Goal: Task Accomplishment & Management: Manage account settings

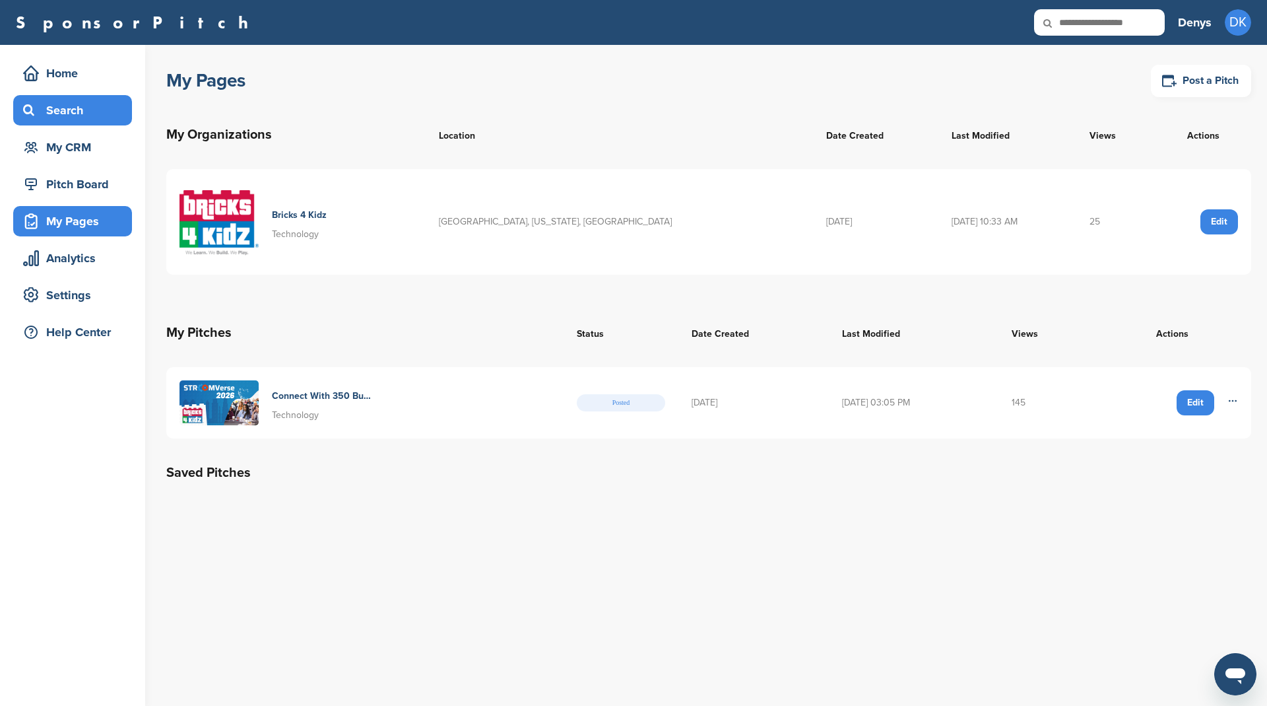
click at [82, 107] on div "Search" at bounding box center [76, 110] width 112 height 24
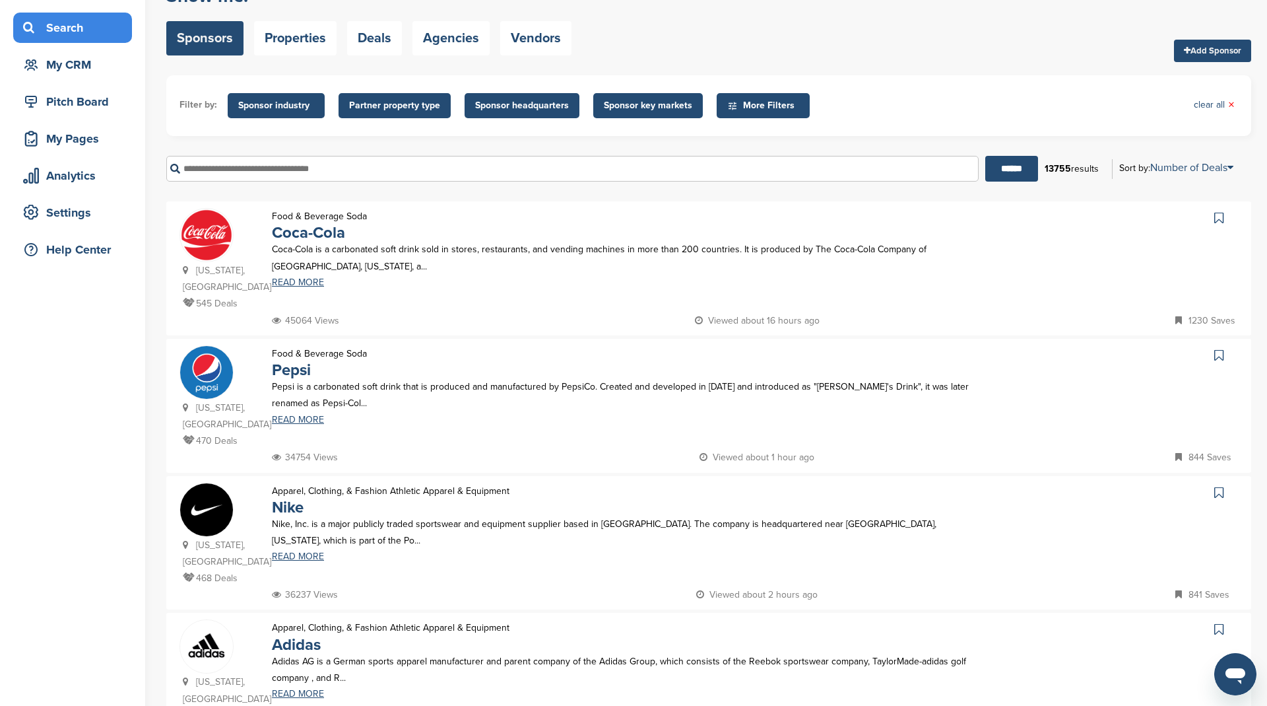
scroll to position [34, 0]
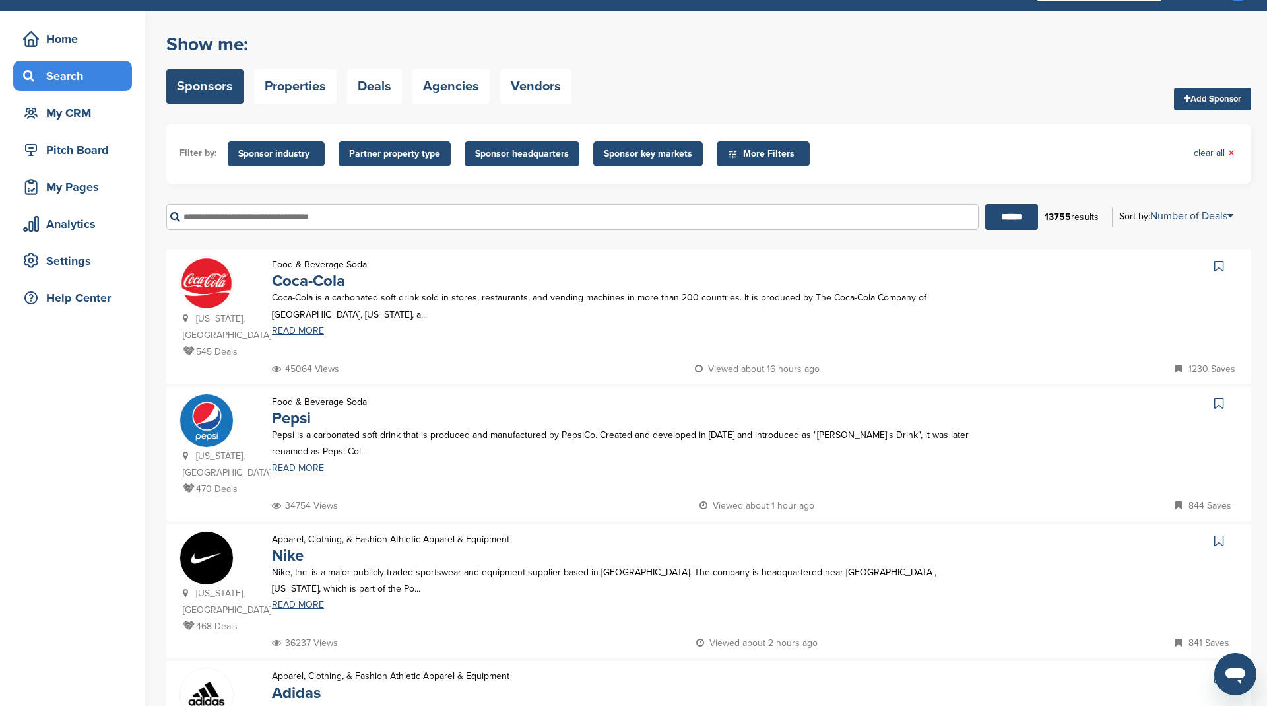
click at [292, 156] on span "Sponsor industry" at bounding box center [276, 154] width 76 height 15
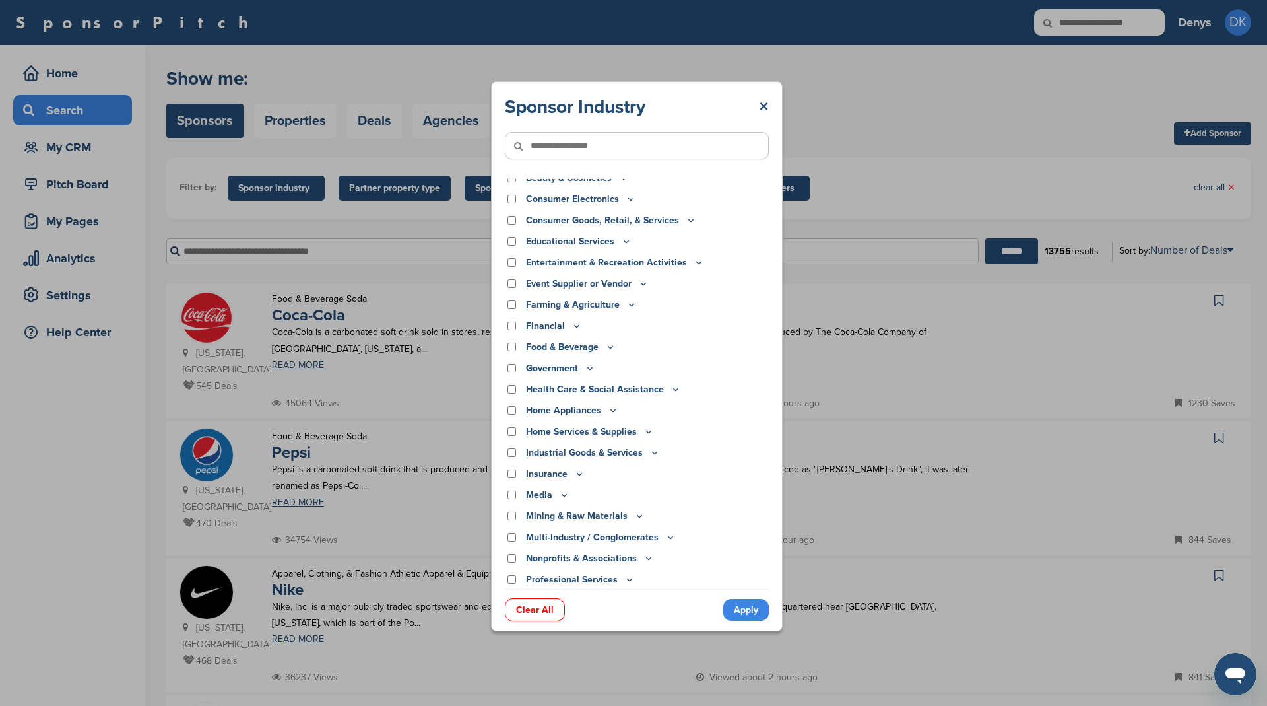
scroll to position [53, 0]
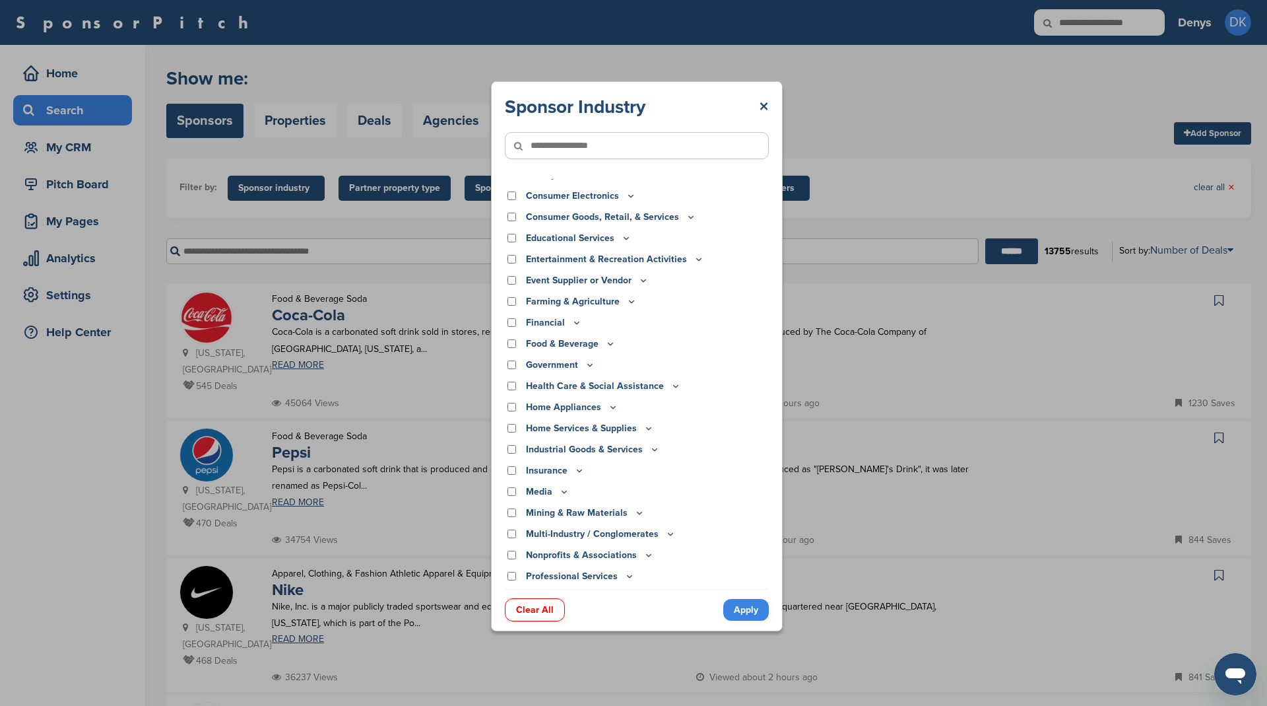
click at [643, 279] on icon at bounding box center [643, 280] width 11 height 11
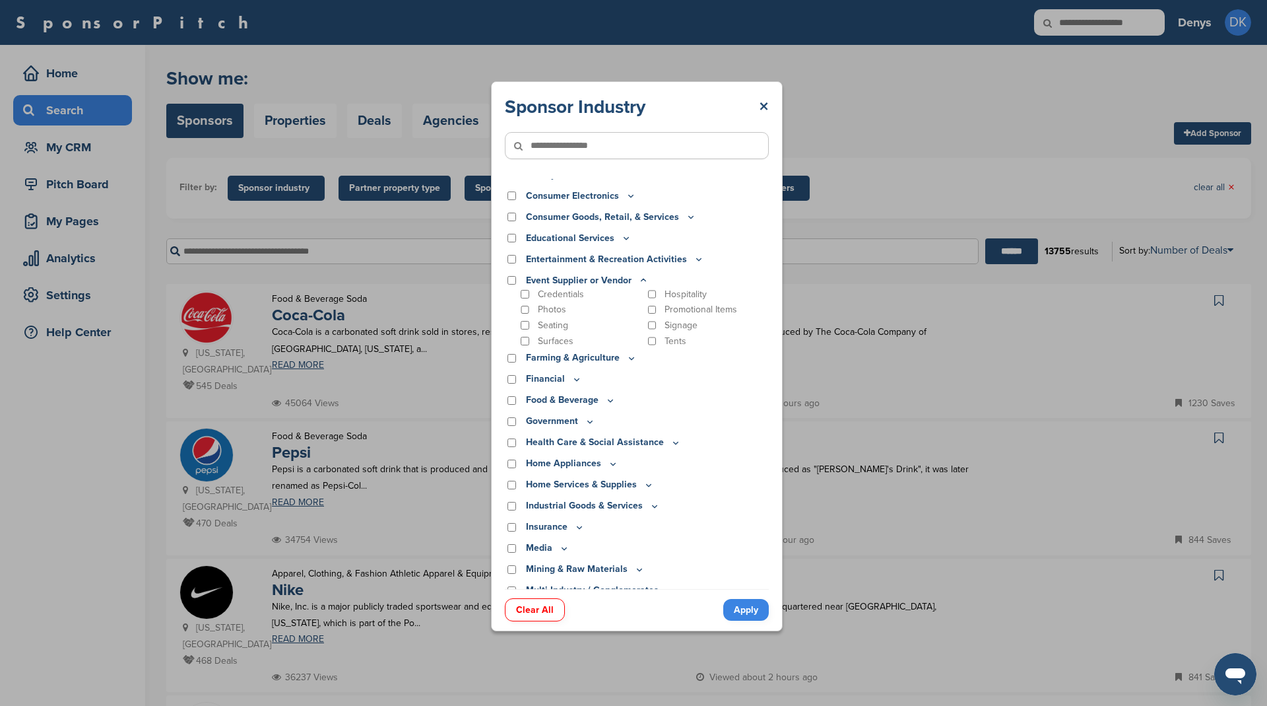
click at [643, 279] on icon at bounding box center [643, 280] width 11 height 11
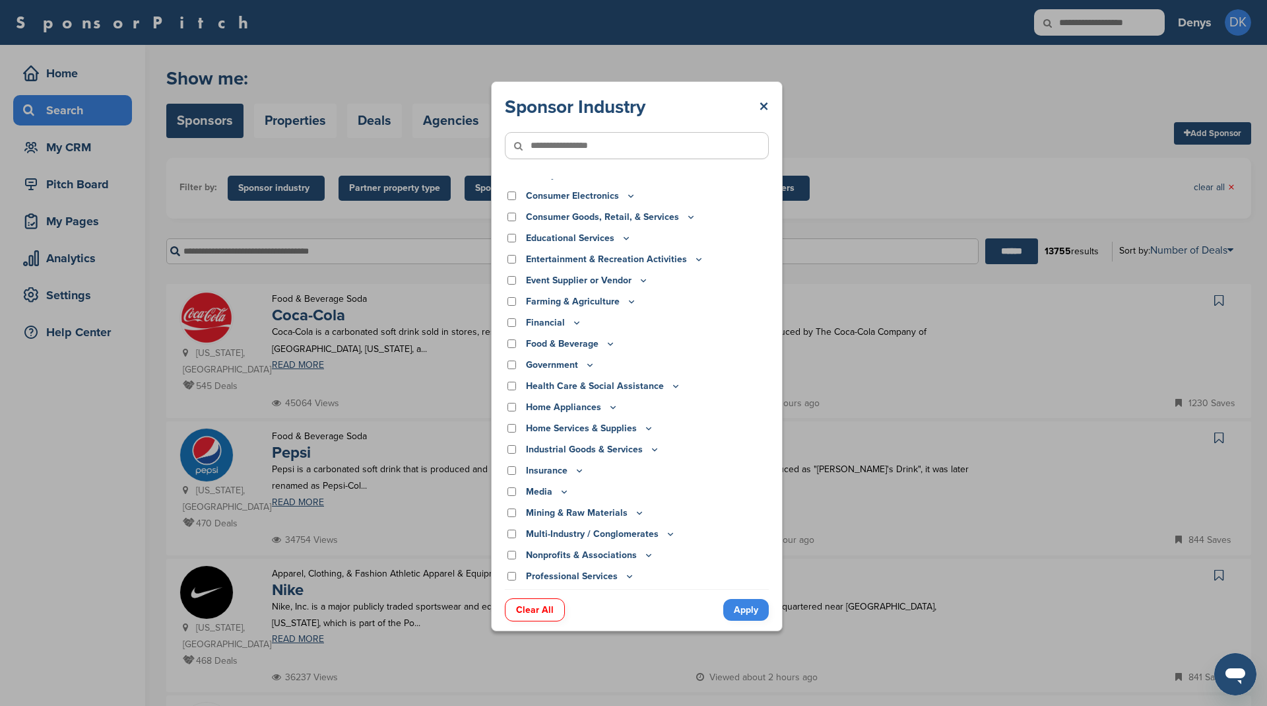
click at [694, 257] on icon at bounding box center [699, 258] width 11 height 11
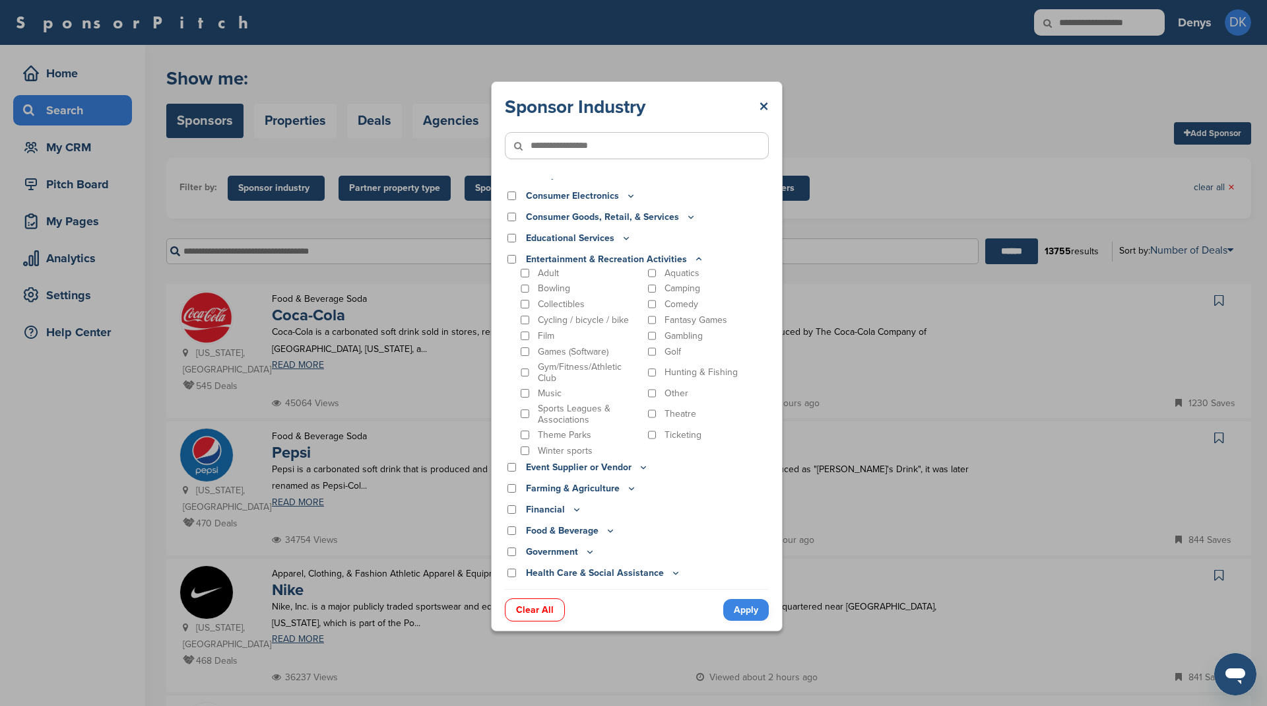
click at [694, 258] on icon at bounding box center [699, 258] width 11 height 11
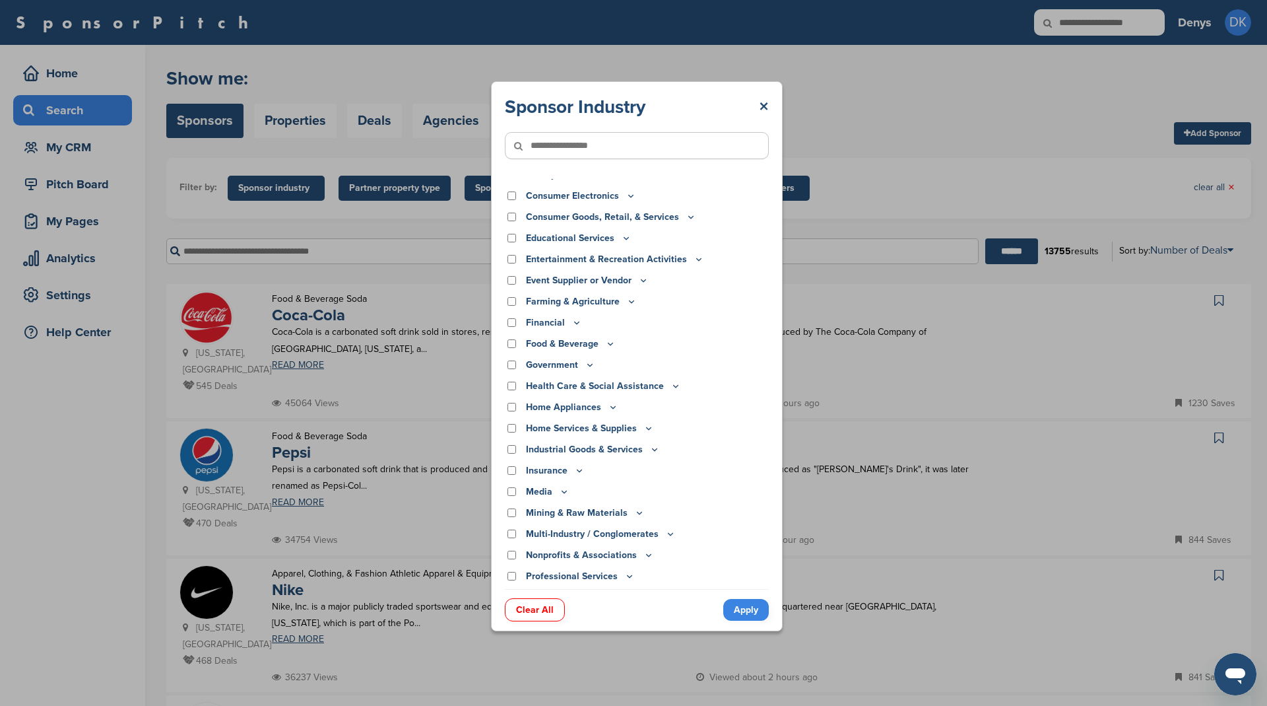
click at [630, 300] on icon at bounding box center [631, 301] width 11 height 11
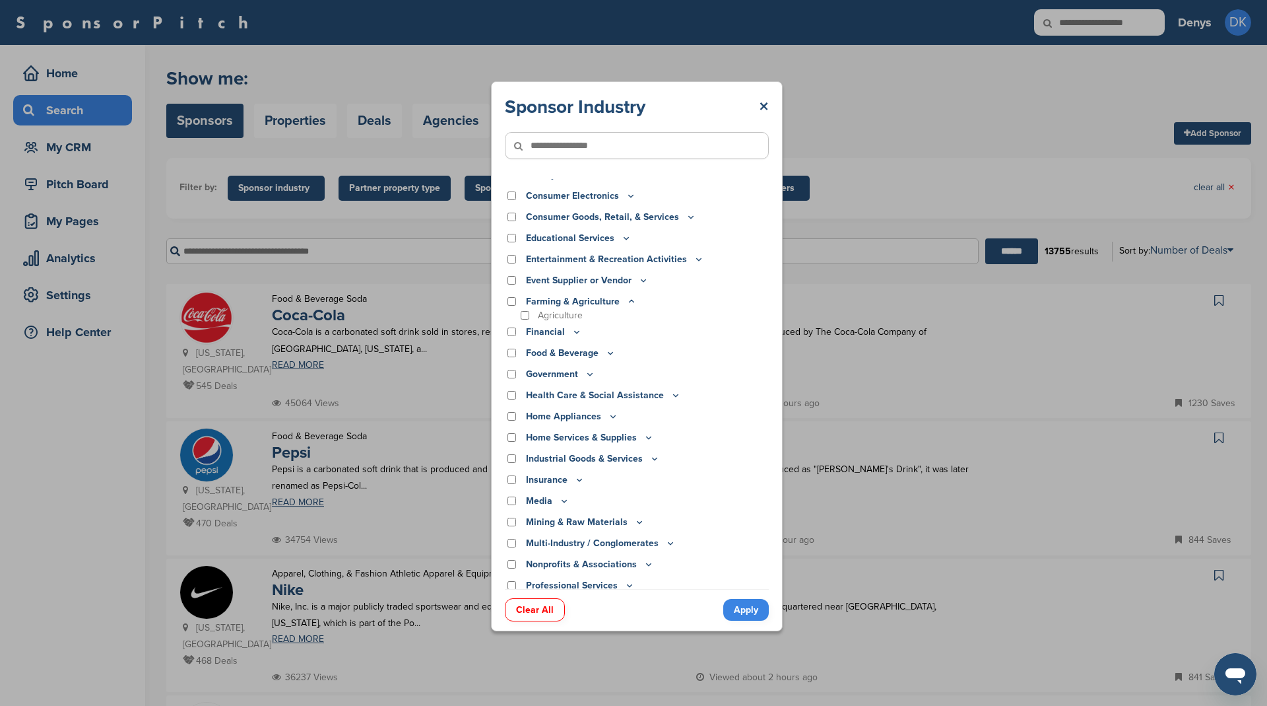
click at [630, 300] on icon at bounding box center [631, 301] width 11 height 11
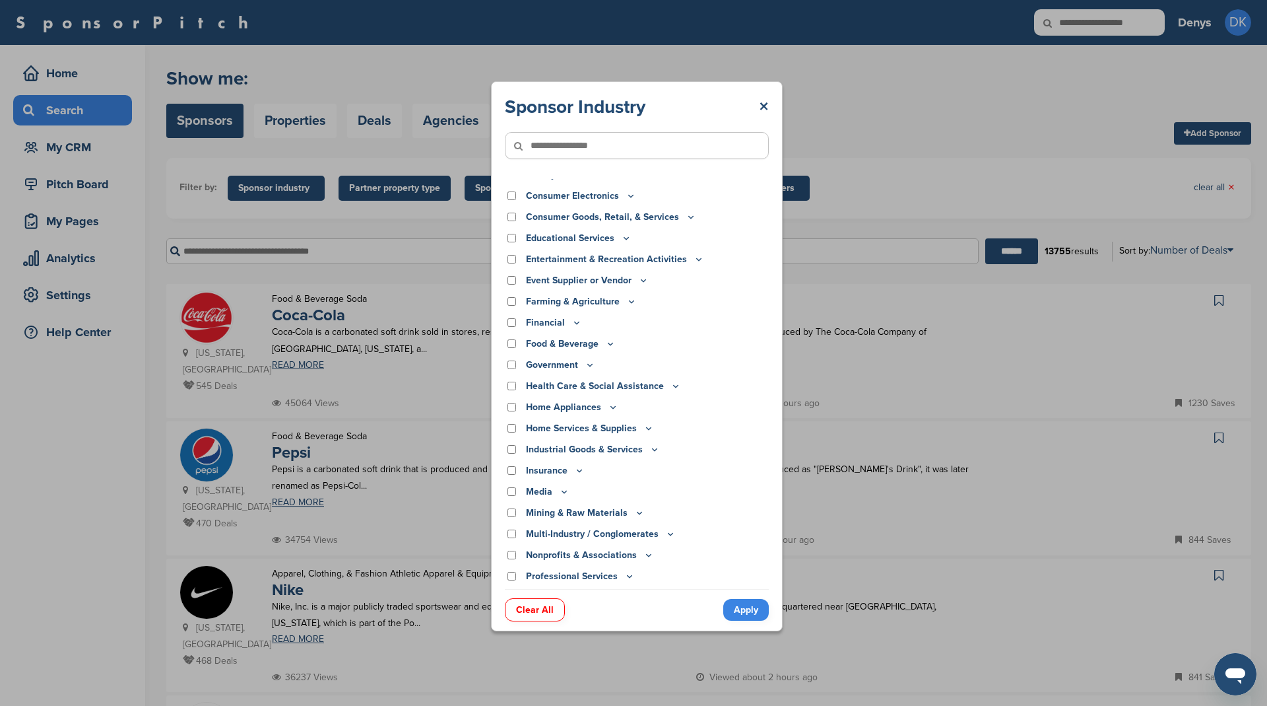
click at [574, 324] on icon at bounding box center [577, 322] width 11 height 11
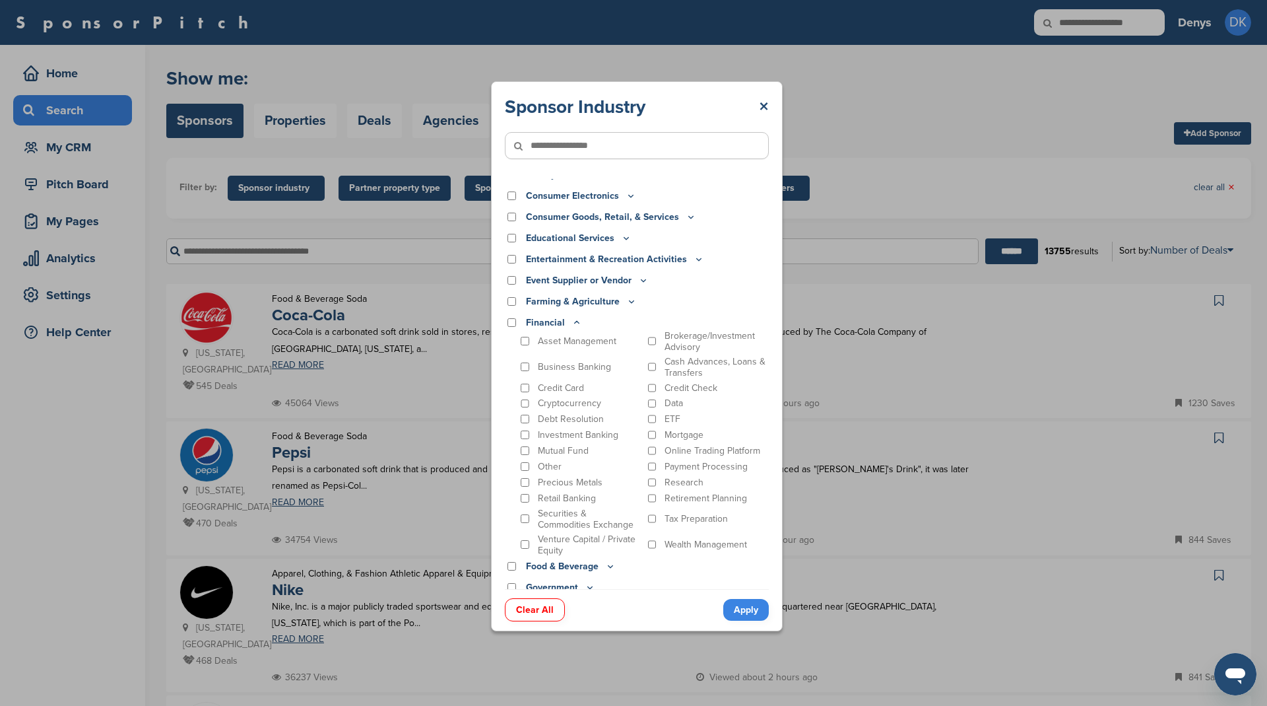
click at [576, 321] on icon at bounding box center [577, 322] width 5 height 2
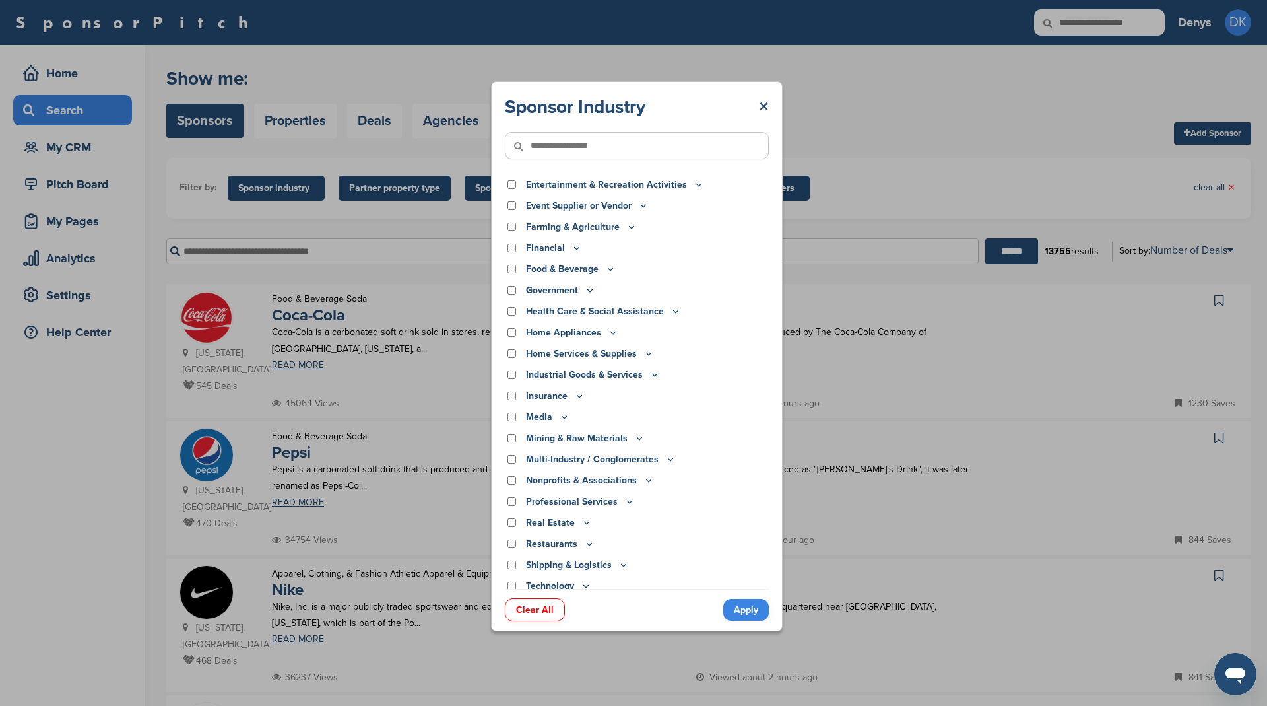
scroll to position [199, 0]
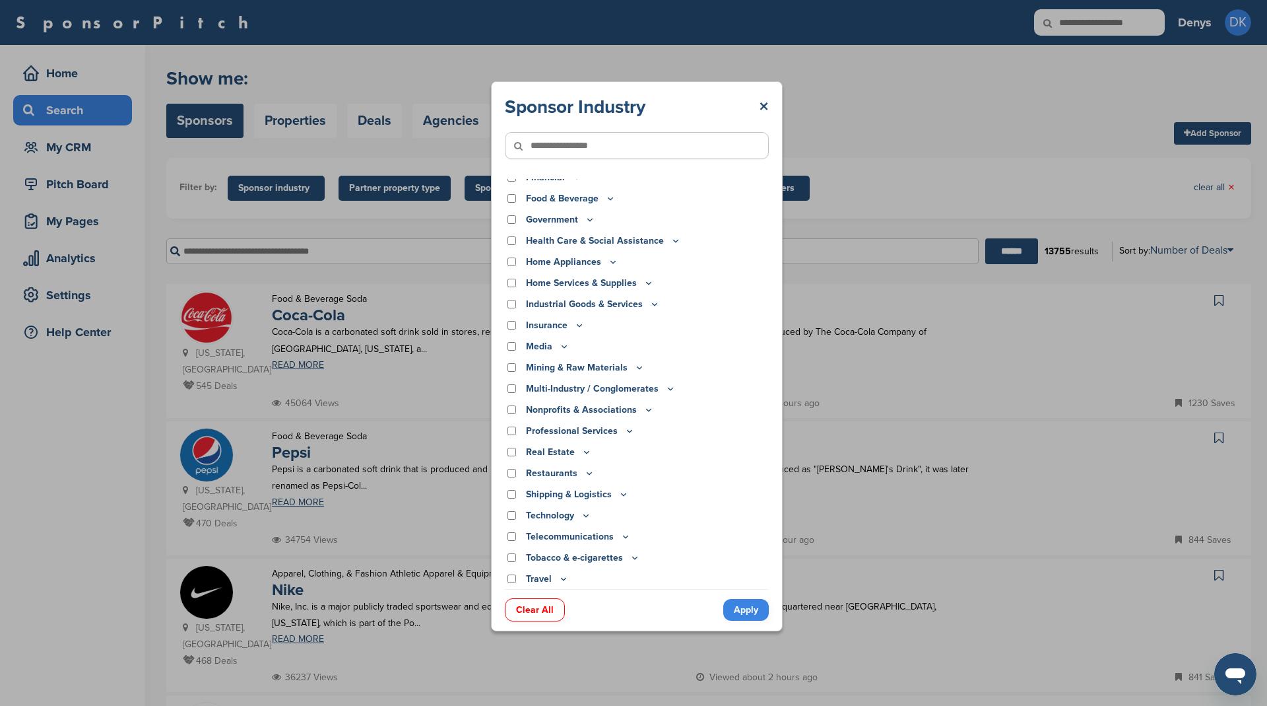
click at [561, 343] on icon at bounding box center [564, 346] width 11 height 11
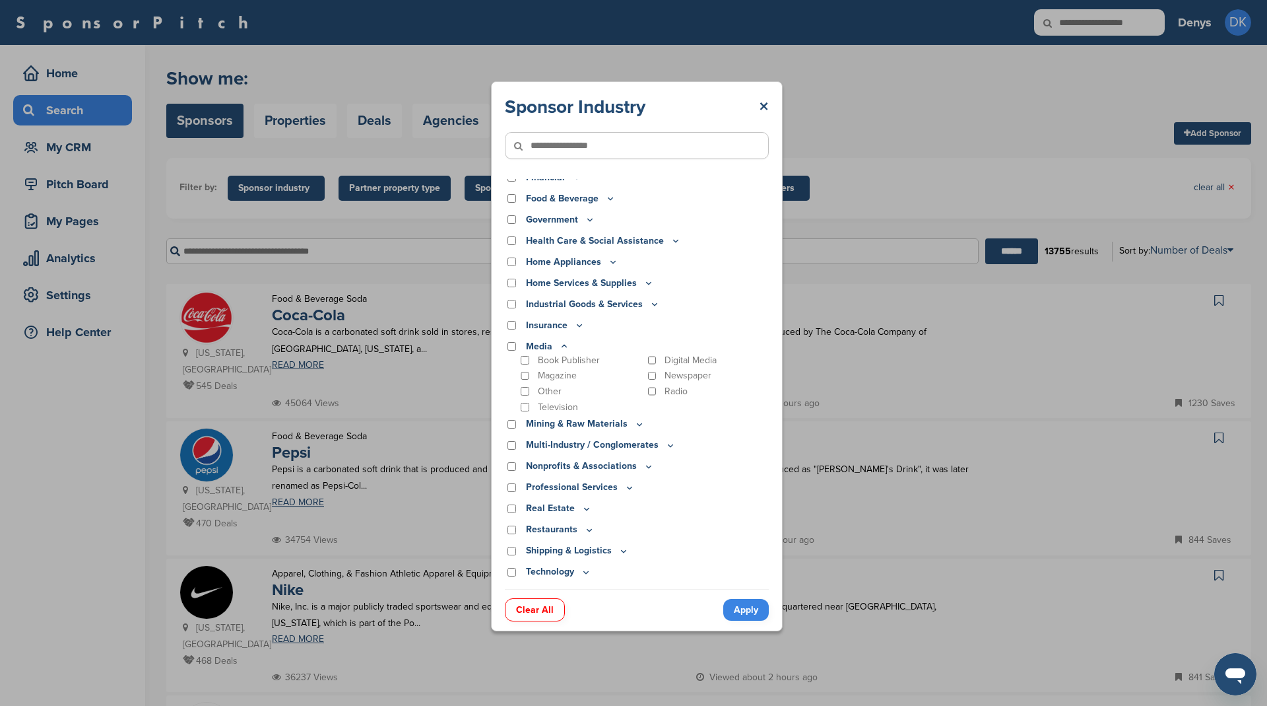
click at [563, 345] on icon at bounding box center [564, 346] width 5 height 2
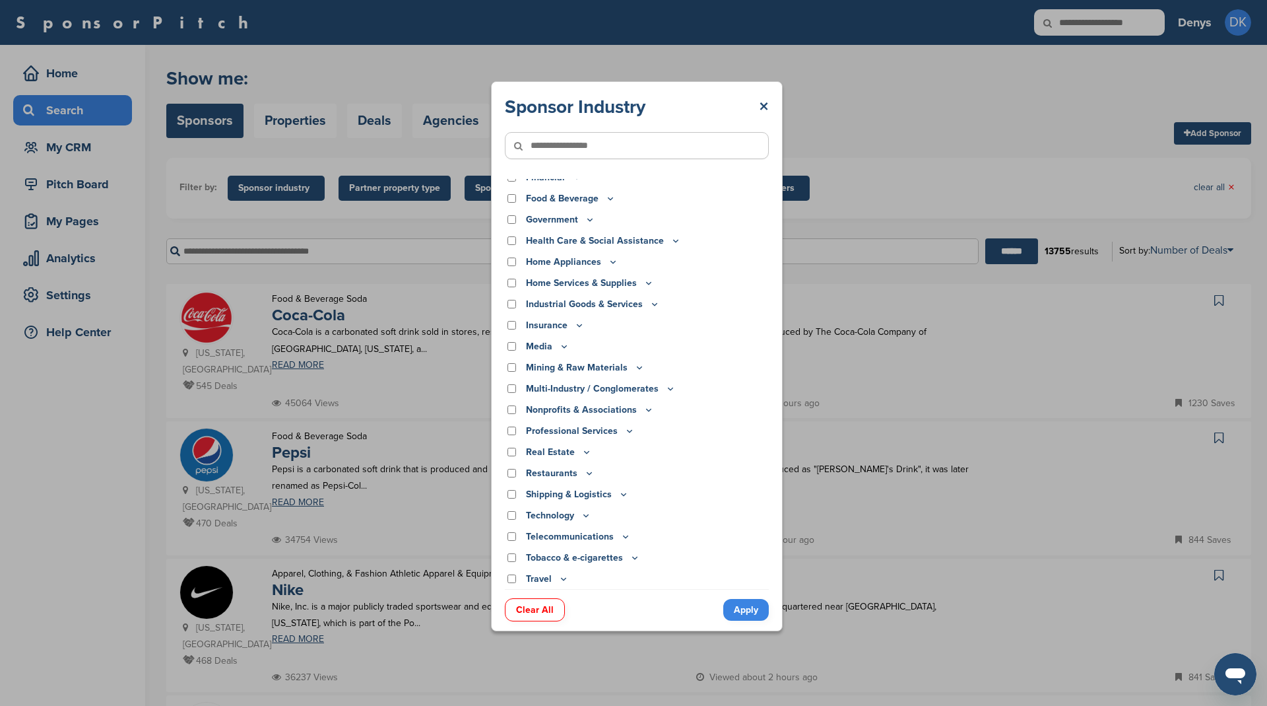
click at [624, 429] on icon at bounding box center [629, 430] width 11 height 11
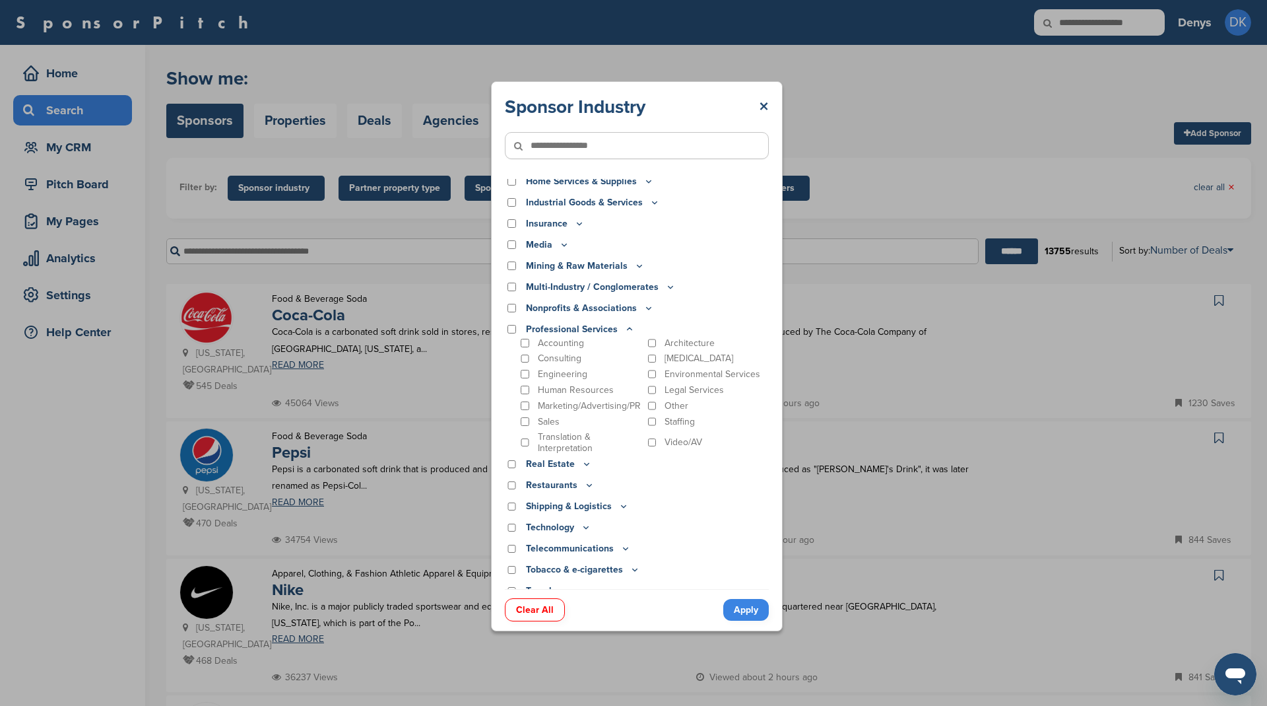
scroll to position [312, 0]
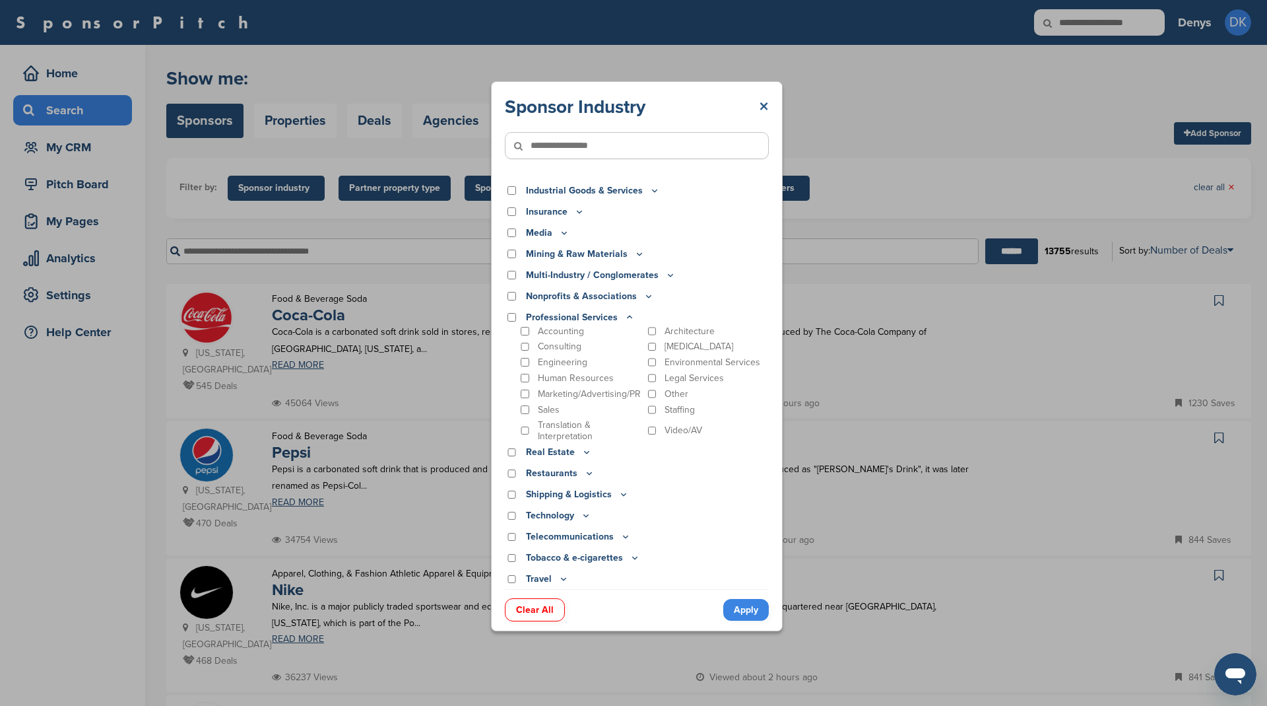
click at [762, 104] on link "×" at bounding box center [764, 107] width 10 height 24
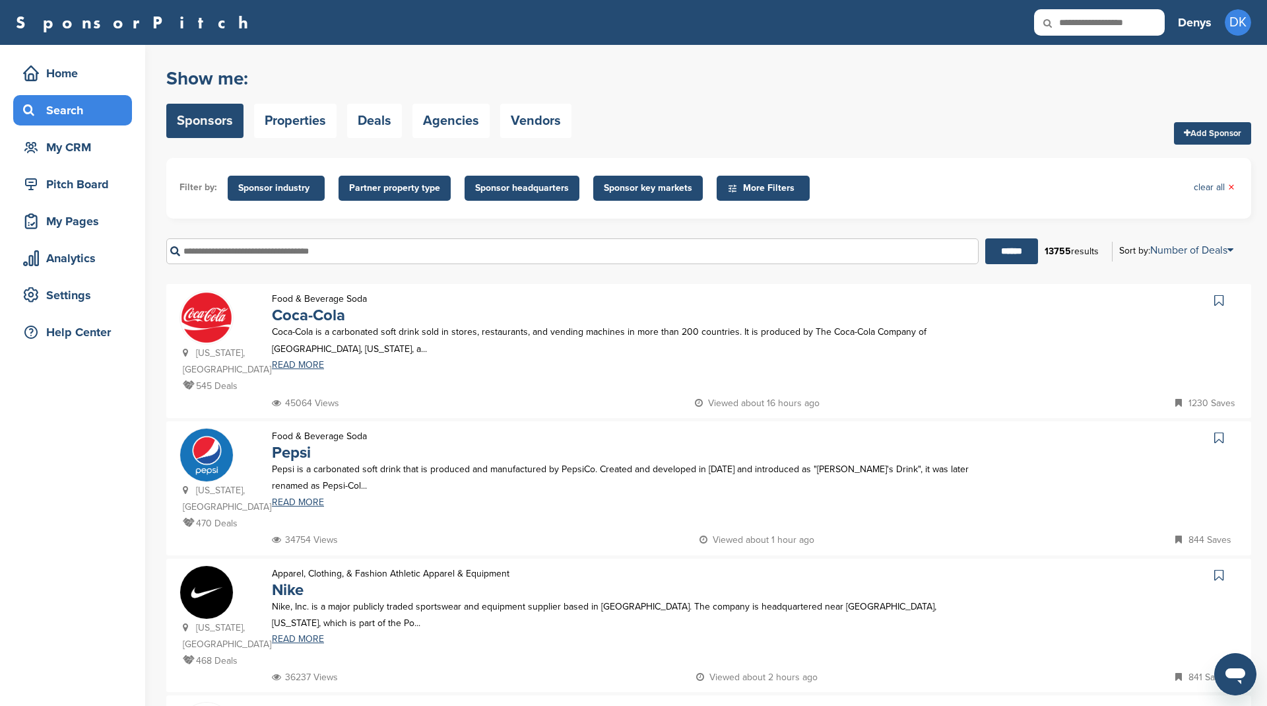
click at [380, 253] on input "text" at bounding box center [572, 251] width 812 height 26
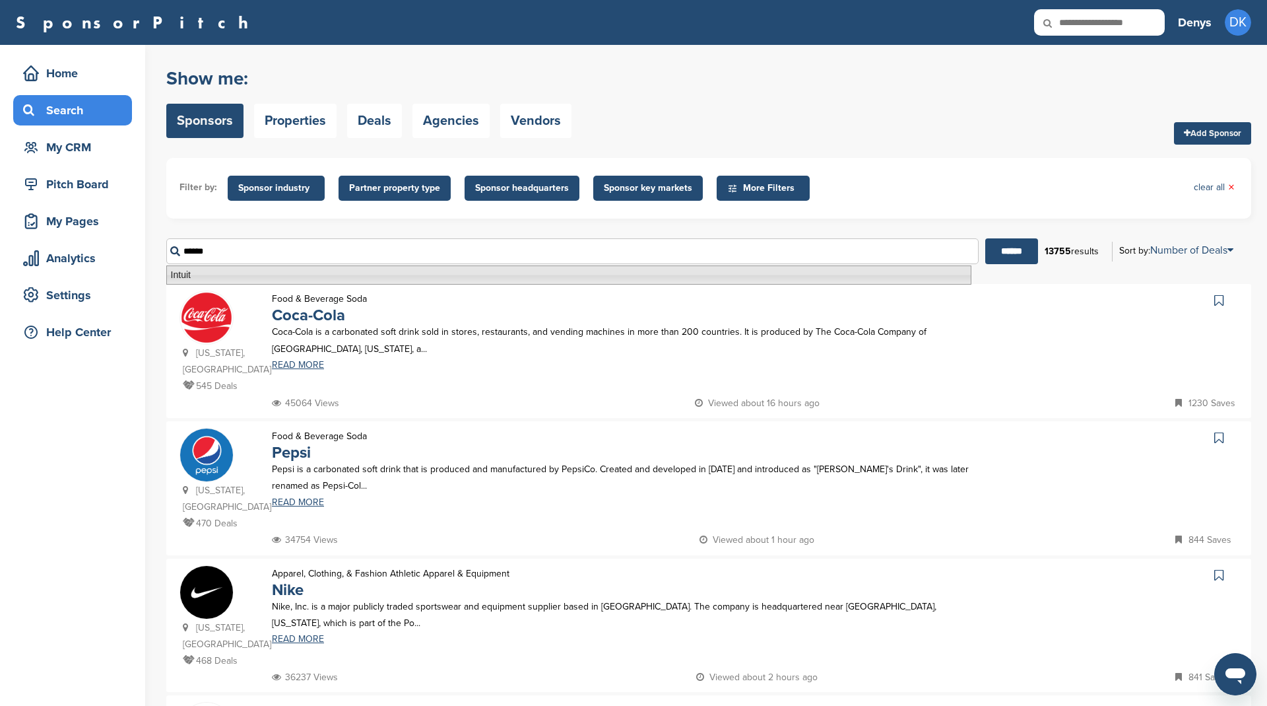
click at [294, 278] on li "Intuit" at bounding box center [568, 274] width 805 height 19
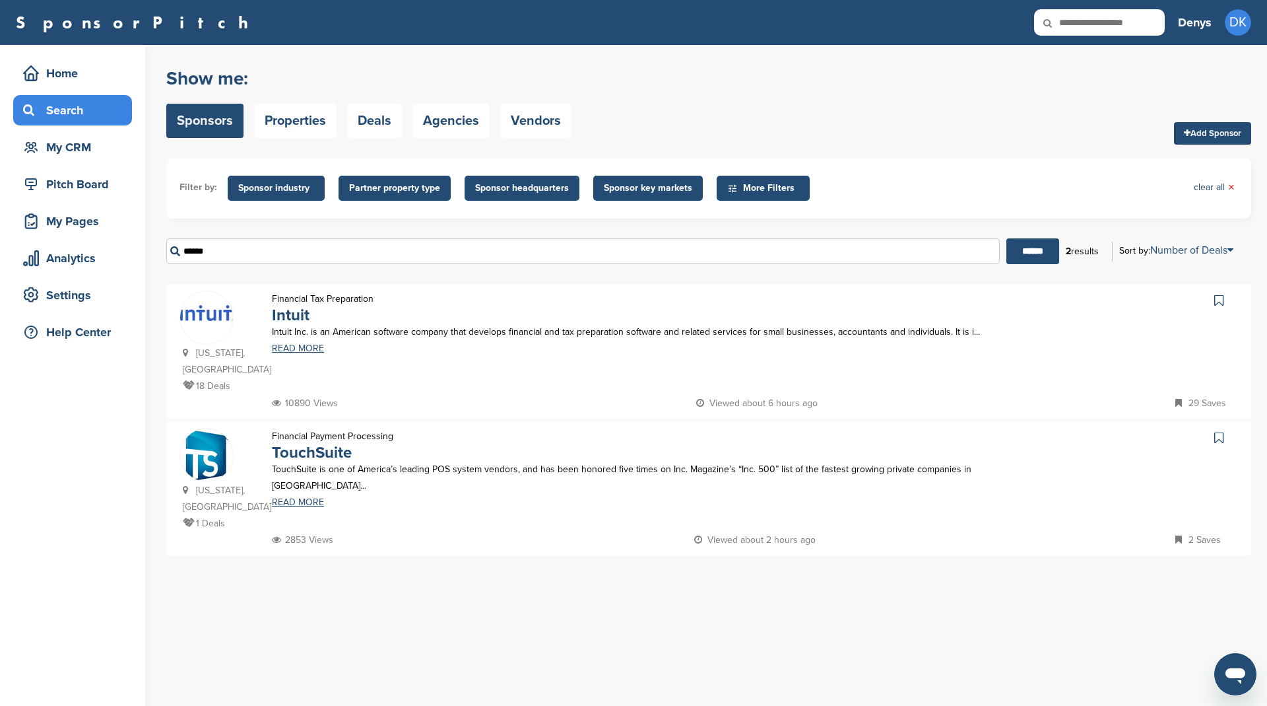
type input "******"
click at [1222, 300] on icon at bounding box center [1218, 300] width 9 height 13
click at [217, 319] on img at bounding box center [206, 312] width 53 height 15
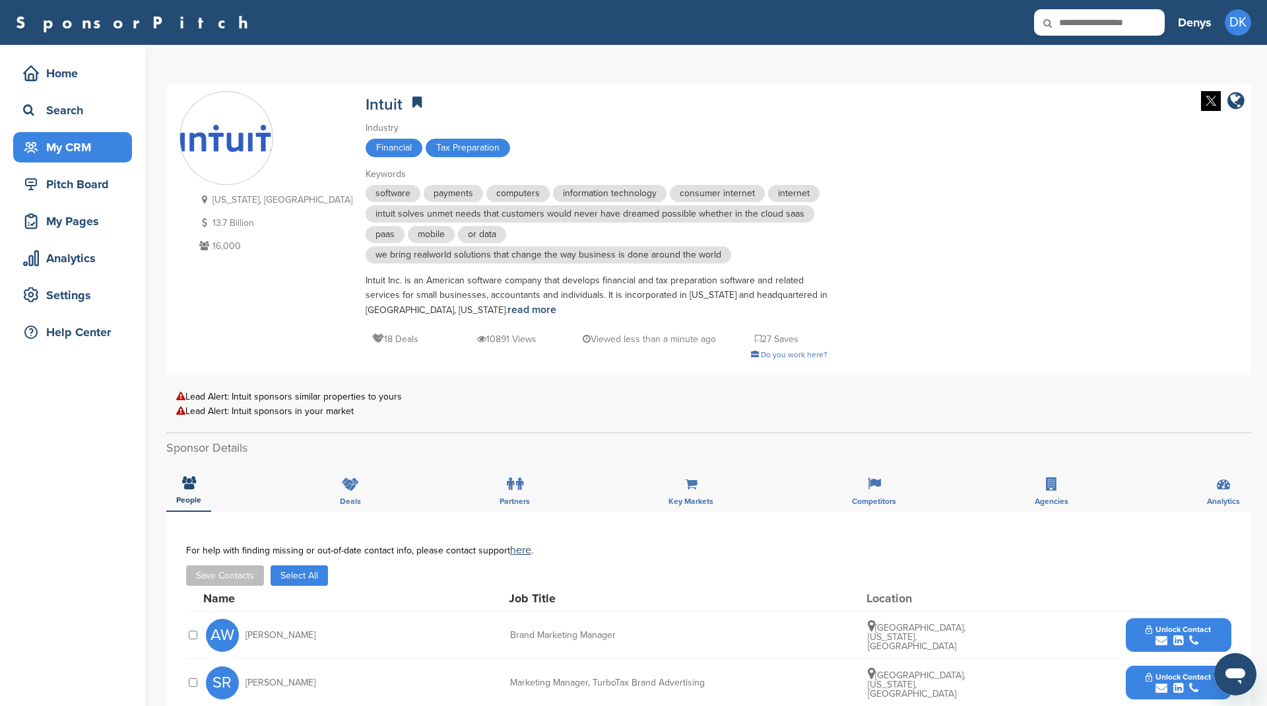
click at [78, 144] on div "My CRM" at bounding box center [76, 147] width 112 height 24
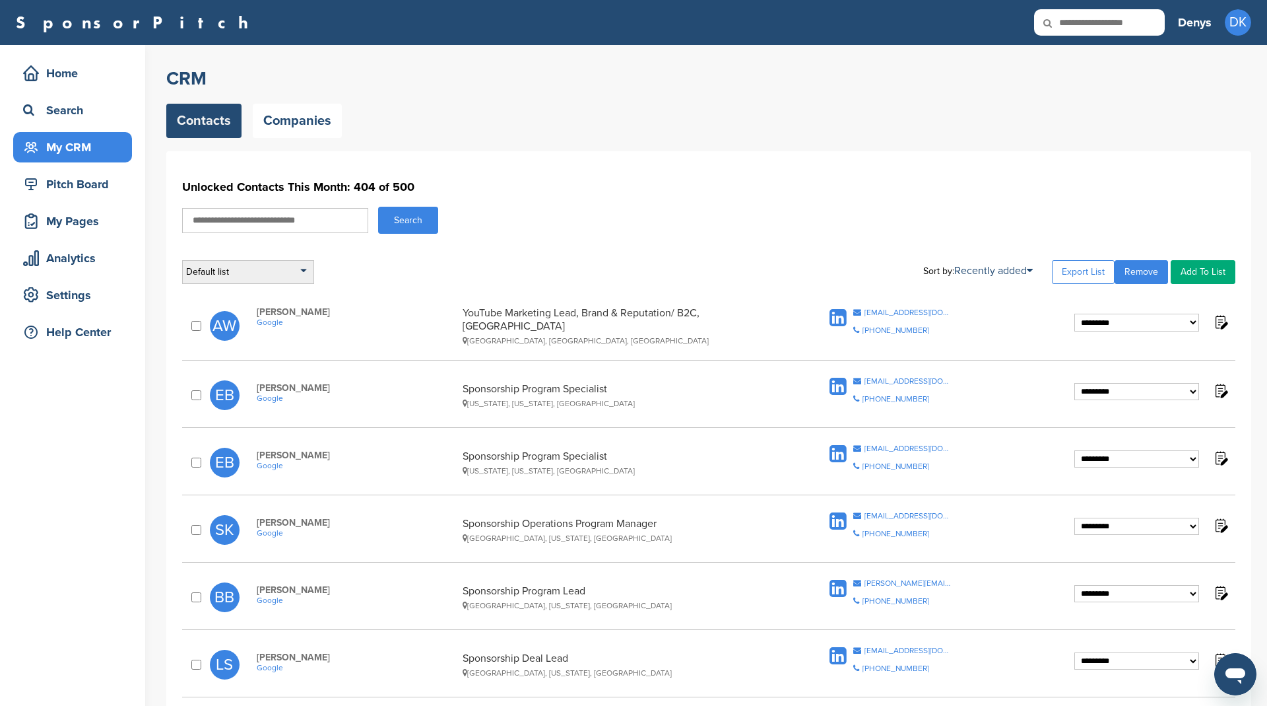
click at [275, 275] on div "Default list" at bounding box center [248, 272] width 132 height 24
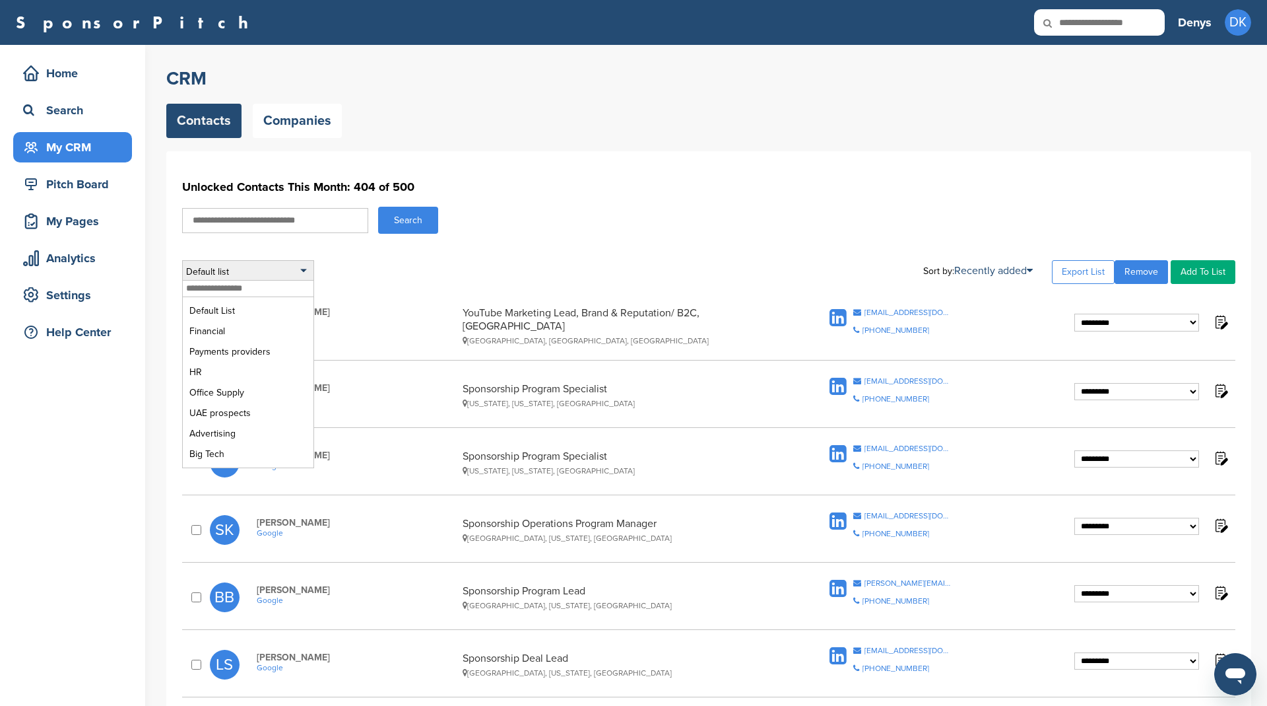
click at [247, 290] on input "text" at bounding box center [248, 288] width 131 height 16
type input "********"
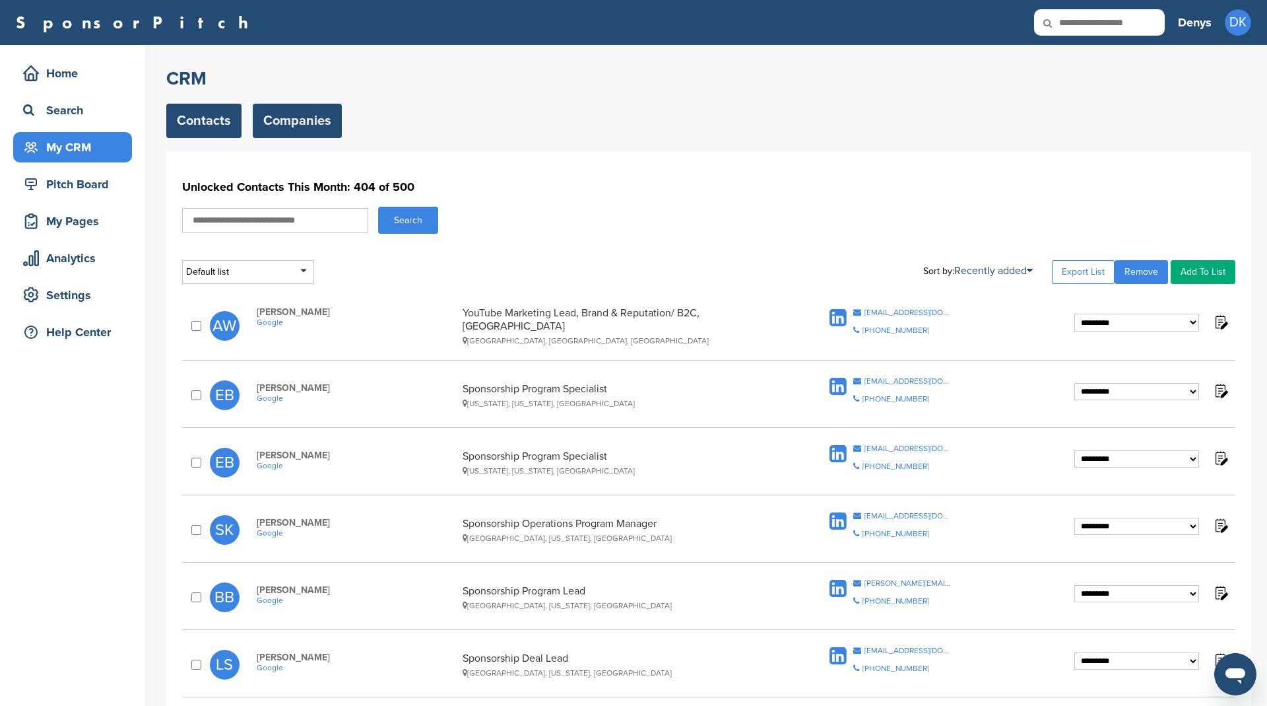
click at [308, 116] on link "Companies" at bounding box center [297, 121] width 89 height 34
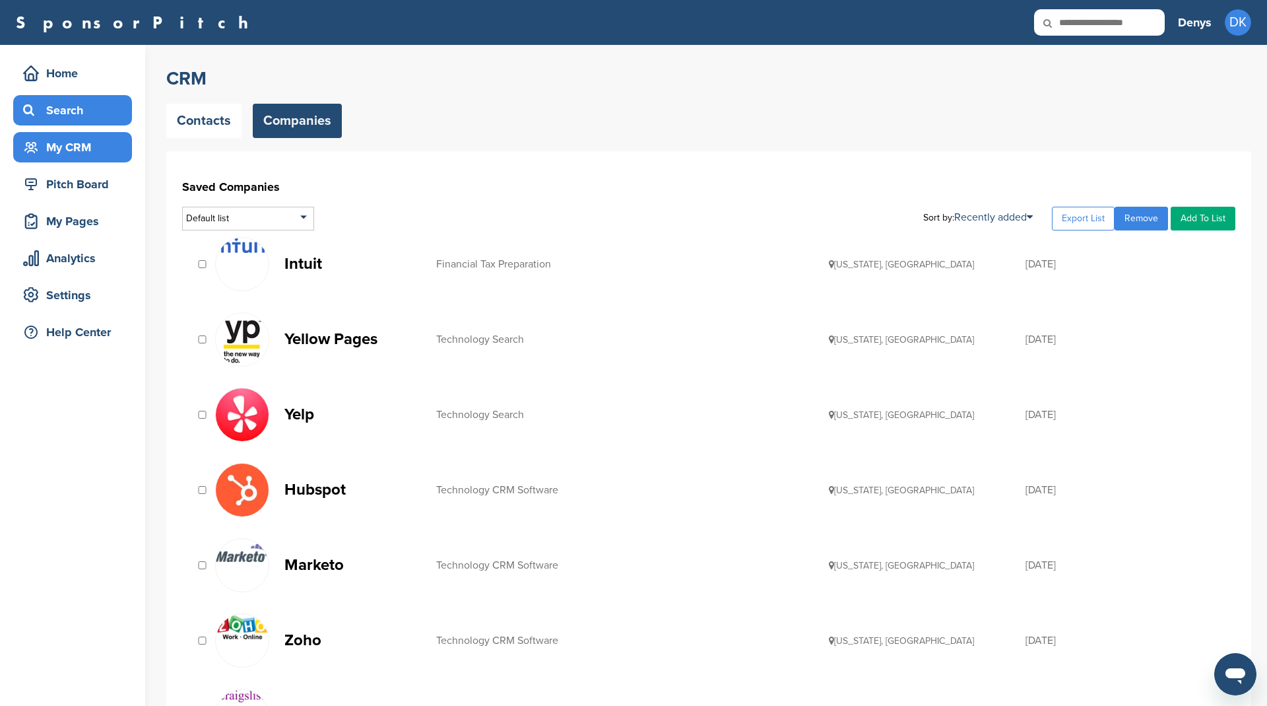
click at [58, 108] on div "Search" at bounding box center [76, 110] width 112 height 24
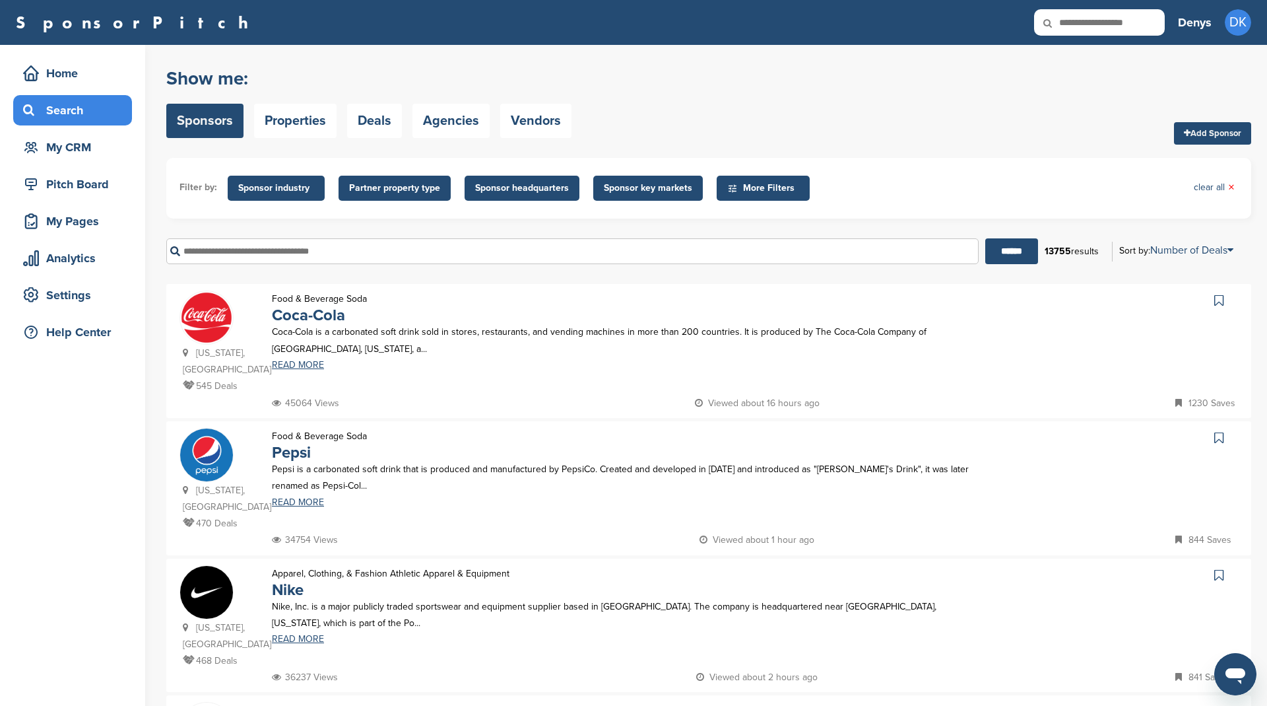
click at [276, 181] on span "Sponsor industry" at bounding box center [276, 188] width 76 height 15
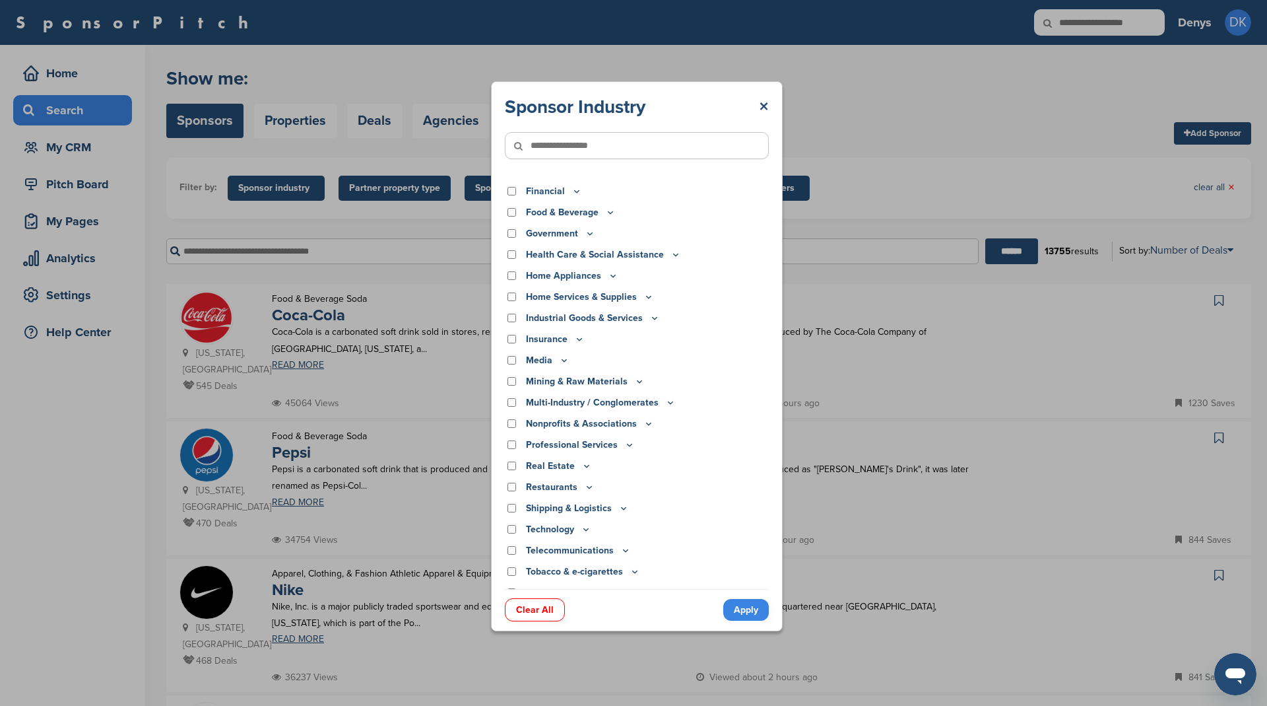
scroll to position [199, 0]
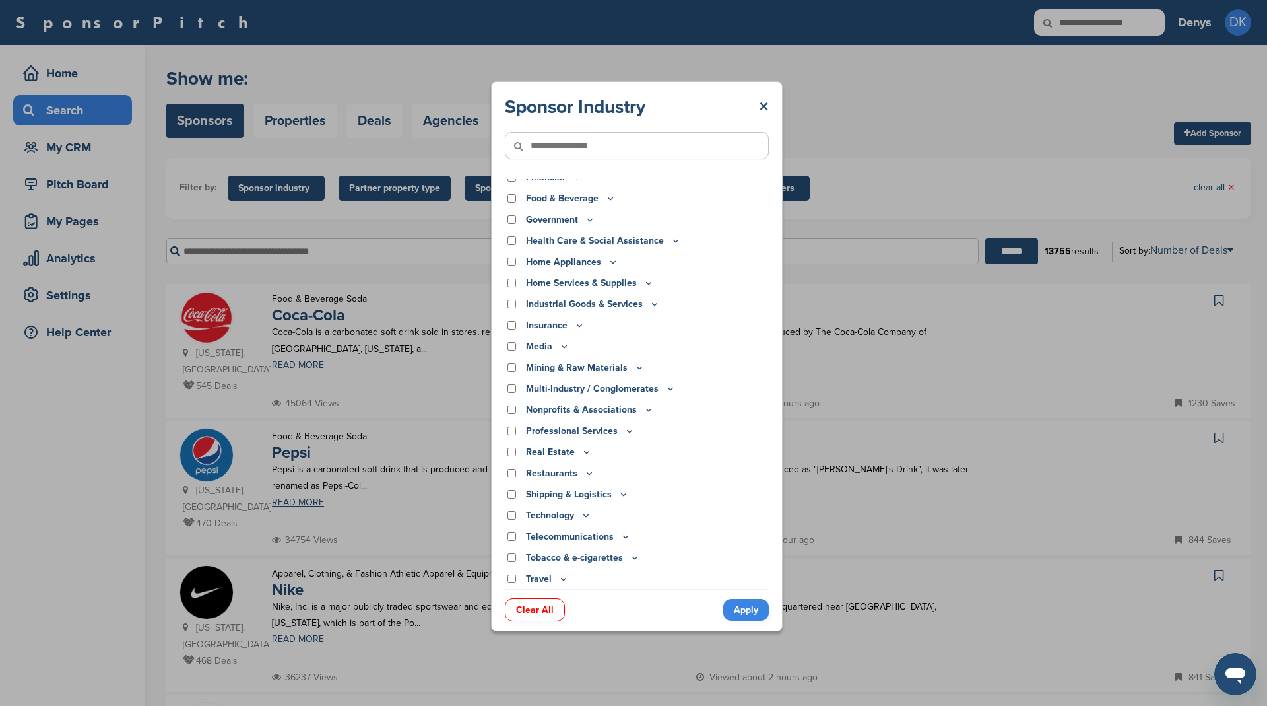
click at [556, 429] on p "Professional Services" at bounding box center [580, 431] width 109 height 15
click at [630, 429] on icon at bounding box center [629, 430] width 11 height 11
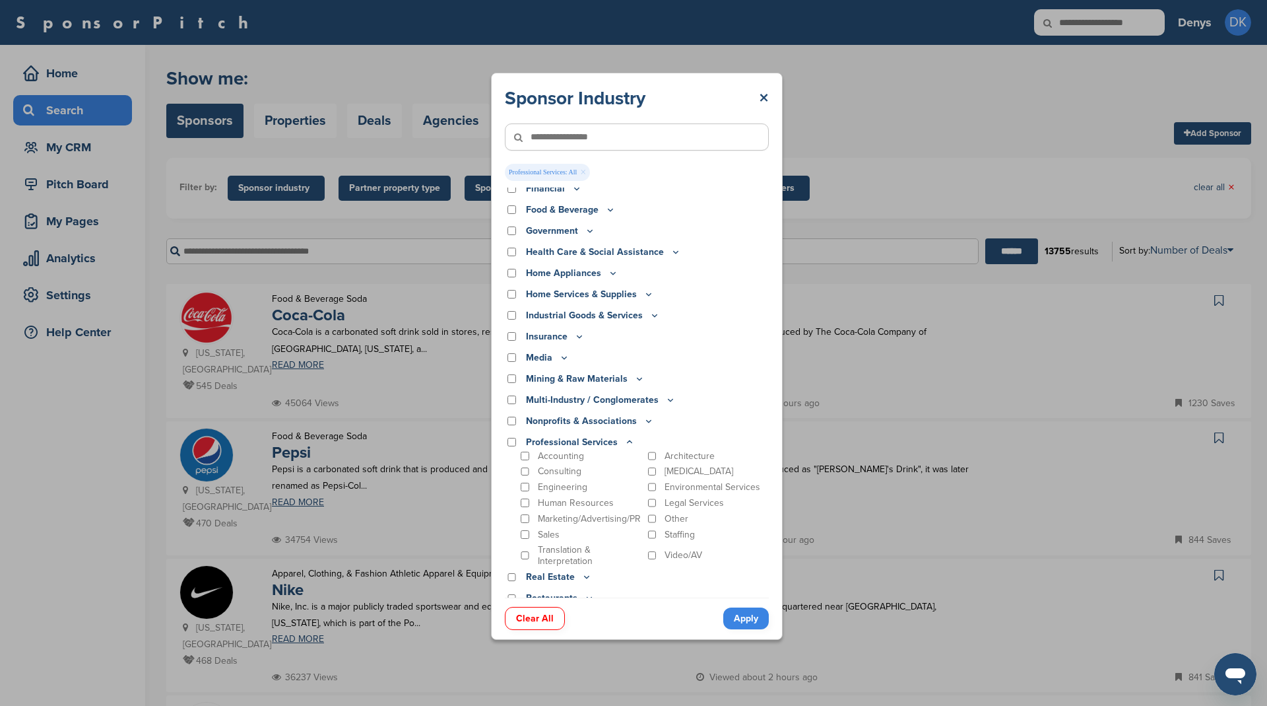
scroll to position [182, 0]
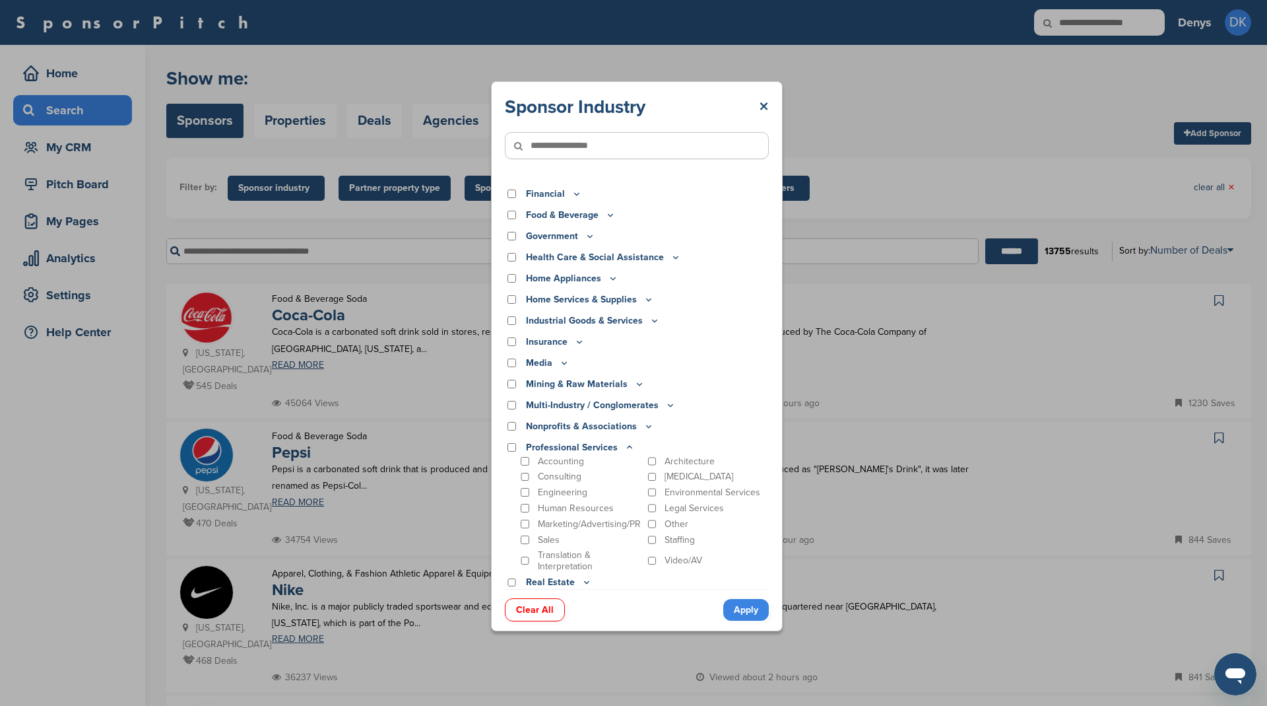
click at [574, 197] on icon at bounding box center [577, 193] width 11 height 11
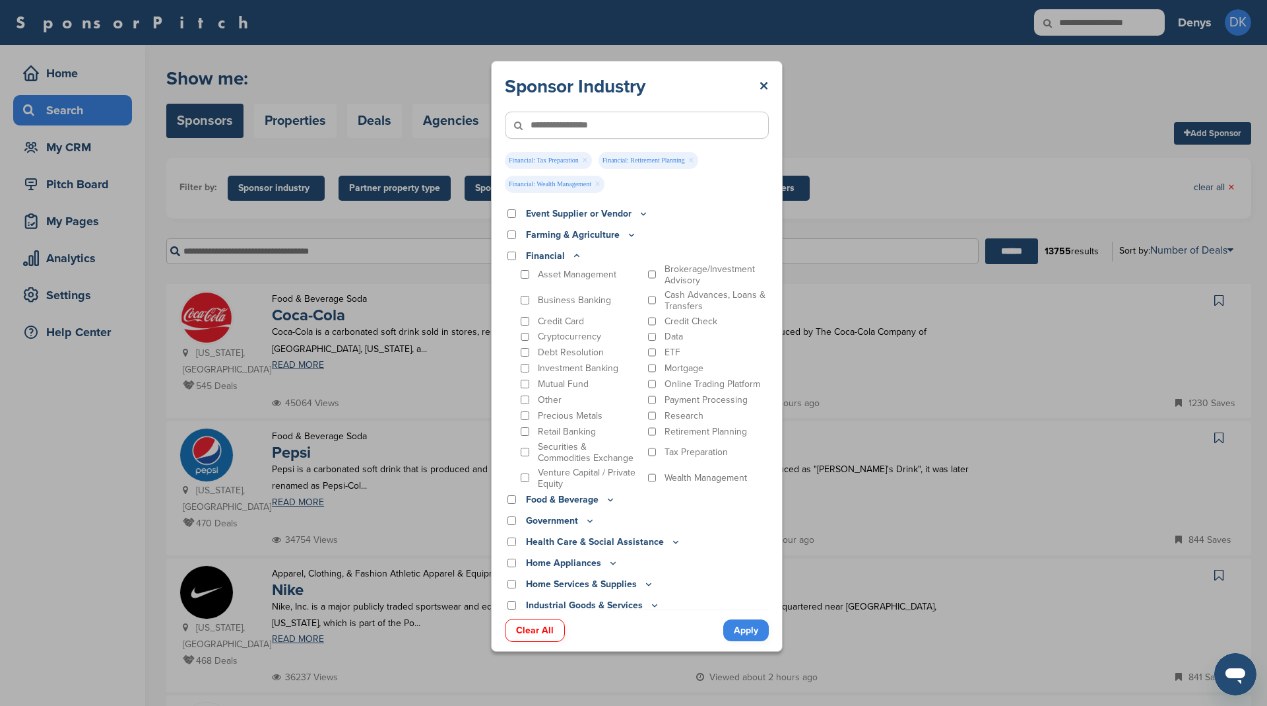
scroll to position [124, 0]
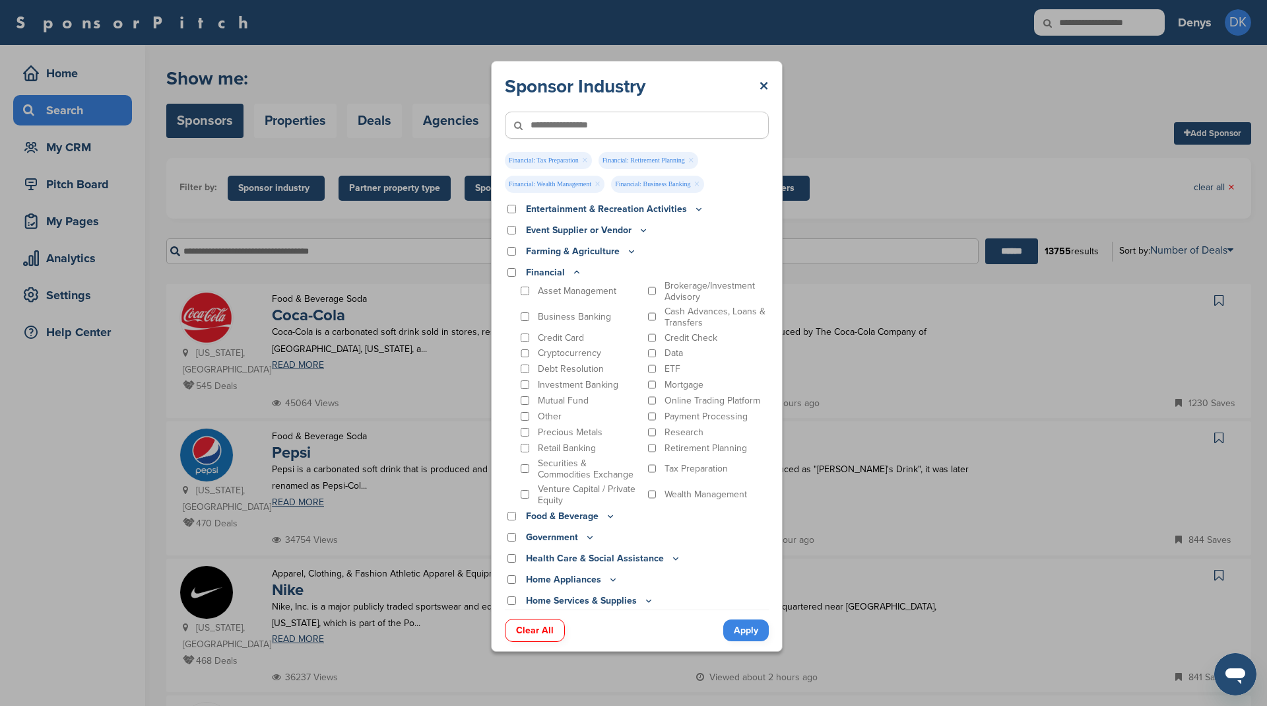
click at [742, 626] on link "Apply" at bounding box center [746, 630] width 46 height 22
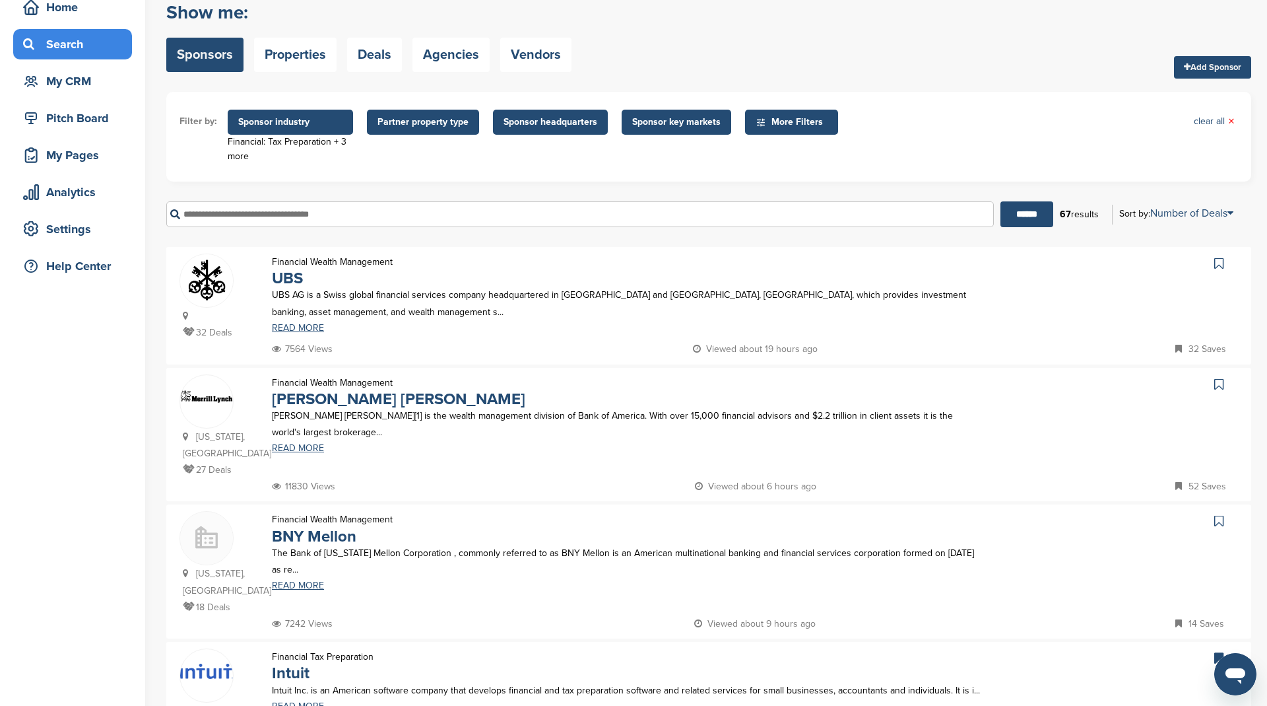
scroll to position [139, 0]
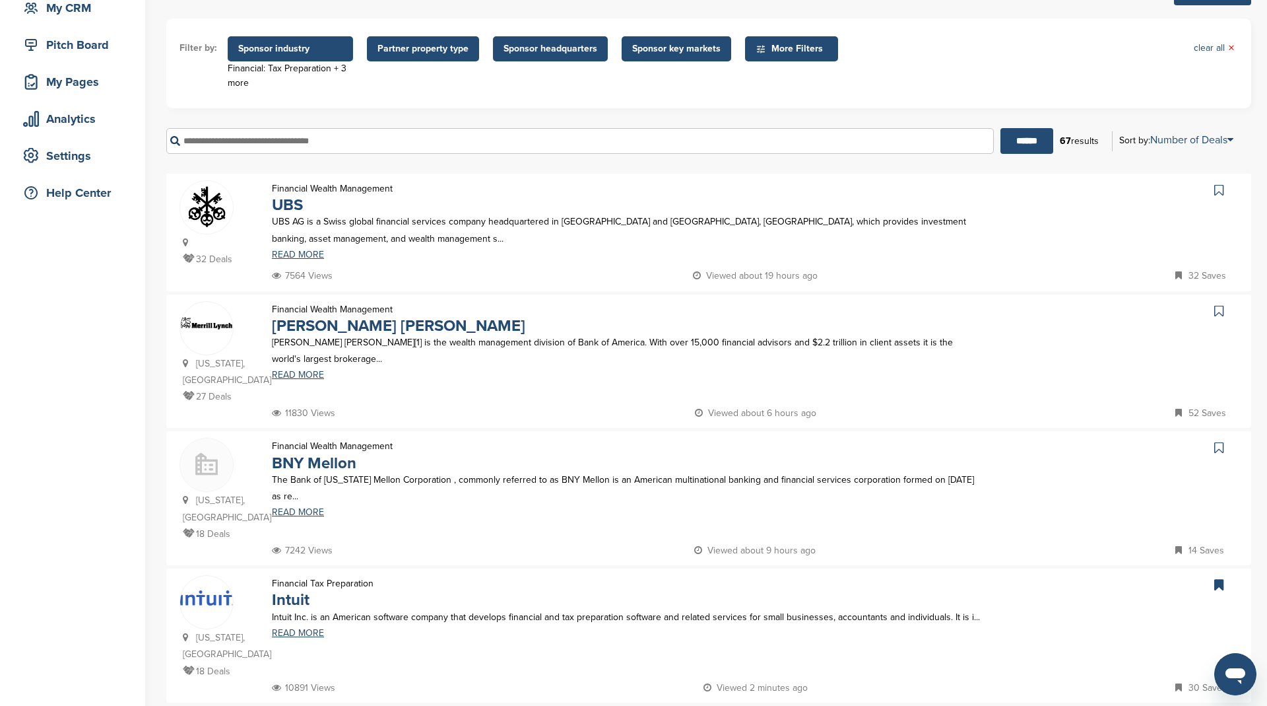
click at [1221, 191] on icon at bounding box center [1218, 189] width 9 height 13
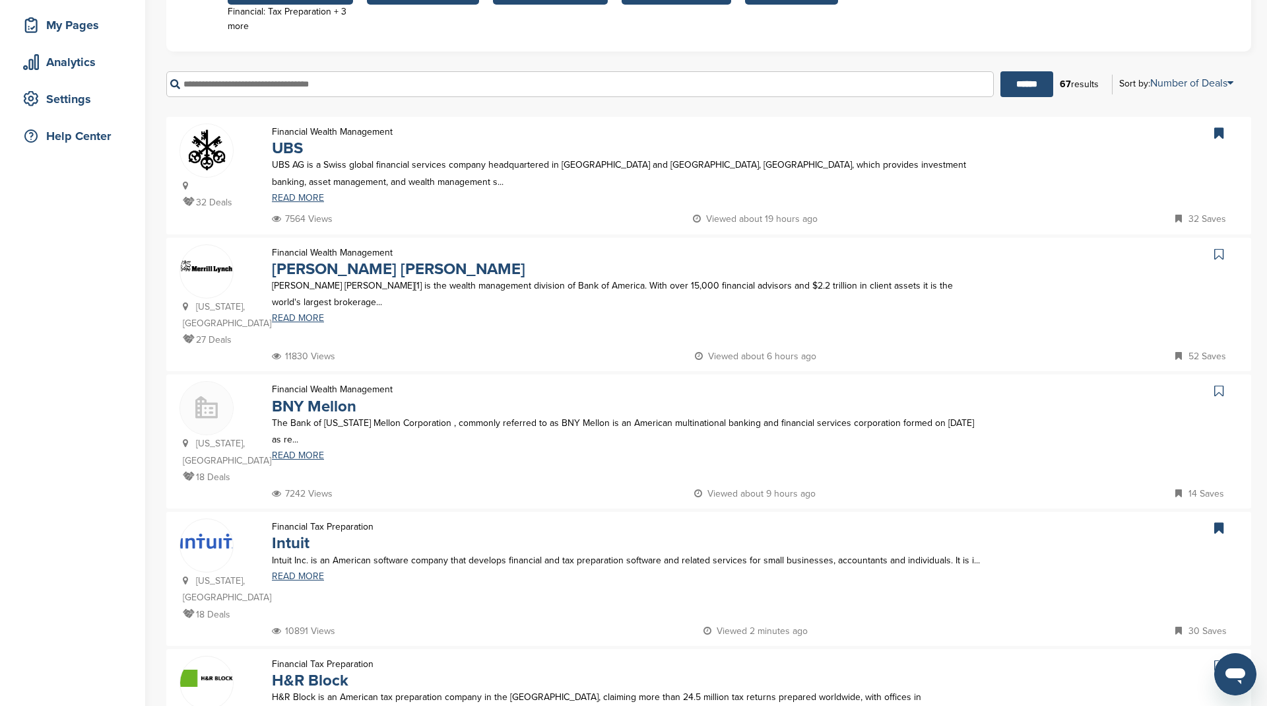
scroll to position [210, 0]
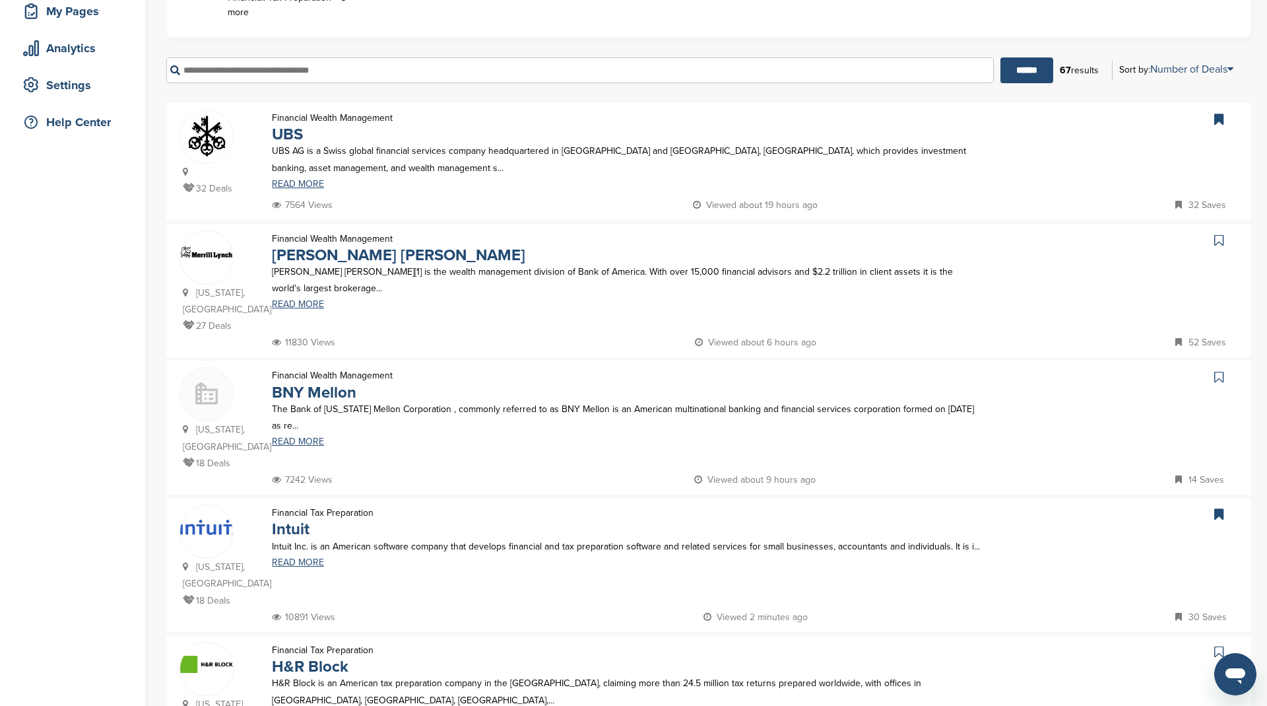
click at [1220, 235] on icon at bounding box center [1218, 240] width 9 height 13
click at [1219, 375] on icon at bounding box center [1218, 376] width 9 height 13
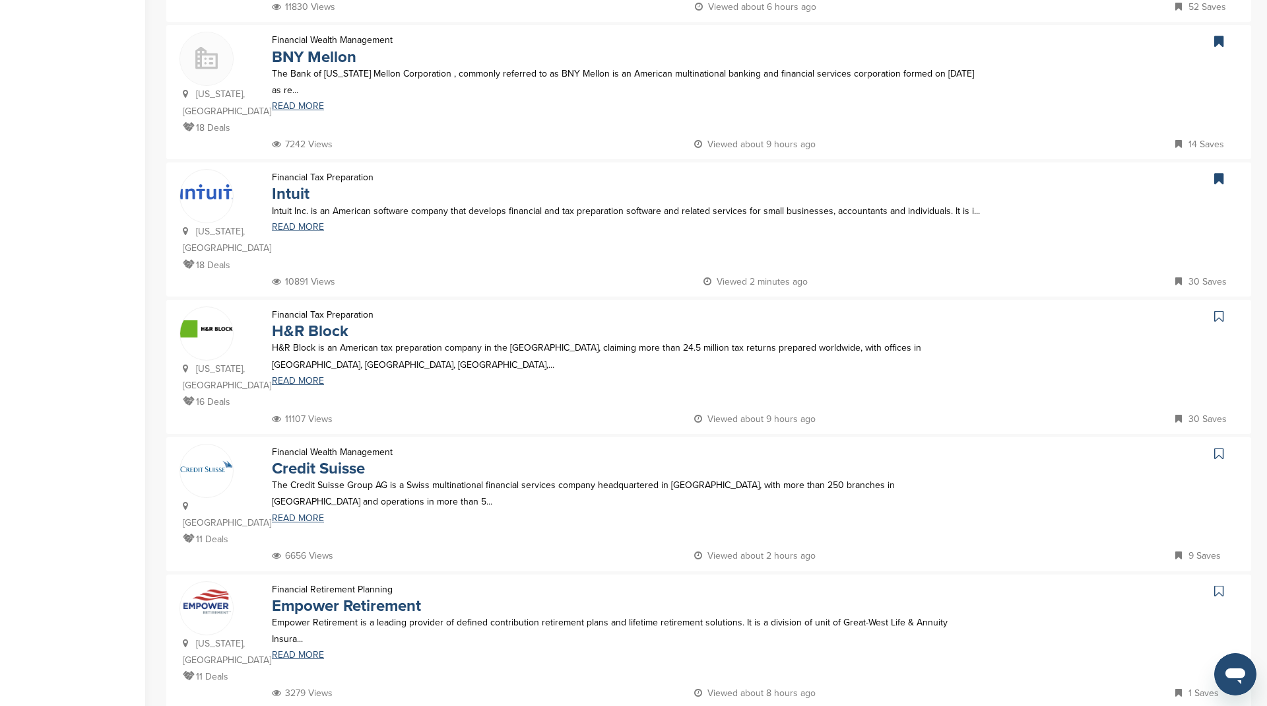
scroll to position [609, 0]
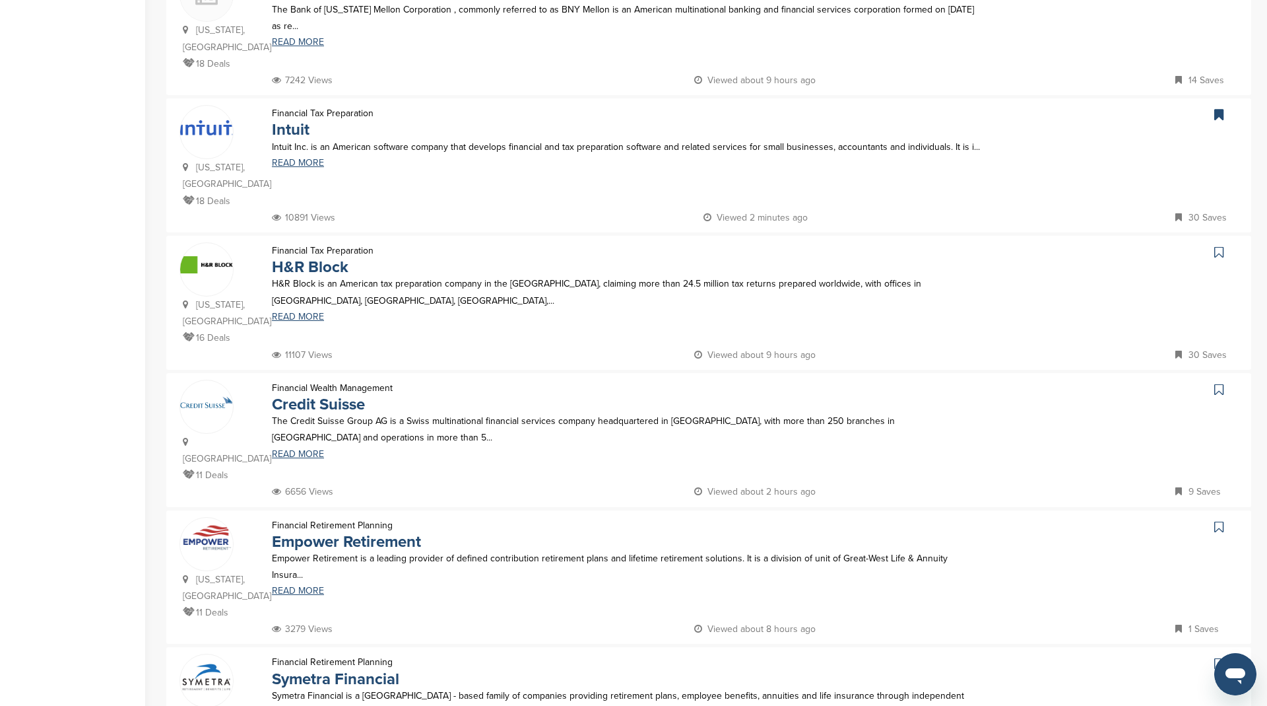
click at [1216, 252] on icon at bounding box center [1218, 252] width 9 height 13
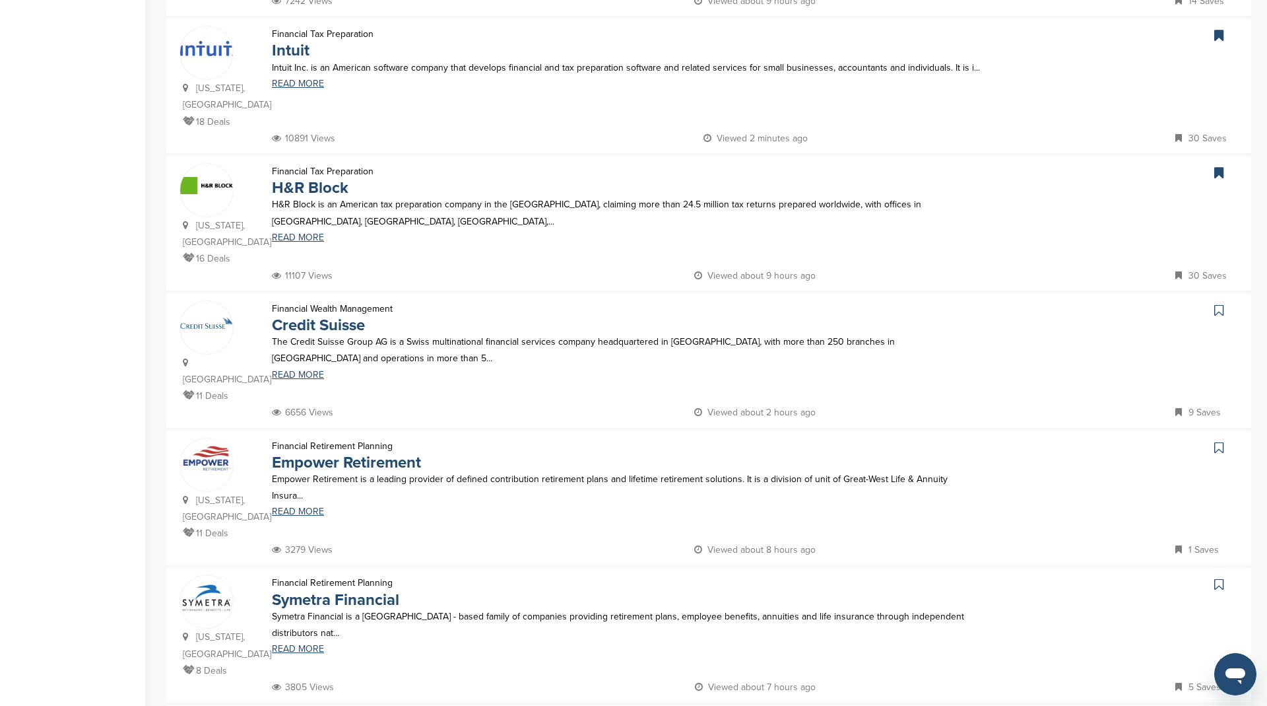
scroll to position [703, 0]
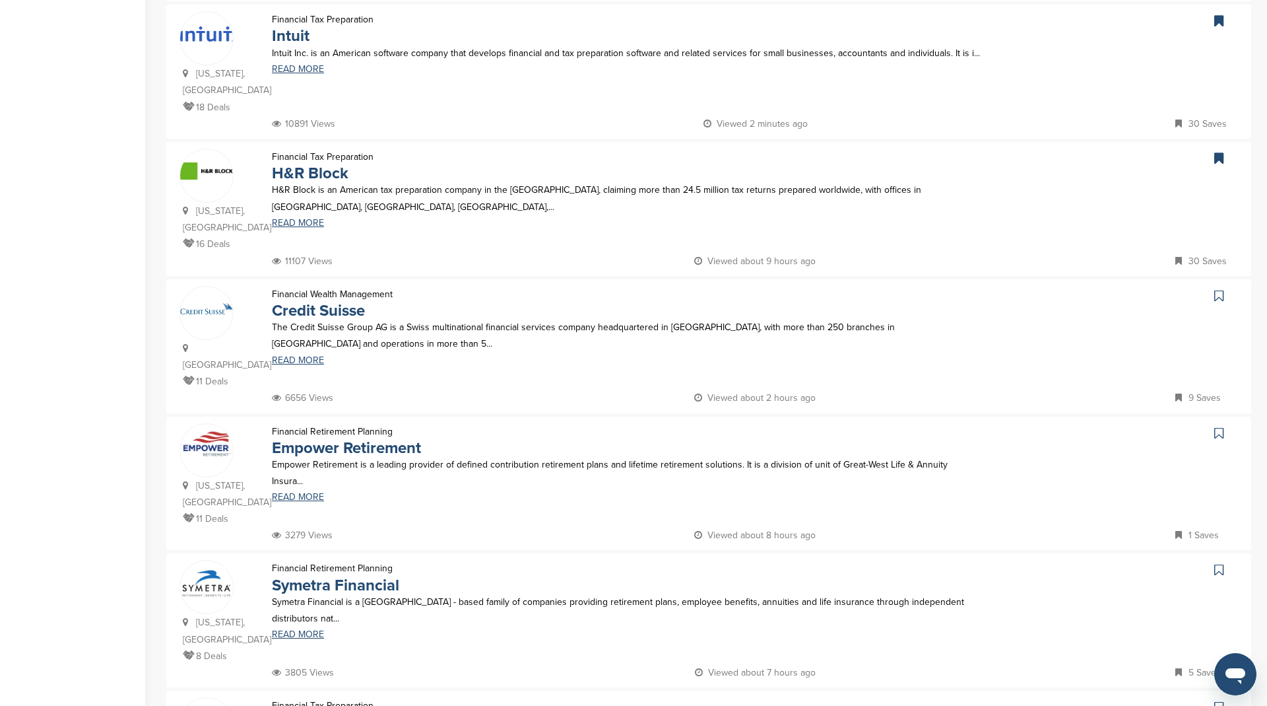
click at [1220, 289] on icon at bounding box center [1218, 295] width 9 height 13
click at [1222, 426] on icon at bounding box center [1218, 432] width 9 height 13
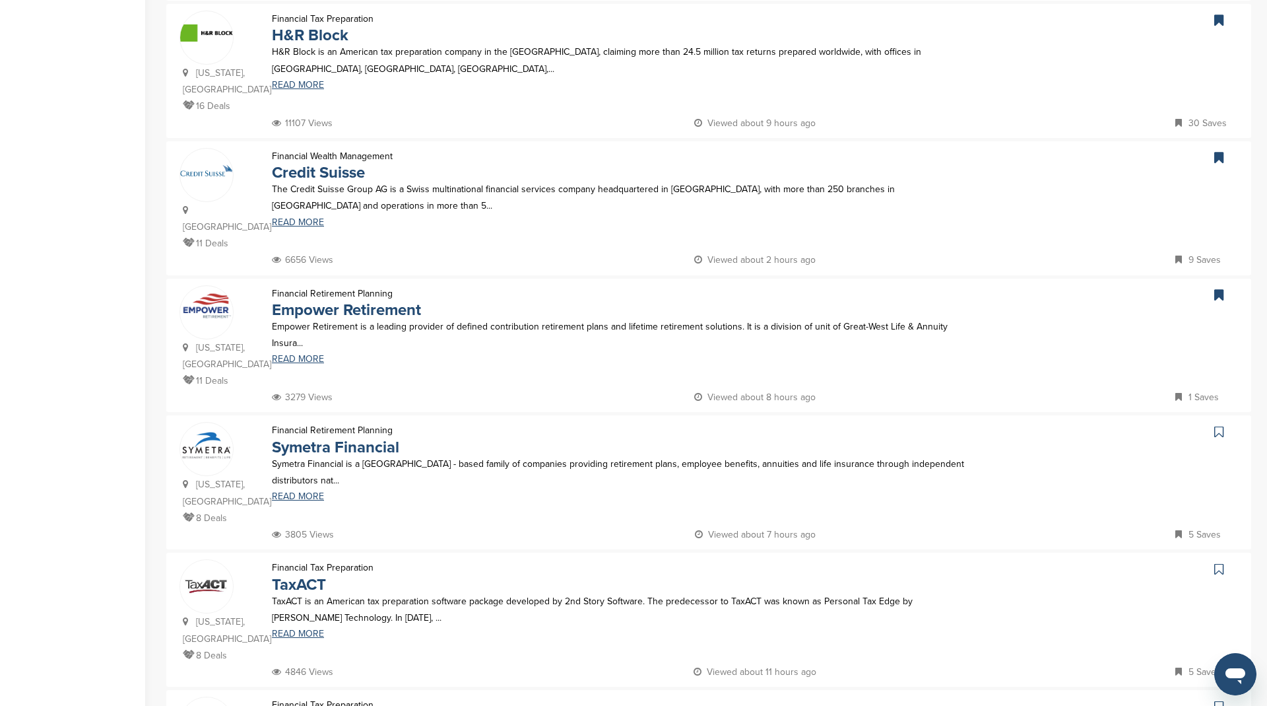
scroll to position [853, 0]
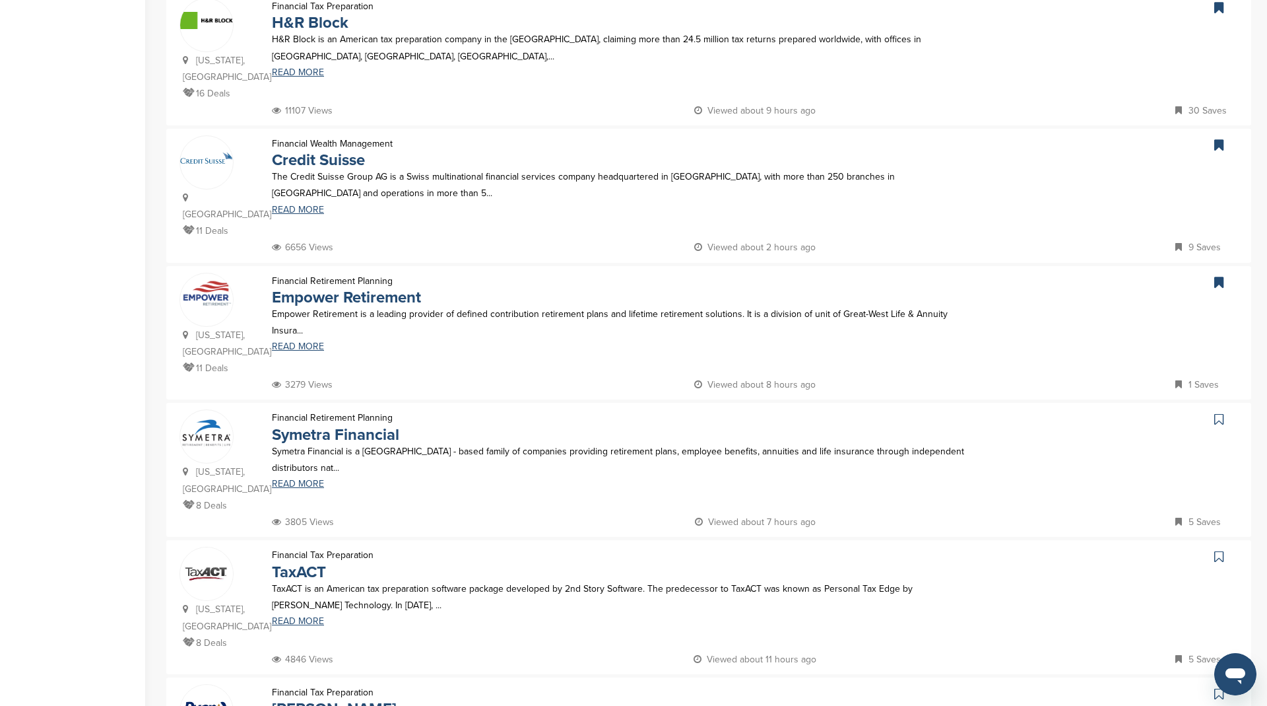
click at [1215, 412] on icon at bounding box center [1218, 418] width 9 height 13
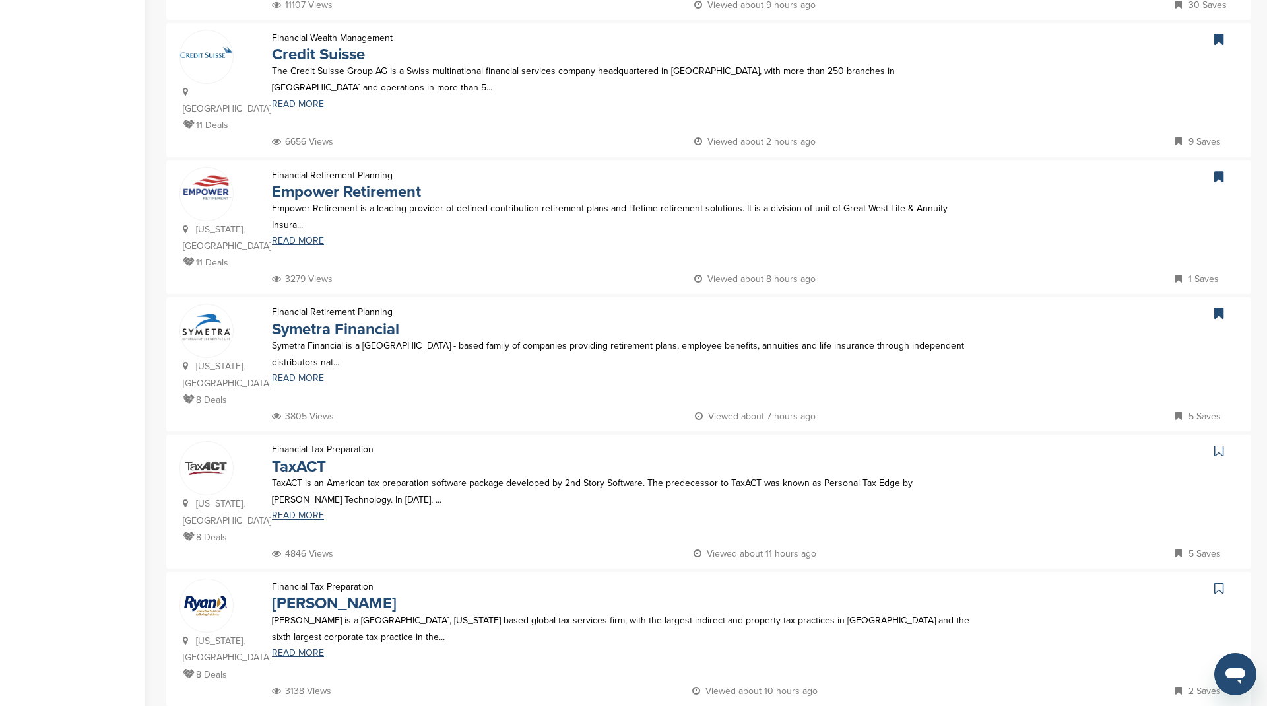
scroll to position [981, 0]
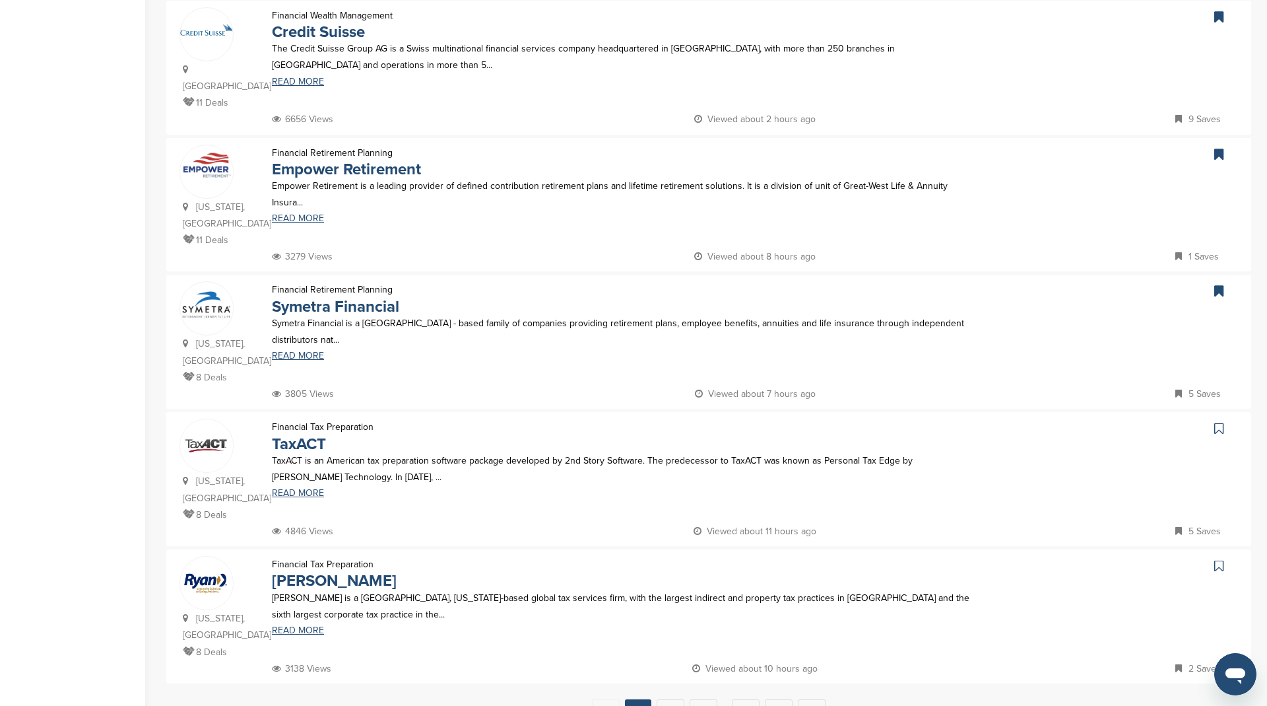
click at [1217, 422] on icon at bounding box center [1218, 428] width 9 height 13
click at [1213, 556] on link at bounding box center [1220, 566] width 19 height 20
click at [667, 699] on link "2" at bounding box center [671, 711] width 28 height 24
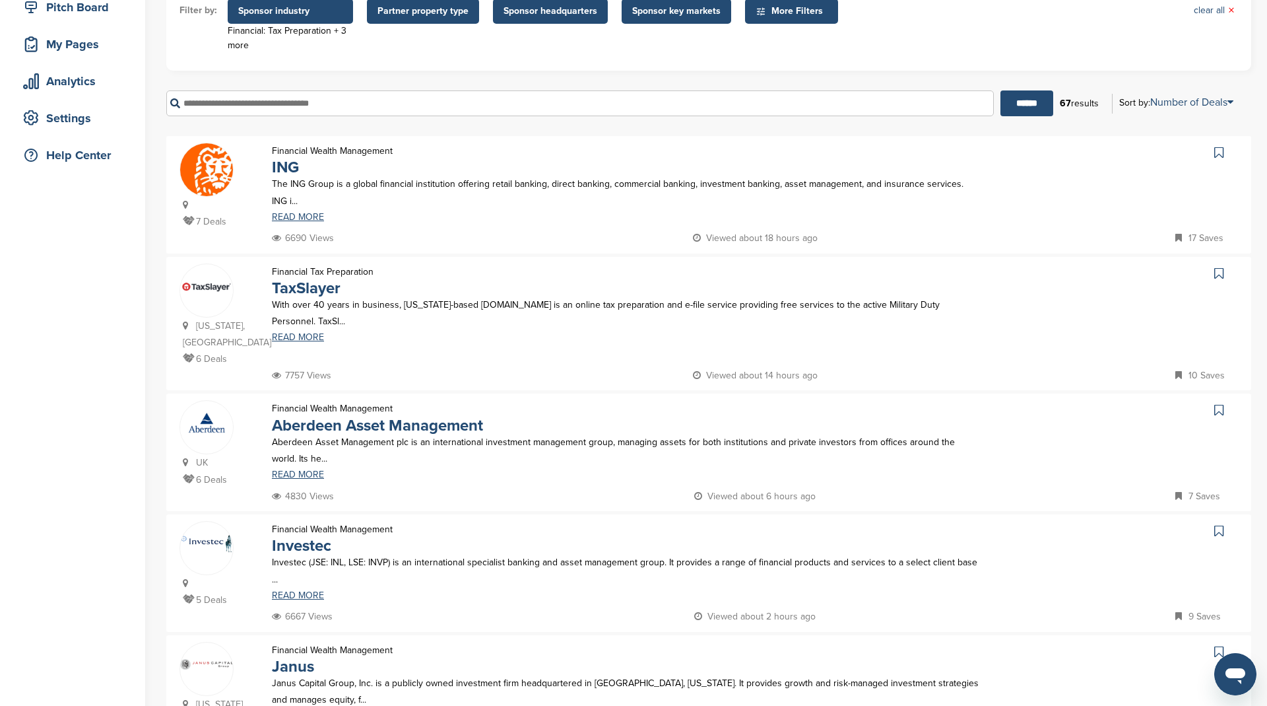
scroll to position [186, 0]
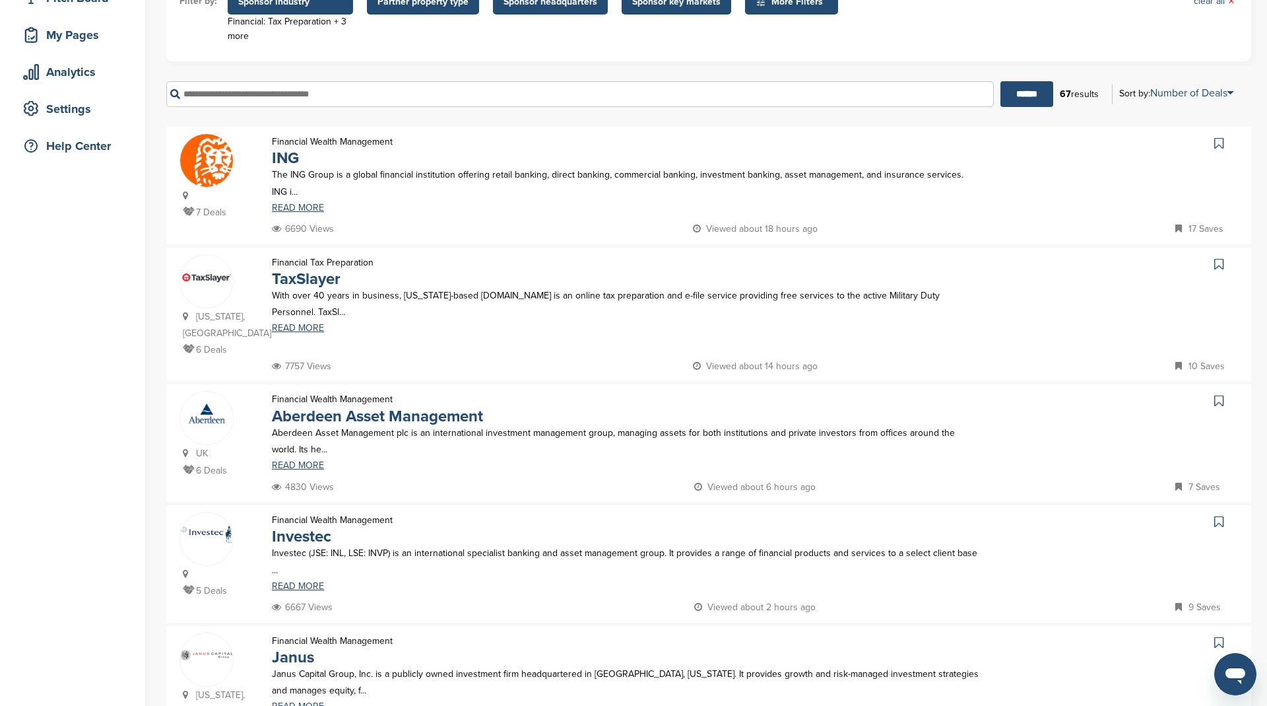
click at [1218, 149] on icon at bounding box center [1218, 143] width 9 height 13
click at [1217, 262] on icon at bounding box center [1218, 263] width 9 height 13
click at [1219, 394] on icon at bounding box center [1218, 400] width 9 height 13
click at [1219, 515] on icon at bounding box center [1218, 521] width 9 height 13
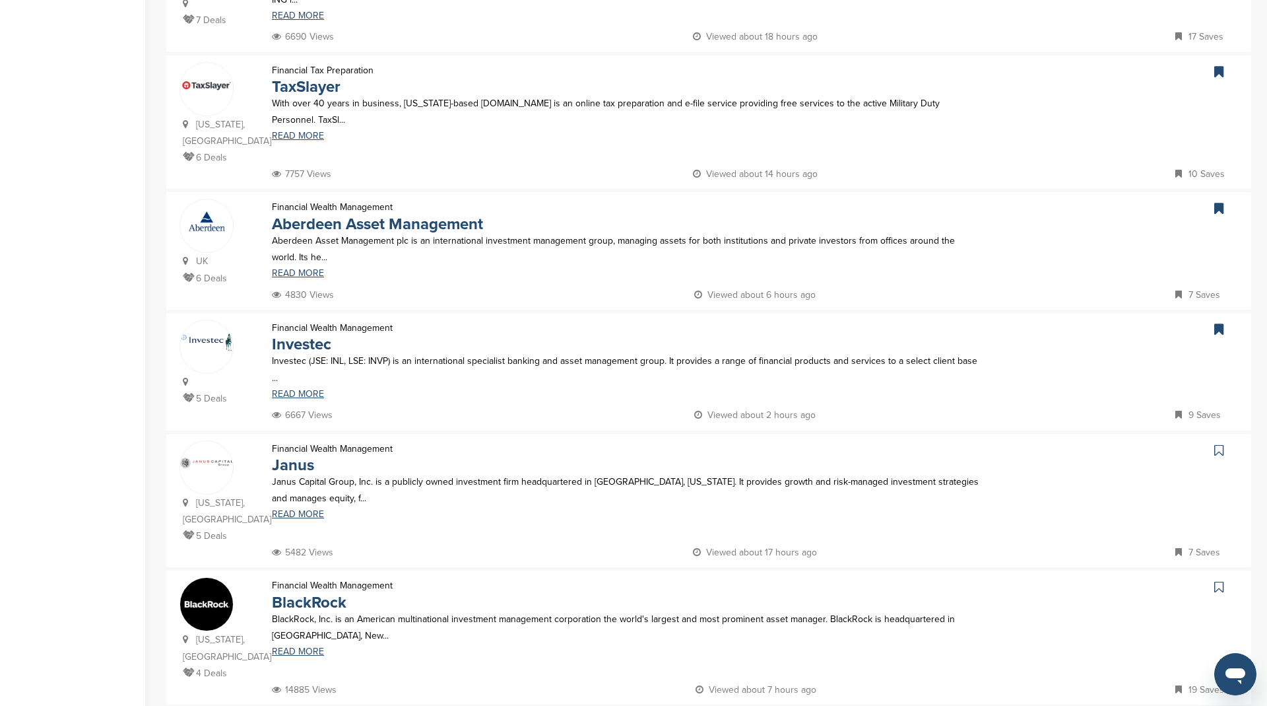
scroll to position [549, 0]
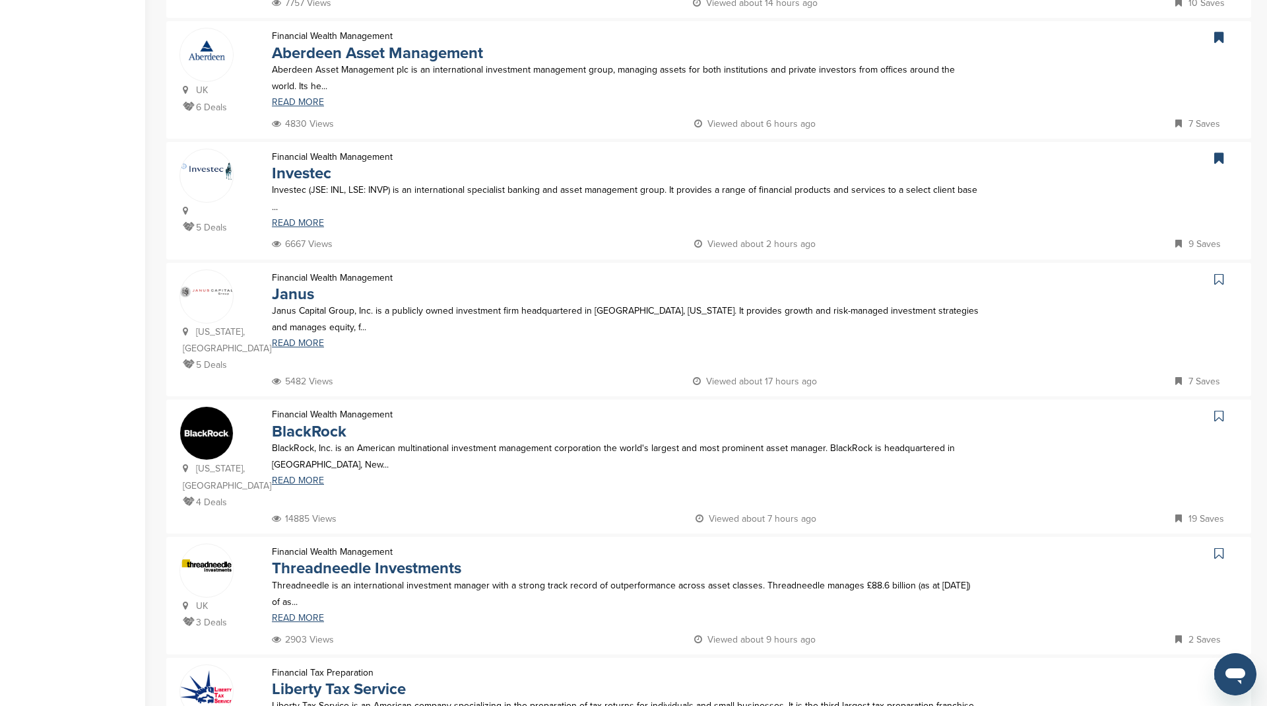
click at [1218, 273] on icon at bounding box center [1218, 279] width 9 height 13
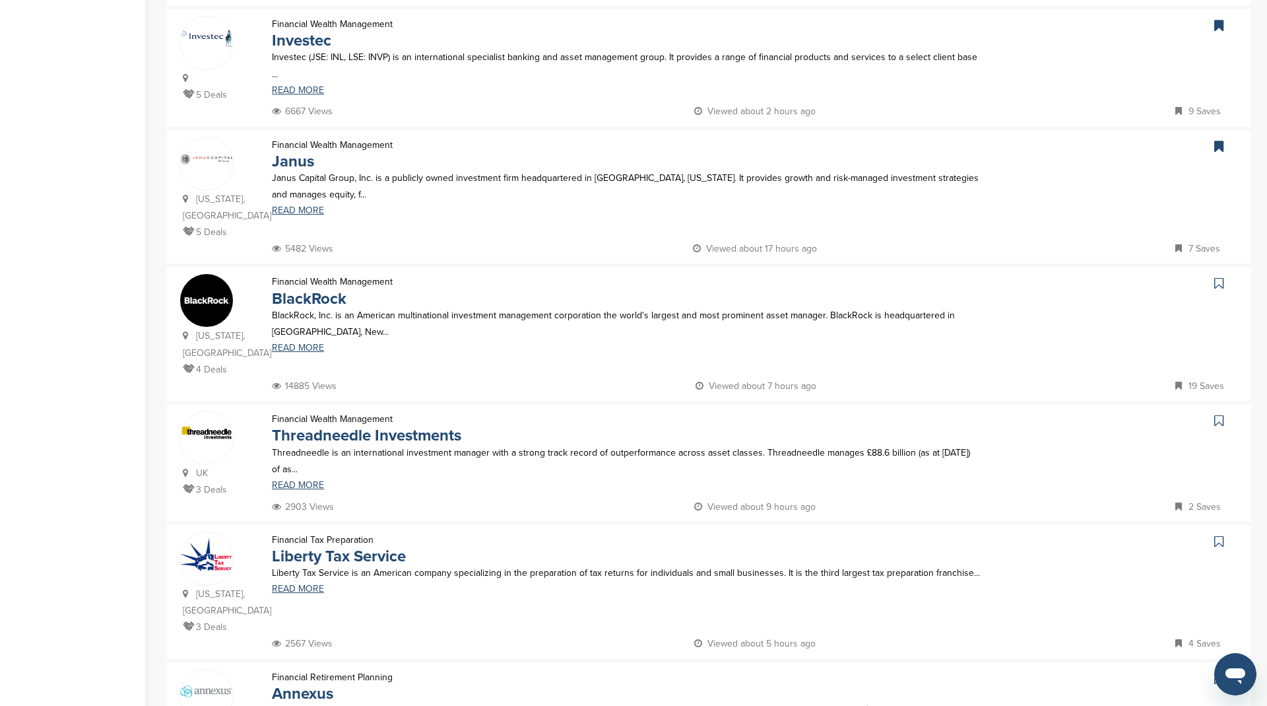
scroll to position [685, 0]
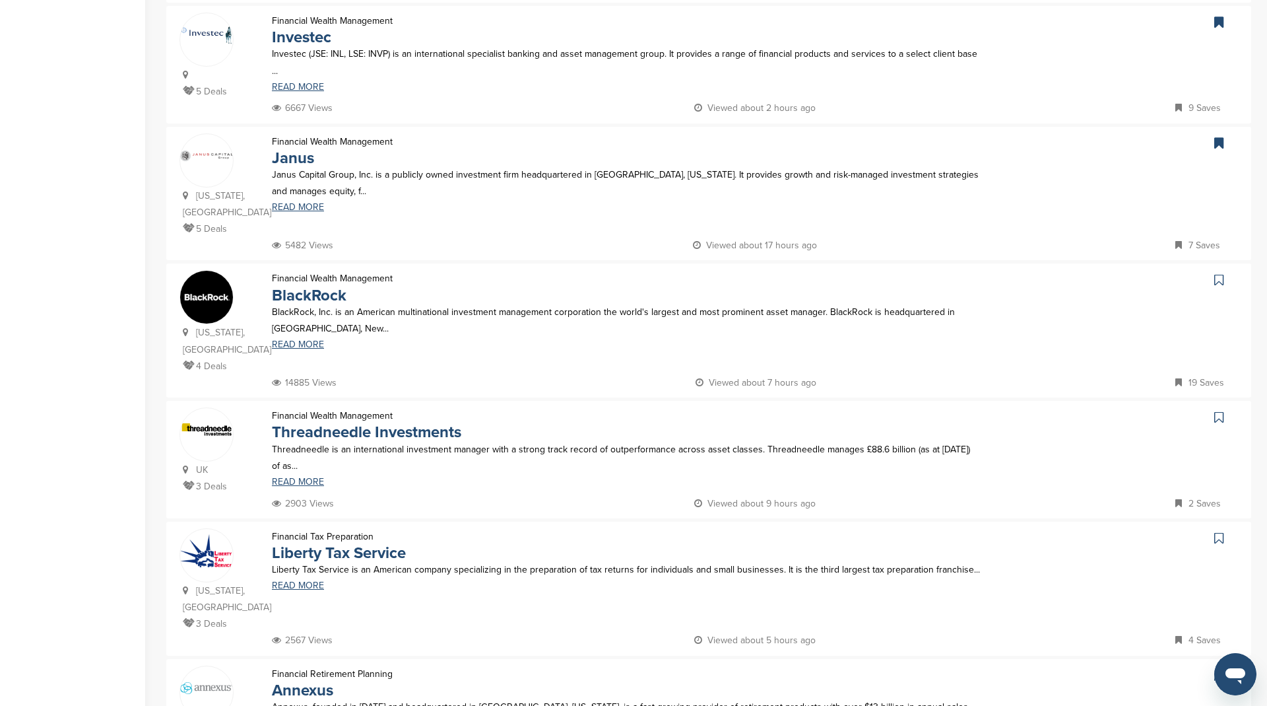
click at [1219, 273] on icon at bounding box center [1218, 279] width 9 height 13
click at [1218, 411] on icon at bounding box center [1218, 417] width 9 height 13
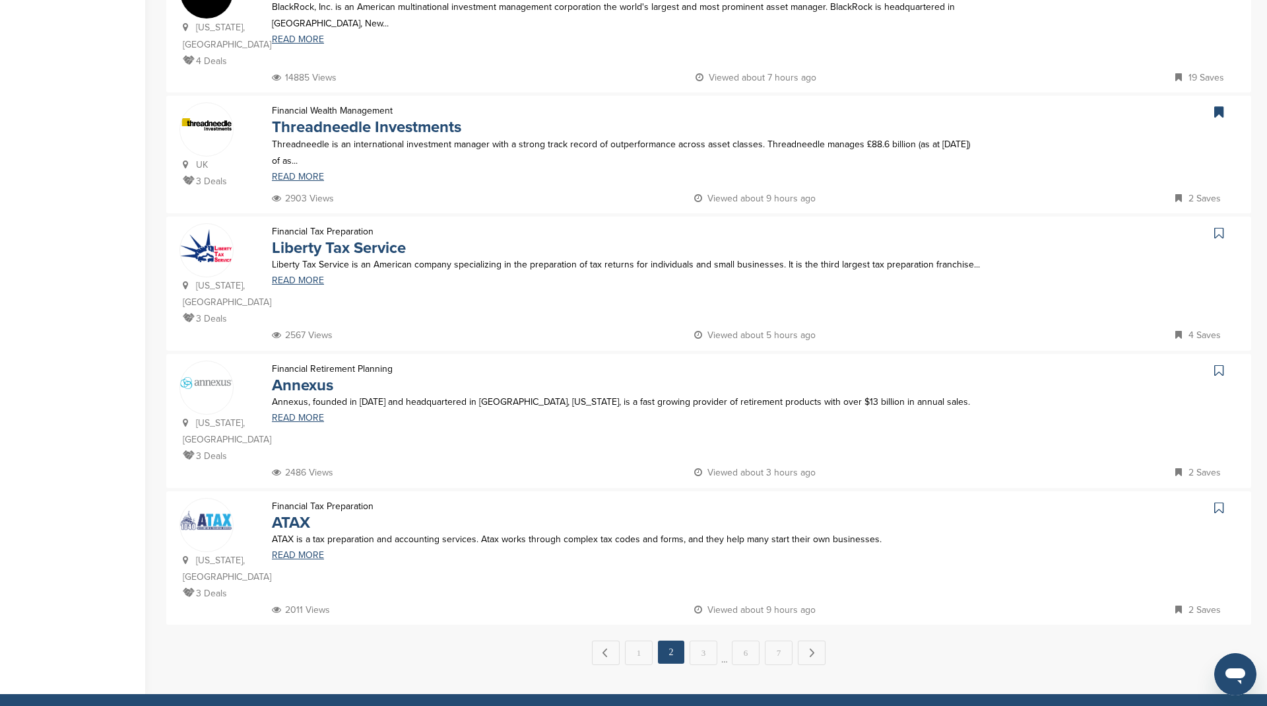
scroll to position [999, 0]
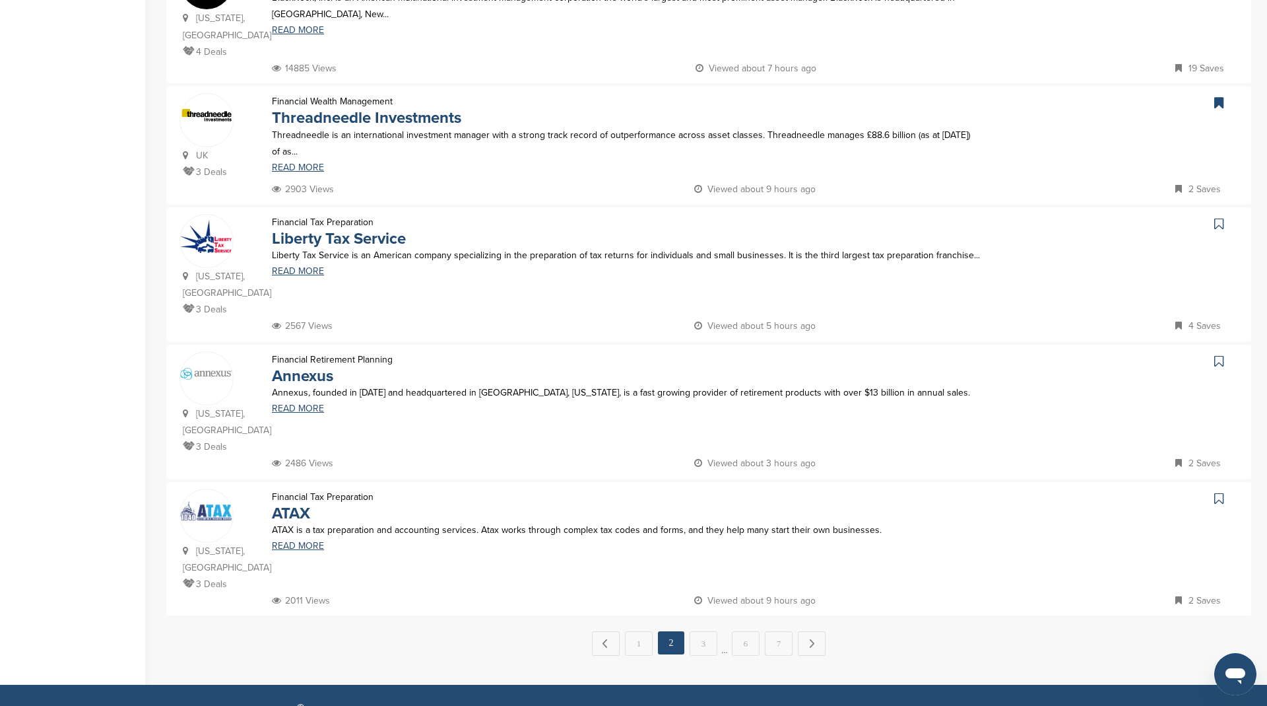
click at [1220, 217] on icon at bounding box center [1218, 223] width 9 height 13
click at [1214, 351] on link at bounding box center [1220, 361] width 19 height 20
click at [1212, 488] on link at bounding box center [1220, 498] width 19 height 20
click at [703, 631] on link "3" at bounding box center [704, 643] width 28 height 24
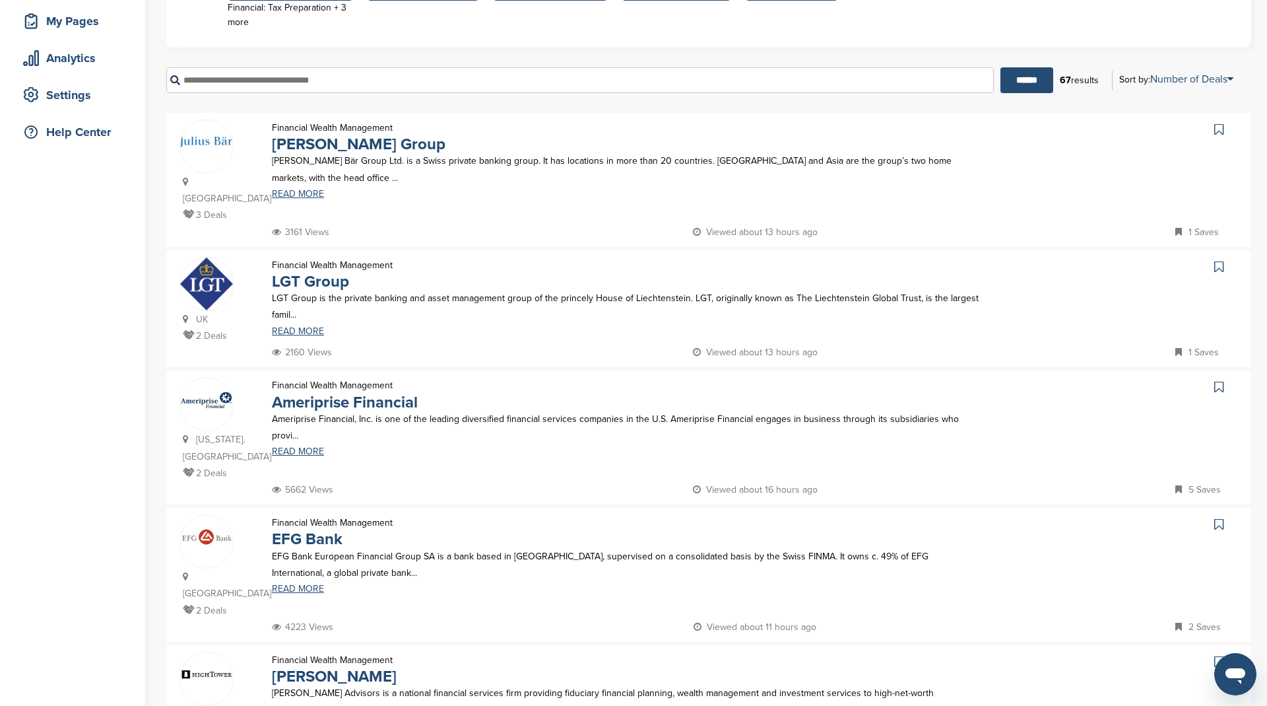
scroll to position [317, 0]
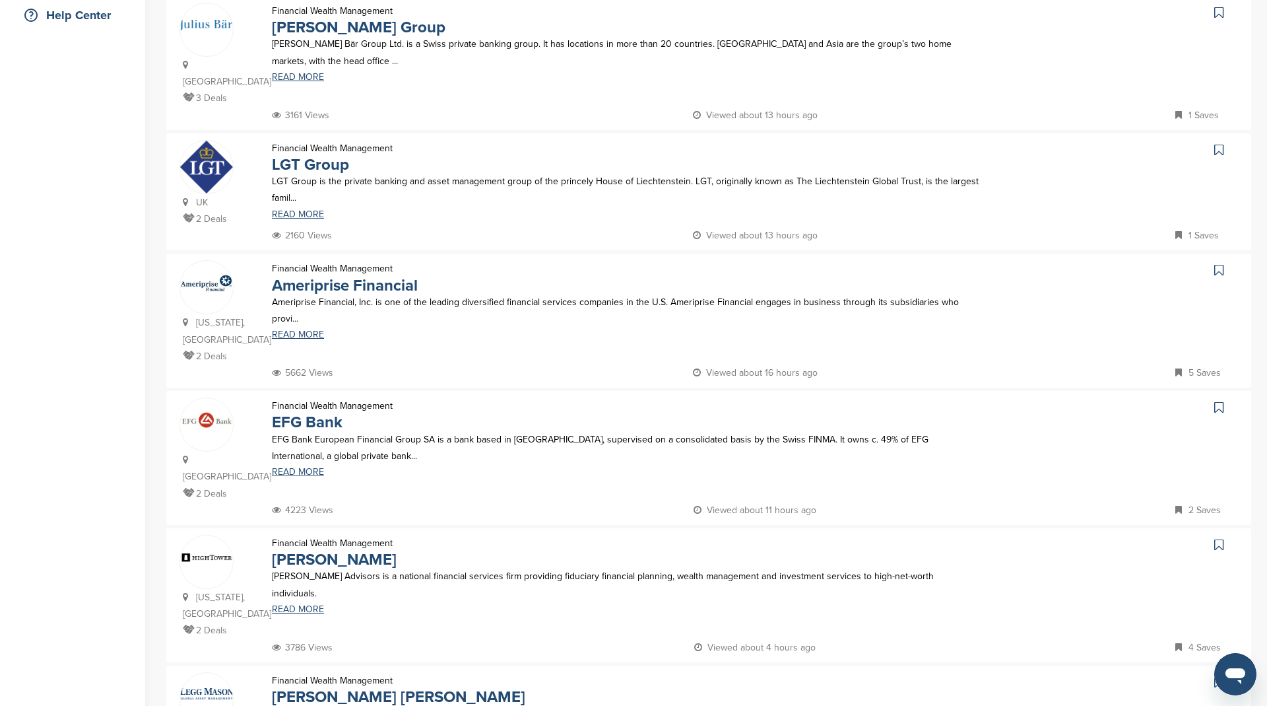
click at [1220, 15] on icon at bounding box center [1218, 12] width 9 height 13
click at [1220, 143] on icon at bounding box center [1218, 149] width 9 height 13
click at [1217, 263] on icon at bounding box center [1218, 269] width 9 height 13
click at [1218, 401] on icon at bounding box center [1218, 407] width 9 height 13
click at [1216, 538] on icon at bounding box center [1218, 544] width 9 height 13
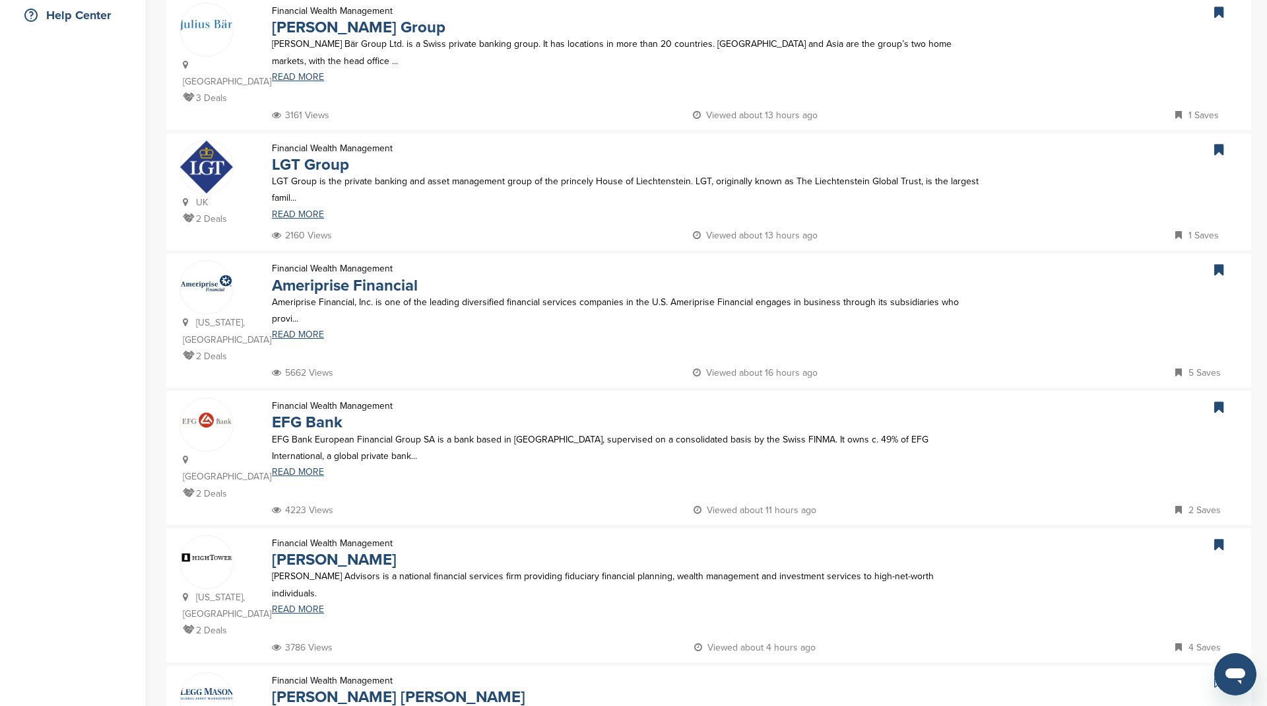
click at [1216, 675] on icon at bounding box center [1218, 681] width 9 height 13
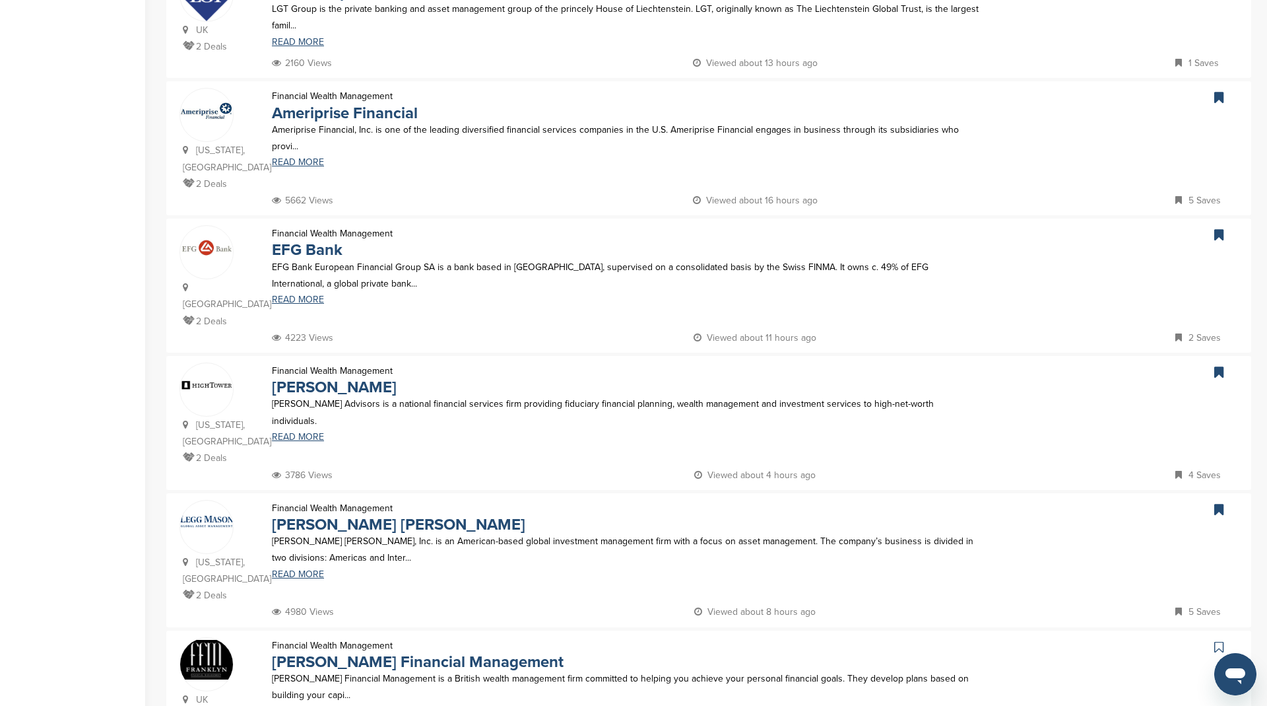
scroll to position [688, 0]
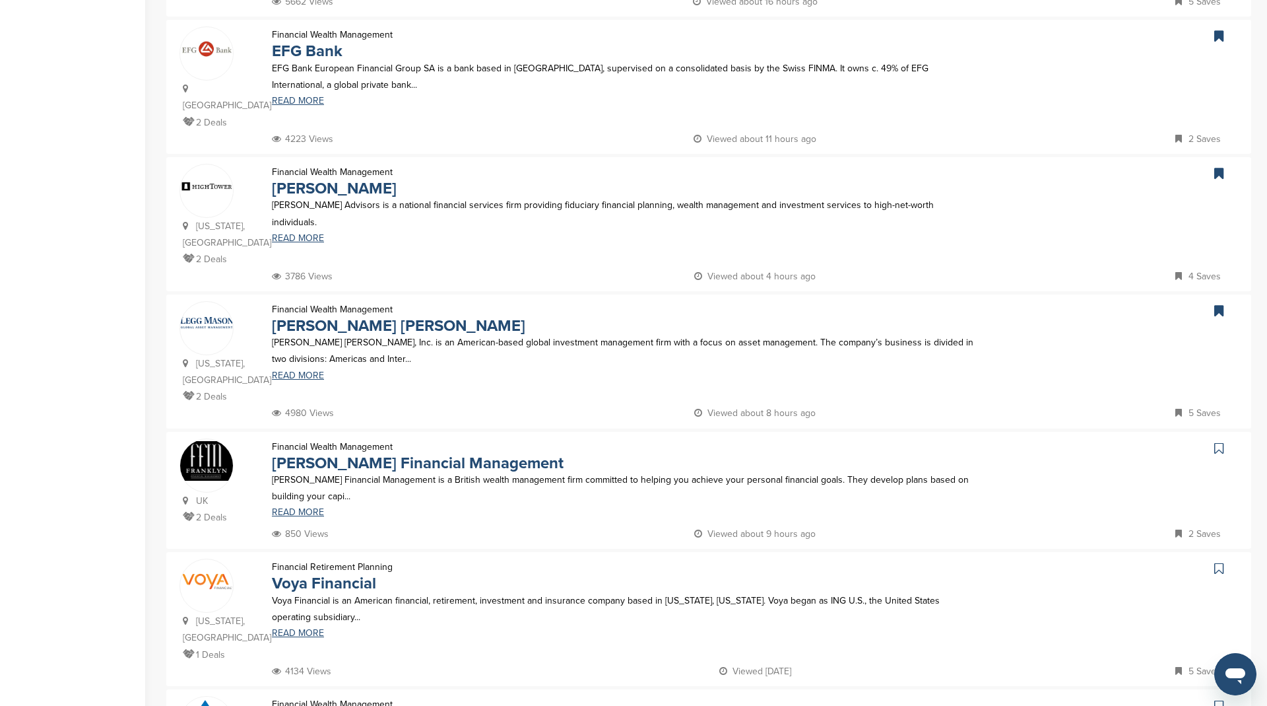
click at [1215, 442] on icon at bounding box center [1218, 448] width 9 height 13
click at [1217, 562] on icon at bounding box center [1218, 568] width 9 height 13
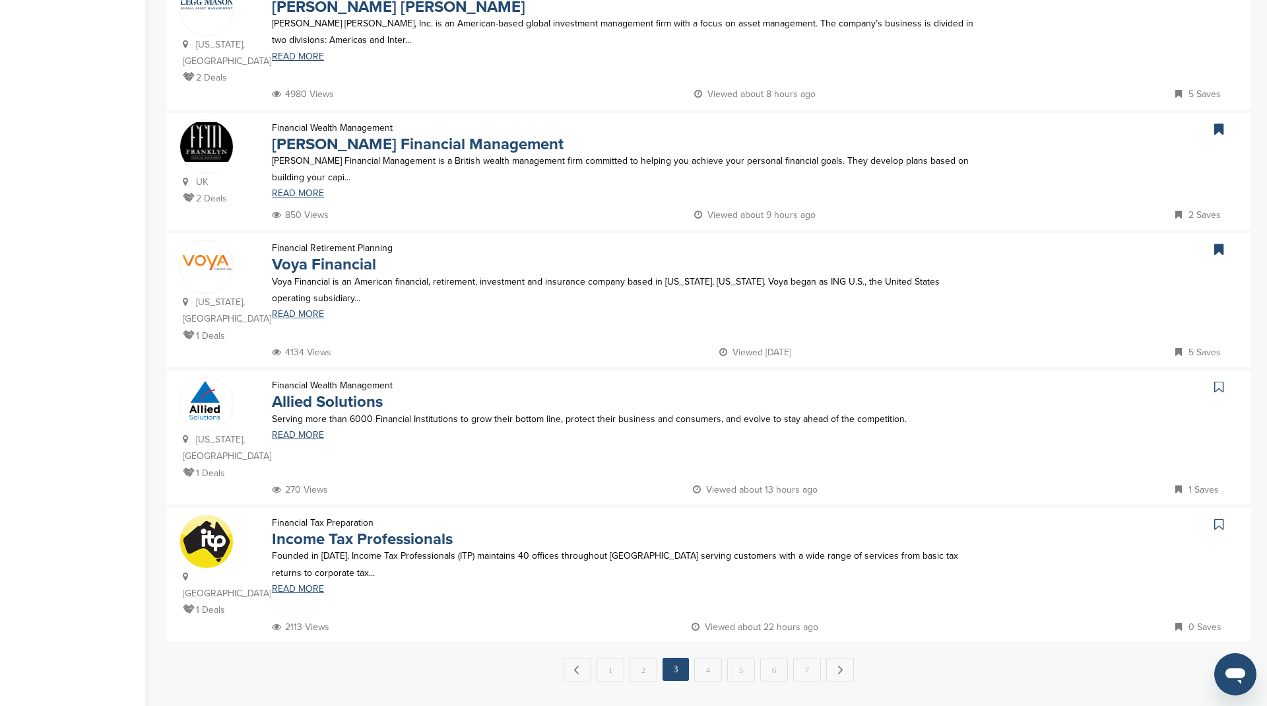
scroll to position [1030, 0]
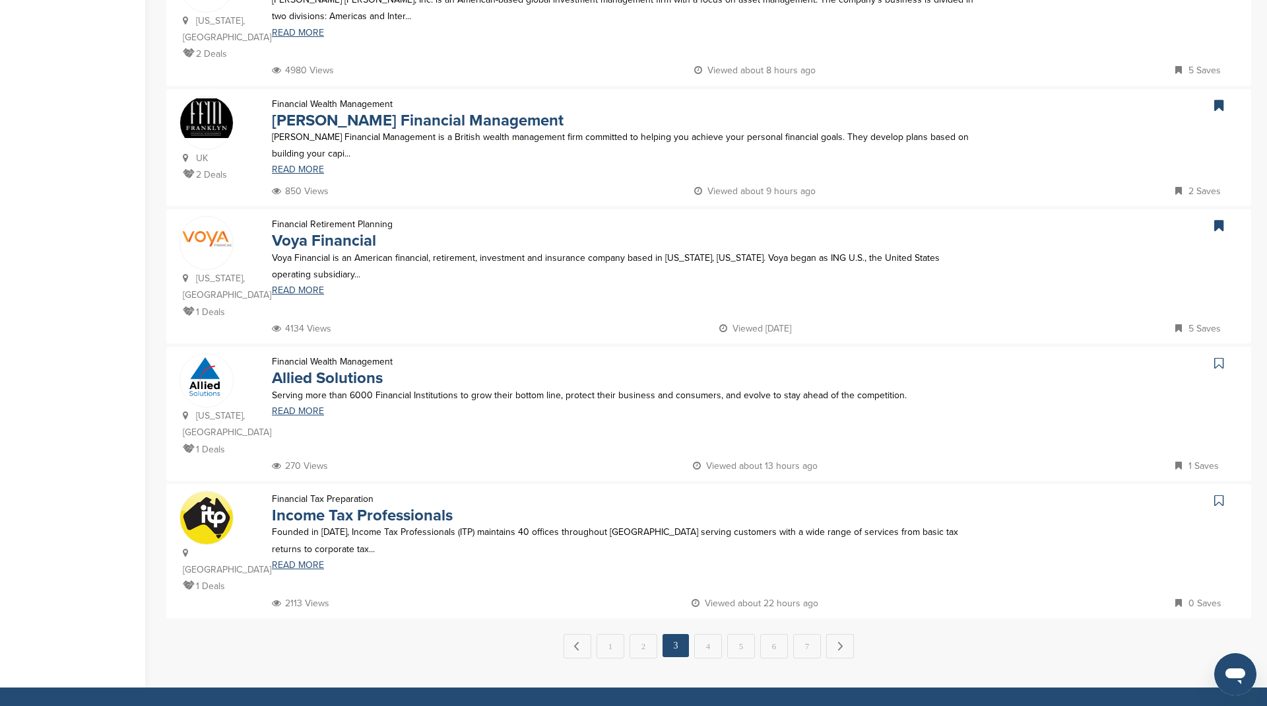
click at [1219, 356] on icon at bounding box center [1218, 362] width 9 height 13
click at [1217, 494] on icon at bounding box center [1218, 500] width 9 height 13
click at [712, 634] on link "4" at bounding box center [708, 646] width 28 height 24
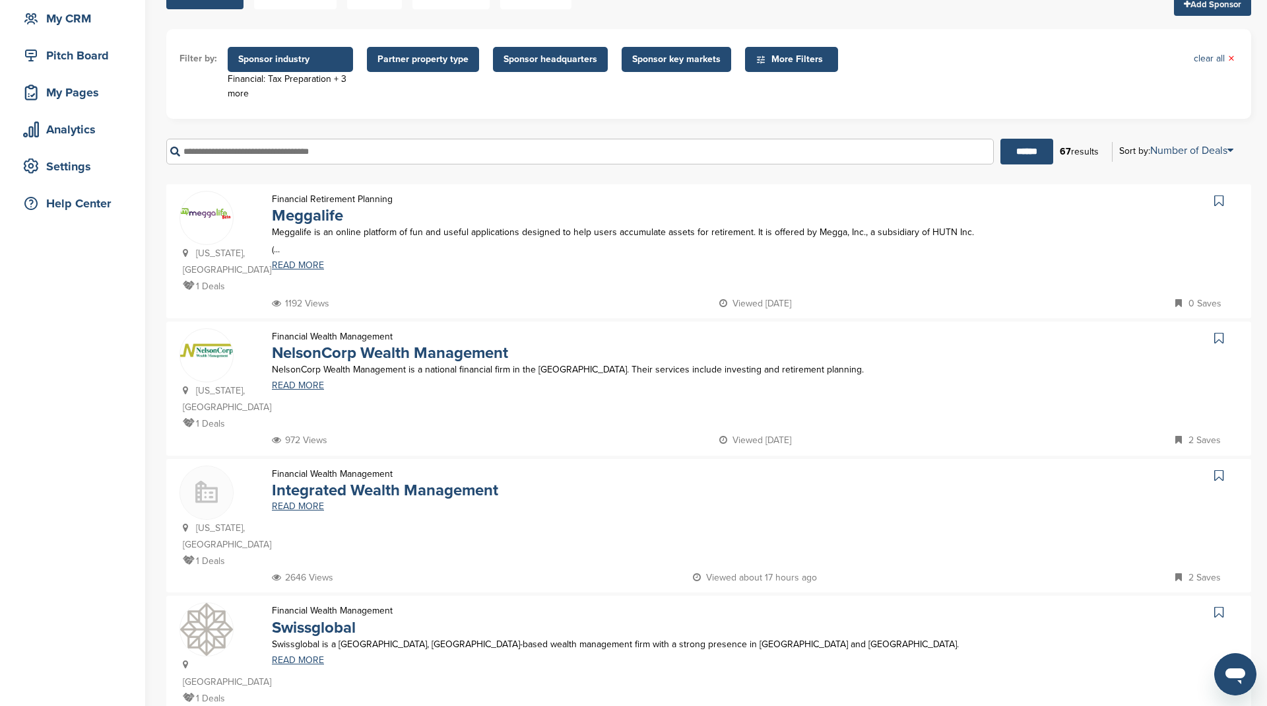
scroll to position [209, 0]
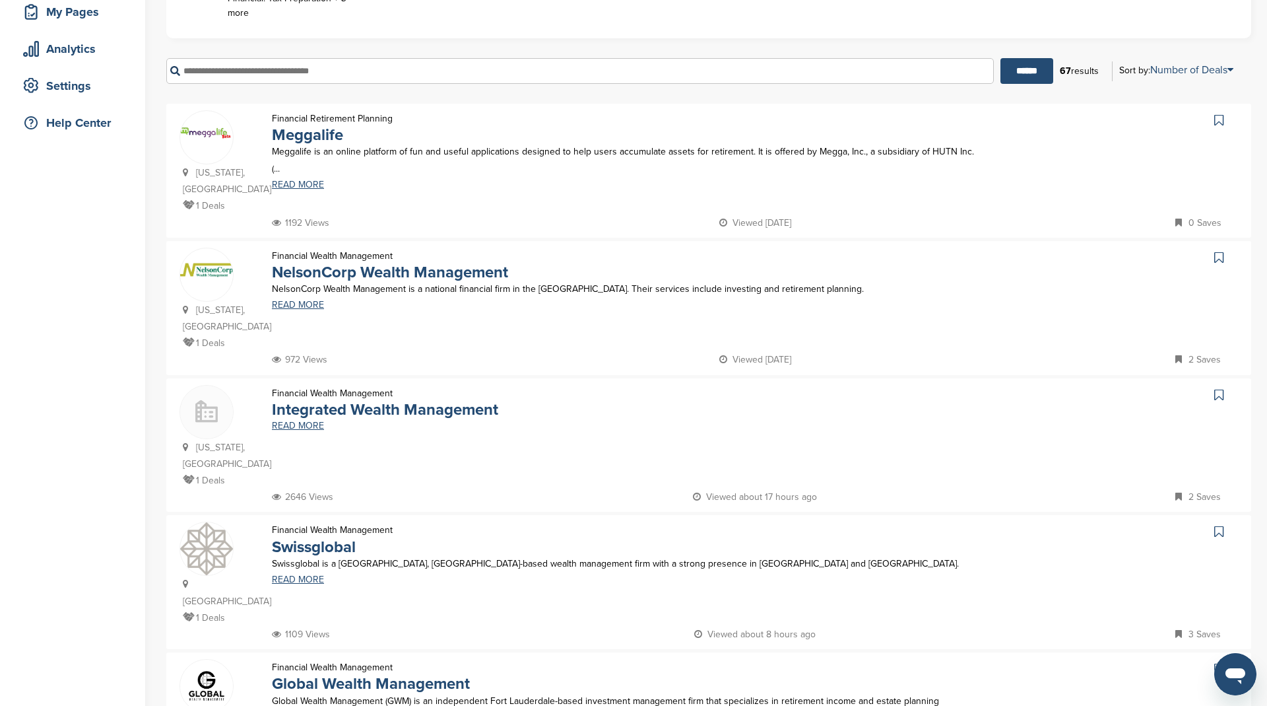
click at [1223, 116] on icon at bounding box center [1218, 120] width 9 height 13
click at [1218, 251] on icon at bounding box center [1218, 257] width 9 height 13
click at [1216, 388] on icon at bounding box center [1218, 394] width 9 height 13
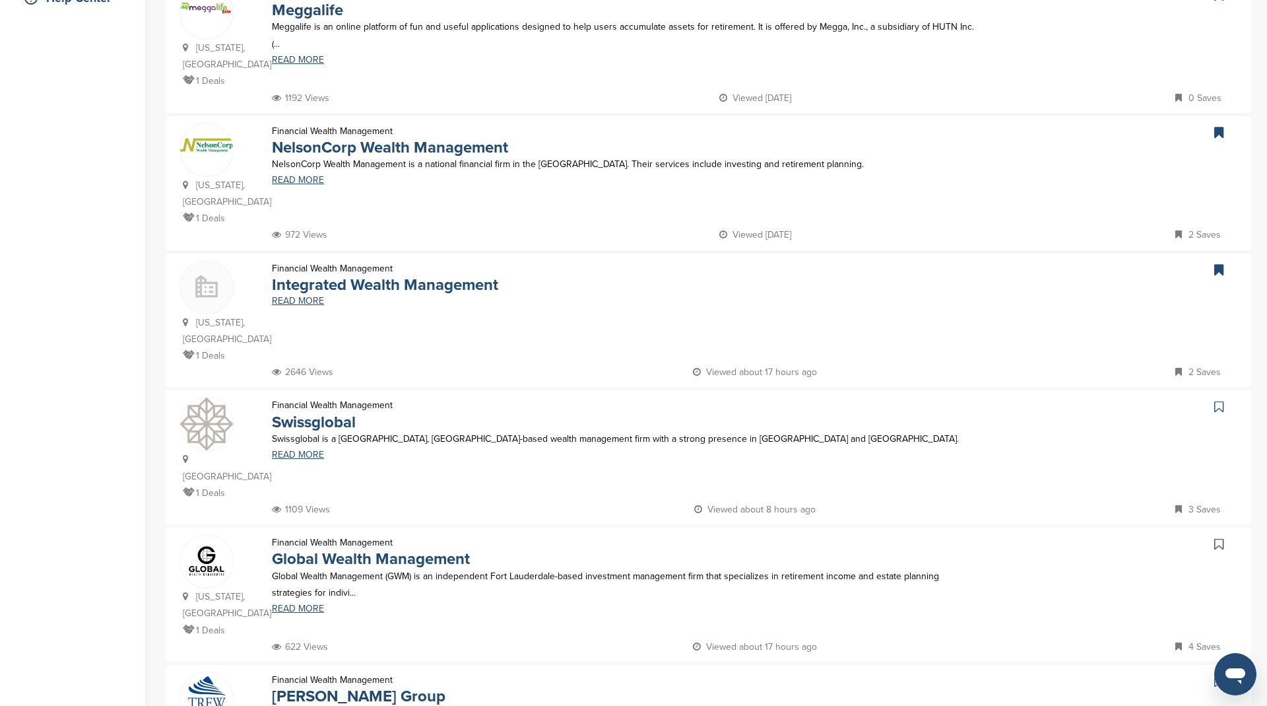
scroll to position [436, 0]
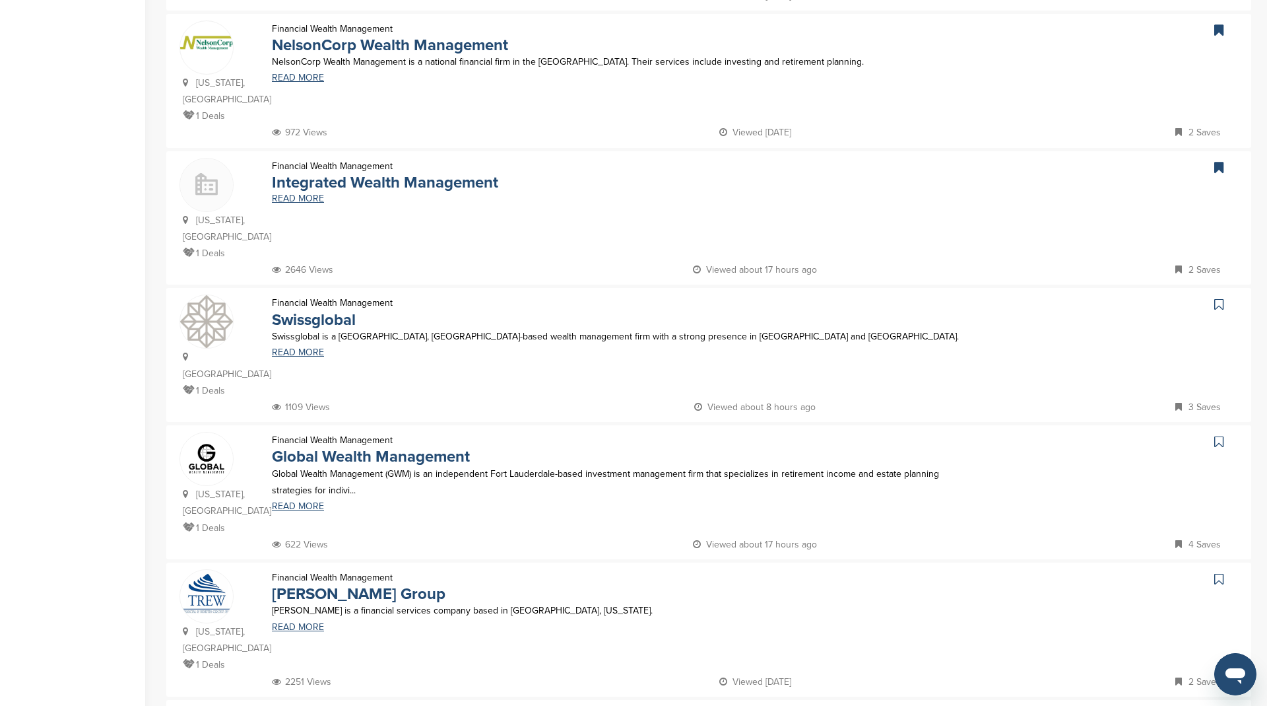
click at [1220, 298] on icon at bounding box center [1218, 304] width 9 height 13
click at [1223, 435] on icon at bounding box center [1218, 441] width 9 height 13
click at [1218, 572] on icon at bounding box center [1218, 578] width 9 height 13
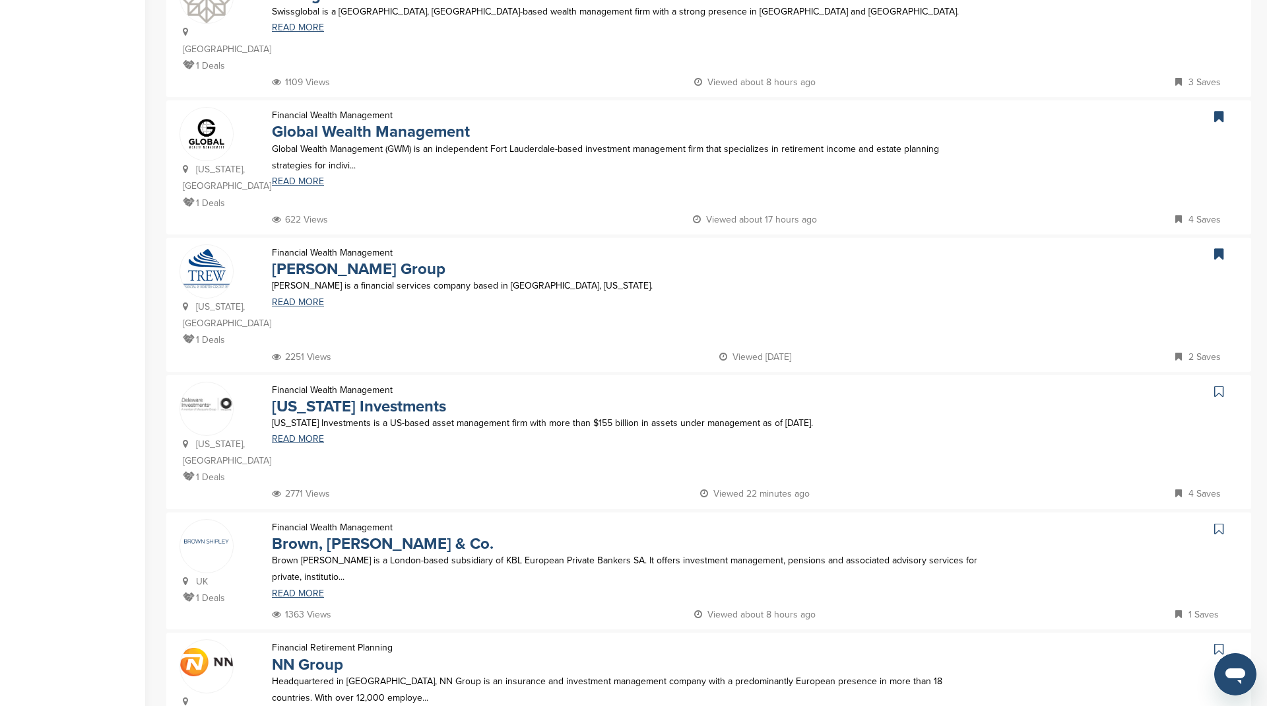
scroll to position [777, 0]
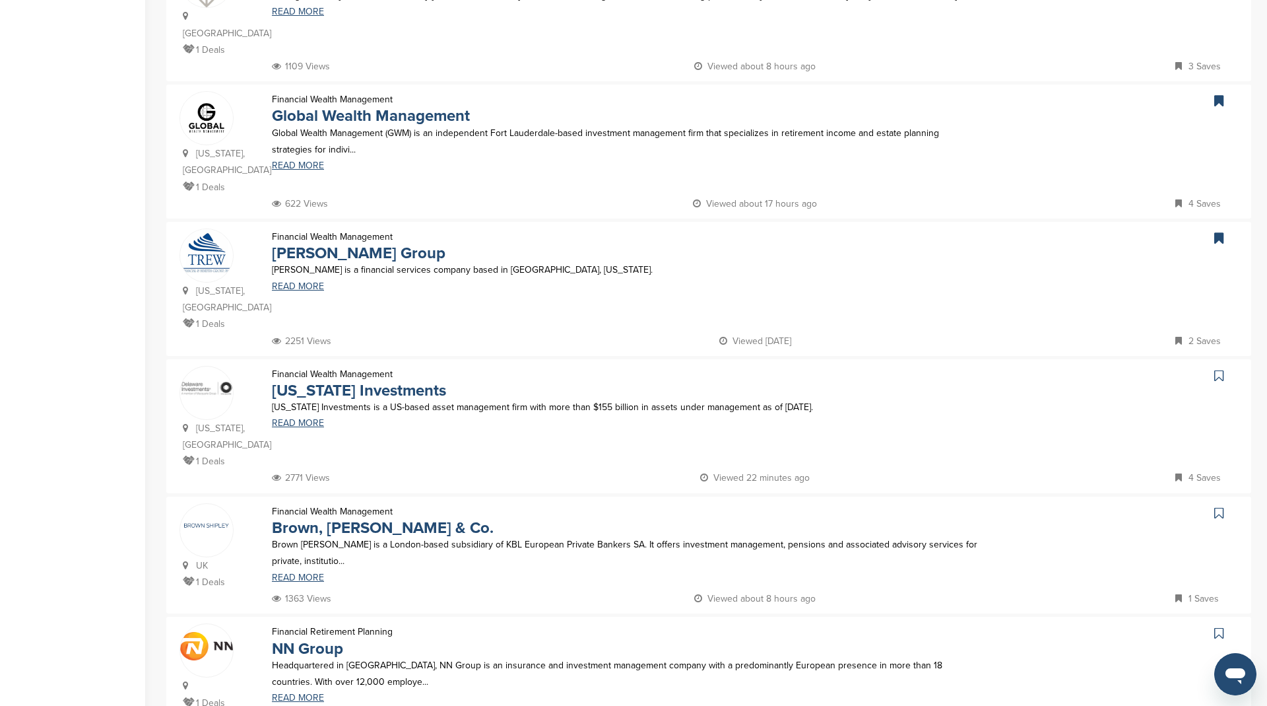
click at [1218, 369] on icon at bounding box center [1218, 375] width 9 height 13
click at [1218, 506] on icon at bounding box center [1218, 512] width 9 height 13
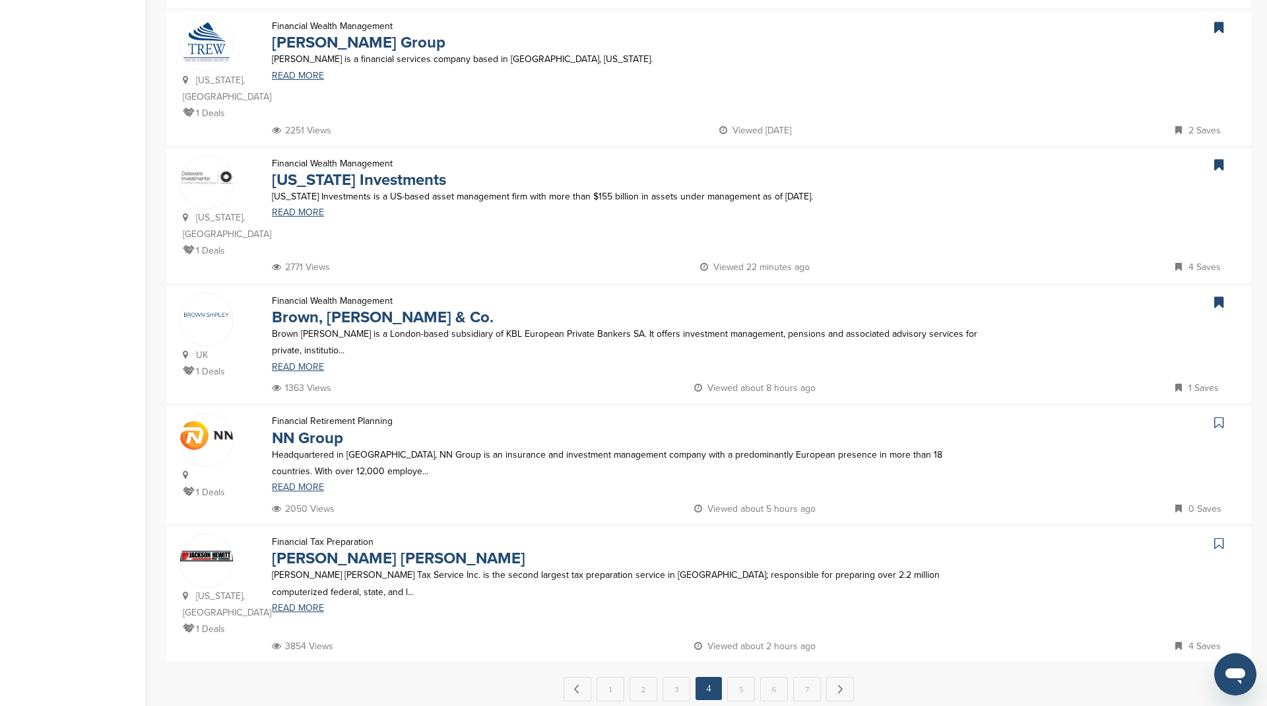
scroll to position [1082, 0]
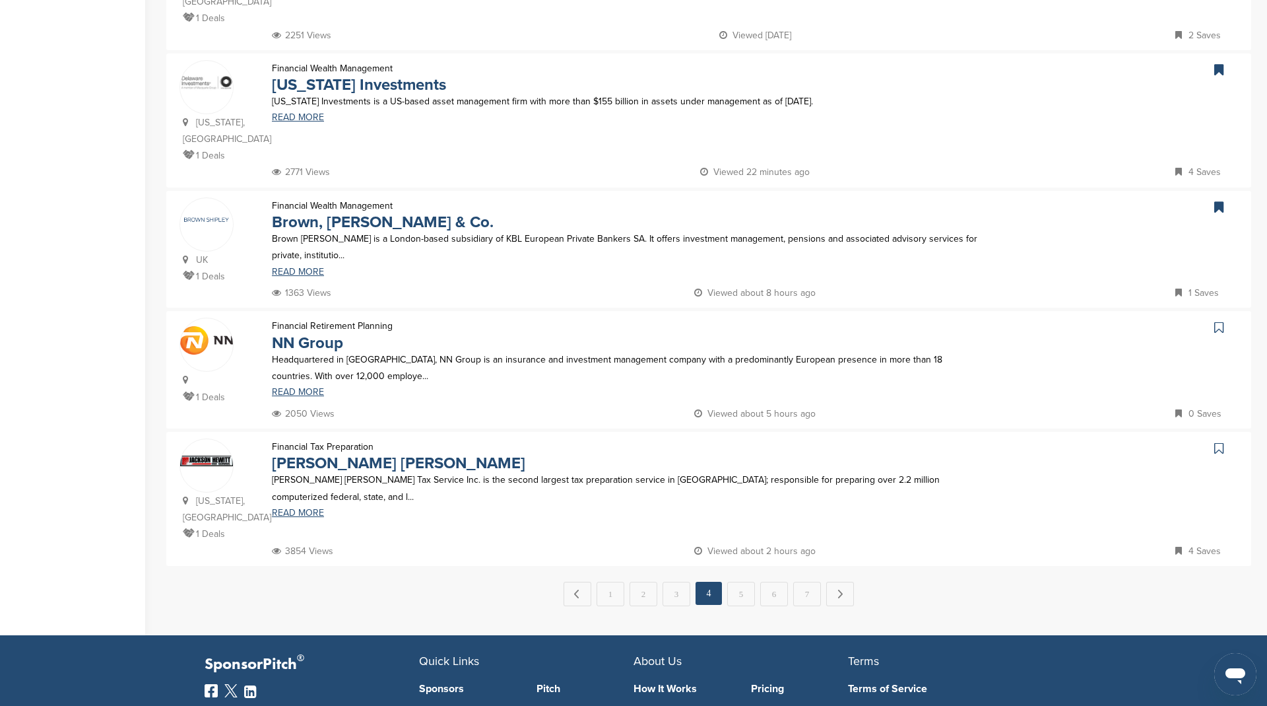
click at [1220, 321] on icon at bounding box center [1218, 327] width 9 height 13
click at [1220, 442] on icon at bounding box center [1218, 448] width 9 height 13
click at [743, 581] on link "5" at bounding box center [741, 593] width 28 height 24
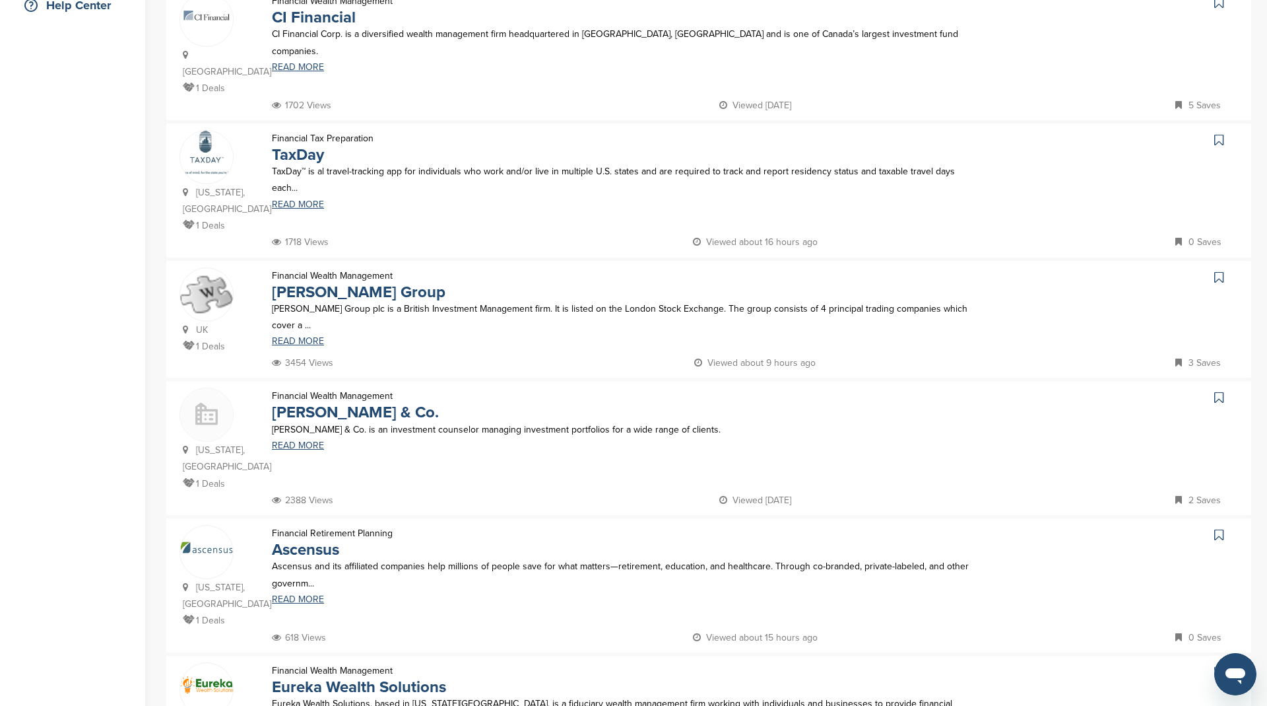
scroll to position [312, 0]
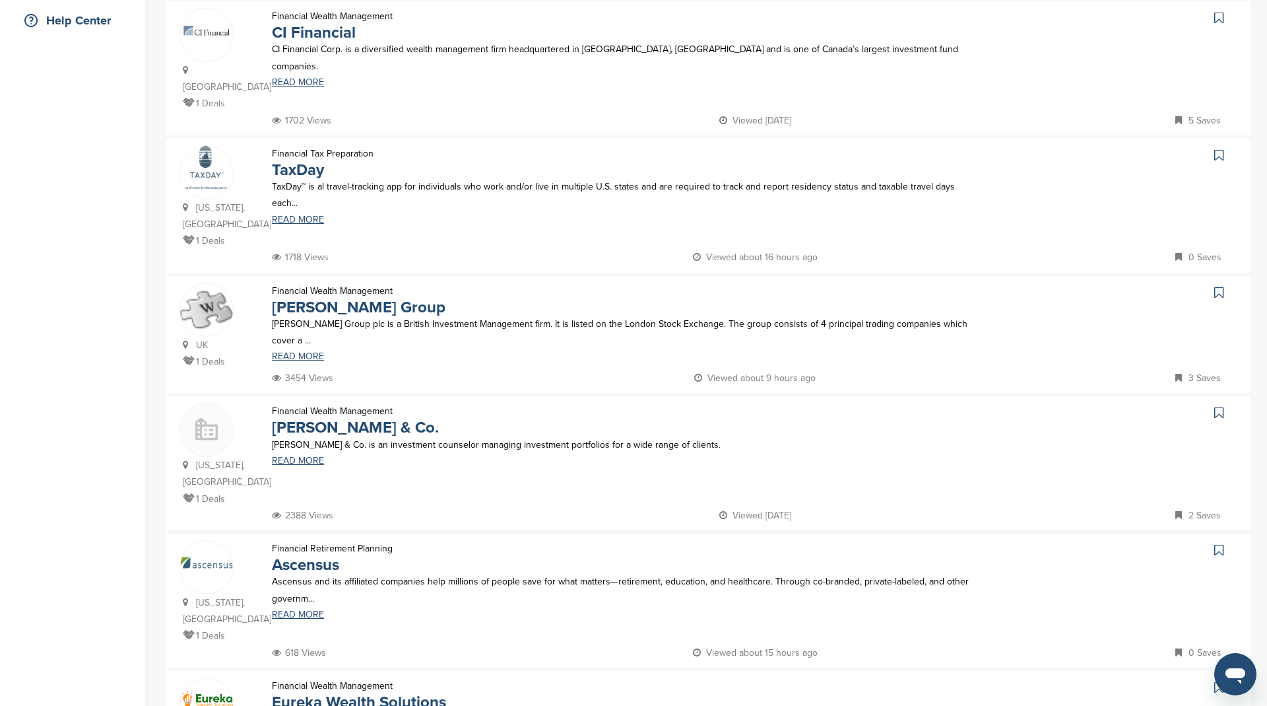
click at [1218, 17] on icon at bounding box center [1218, 17] width 9 height 13
click at [1216, 148] on icon at bounding box center [1218, 154] width 9 height 13
click at [1216, 286] on icon at bounding box center [1218, 292] width 9 height 13
click at [1218, 406] on icon at bounding box center [1218, 412] width 9 height 13
click at [1221, 543] on icon at bounding box center [1218, 549] width 9 height 13
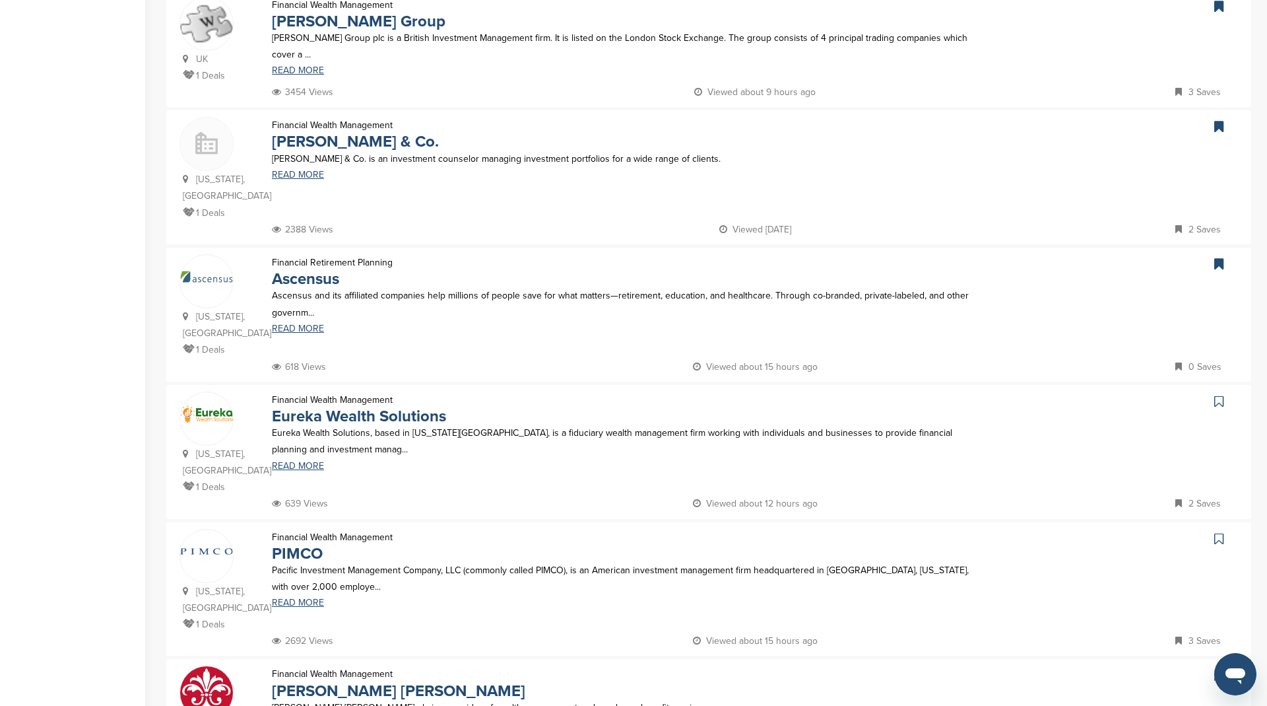
scroll to position [624, 0]
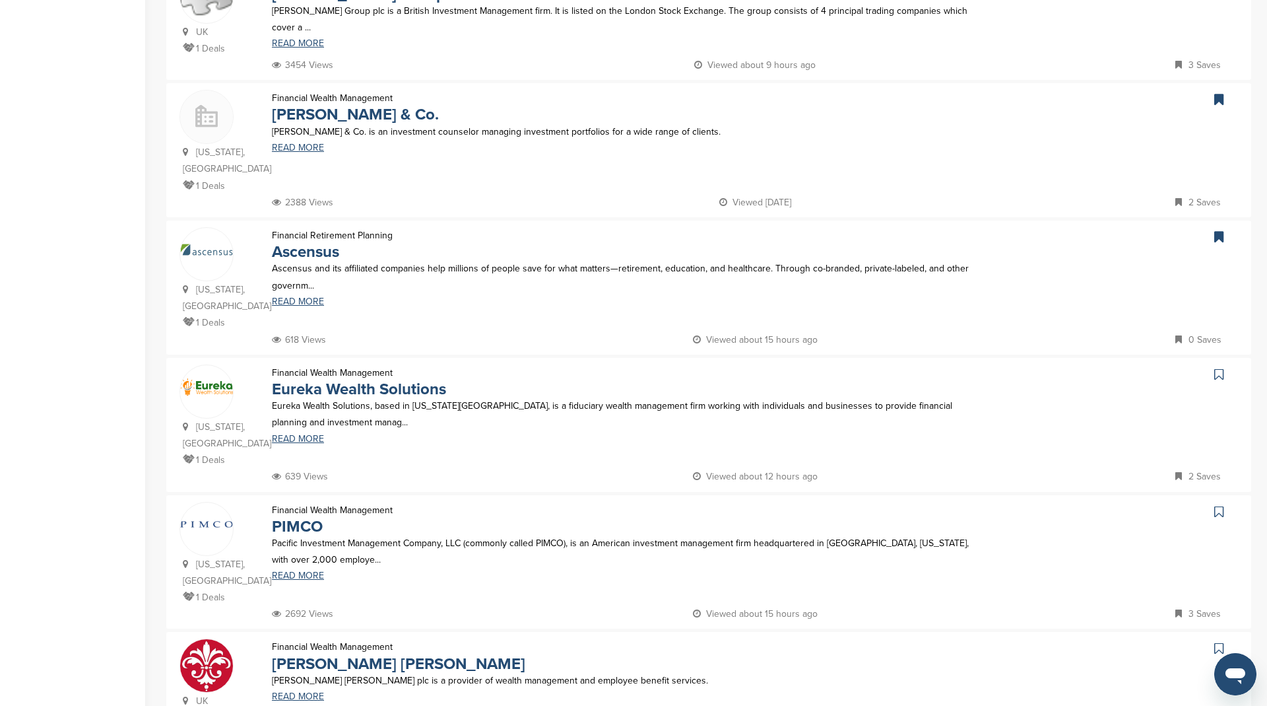
click at [1220, 368] on icon at bounding box center [1218, 374] width 9 height 13
click at [1221, 505] on icon at bounding box center [1218, 511] width 9 height 13
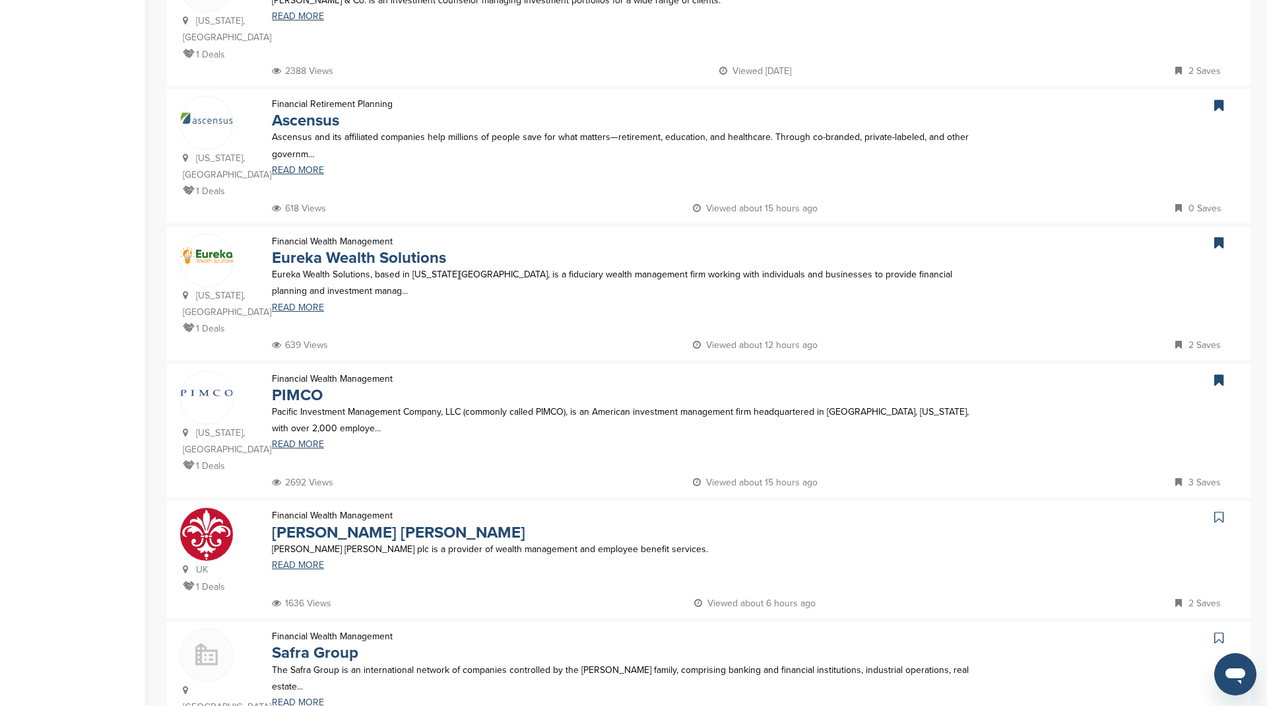
scroll to position [873, 0]
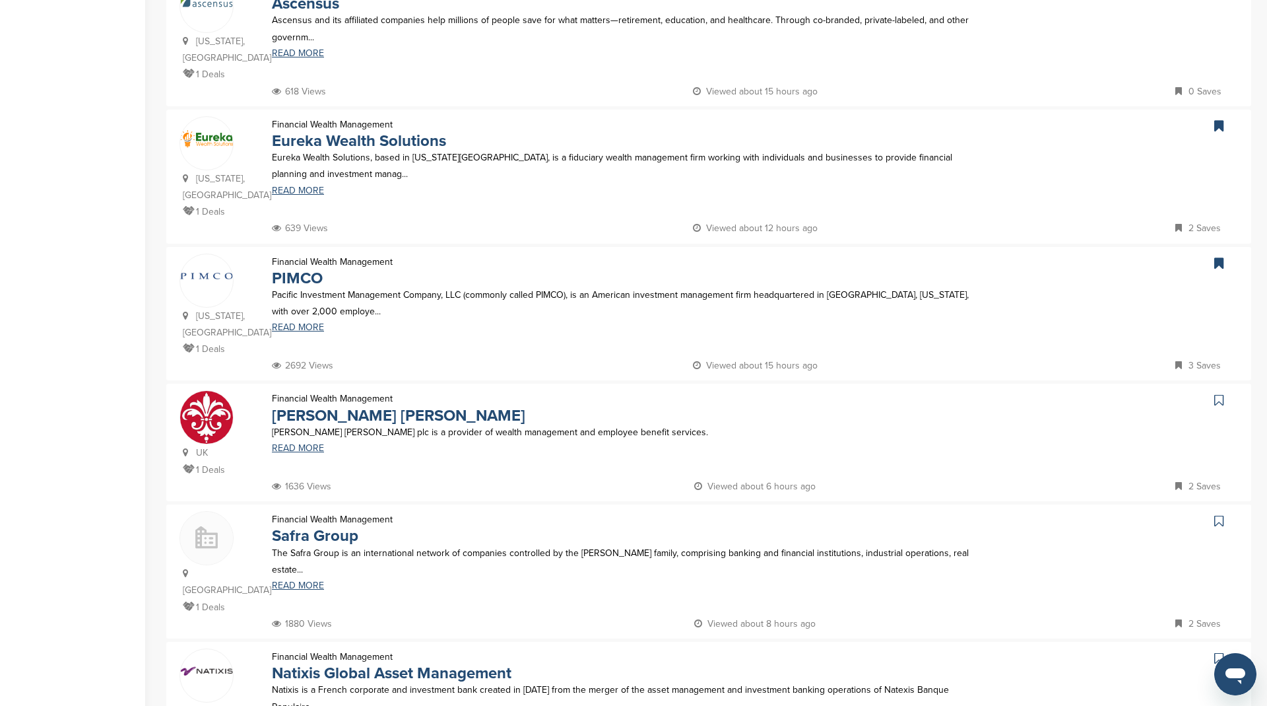
click at [1217, 393] on icon at bounding box center [1218, 399] width 9 height 13
click at [1217, 514] on icon at bounding box center [1218, 520] width 9 height 13
click at [1224, 648] on link at bounding box center [1220, 658] width 19 height 20
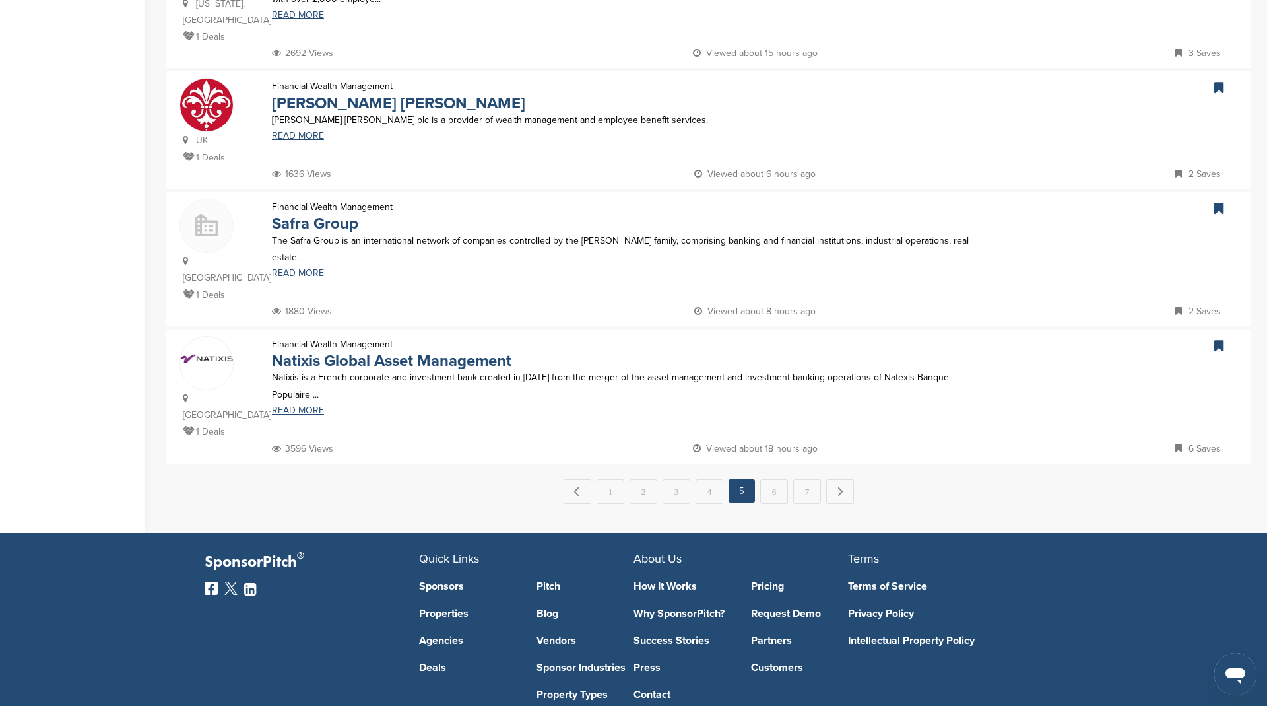
scroll to position [1223, 0]
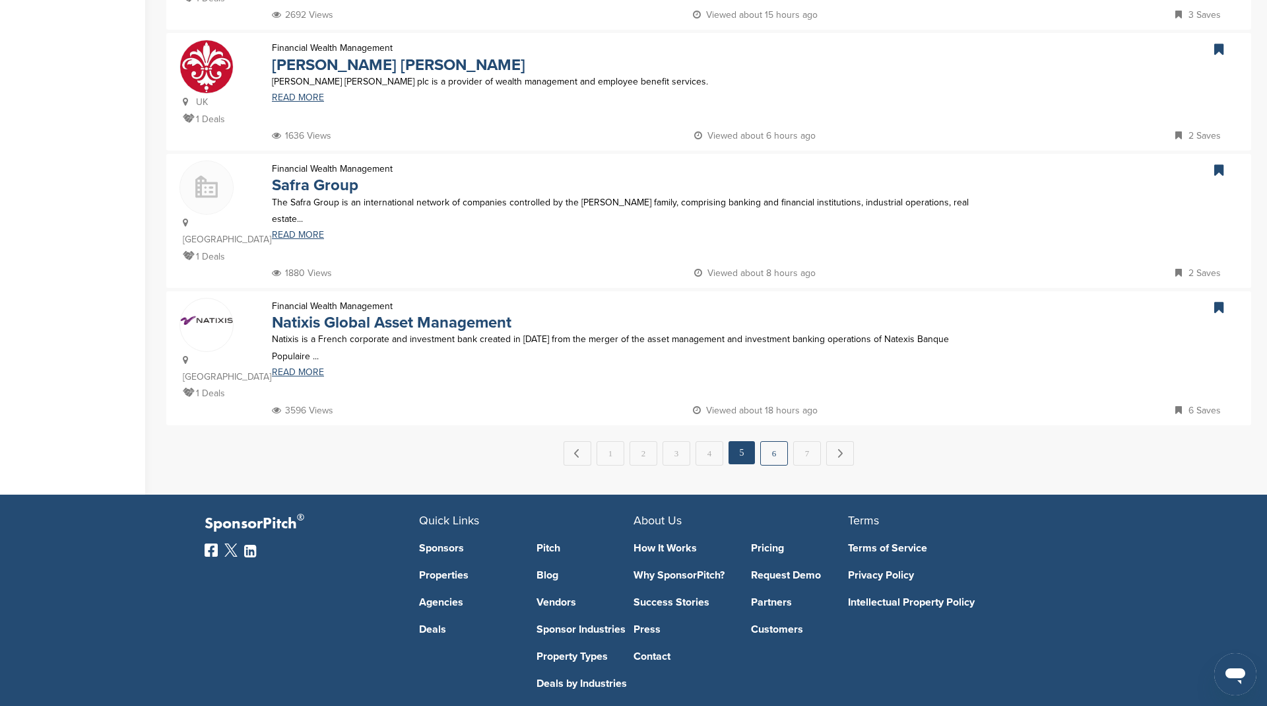
click at [774, 441] on link "6" at bounding box center [774, 453] width 28 height 24
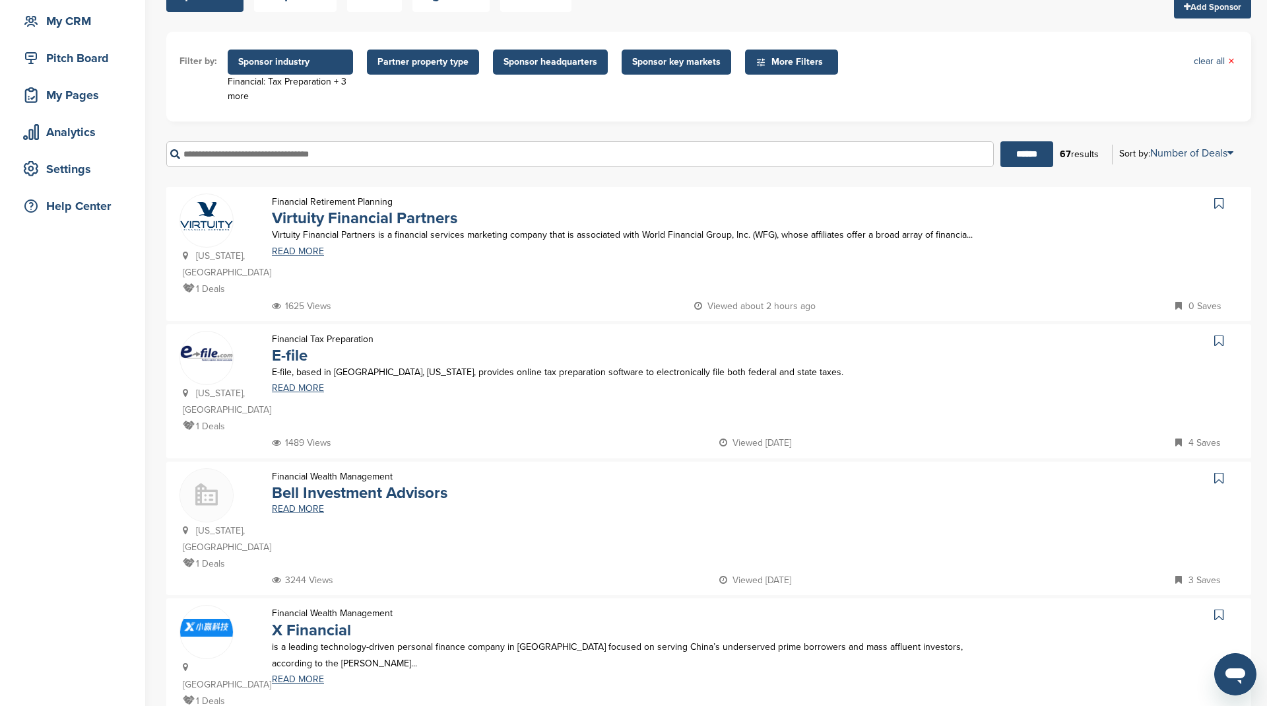
scroll to position [194, 0]
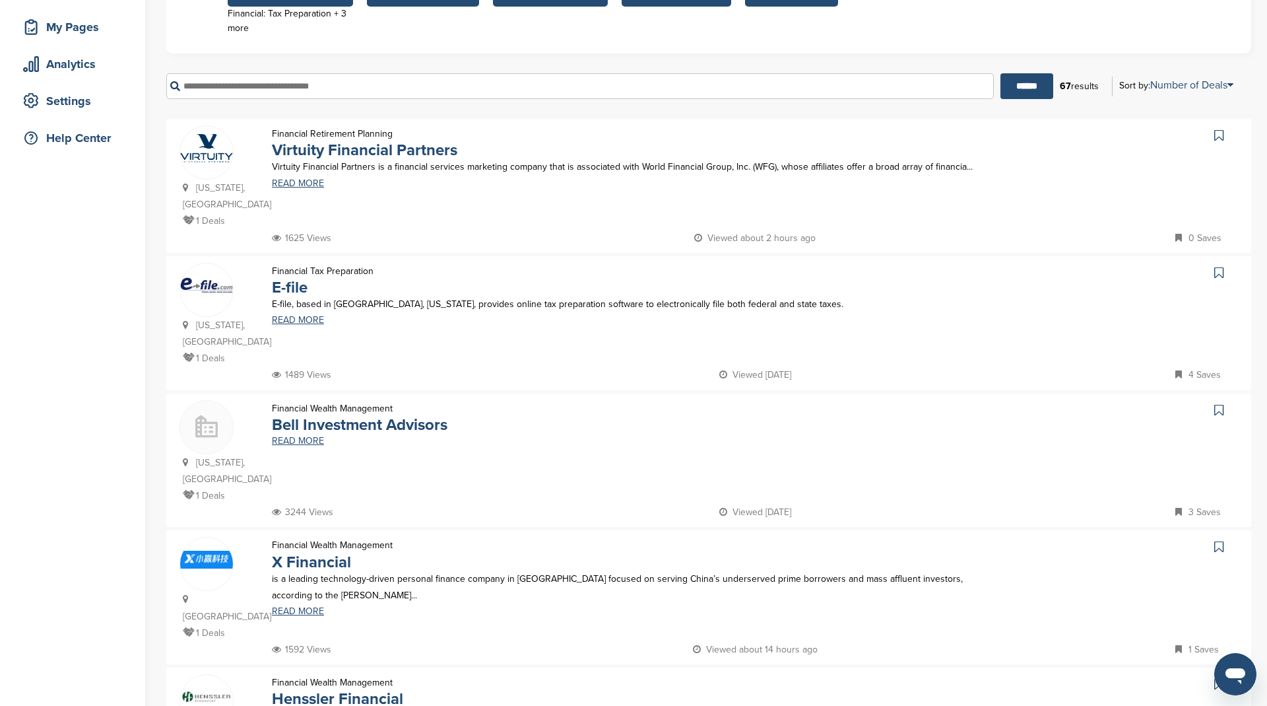
click at [1218, 128] on link at bounding box center [1220, 135] width 19 height 20
click at [1215, 269] on icon at bounding box center [1218, 272] width 9 height 13
click at [1218, 403] on icon at bounding box center [1218, 409] width 9 height 13
click at [1216, 540] on icon at bounding box center [1218, 546] width 9 height 13
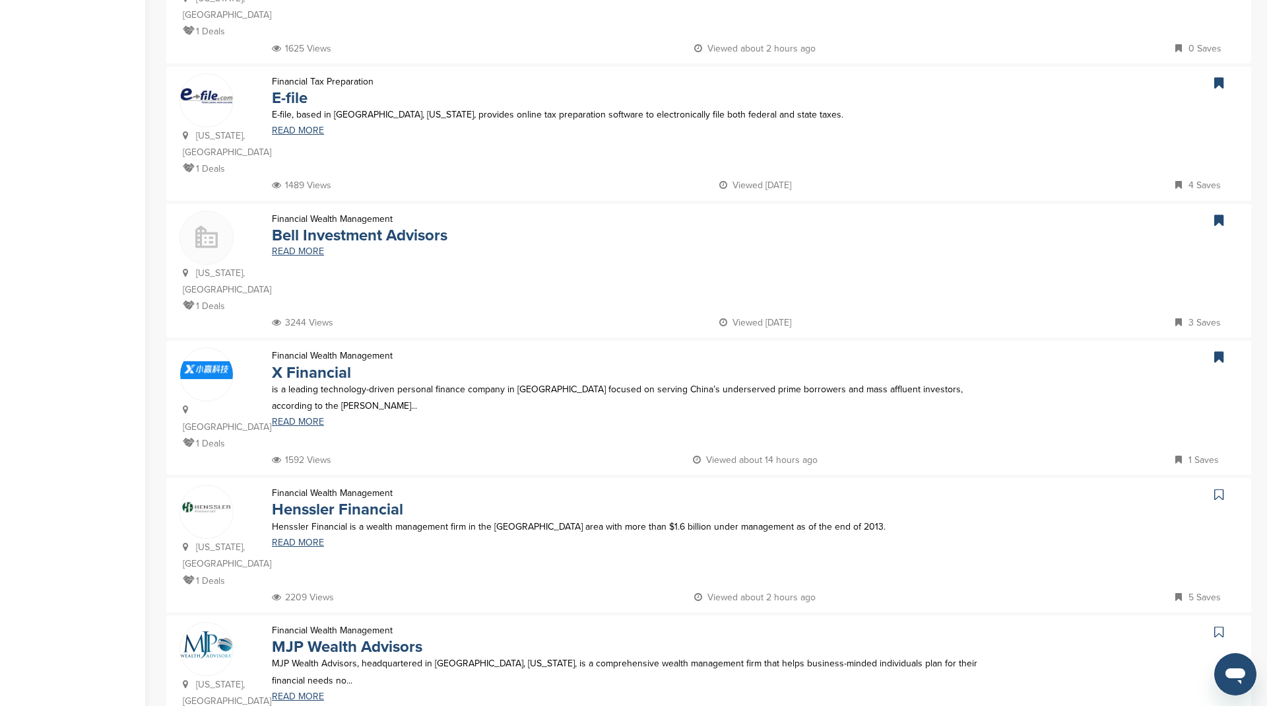
scroll to position [436, 0]
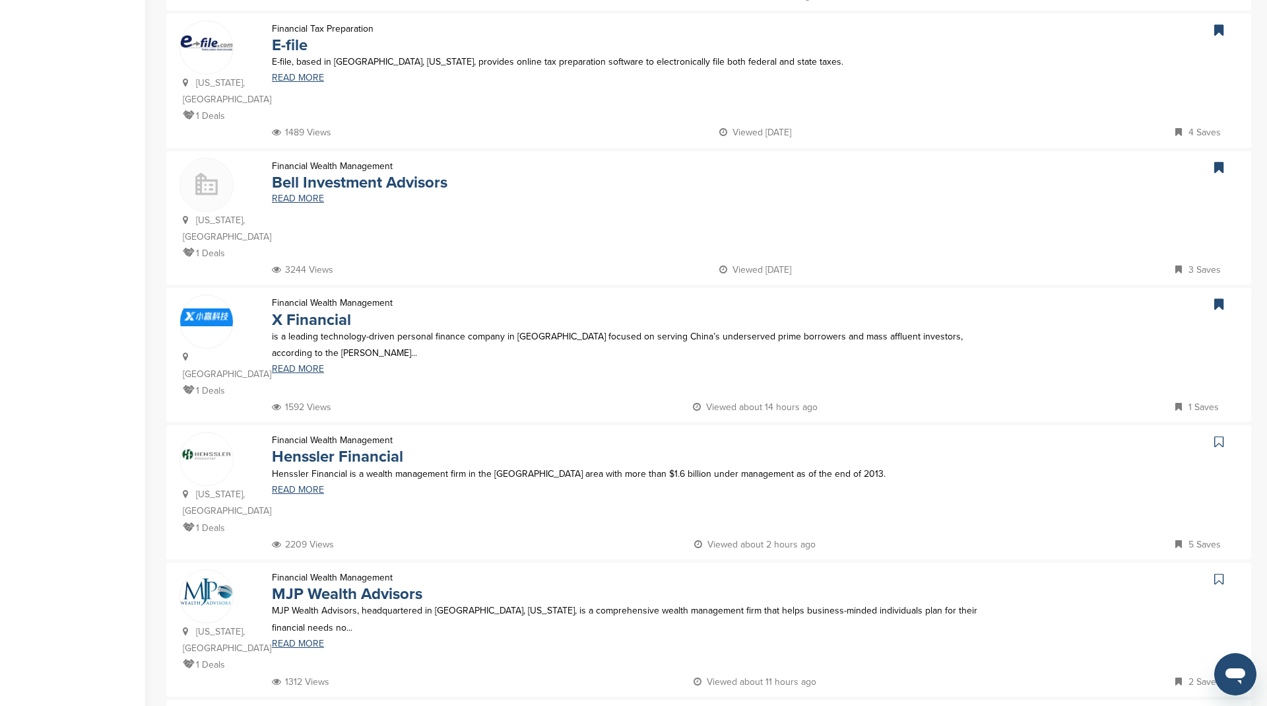
click at [1220, 435] on icon at bounding box center [1218, 441] width 9 height 13
click at [1218, 572] on icon at bounding box center [1218, 578] width 9 height 13
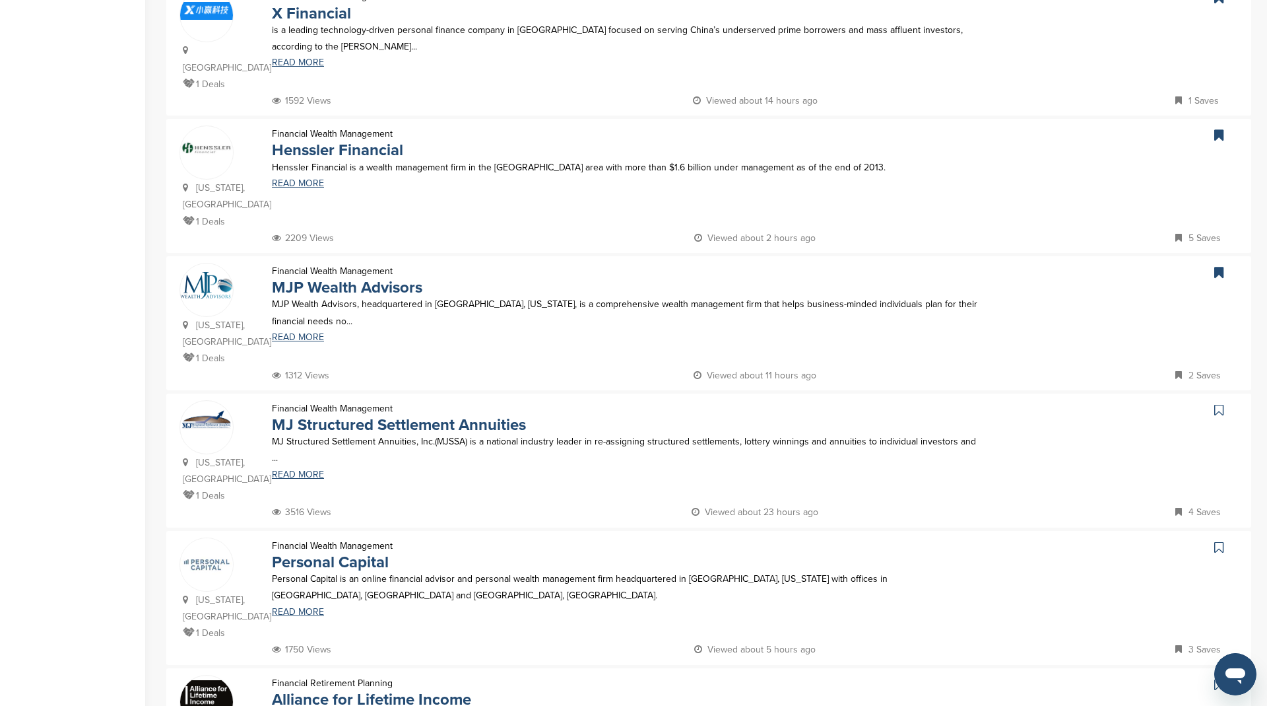
scroll to position [774, 0]
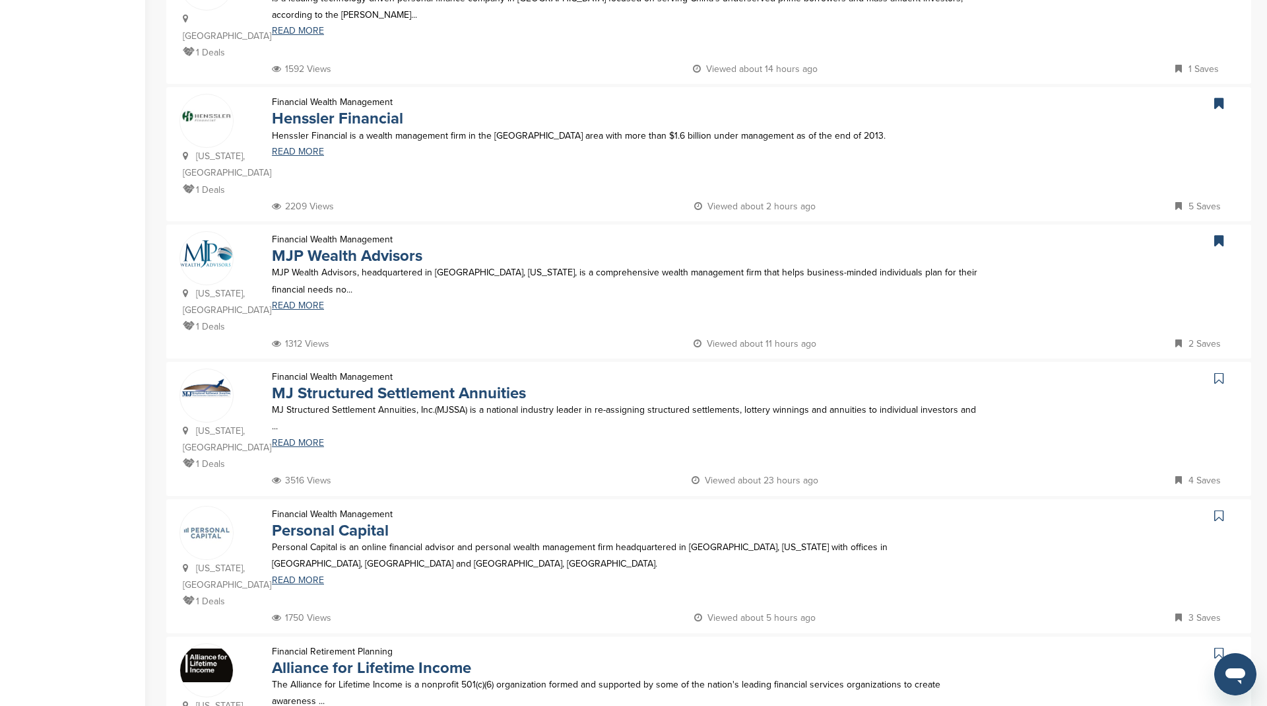
click at [1226, 368] on link at bounding box center [1220, 378] width 19 height 20
click at [1217, 506] on link at bounding box center [1220, 516] width 19 height 20
click at [1219, 646] on icon at bounding box center [1218, 652] width 9 height 13
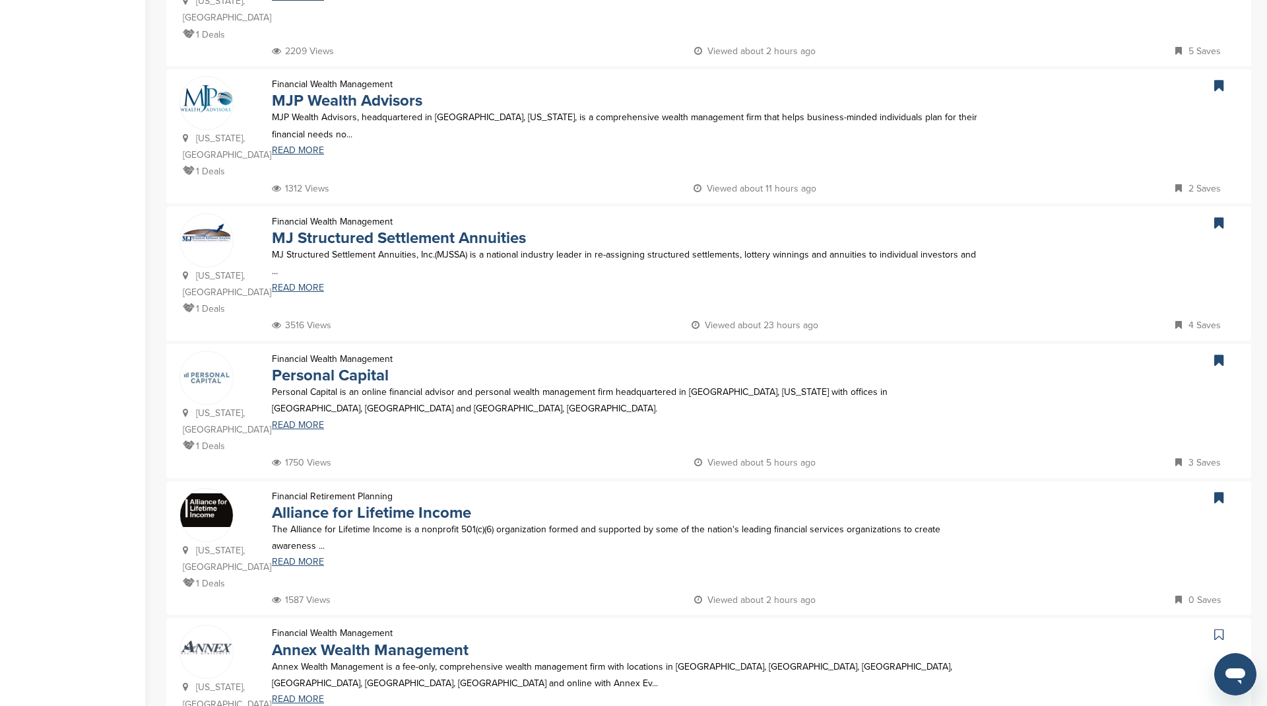
scroll to position [1063, 0]
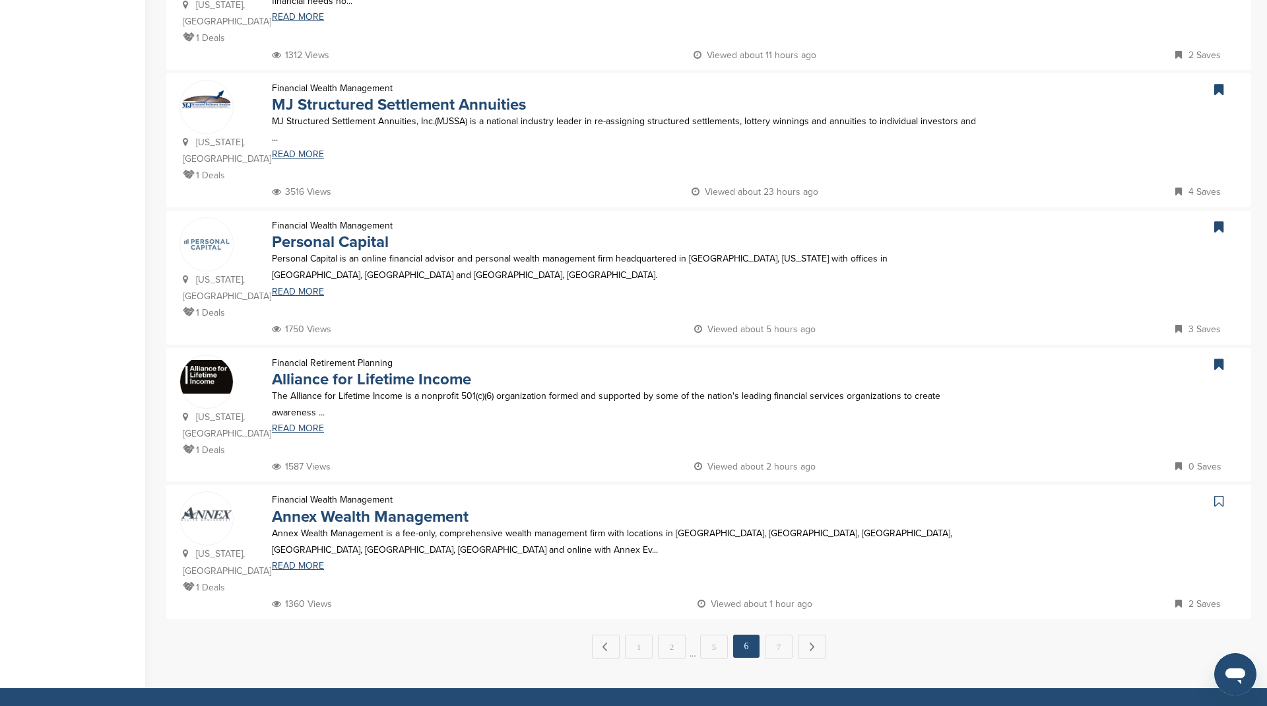
click at [1221, 494] on icon at bounding box center [1218, 500] width 9 height 13
click at [779, 634] on link "7" at bounding box center [779, 646] width 28 height 24
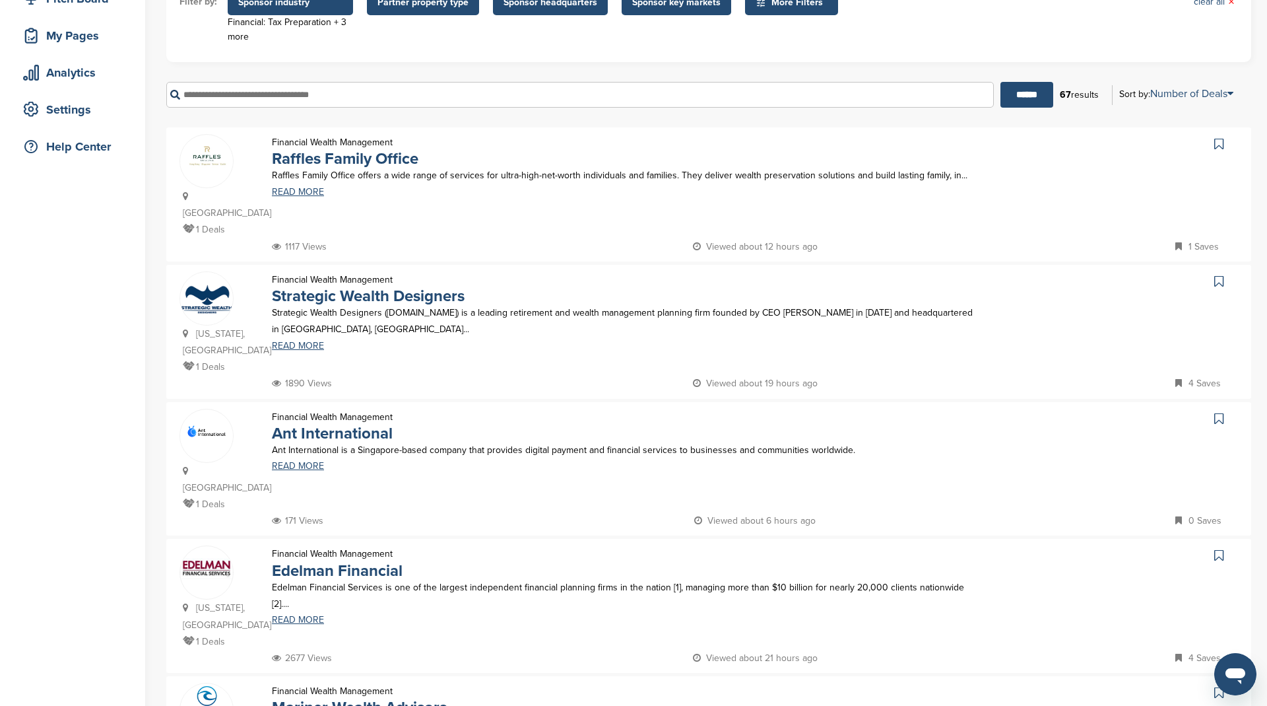
scroll to position [275, 0]
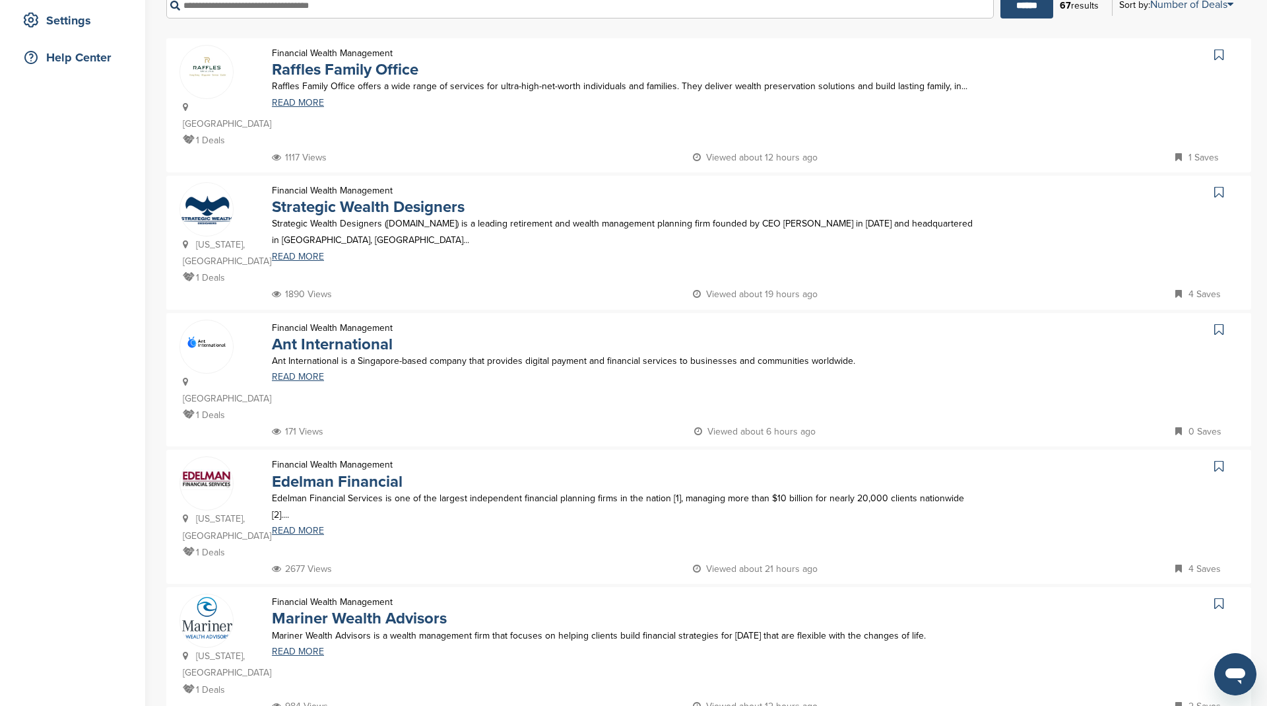
click at [1218, 49] on icon at bounding box center [1218, 54] width 9 height 13
click at [1219, 185] on icon at bounding box center [1218, 191] width 9 height 13
click at [1220, 323] on icon at bounding box center [1218, 329] width 9 height 13
click at [1215, 459] on icon at bounding box center [1218, 465] width 9 height 13
click at [1221, 597] on icon at bounding box center [1218, 603] width 9 height 13
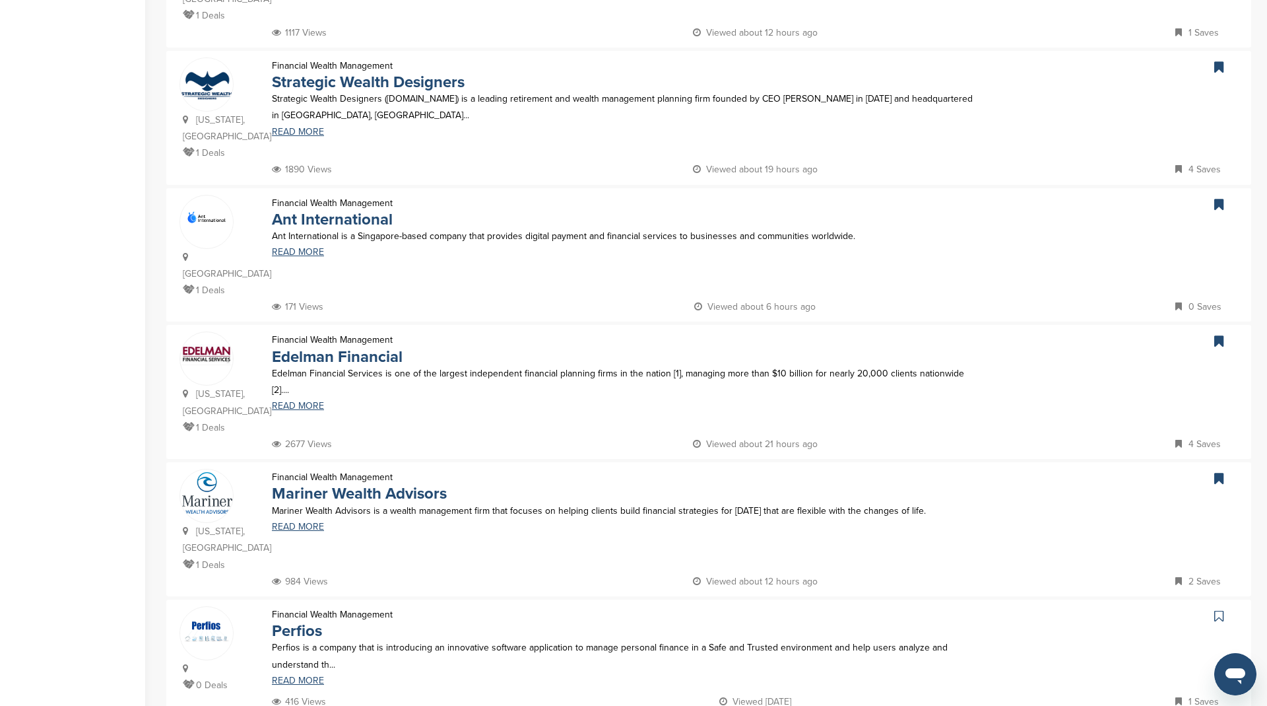
scroll to position [469, 0]
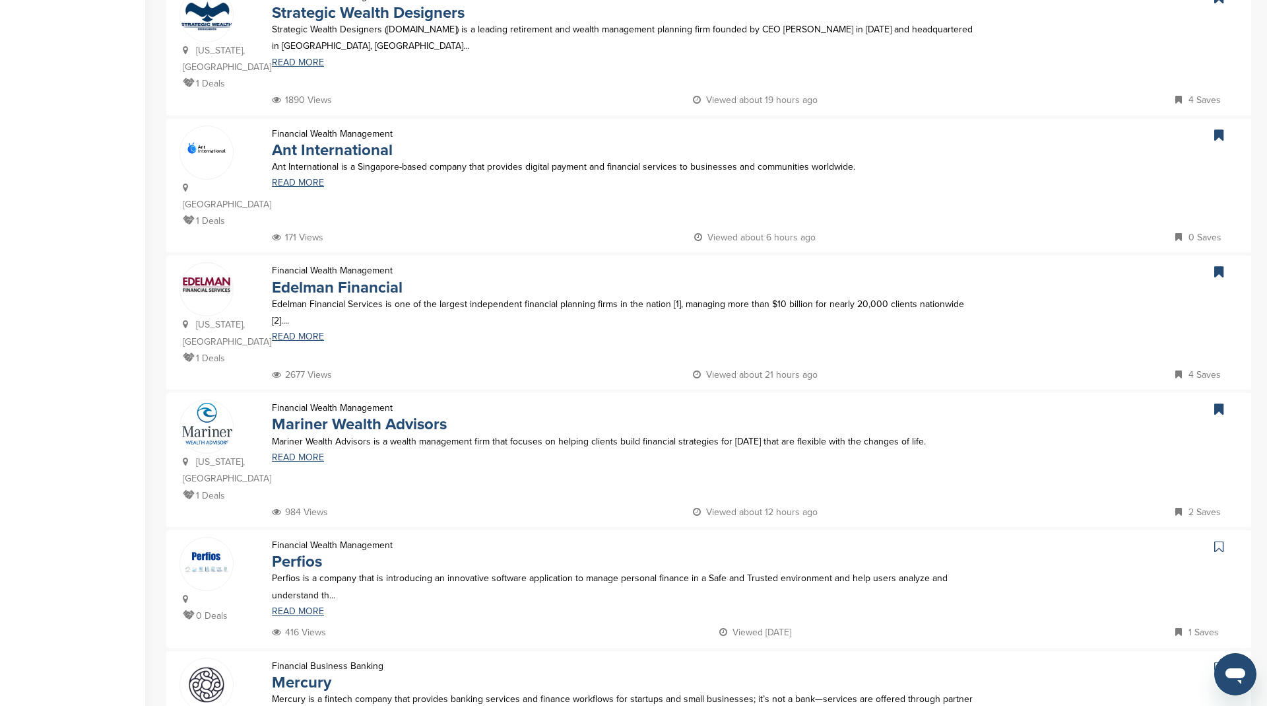
click at [1213, 537] on link at bounding box center [1220, 547] width 19 height 20
click at [1212, 657] on link at bounding box center [1220, 667] width 19 height 20
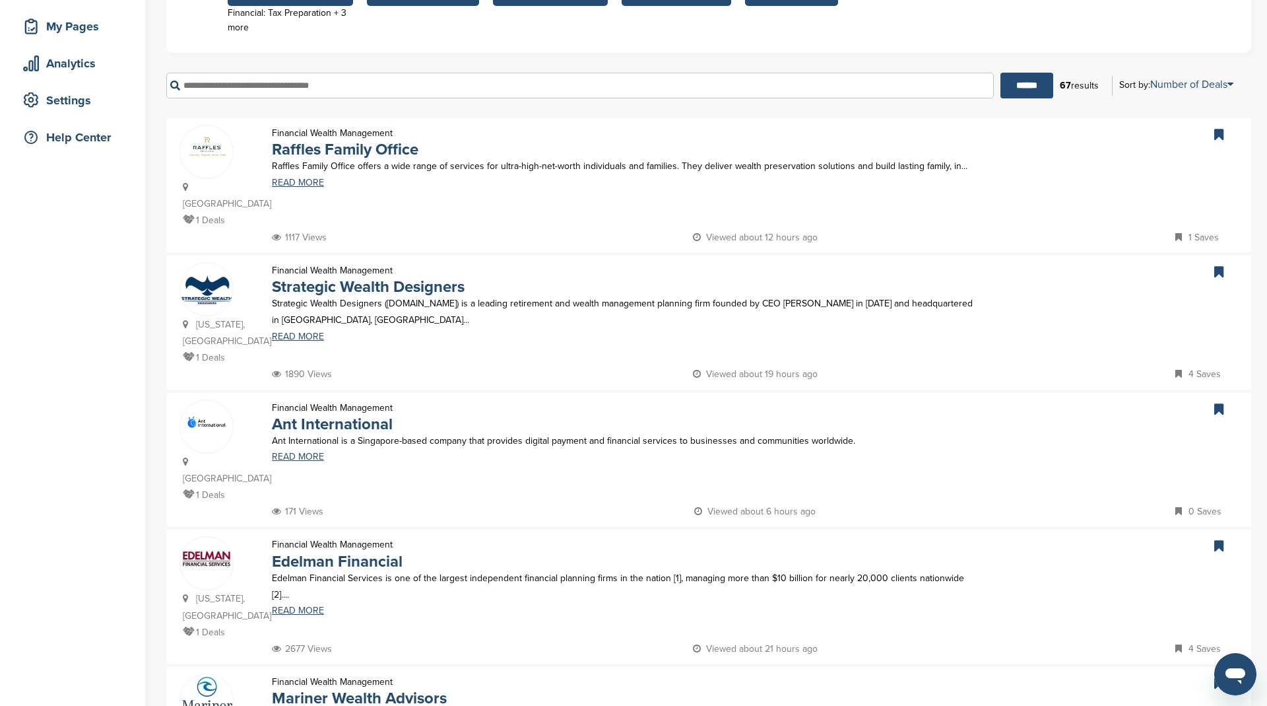
scroll to position [0, 0]
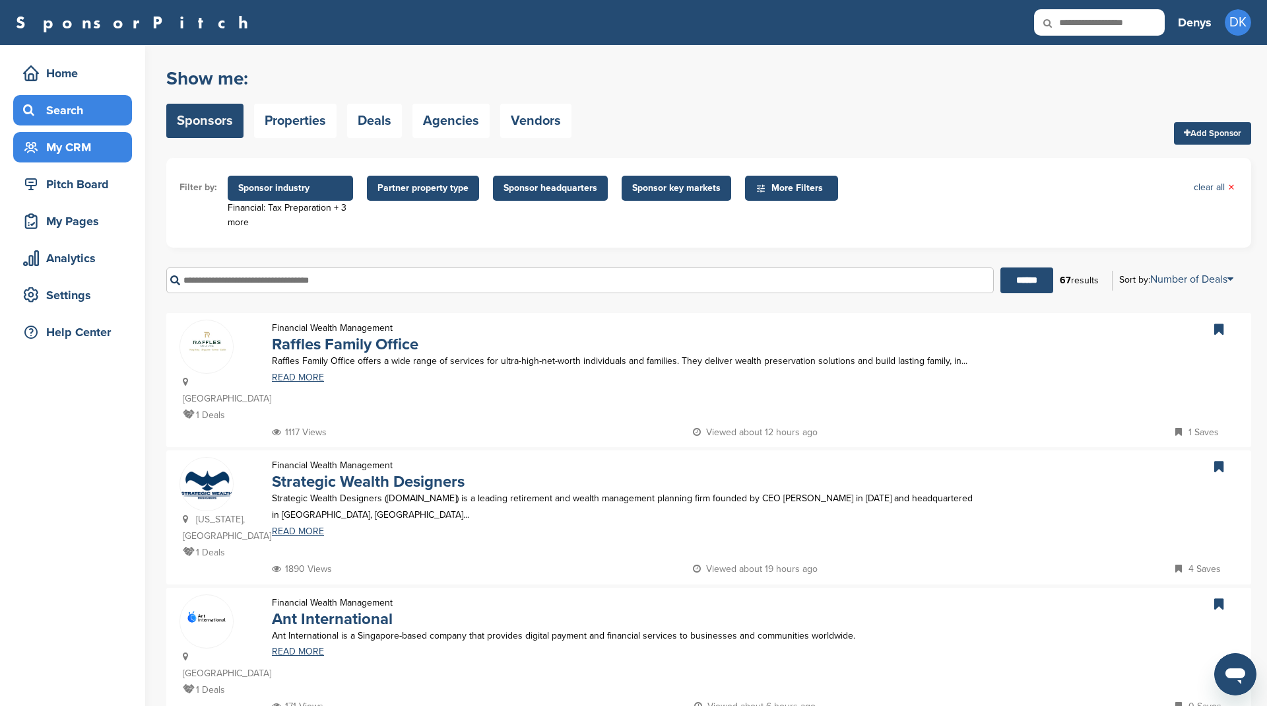
click at [55, 155] on div "My CRM" at bounding box center [76, 147] width 112 height 24
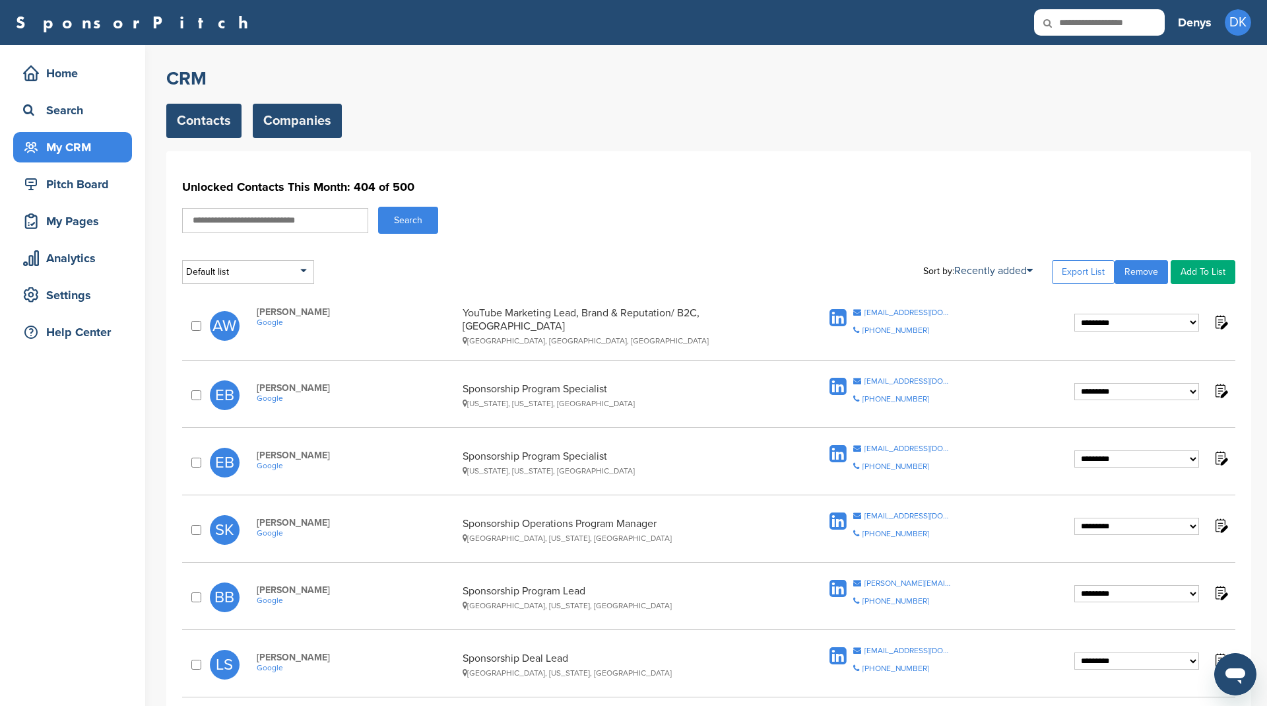
click at [310, 118] on link "Companies" at bounding box center [297, 121] width 89 height 34
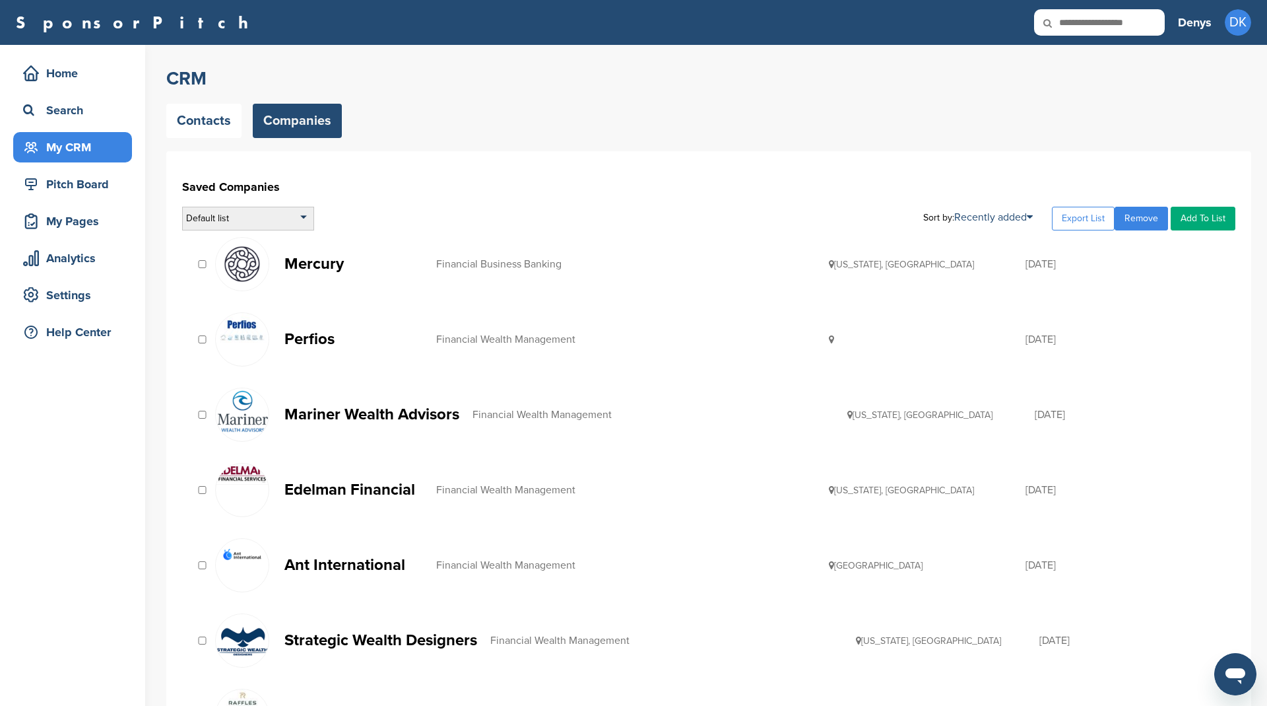
click at [298, 219] on div "Default list" at bounding box center [248, 219] width 132 height 24
click at [449, 191] on h1 "Saved Companies" at bounding box center [708, 187] width 1053 height 24
click at [260, 222] on div "Default list" at bounding box center [248, 219] width 132 height 24
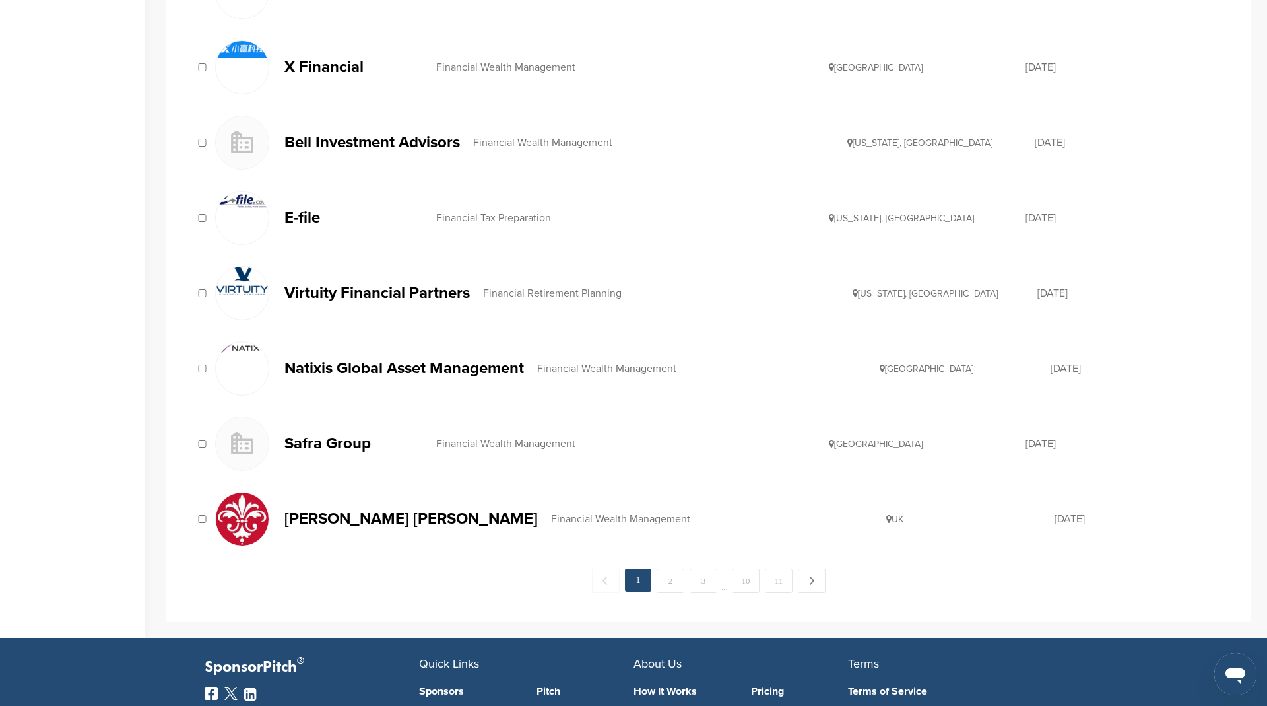
scroll to position [1176, 0]
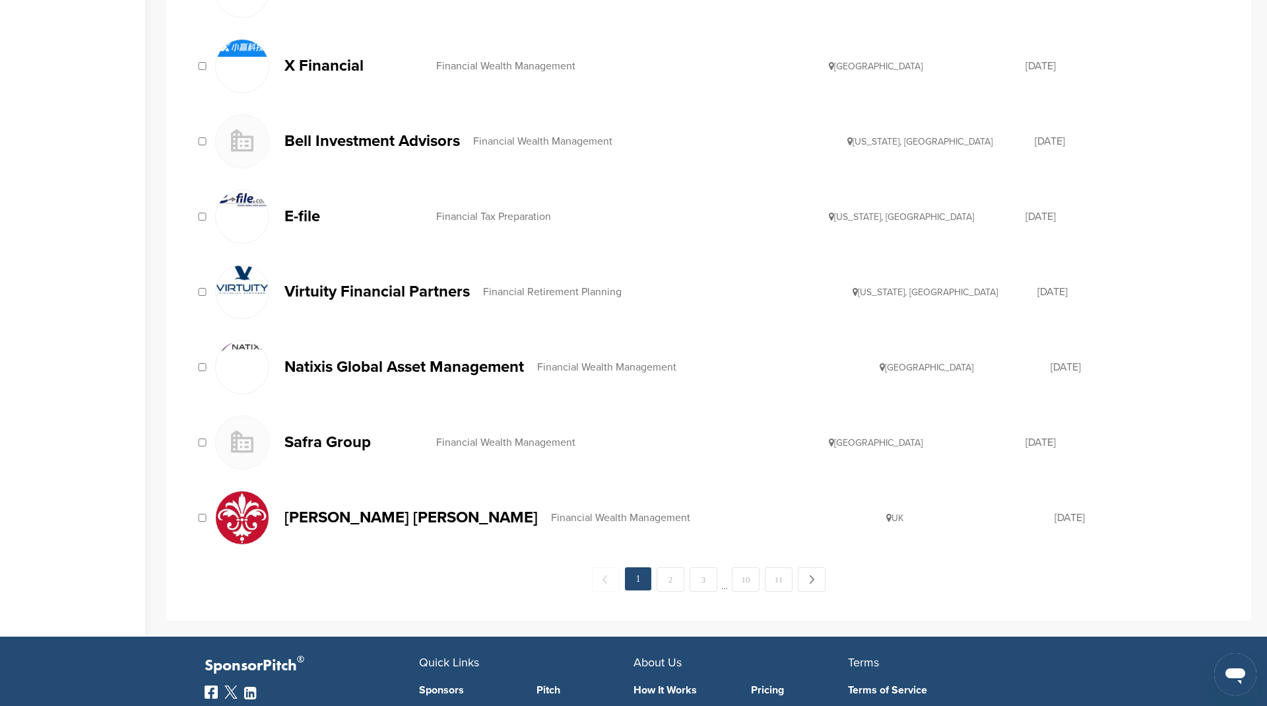
click at [534, 211] on div "Financial Tax Preparation" at bounding box center [632, 216] width 393 height 11
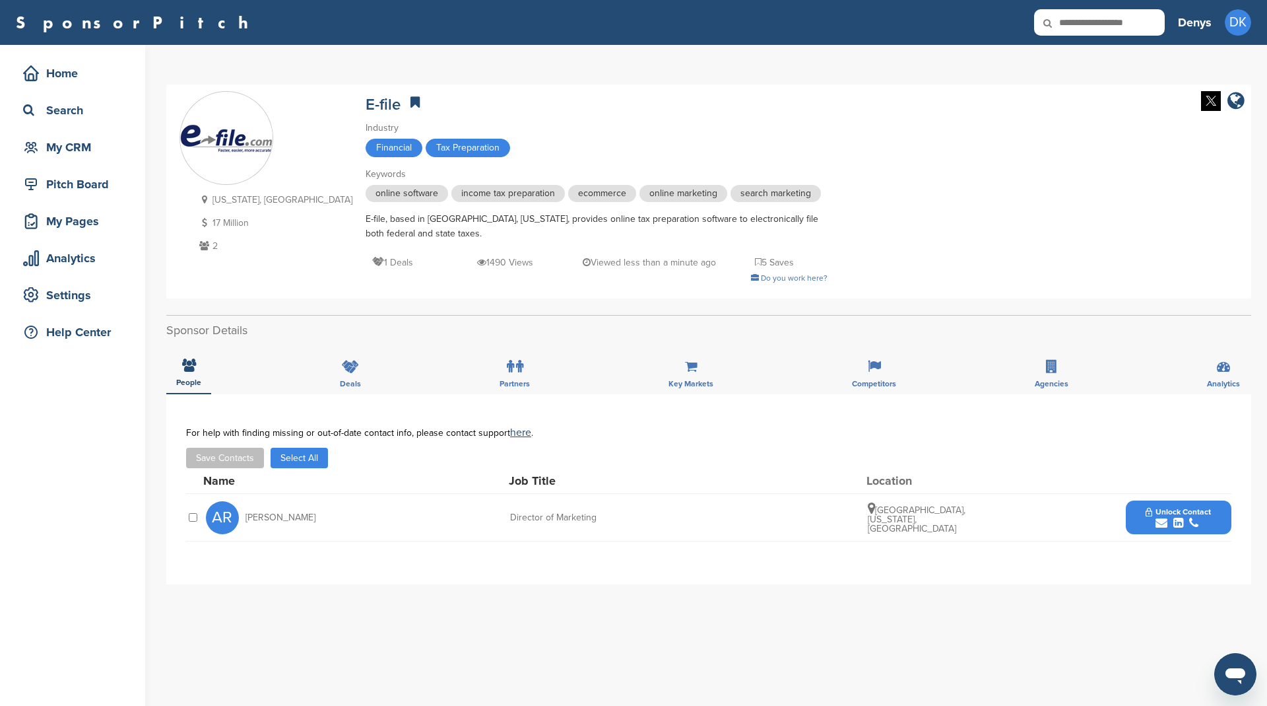
click at [308, 454] on button "Select All" at bounding box center [299, 457] width 57 height 20
click at [244, 454] on button "Save Contacts" at bounding box center [225, 457] width 78 height 20
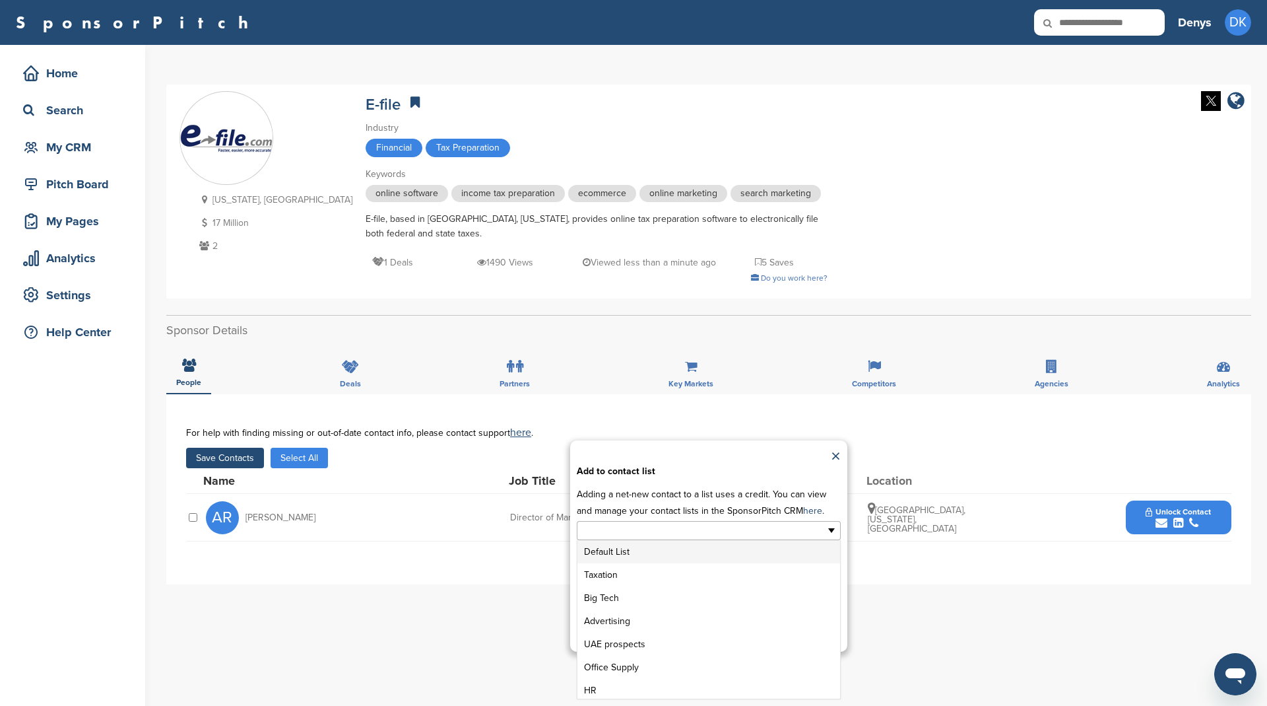
click at [648, 532] on input "text" at bounding box center [651, 530] width 139 height 15
click at [630, 573] on li "Taxation" at bounding box center [708, 574] width 263 height 23
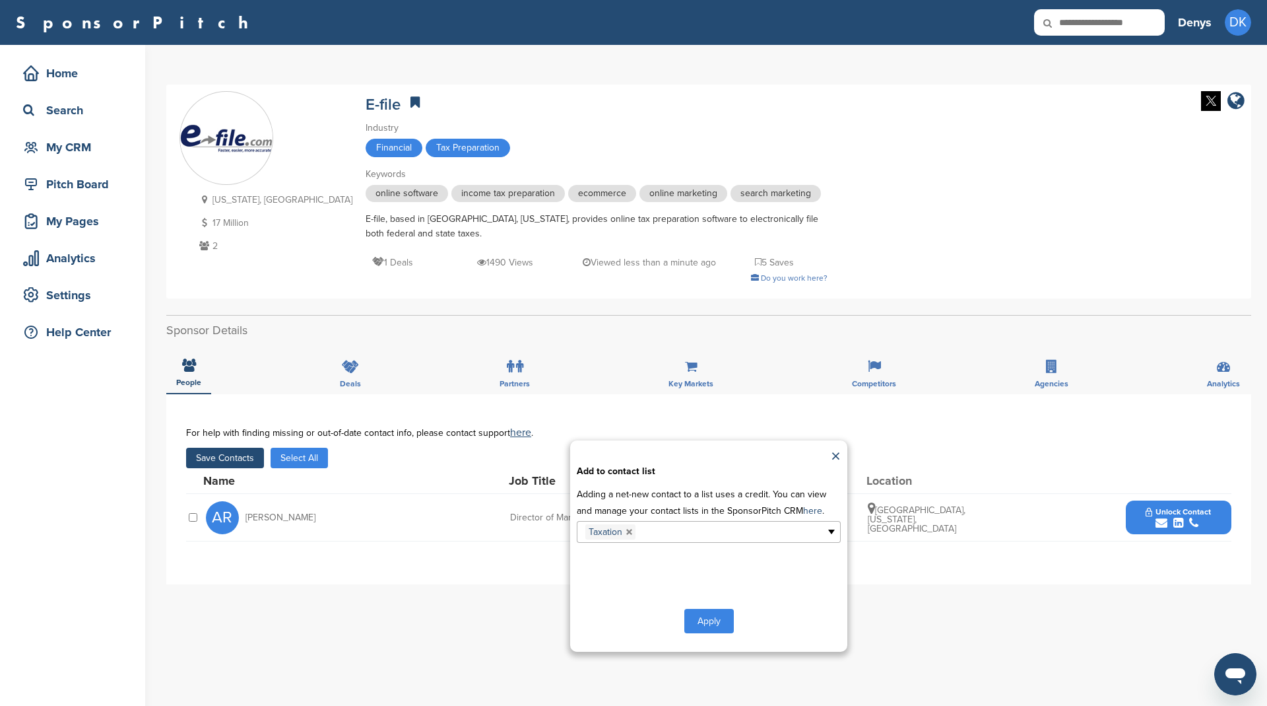
click at [708, 618] on button "Apply" at bounding box center [708, 621] width 49 height 24
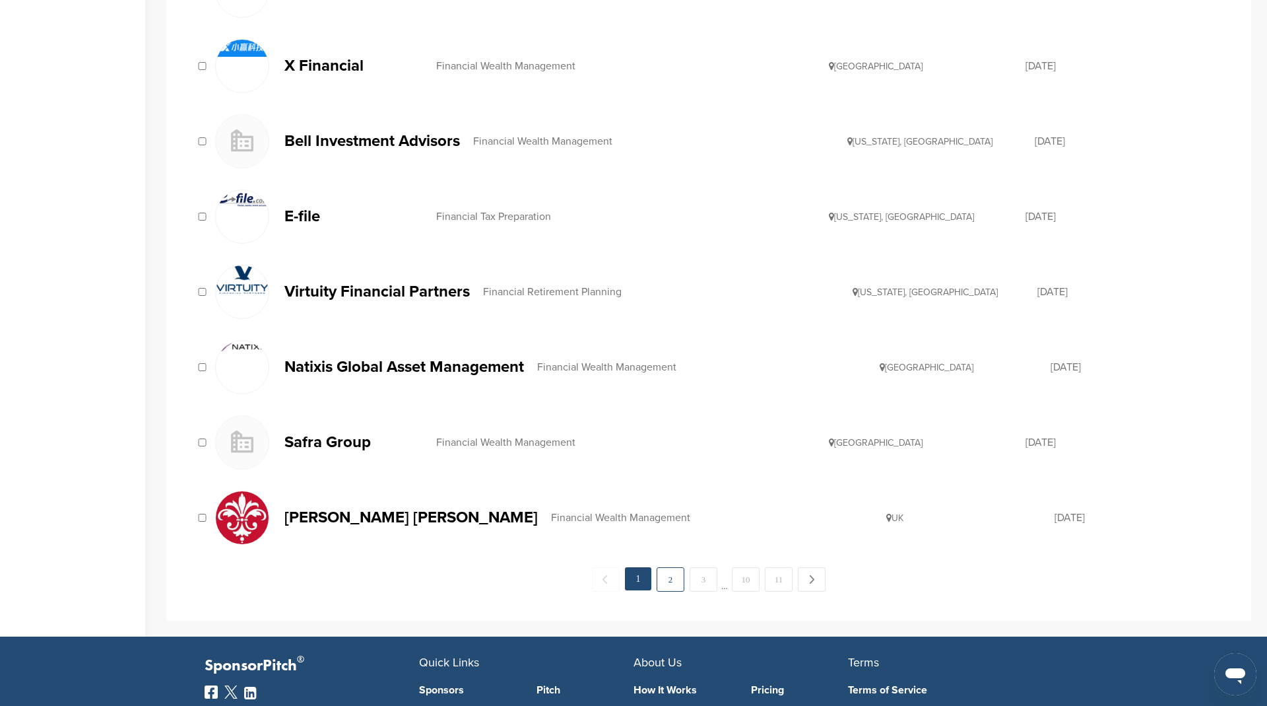
click at [666, 572] on link "2" at bounding box center [671, 579] width 28 height 24
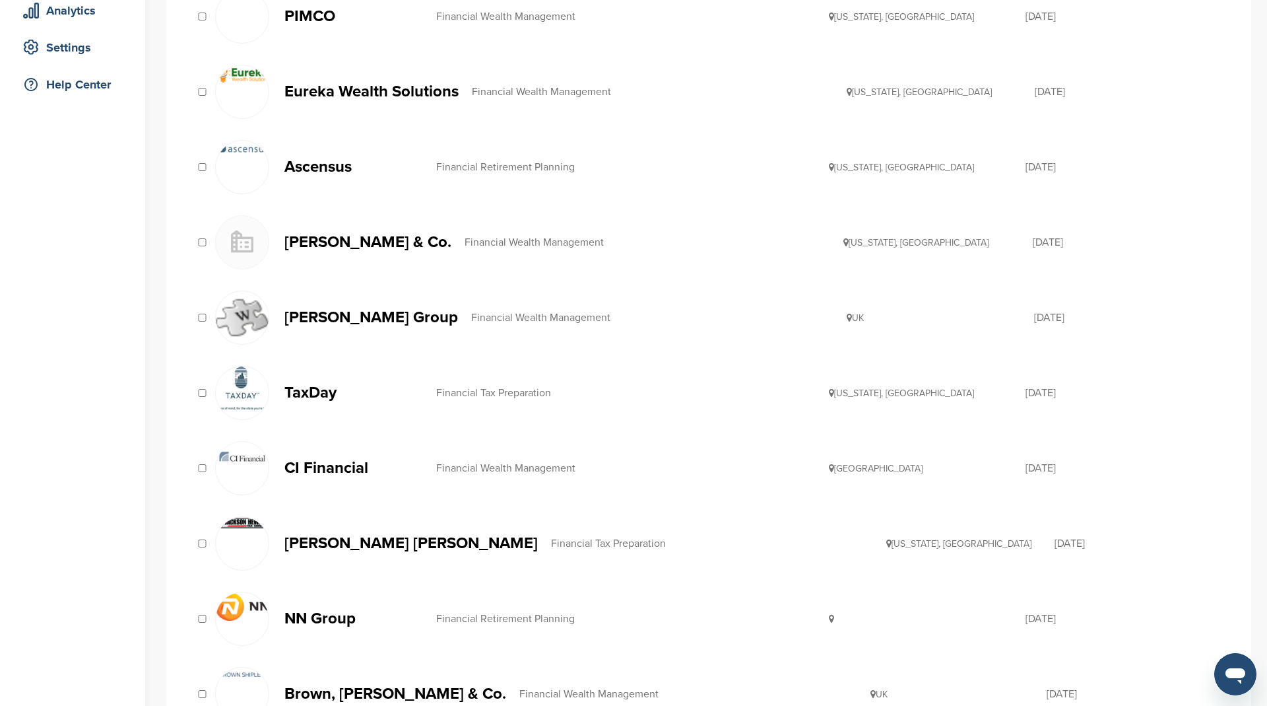
scroll to position [261, 0]
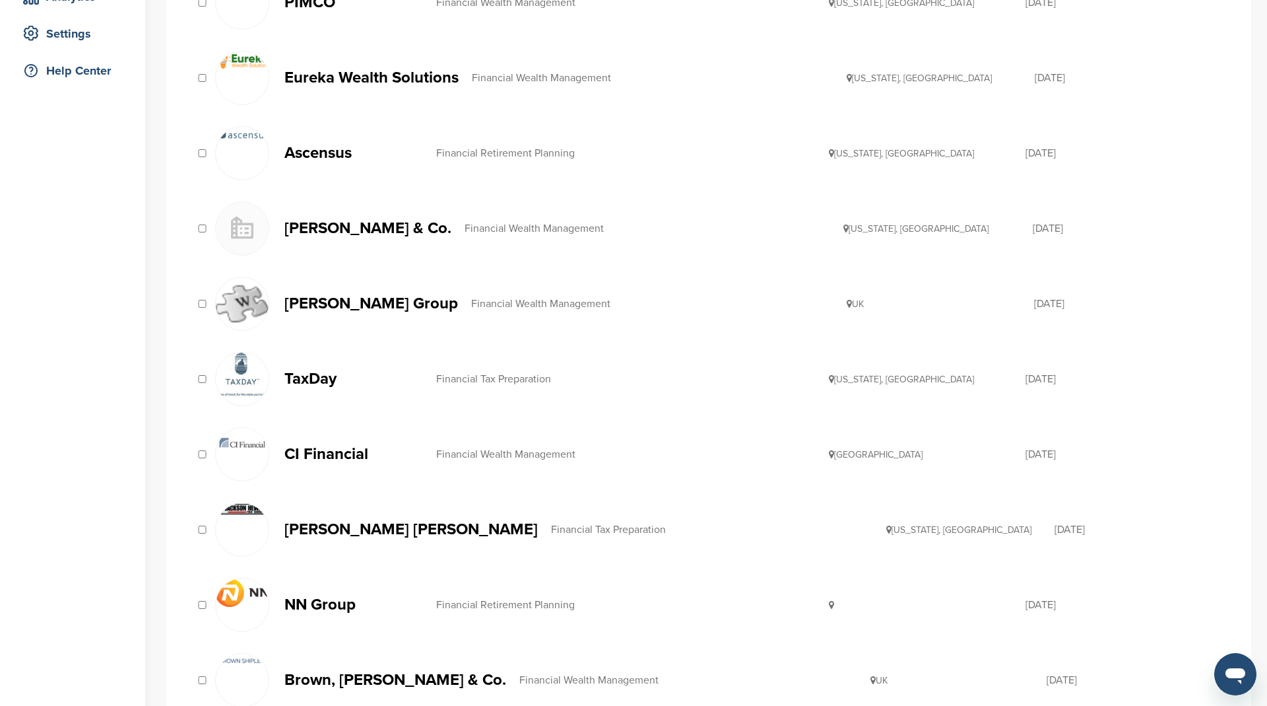
click at [327, 376] on p "TaxDay" at bounding box center [353, 378] width 139 height 16
click at [551, 524] on div "Financial Tax Preparation" at bounding box center [719, 529] width 336 height 11
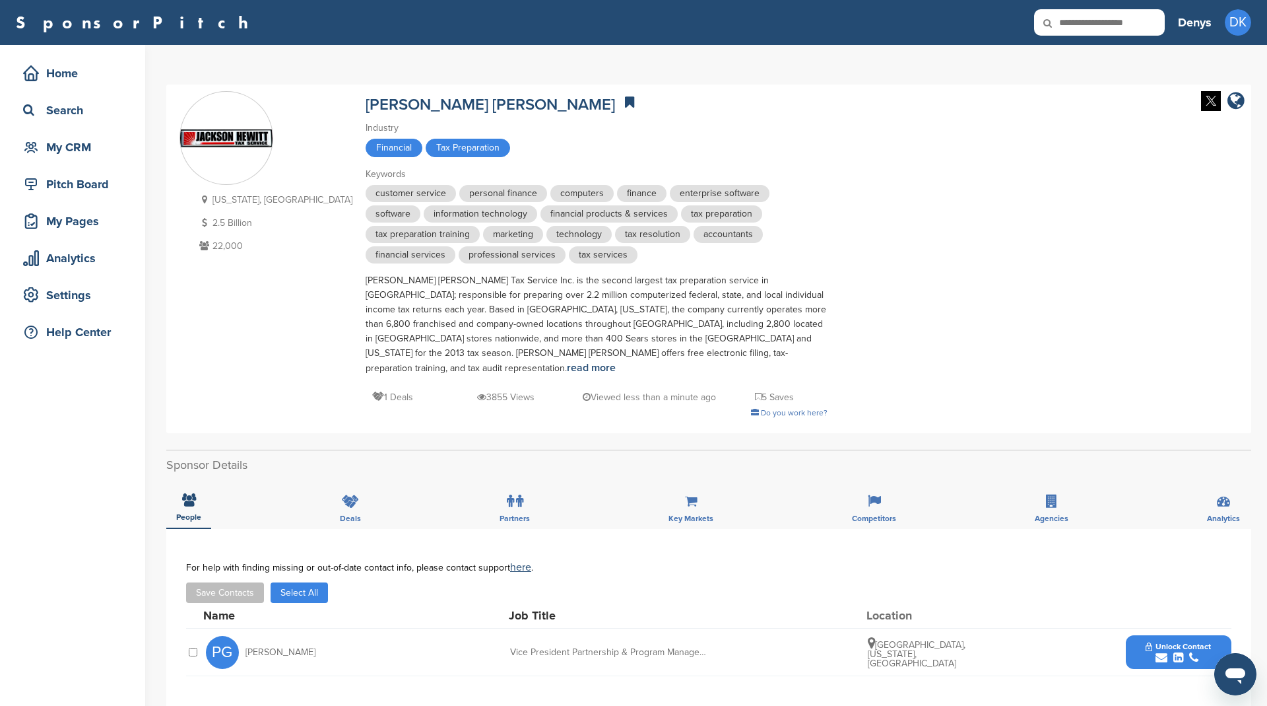
click at [294, 582] on button "Select All" at bounding box center [299, 592] width 57 height 20
click at [234, 582] on button "Save Contacts" at bounding box center [225, 592] width 78 height 20
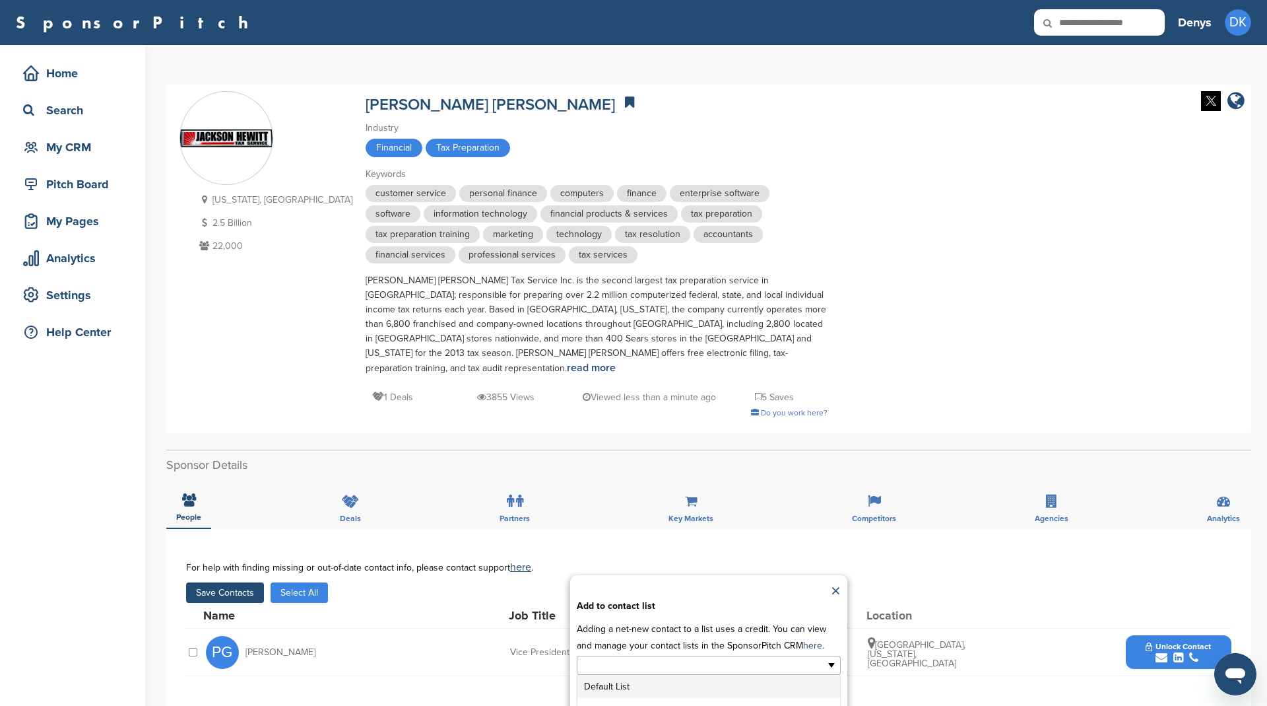
click at [596, 657] on input "text" at bounding box center [651, 664] width 139 height 15
click at [636, 698] on li "Taxation" at bounding box center [708, 709] width 263 height 23
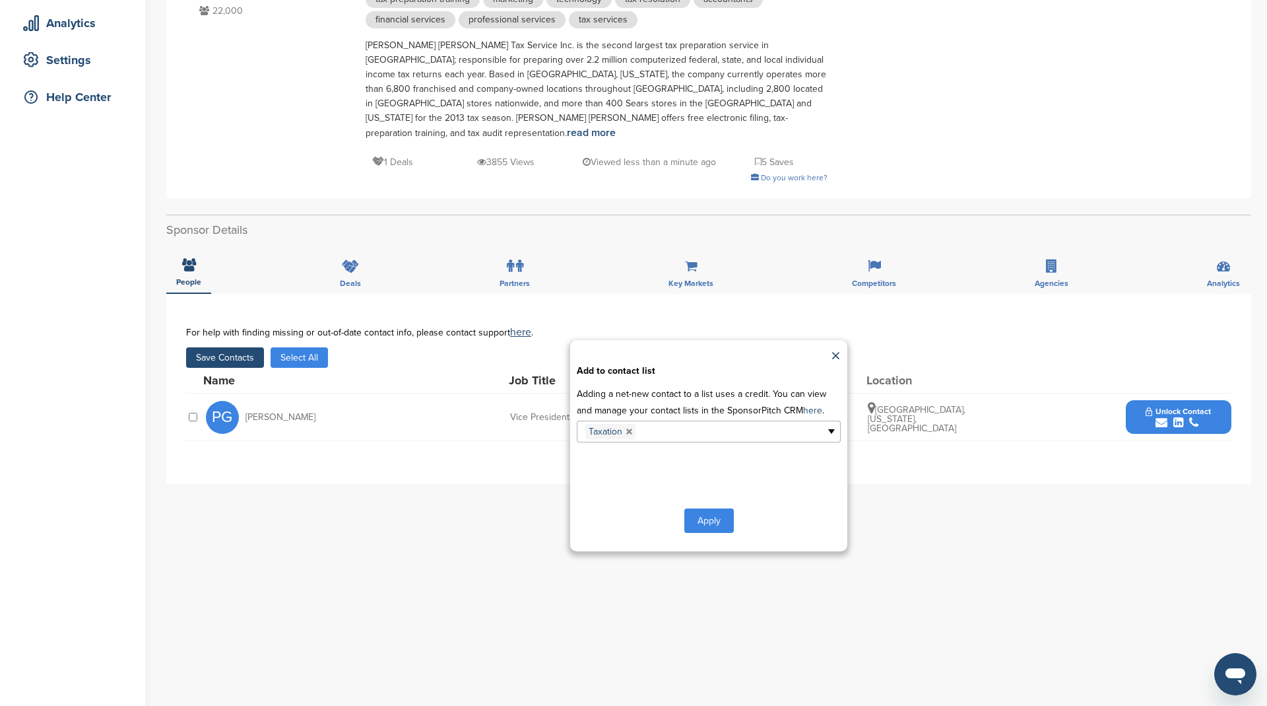
scroll to position [238, 0]
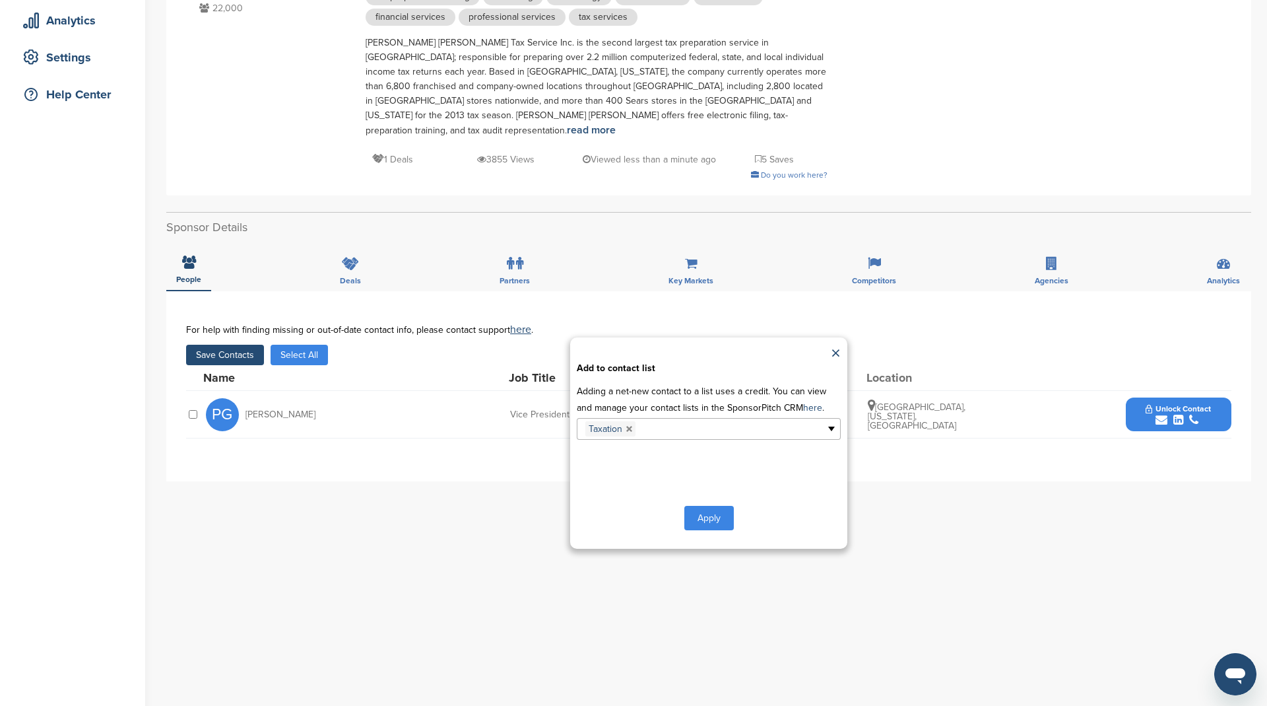
click at [700, 506] on button "Apply" at bounding box center [708, 518] width 49 height 24
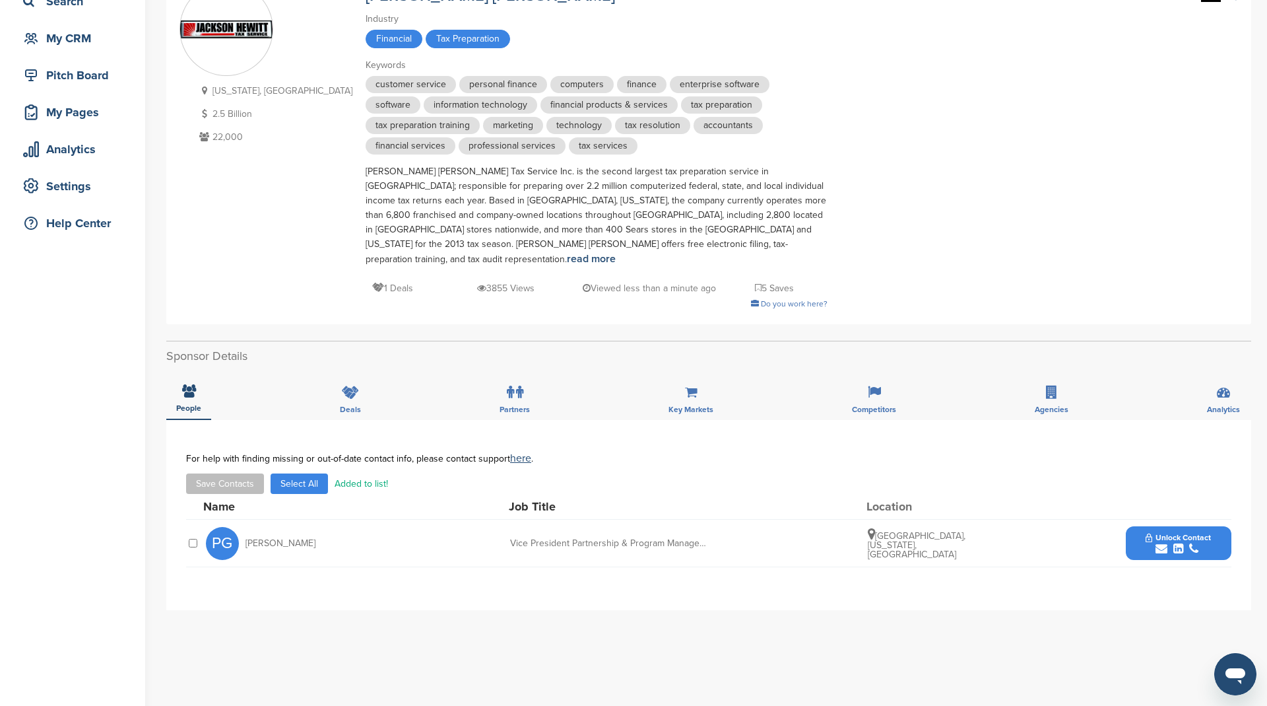
scroll to position [0, 0]
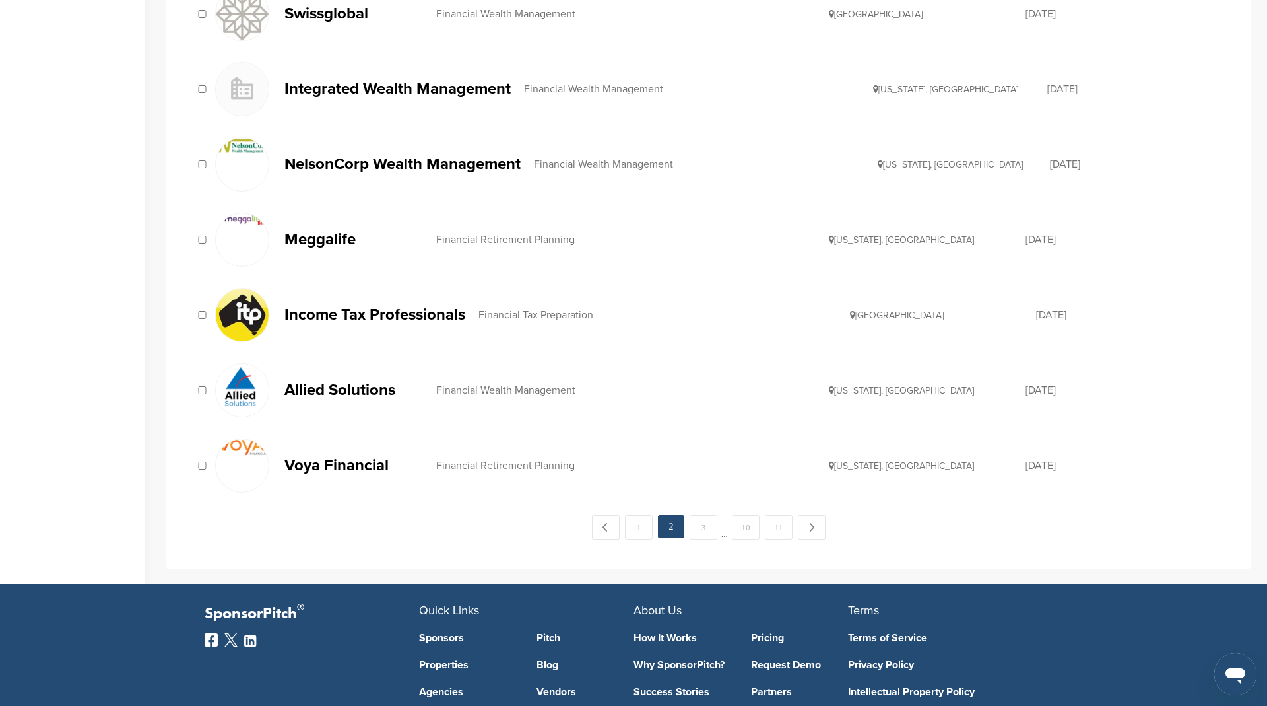
scroll to position [1235, 0]
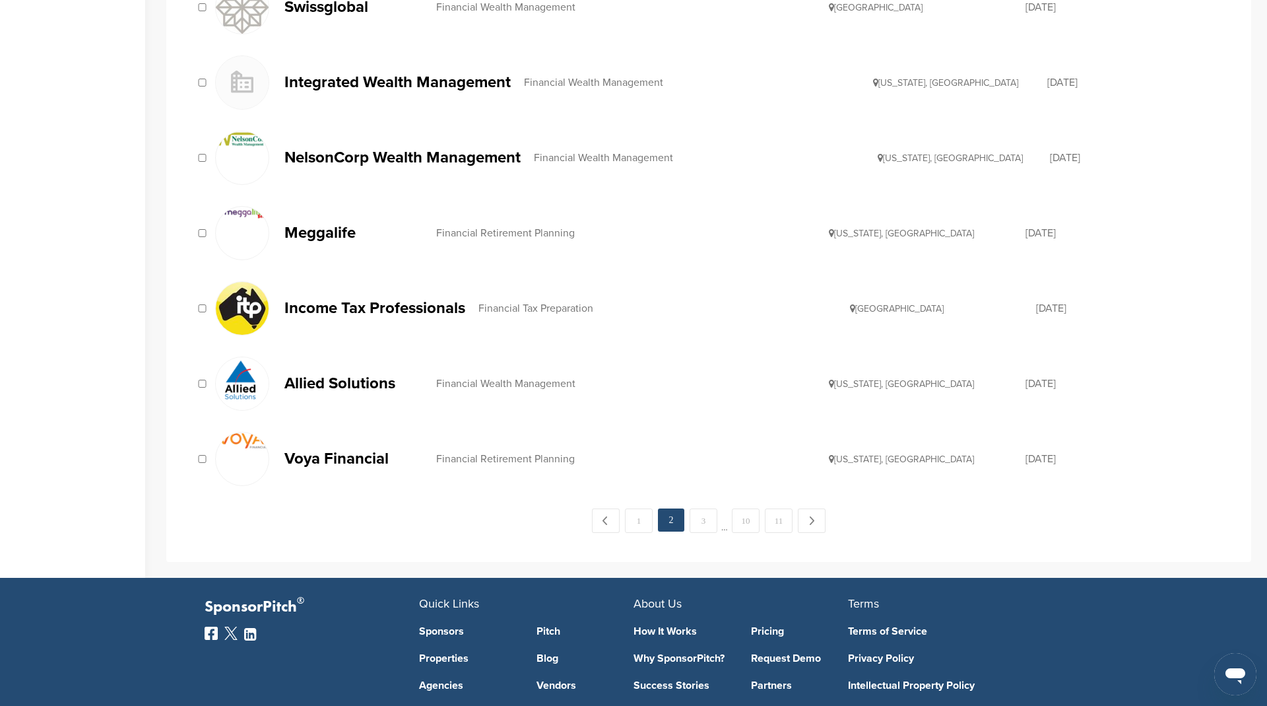
click at [455, 300] on p "Income Tax Professionals" at bounding box center [374, 308] width 181 height 16
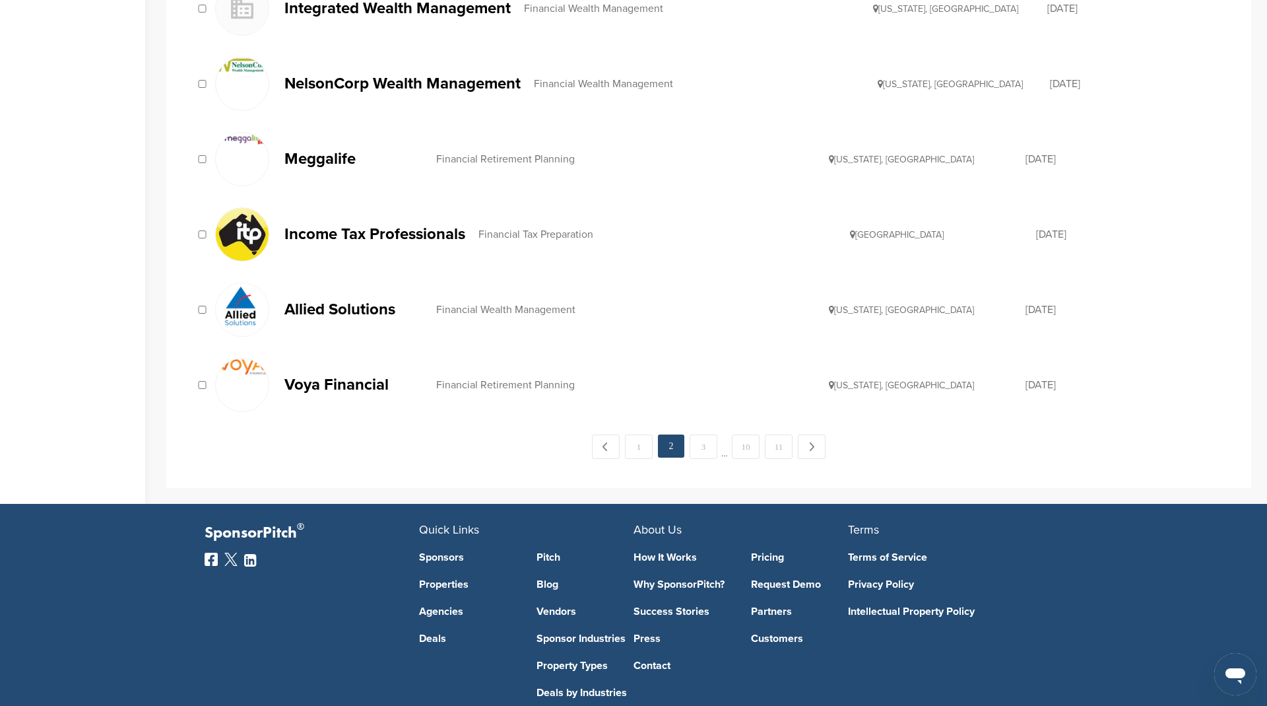
scroll to position [1321, 0]
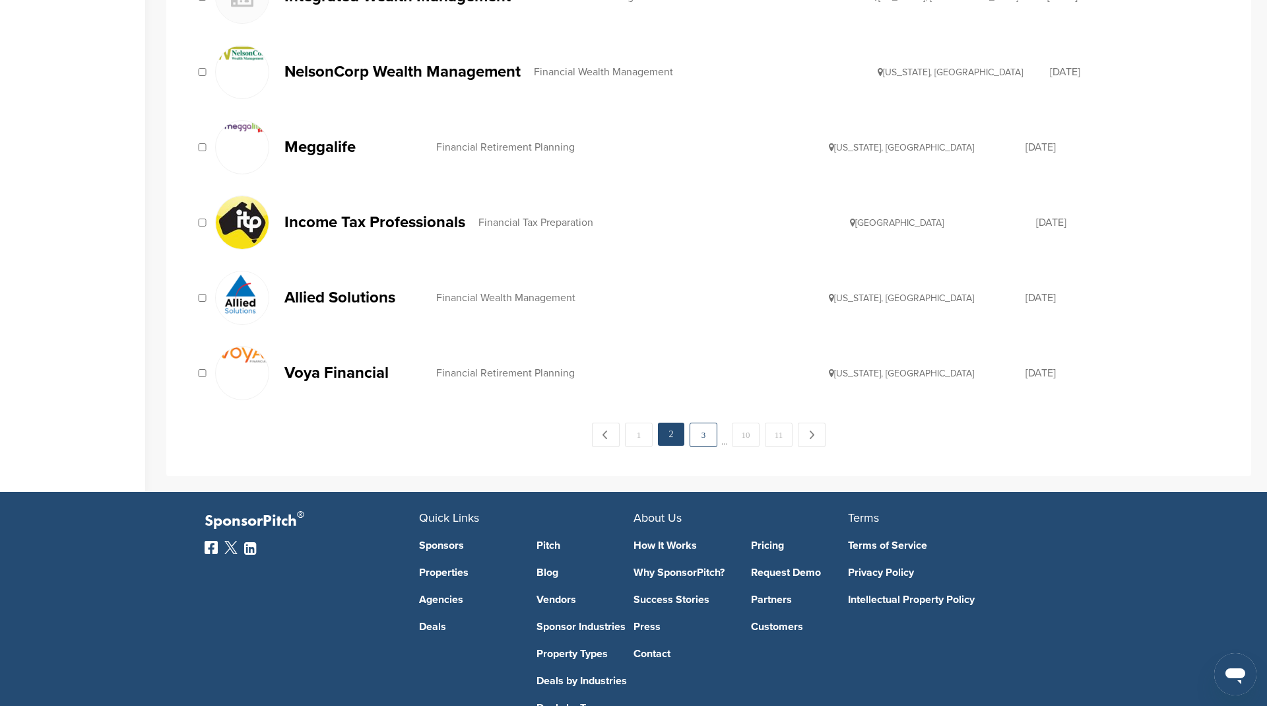
click at [708, 422] on link "3" at bounding box center [704, 434] width 28 height 24
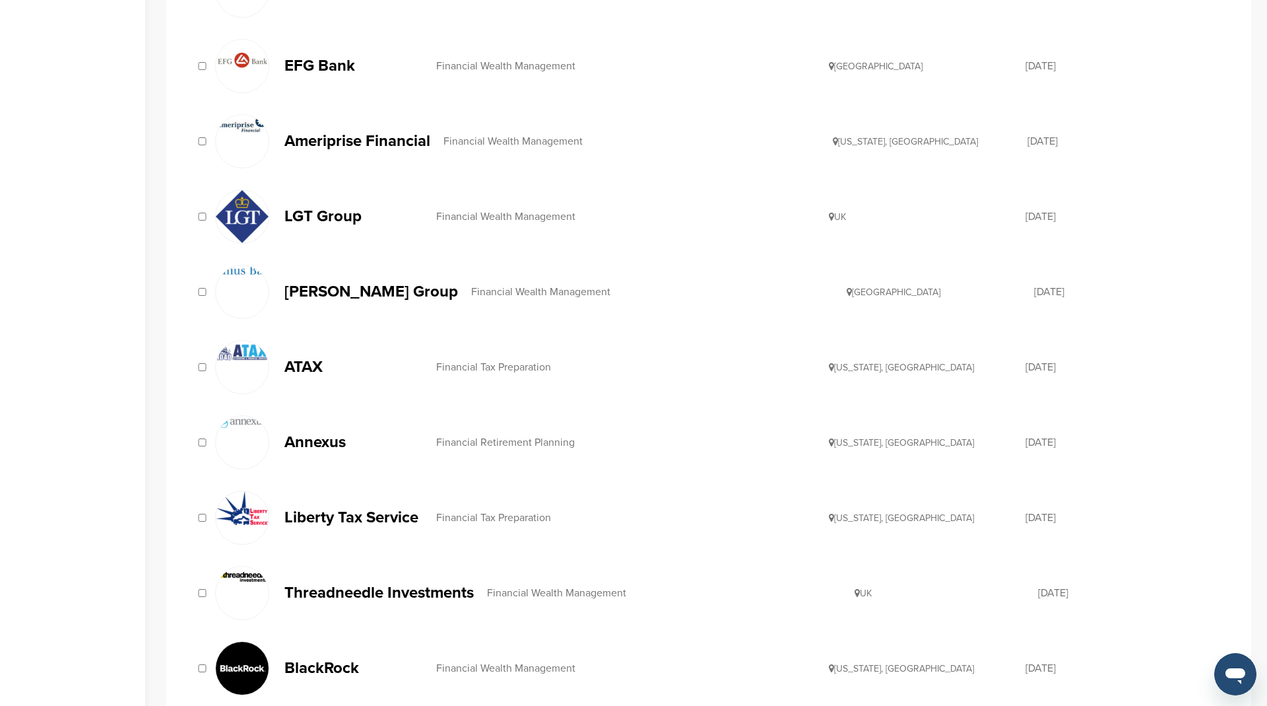
scroll to position [437, 0]
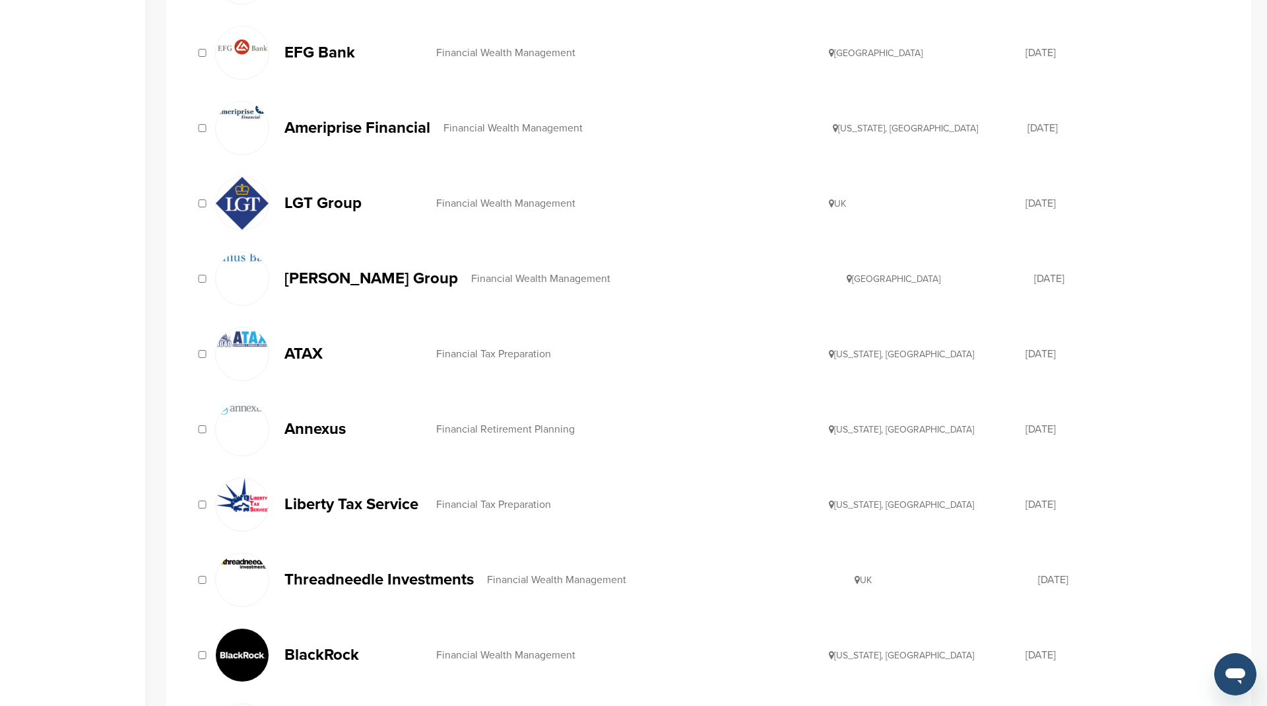
click at [541, 348] on div "Financial Tax Preparation" at bounding box center [632, 353] width 393 height 11
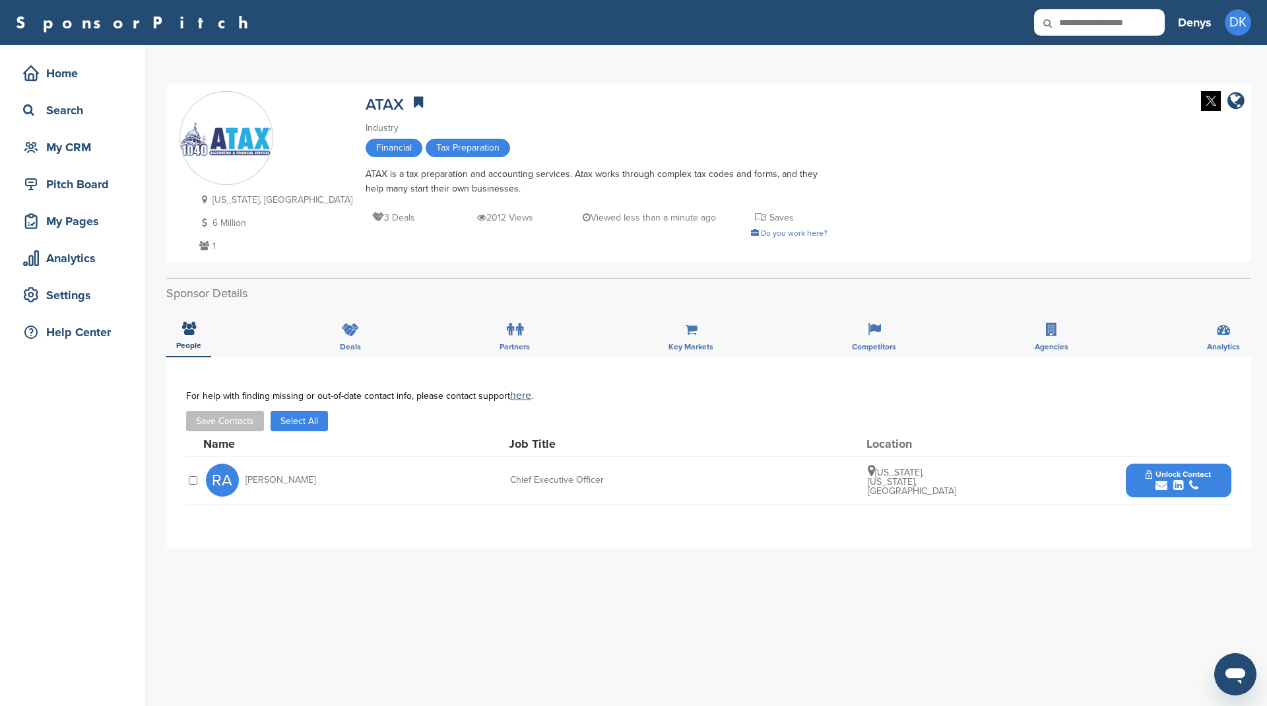
click at [312, 429] on button "Select All" at bounding box center [299, 421] width 57 height 20
click at [216, 422] on button "Save Contacts" at bounding box center [225, 421] width 78 height 20
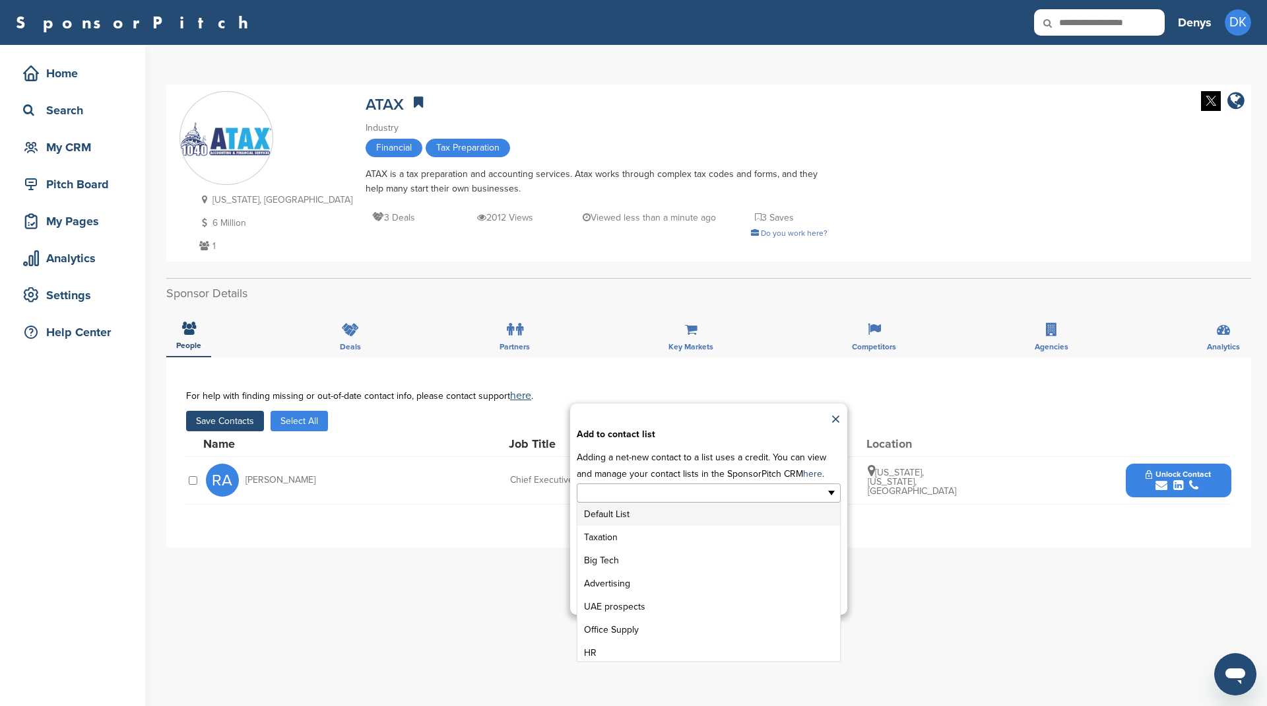
click at [725, 496] on ul at bounding box center [709, 492] width 264 height 19
click at [692, 539] on li "Taxation" at bounding box center [708, 536] width 263 height 23
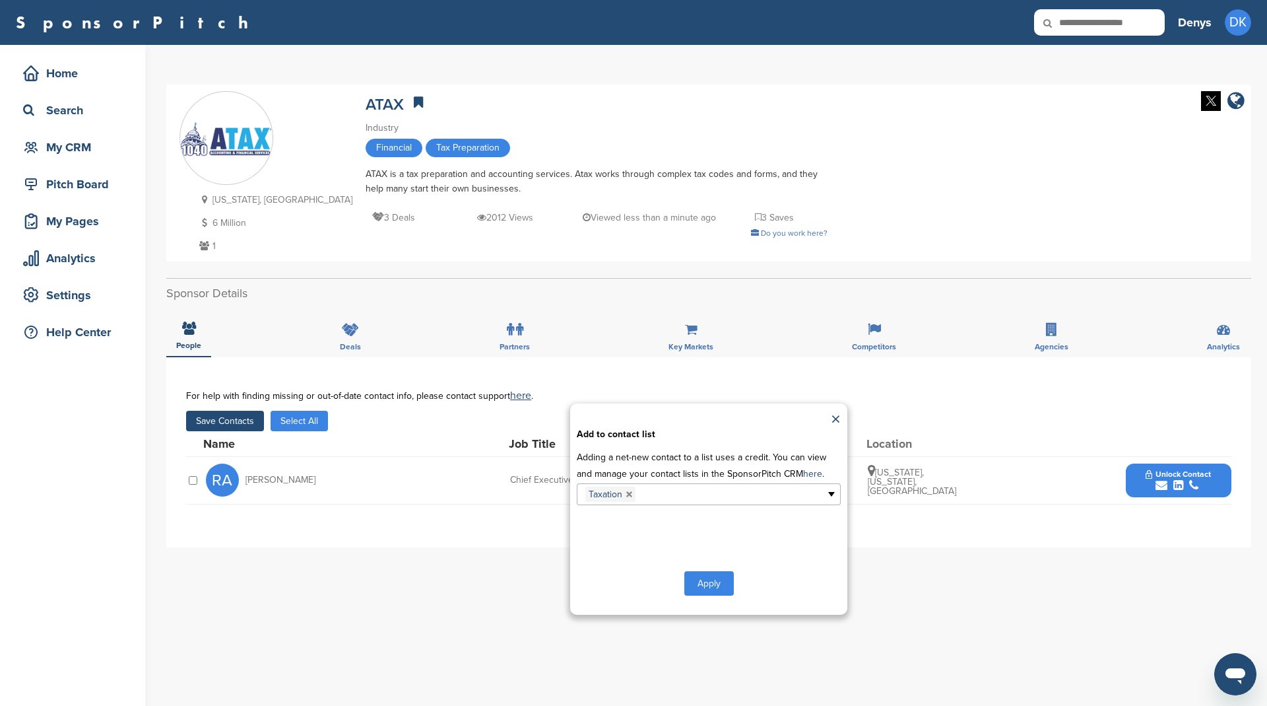
click at [711, 579] on button "Apply" at bounding box center [708, 583] width 49 height 24
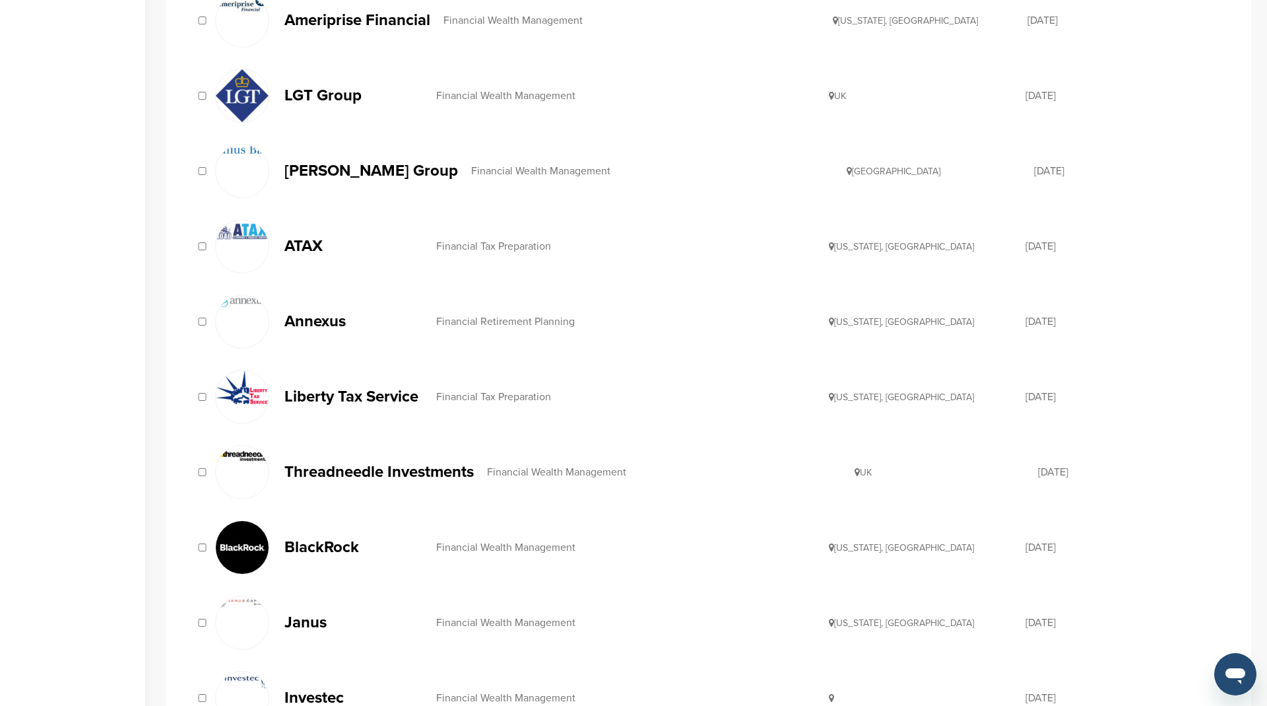
scroll to position [551, 0]
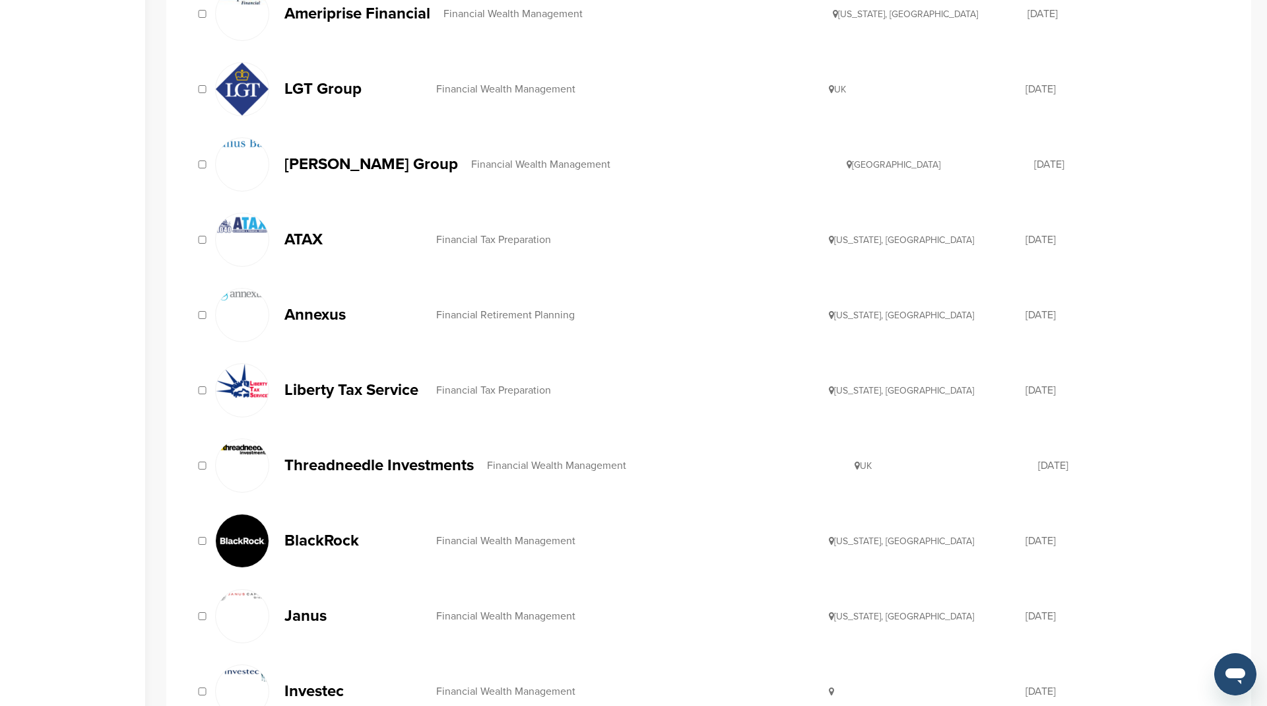
click at [530, 385] on div "Financial Tax Preparation" at bounding box center [632, 390] width 393 height 11
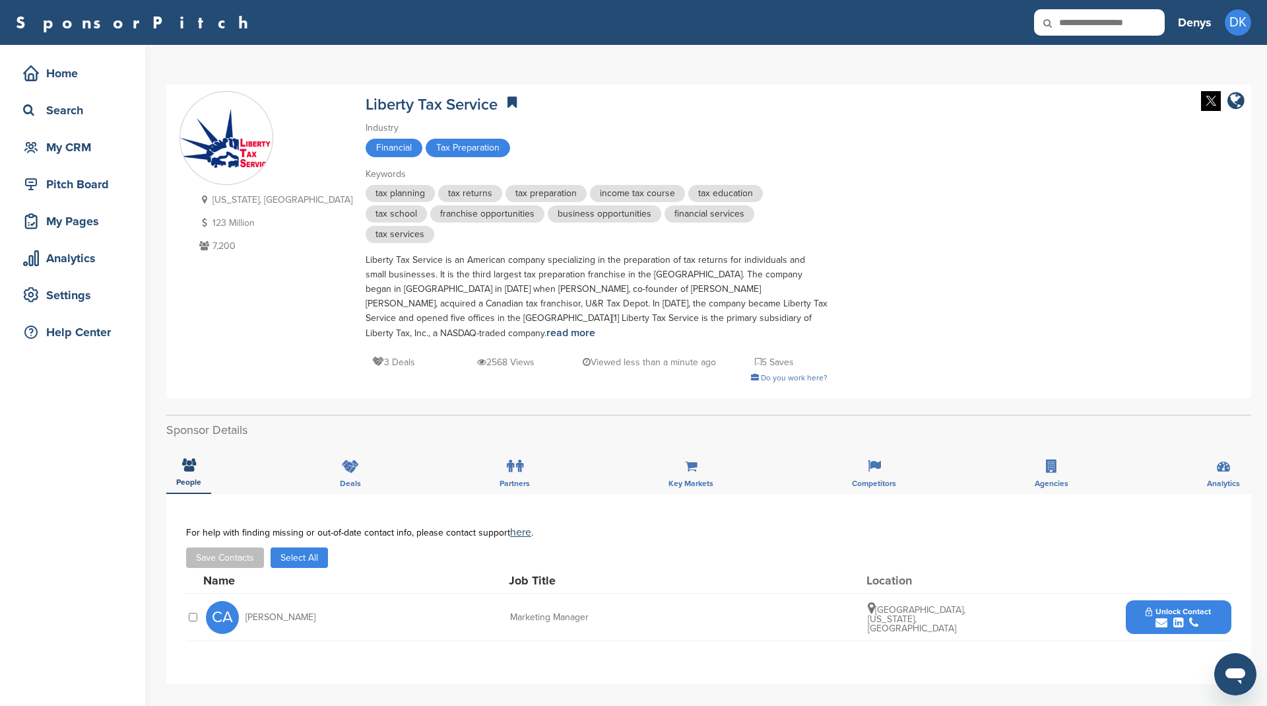
click at [308, 547] on button "Select All" at bounding box center [299, 557] width 57 height 20
click at [241, 547] on button "Save Contacts" at bounding box center [225, 557] width 78 height 20
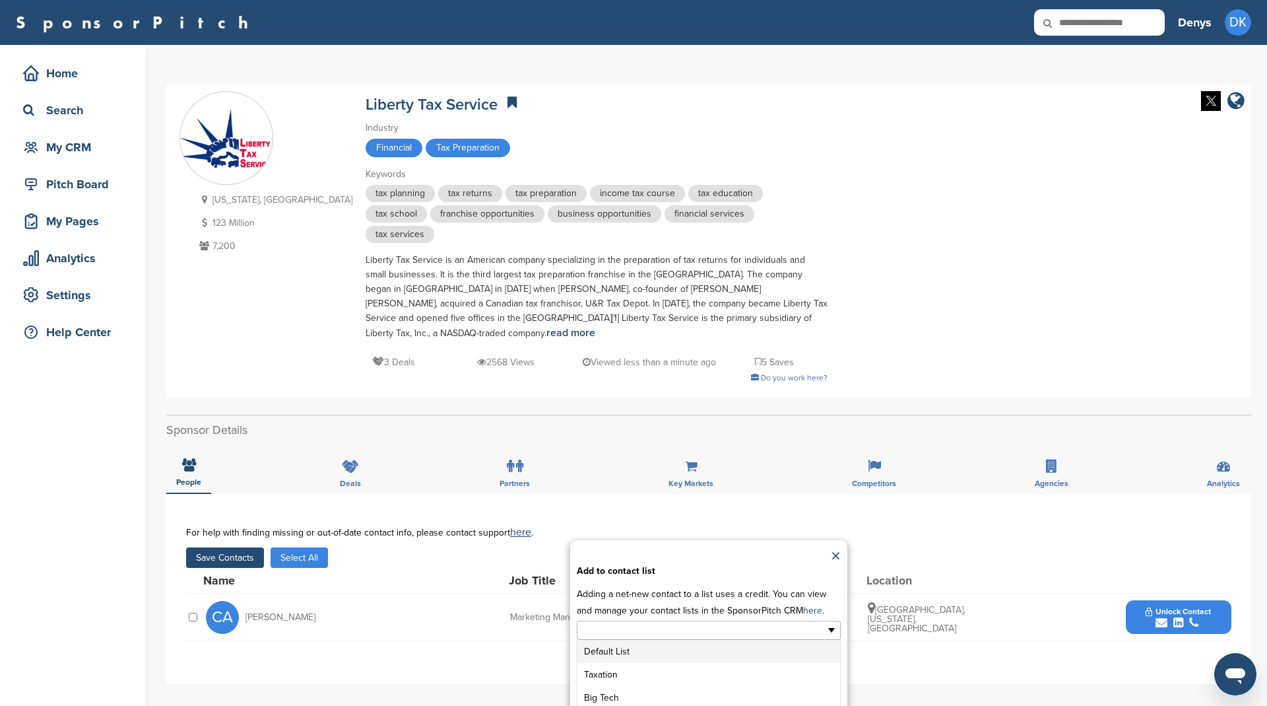
click at [657, 622] on input "text" at bounding box center [651, 629] width 139 height 15
click at [650, 663] on li "Taxation" at bounding box center [708, 674] width 263 height 23
click at [714, 705] on button "Apply" at bounding box center [708, 720] width 49 height 24
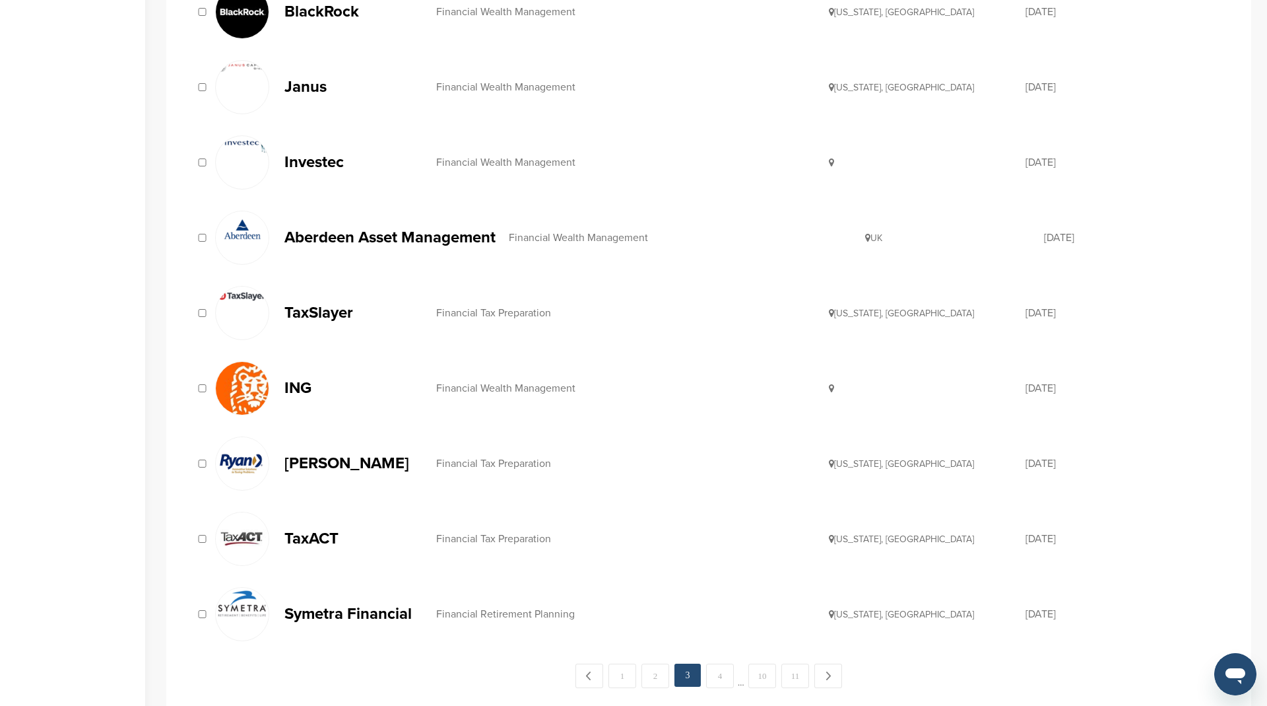
scroll to position [1080, 0]
click at [506, 307] on div "Financial Tax Preparation" at bounding box center [632, 312] width 393 height 11
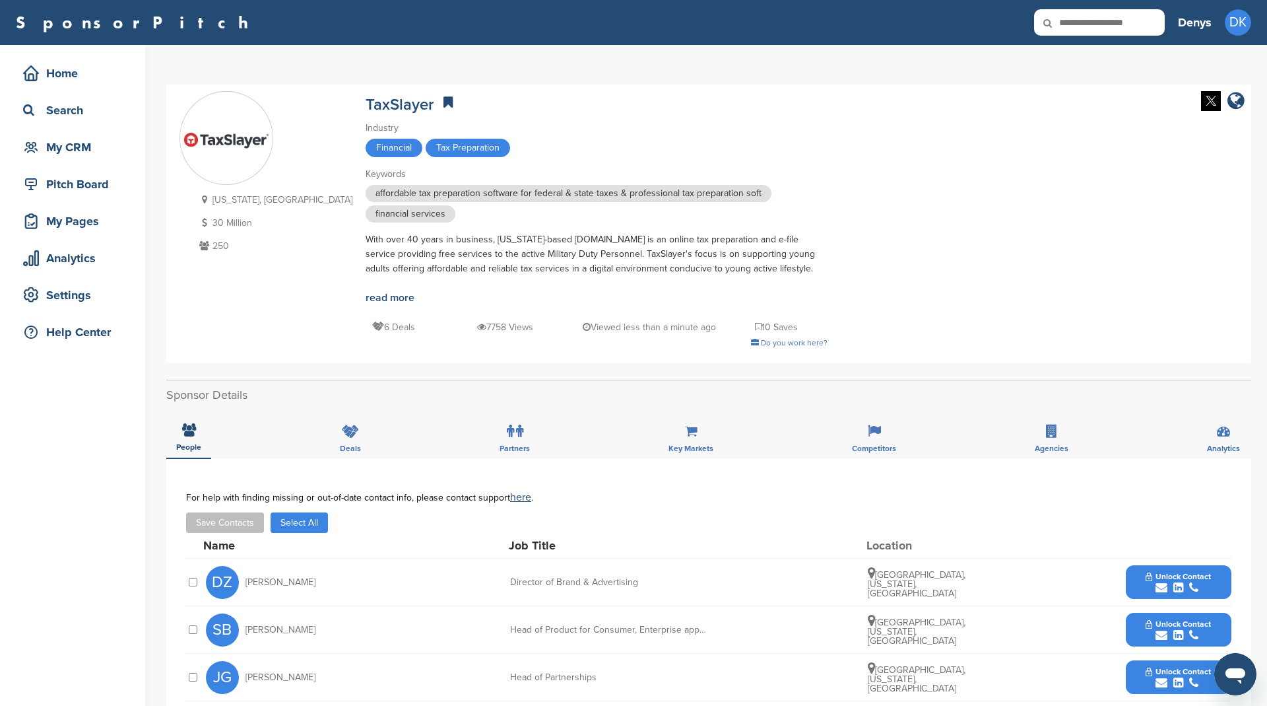
click at [306, 523] on button "Select All" at bounding box center [299, 522] width 57 height 20
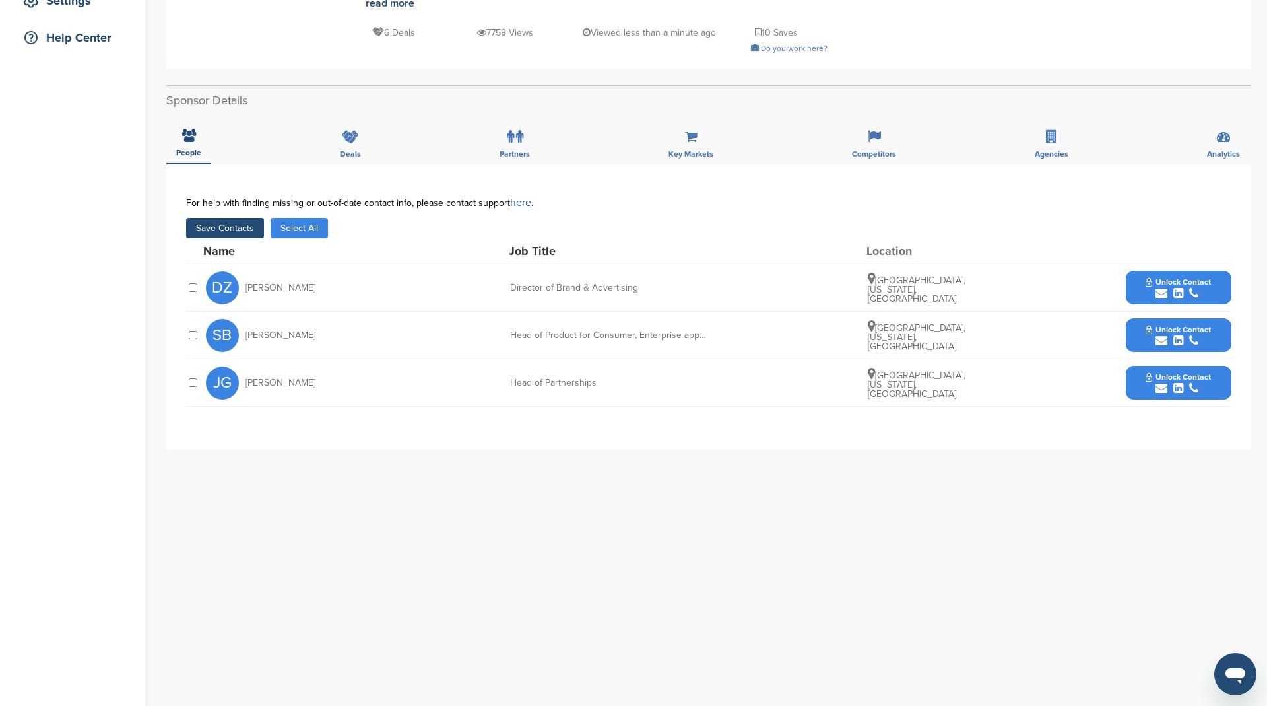
scroll to position [324, 0]
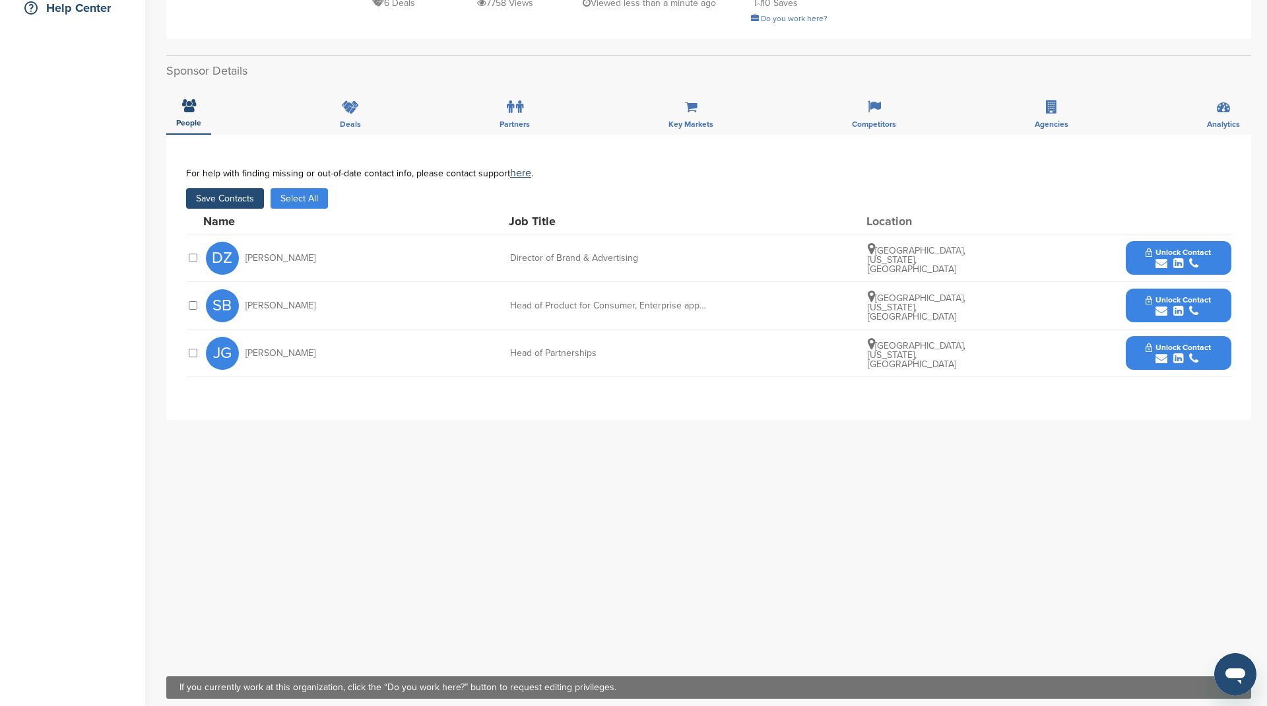
click at [251, 194] on button "Save Contacts" at bounding box center [225, 198] width 78 height 20
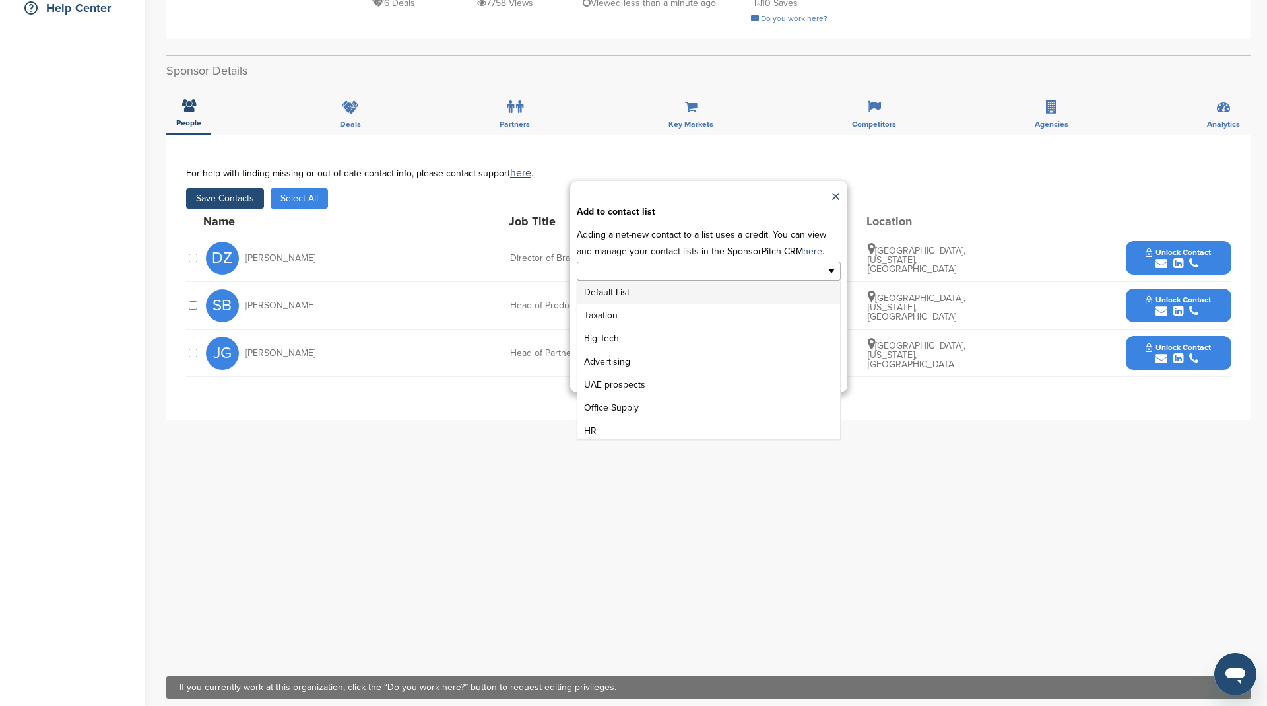
click at [599, 273] on input "text" at bounding box center [651, 270] width 139 height 15
click at [625, 315] on li "Taxation" at bounding box center [708, 315] width 263 height 23
click at [713, 360] on button "Apply" at bounding box center [708, 361] width 49 height 24
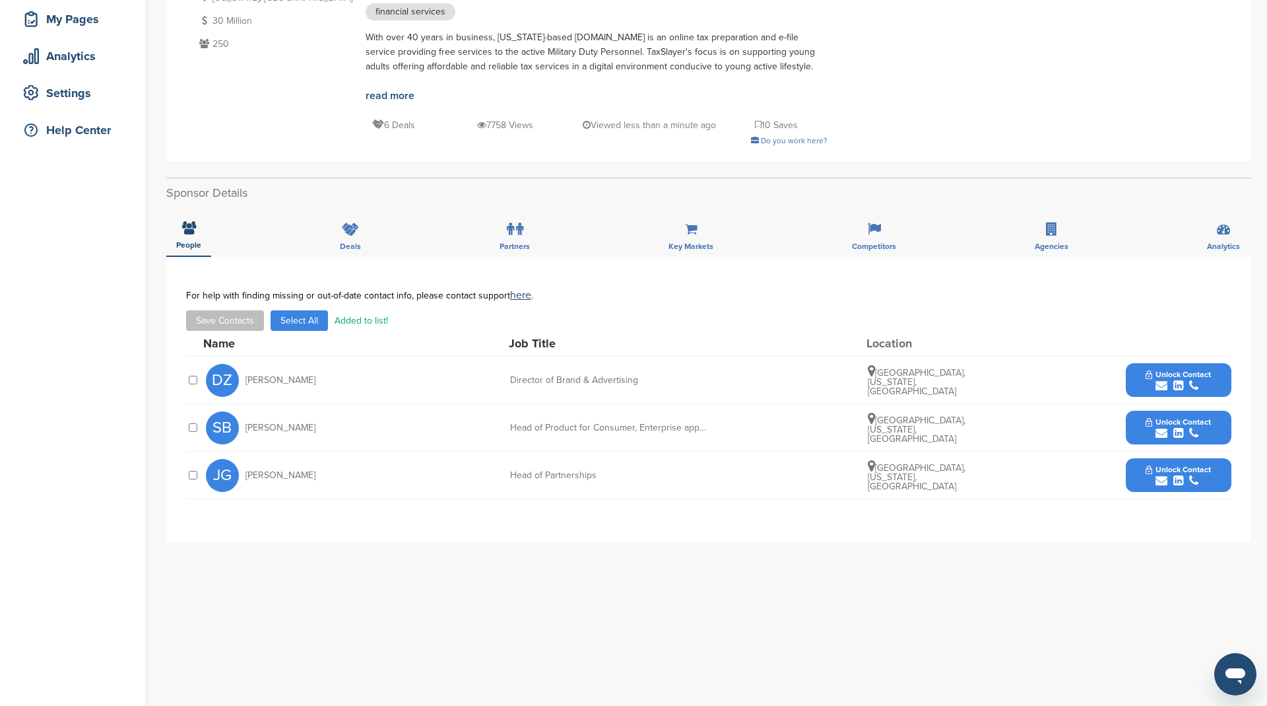
scroll to position [0, 0]
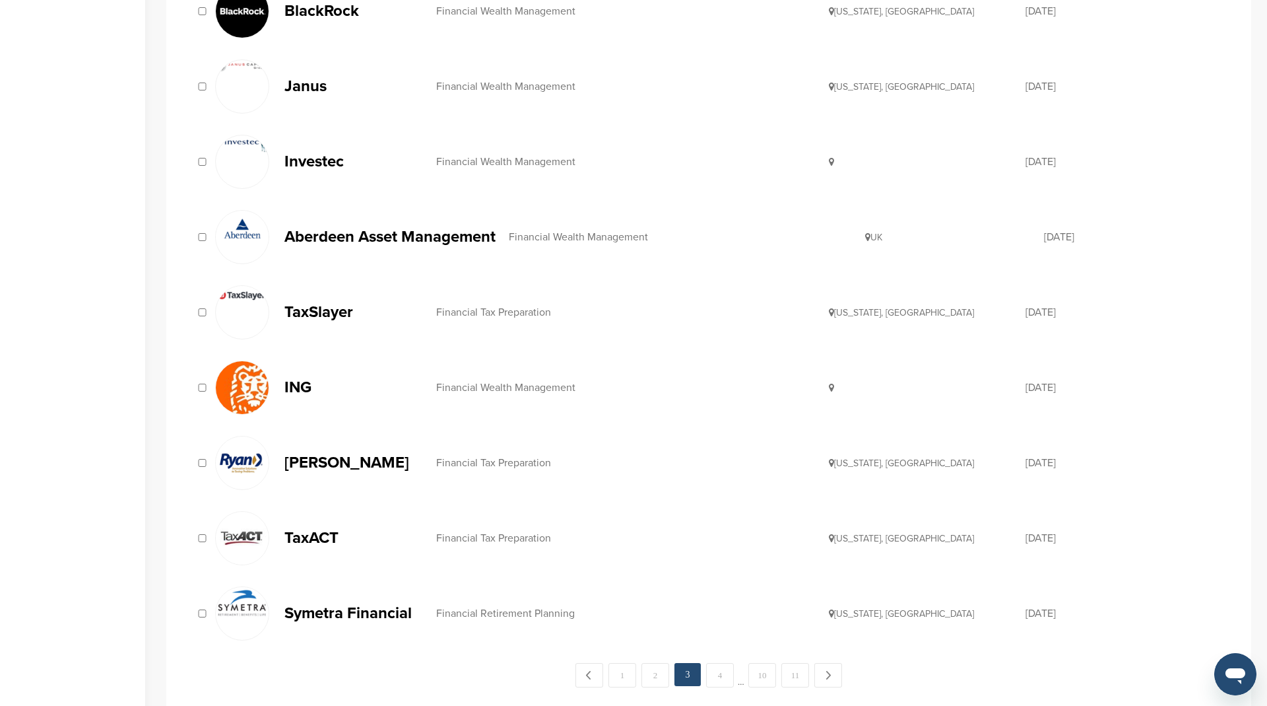
click at [510, 457] on div "Financial Tax Preparation" at bounding box center [632, 462] width 393 height 11
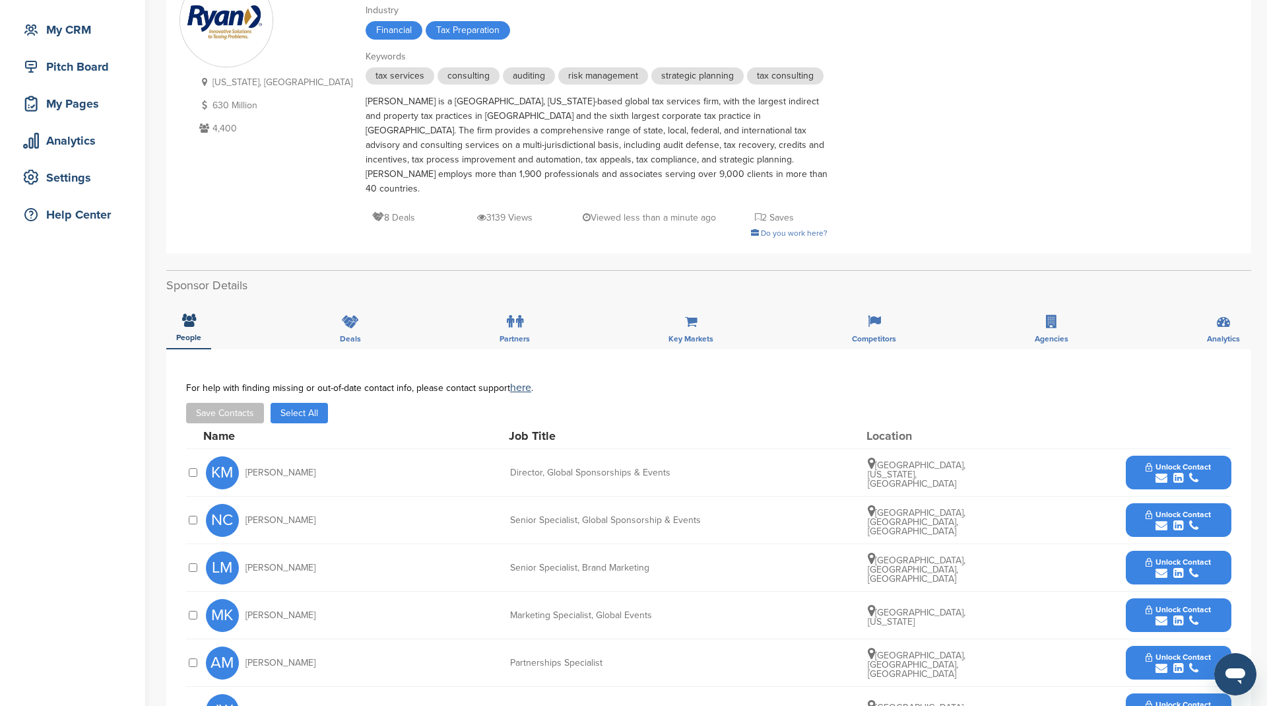
scroll to position [222, 0]
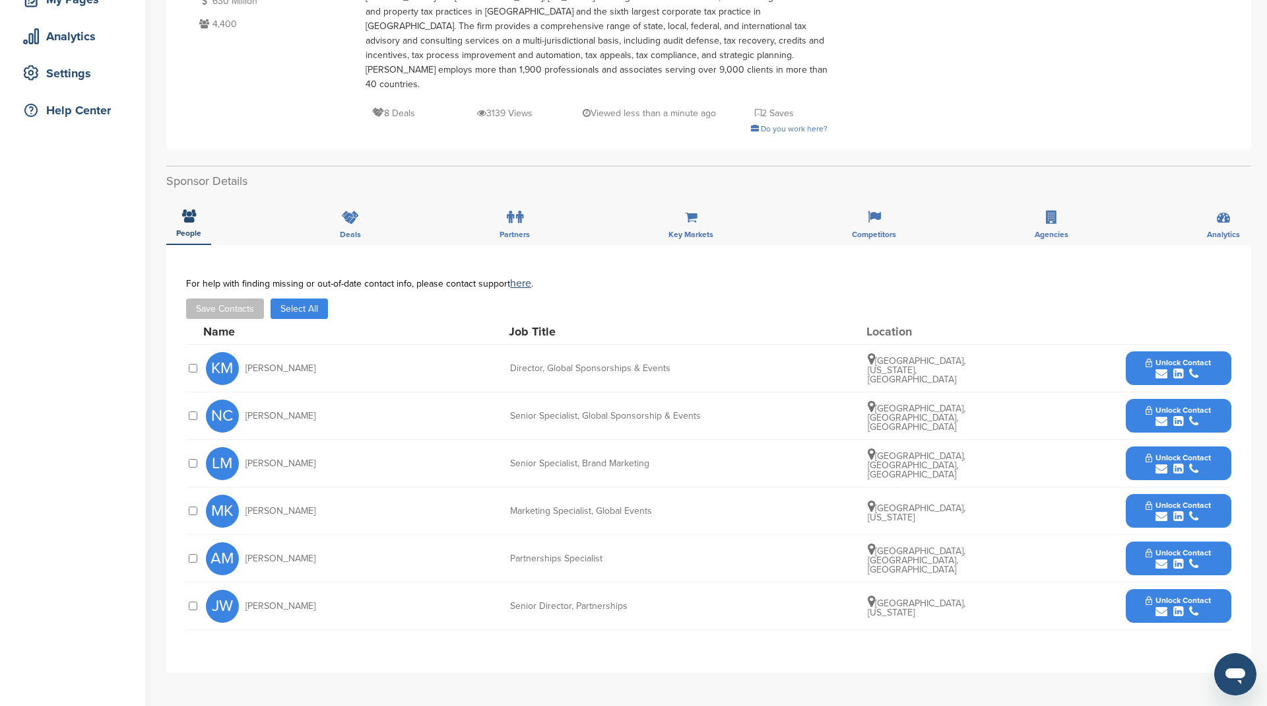
click at [310, 298] on button "Select All" at bounding box center [299, 308] width 57 height 20
click at [229, 298] on button "Save Contacts" at bounding box center [225, 308] width 78 height 20
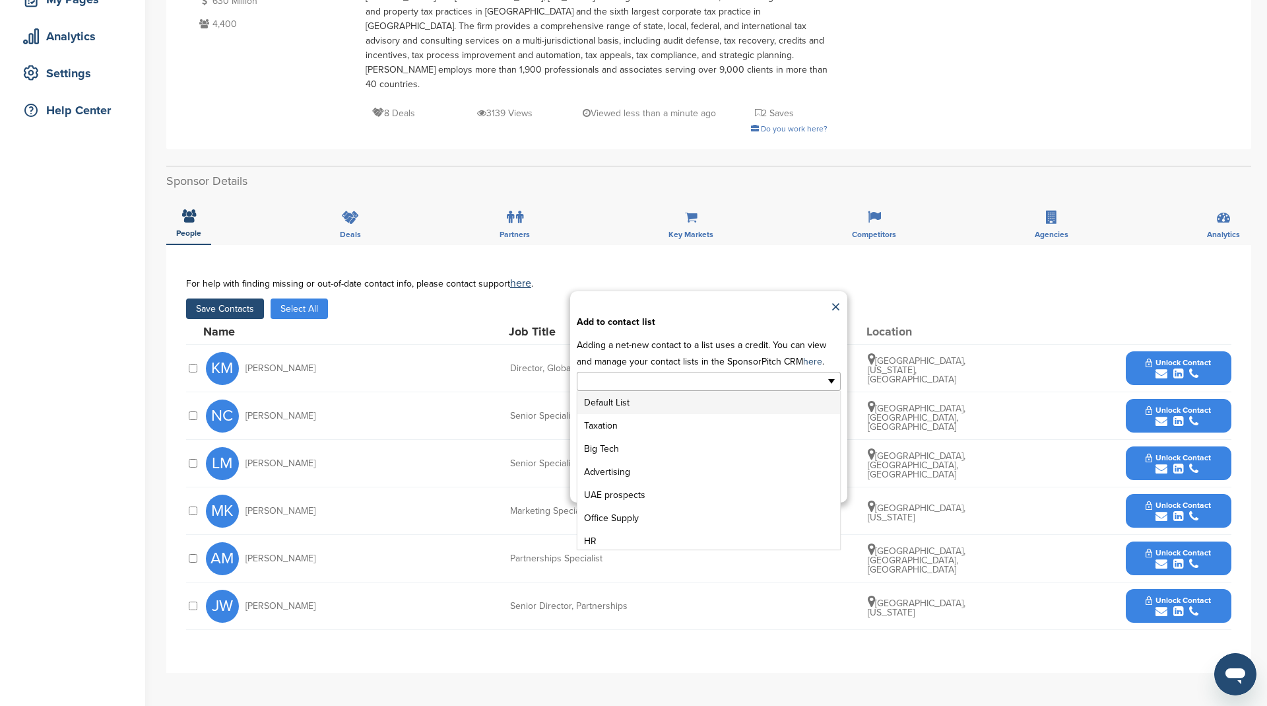
click at [699, 374] on input "text" at bounding box center [651, 381] width 139 height 15
click at [680, 414] on li "Taxation" at bounding box center [708, 425] width 263 height 23
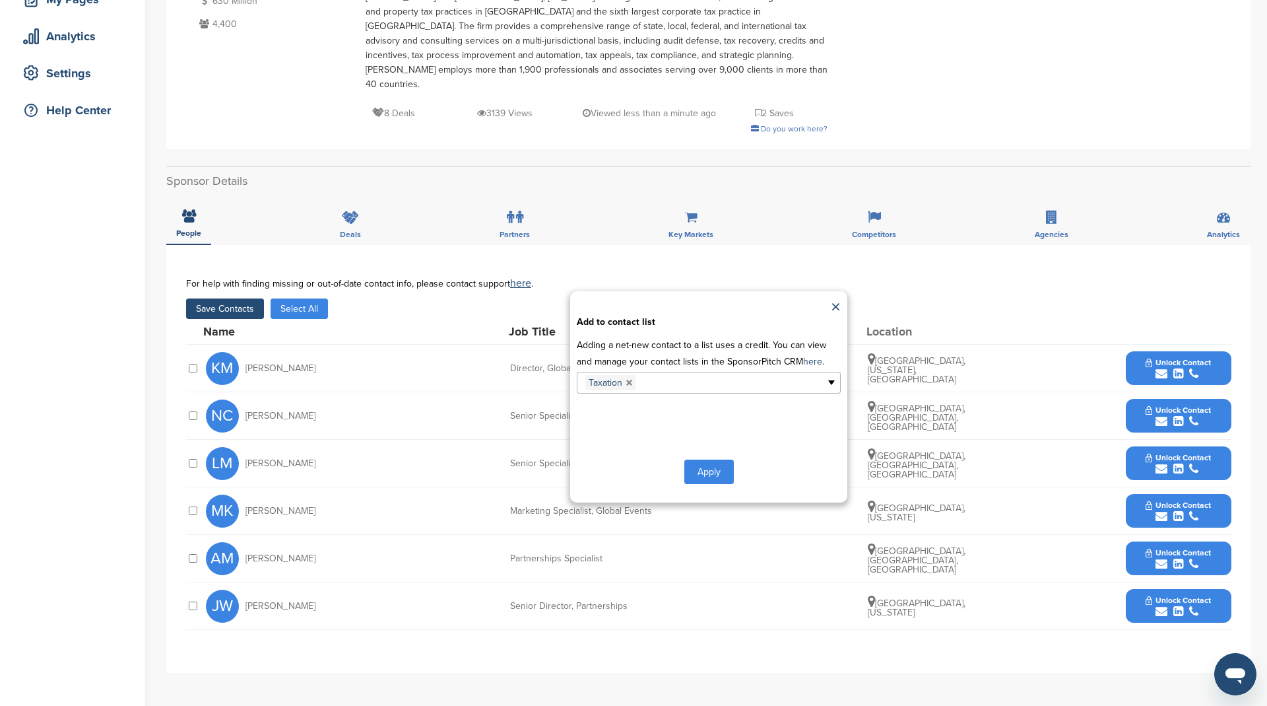
click at [711, 459] on button "Apply" at bounding box center [708, 471] width 49 height 24
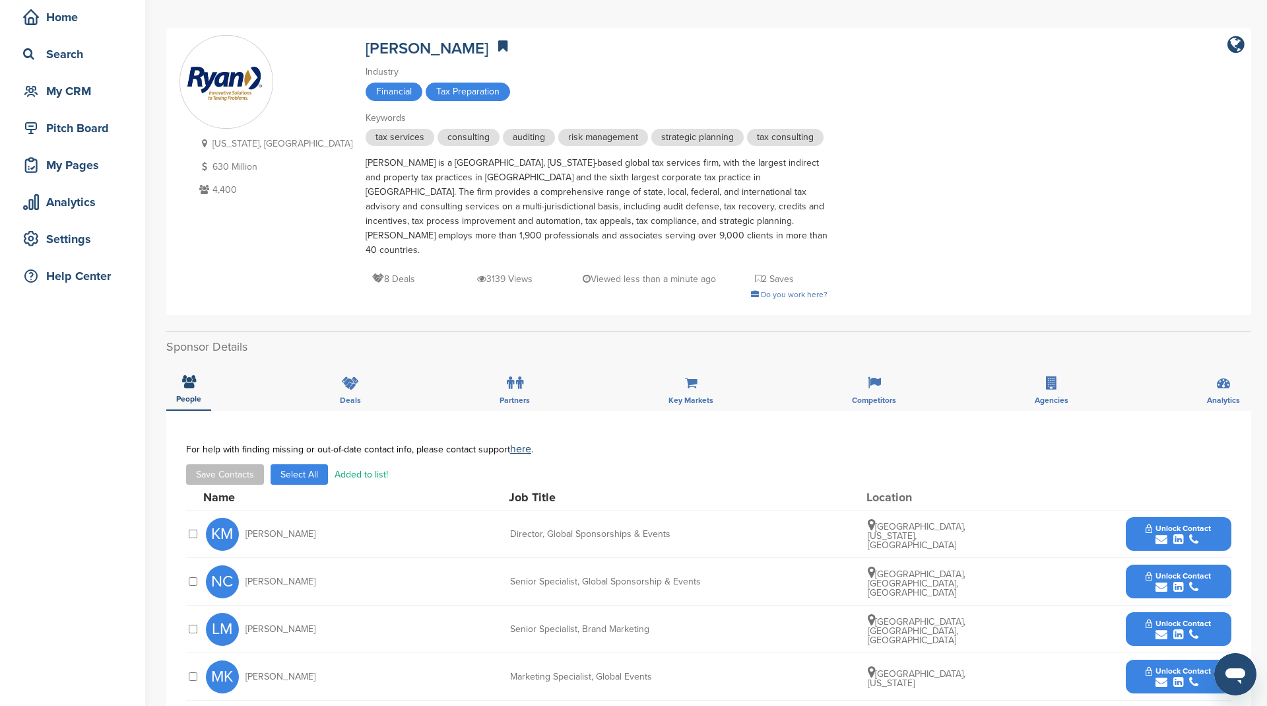
scroll to position [0, 0]
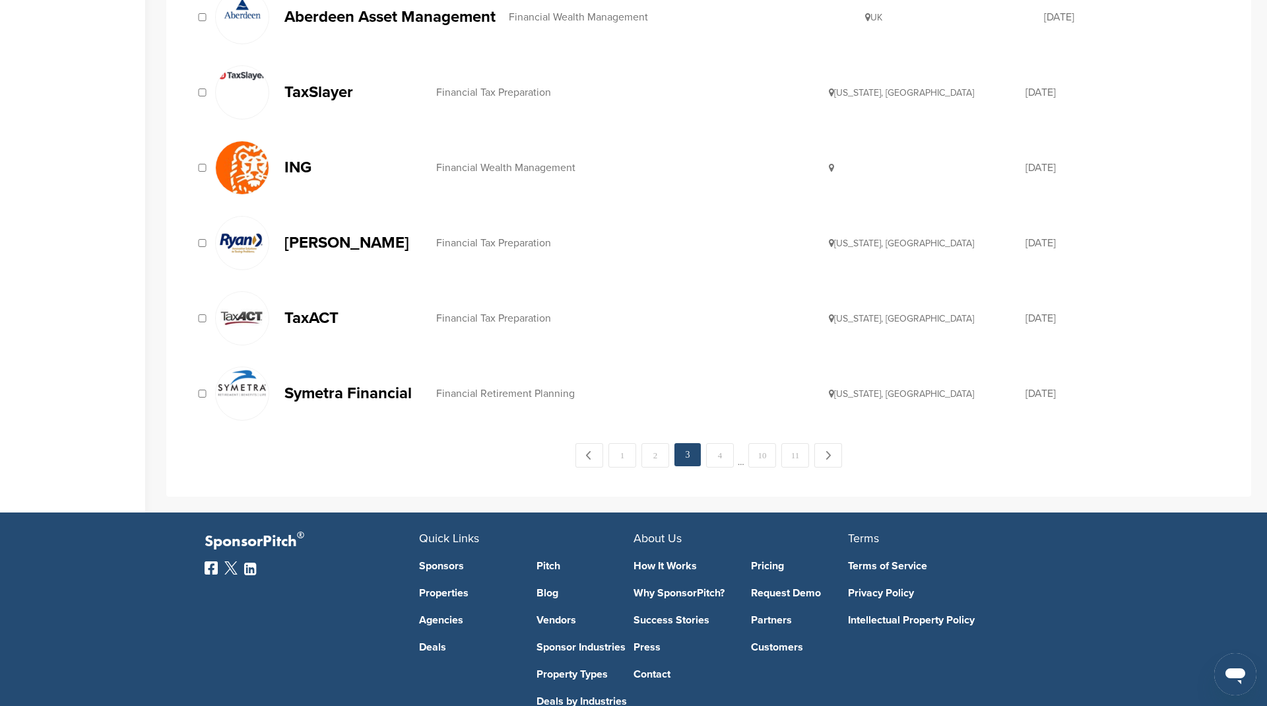
scroll to position [1358, 0]
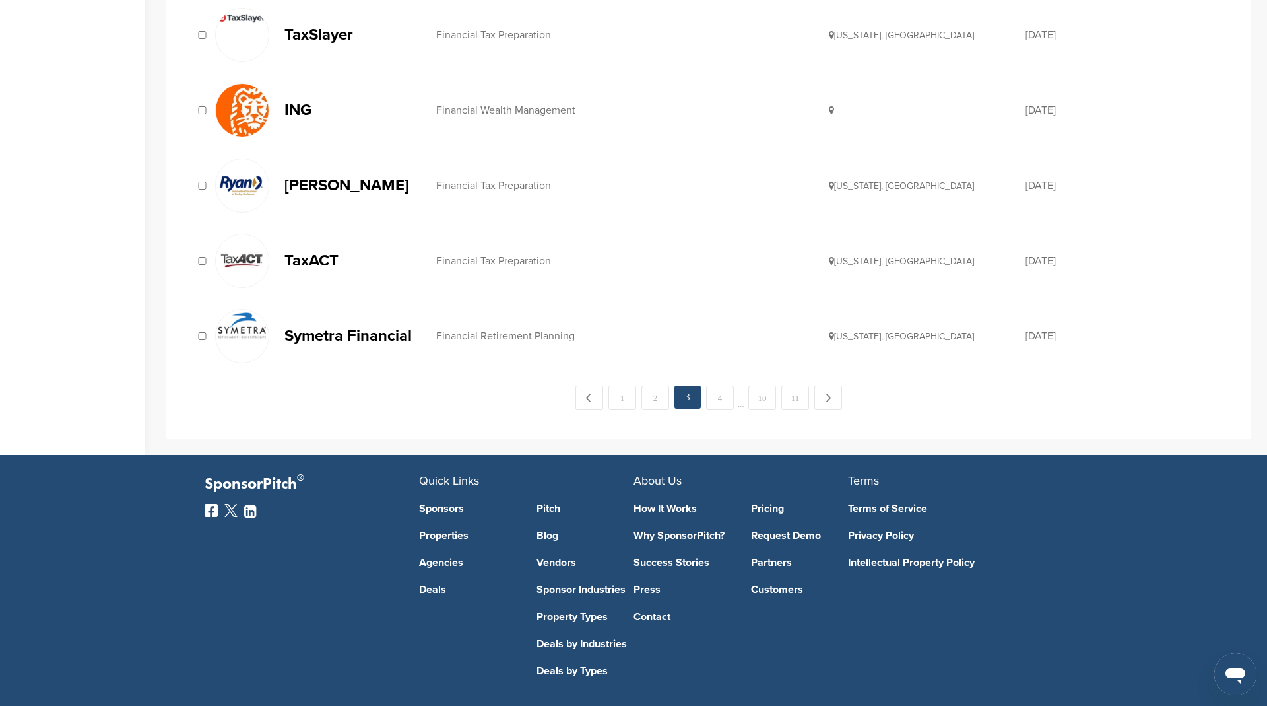
click at [527, 255] on div "Financial Tax Preparation" at bounding box center [632, 260] width 393 height 11
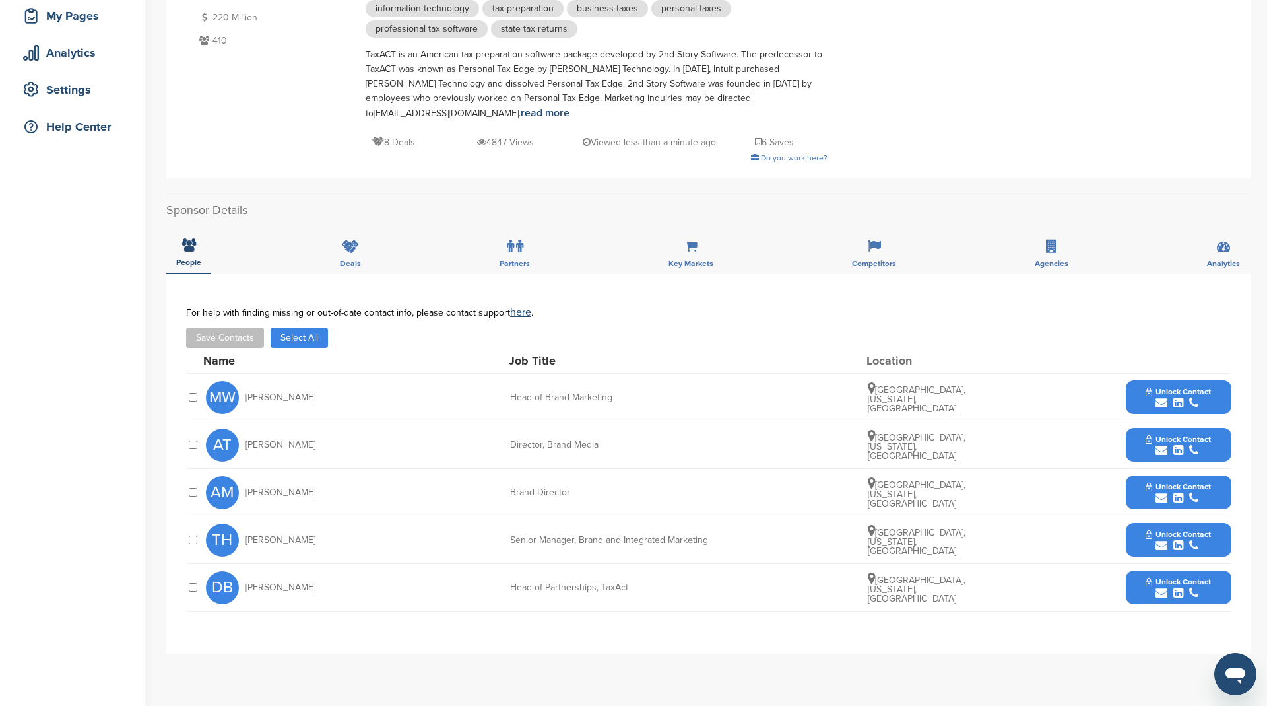
scroll to position [259, 0]
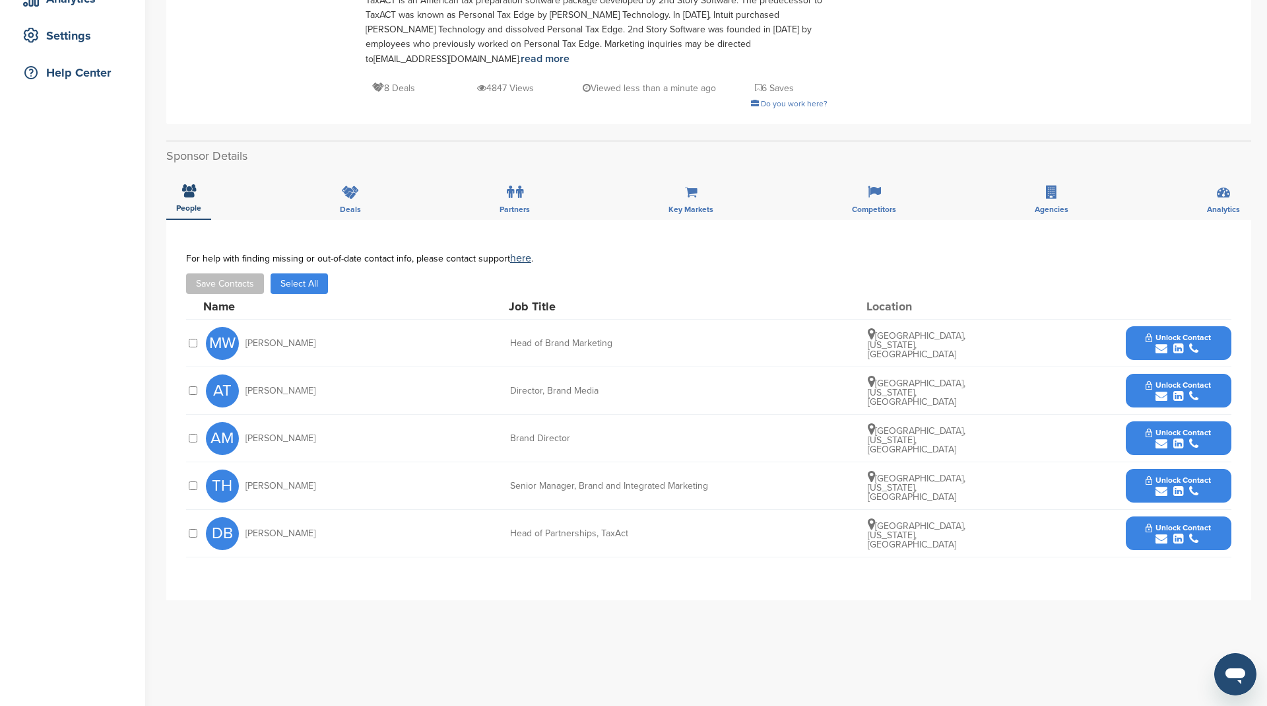
click at [307, 273] on button "Select All" at bounding box center [299, 283] width 57 height 20
click at [228, 273] on button "Save Contacts" at bounding box center [225, 283] width 78 height 20
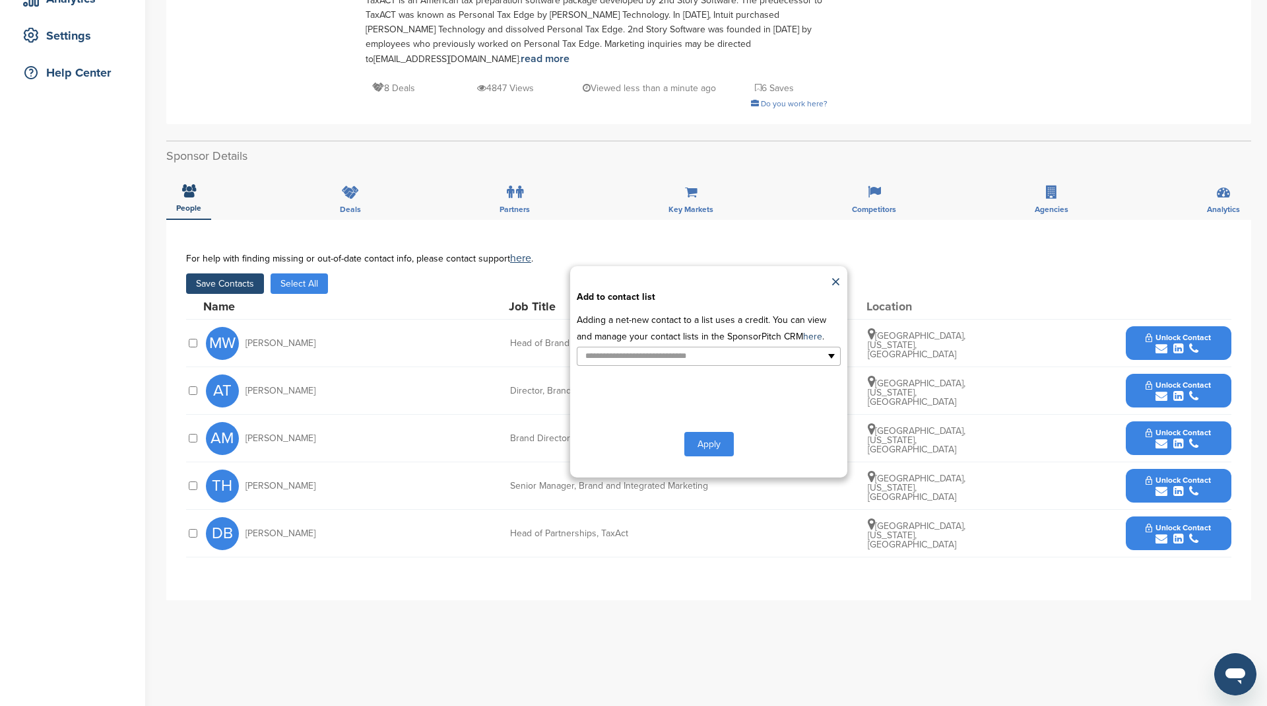
click at [643, 312] on p "Adding a net-new contact to a list uses a credit. You can view and manage your …" at bounding box center [709, 328] width 264 height 33
click at [640, 348] on input "text" at bounding box center [651, 355] width 139 height 15
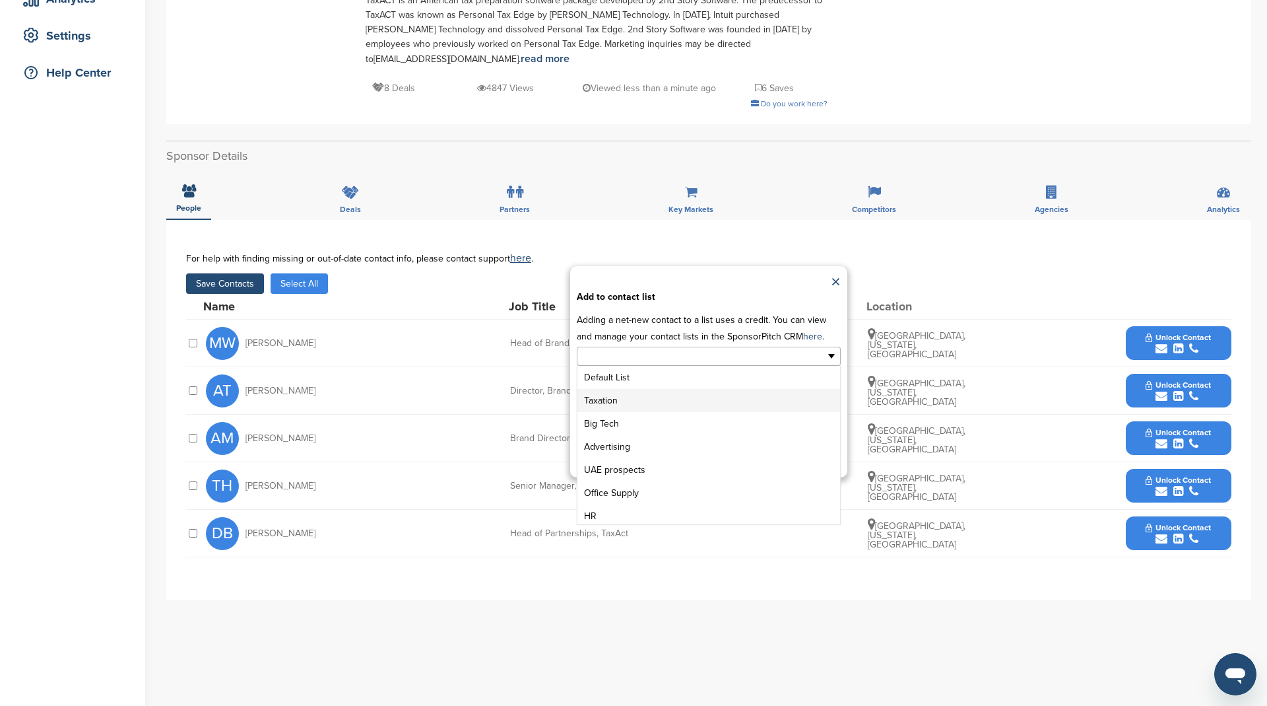
click at [636, 389] on li "Taxation" at bounding box center [708, 400] width 263 height 23
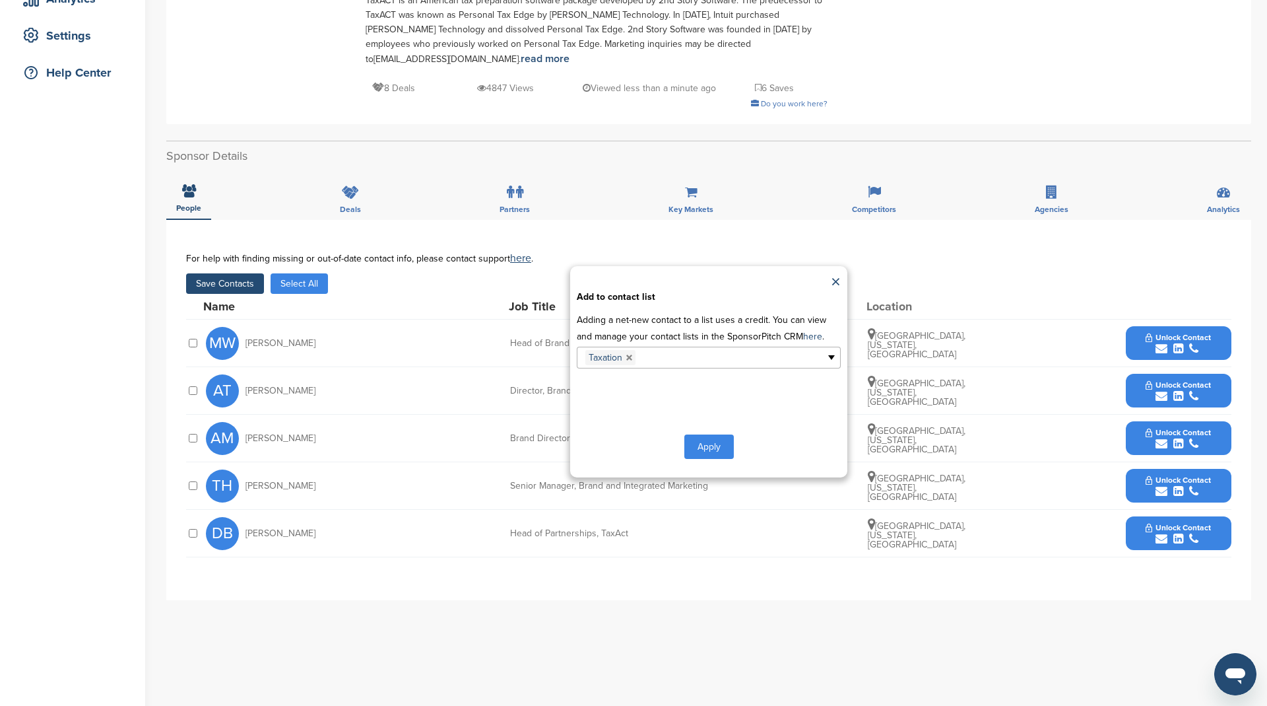
click at [698, 434] on button "Apply" at bounding box center [708, 446] width 49 height 24
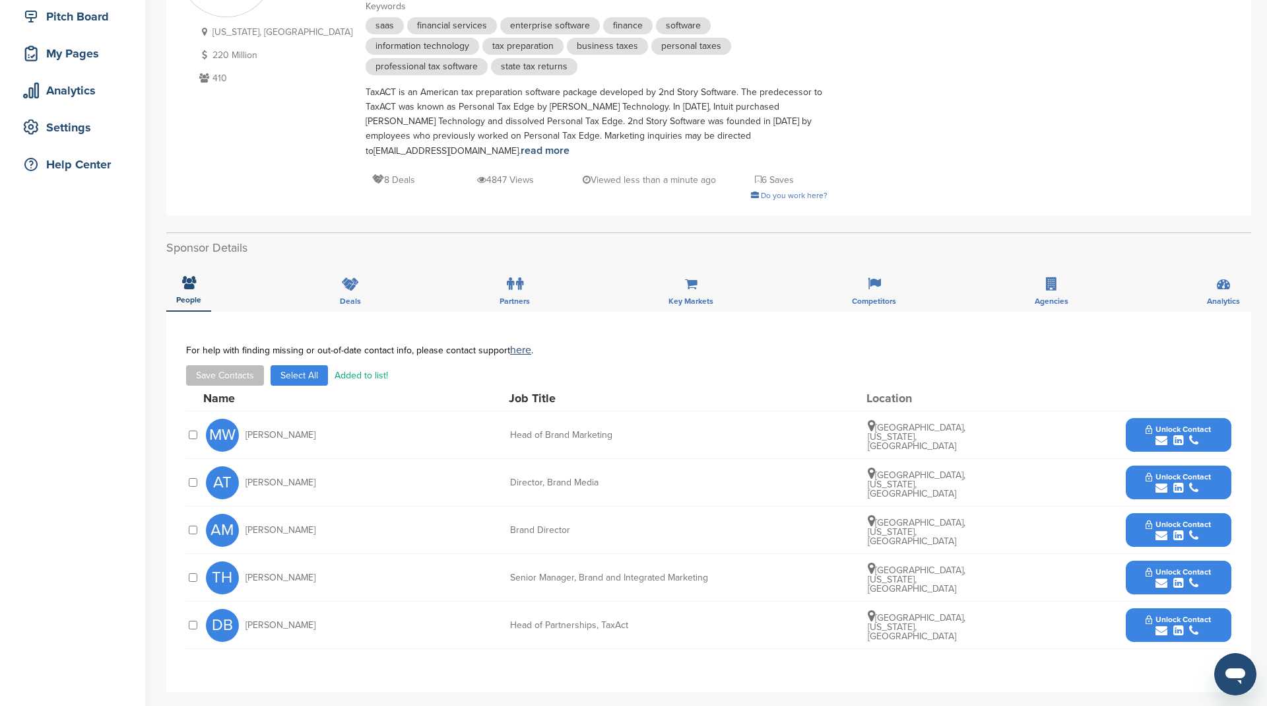
scroll to position [0, 0]
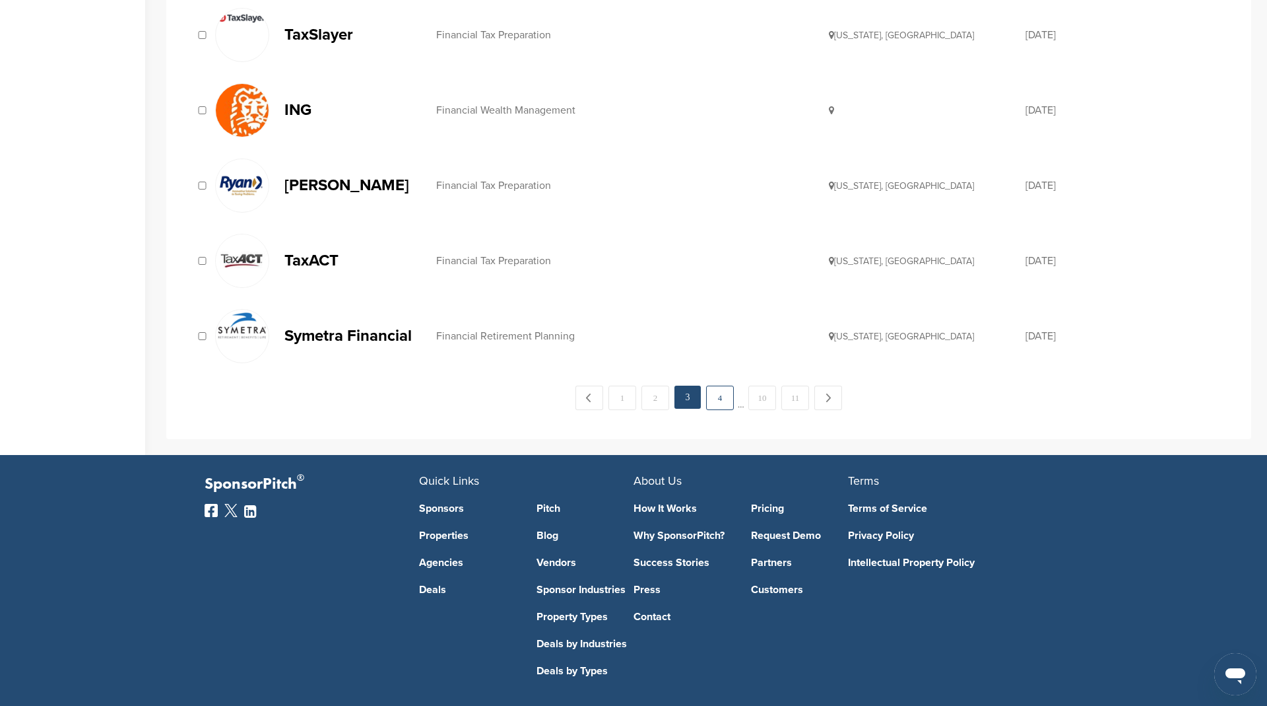
click at [715, 385] on link "4" at bounding box center [720, 397] width 28 height 24
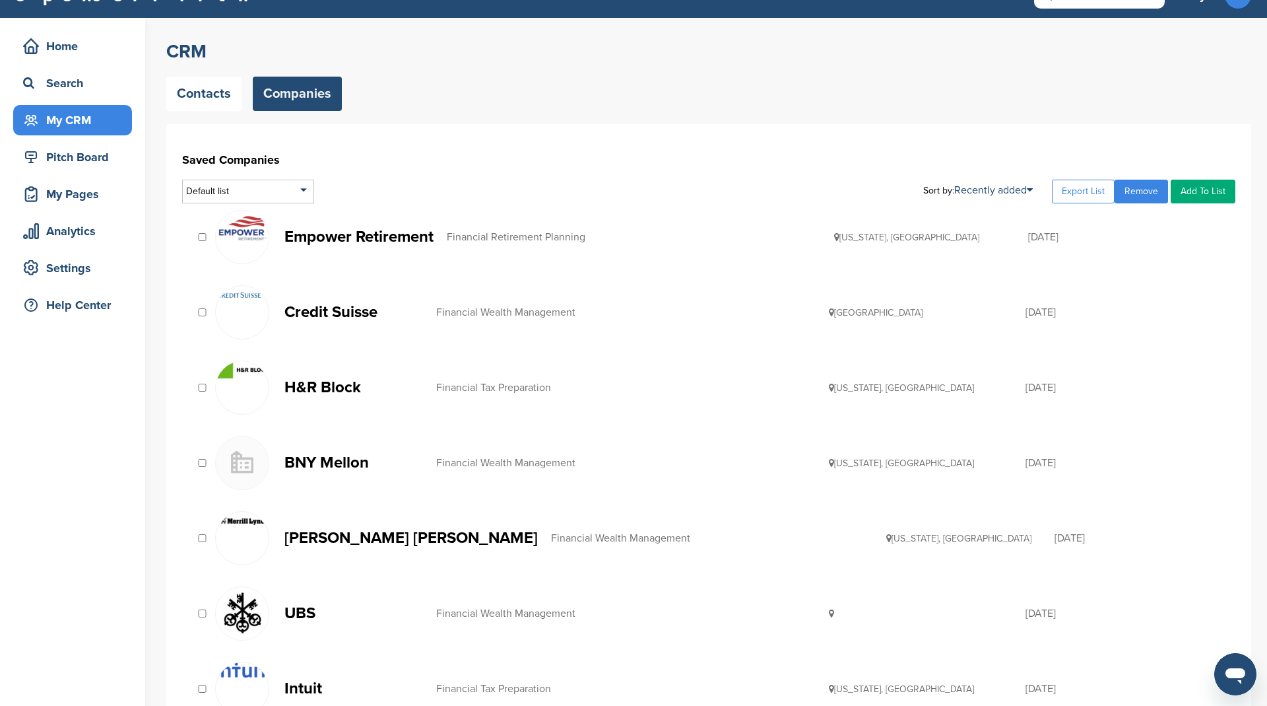
scroll to position [33, 0]
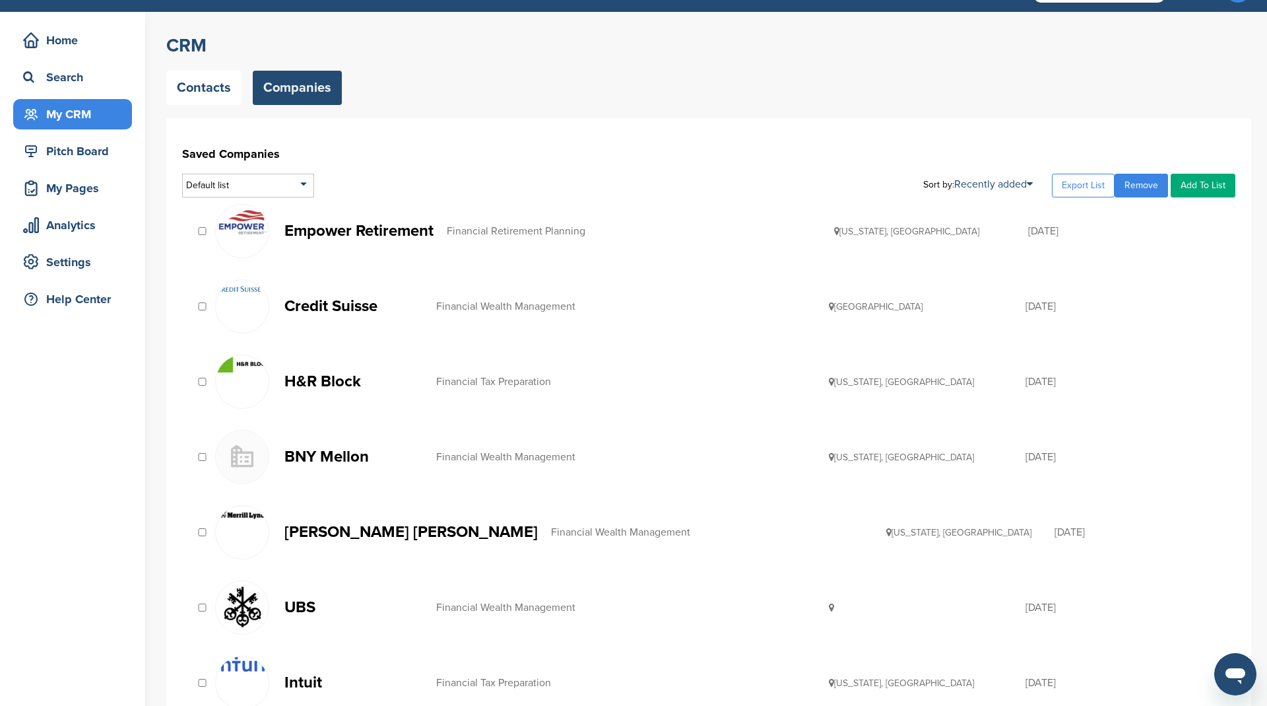
click at [486, 376] on div "Financial Tax Preparation" at bounding box center [632, 381] width 393 height 11
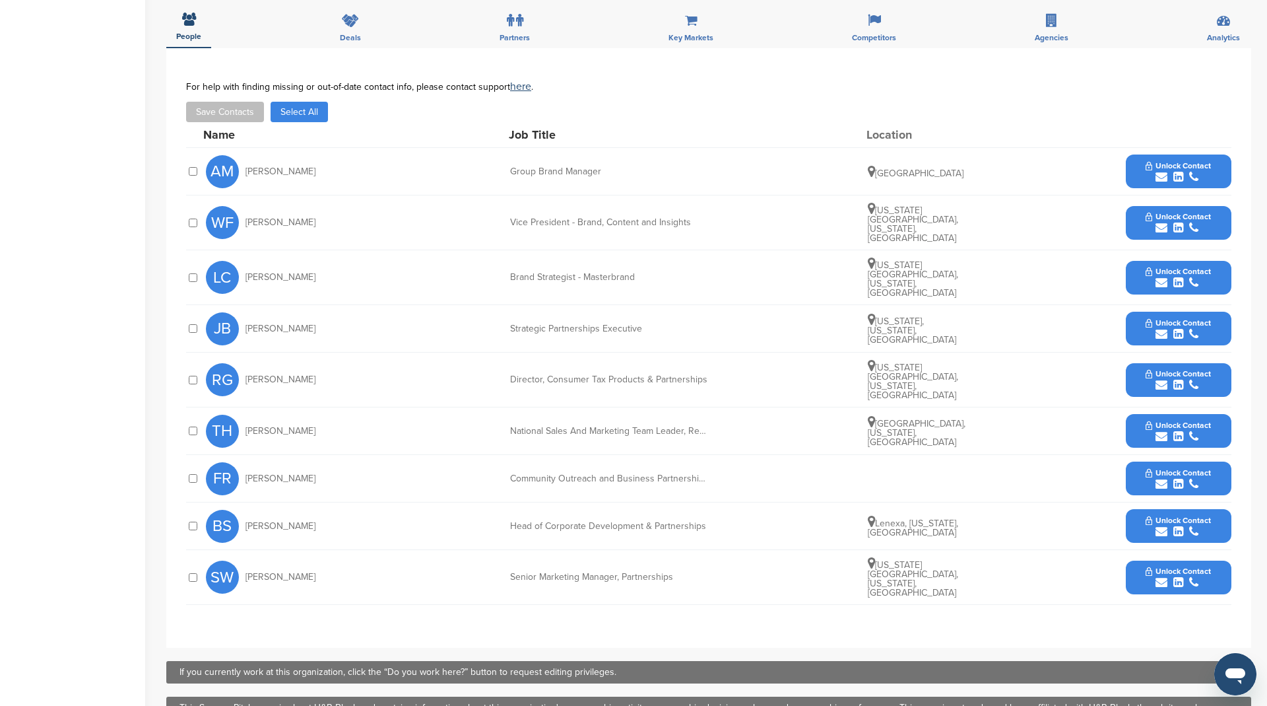
scroll to position [332, 0]
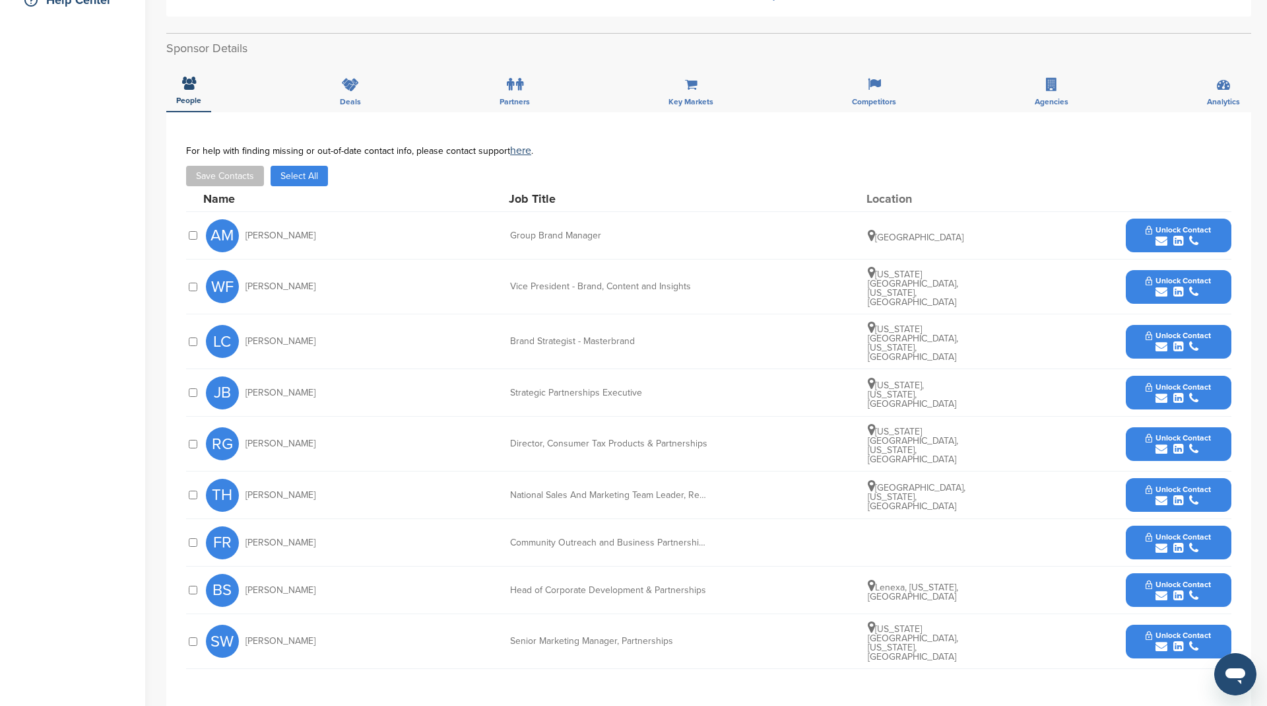
click at [308, 166] on button "Select All" at bounding box center [299, 176] width 57 height 20
click at [230, 166] on button "Save Contacts" at bounding box center [225, 176] width 78 height 20
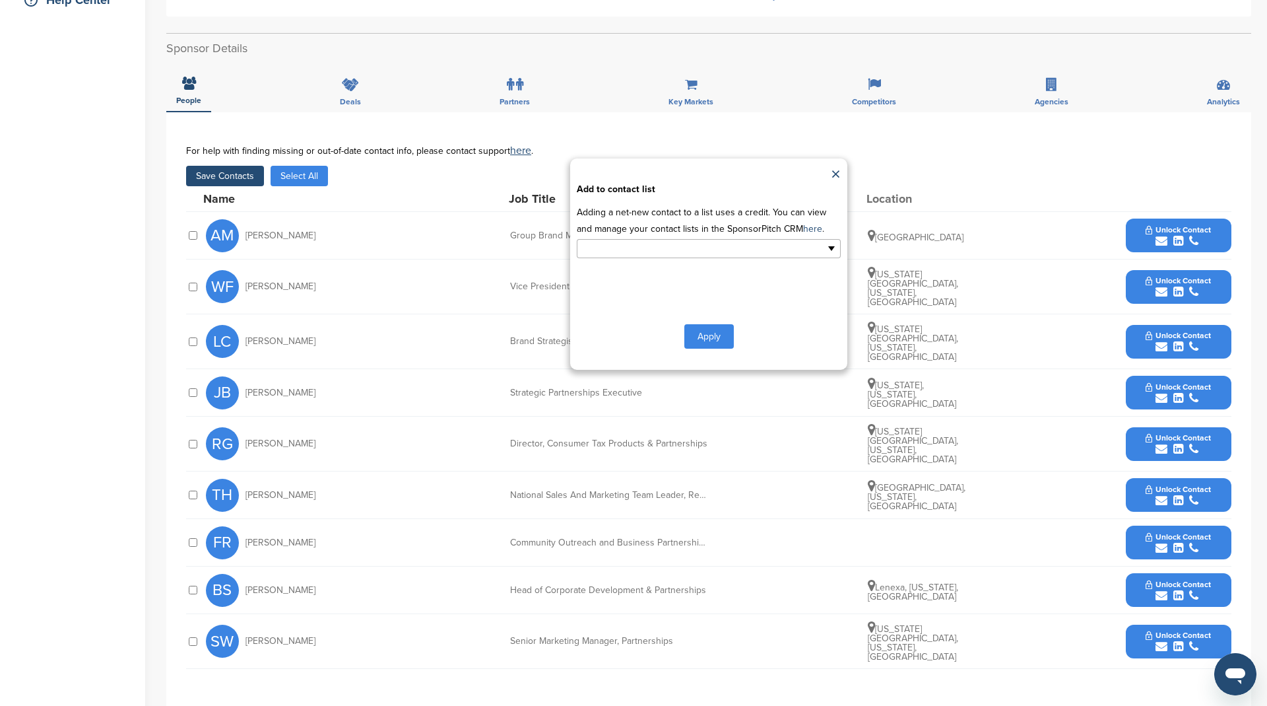
click at [603, 239] on ul at bounding box center [709, 248] width 264 height 19
click at [629, 281] on li "Taxation" at bounding box center [708, 292] width 263 height 23
click at [704, 327] on button "Apply" at bounding box center [708, 339] width 49 height 24
click at [706, 327] on button "Apply" at bounding box center [708, 339] width 49 height 24
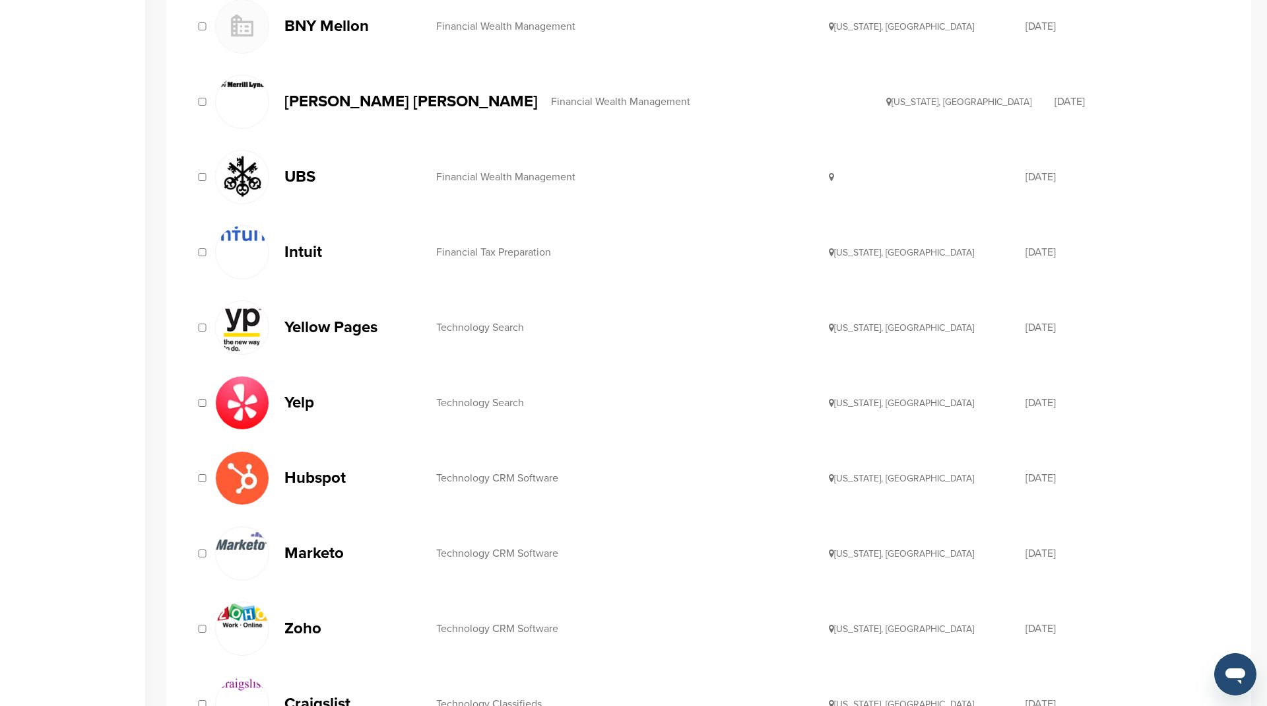
scroll to position [469, 0]
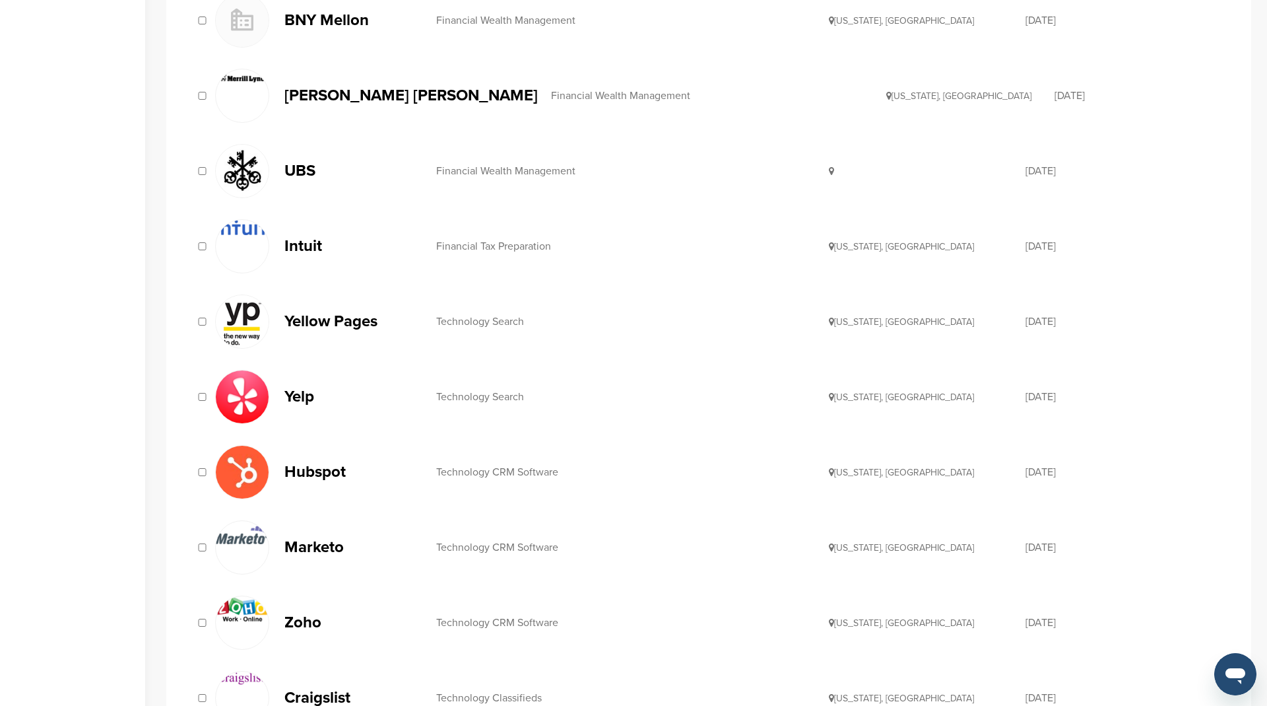
click at [513, 241] on div "Financial Tax Preparation" at bounding box center [632, 246] width 393 height 11
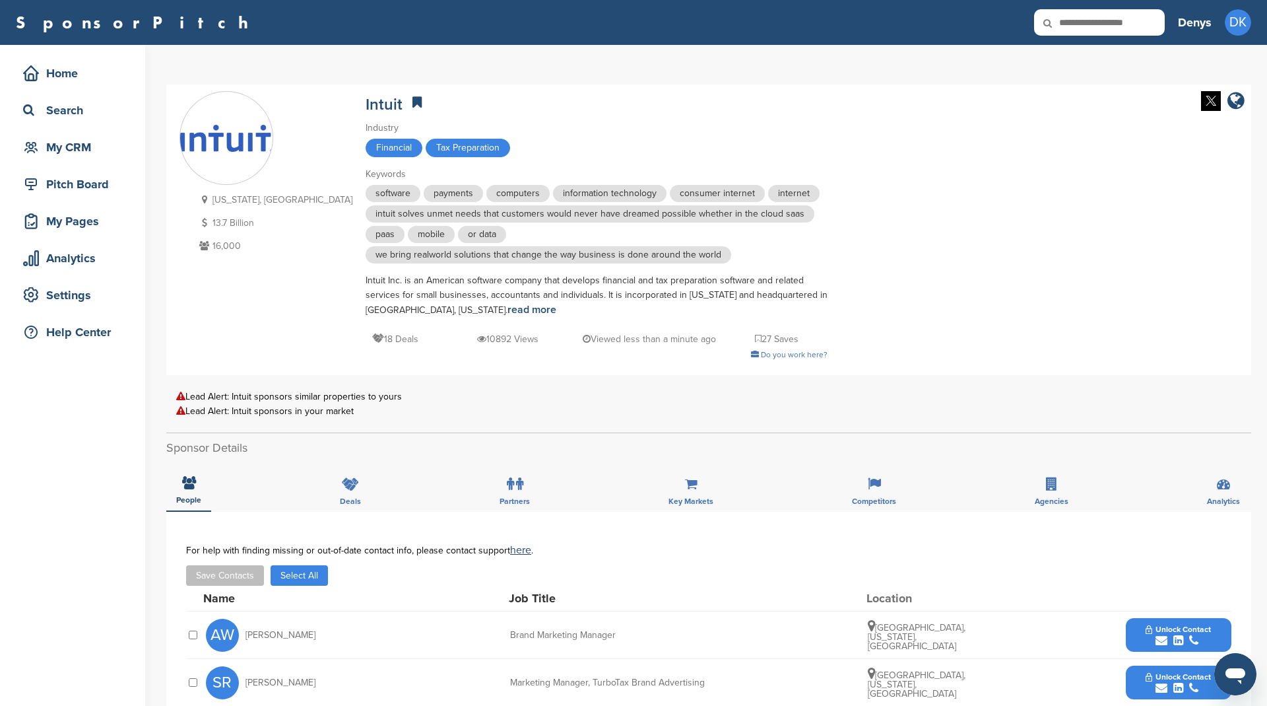
click at [313, 576] on button "Select All" at bounding box center [299, 575] width 57 height 20
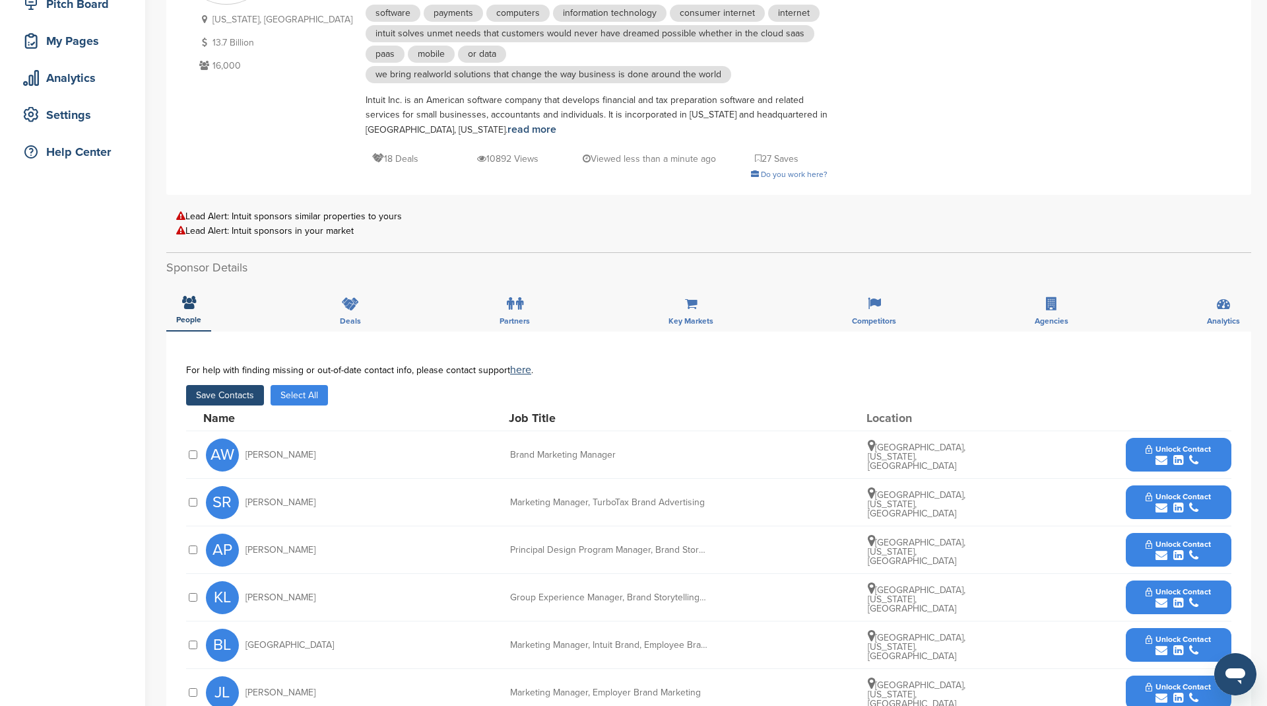
scroll to position [182, 0]
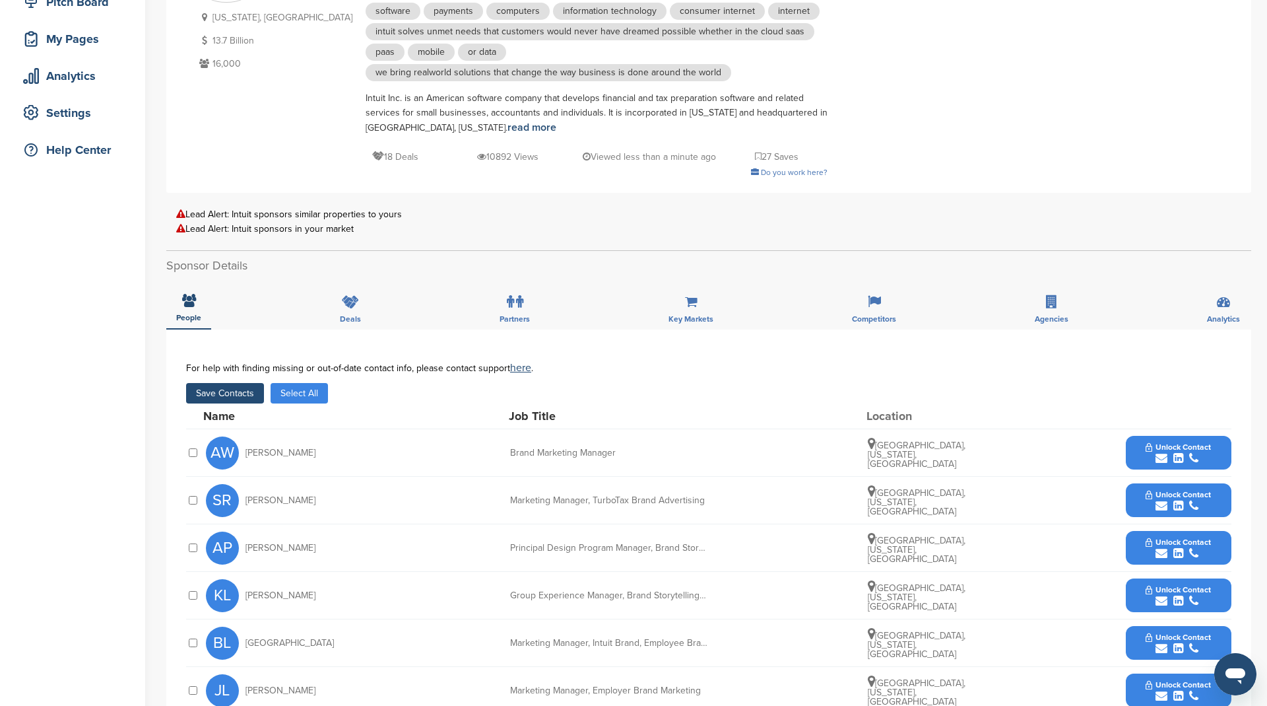
click at [242, 393] on button "Save Contacts" at bounding box center [225, 393] width 78 height 20
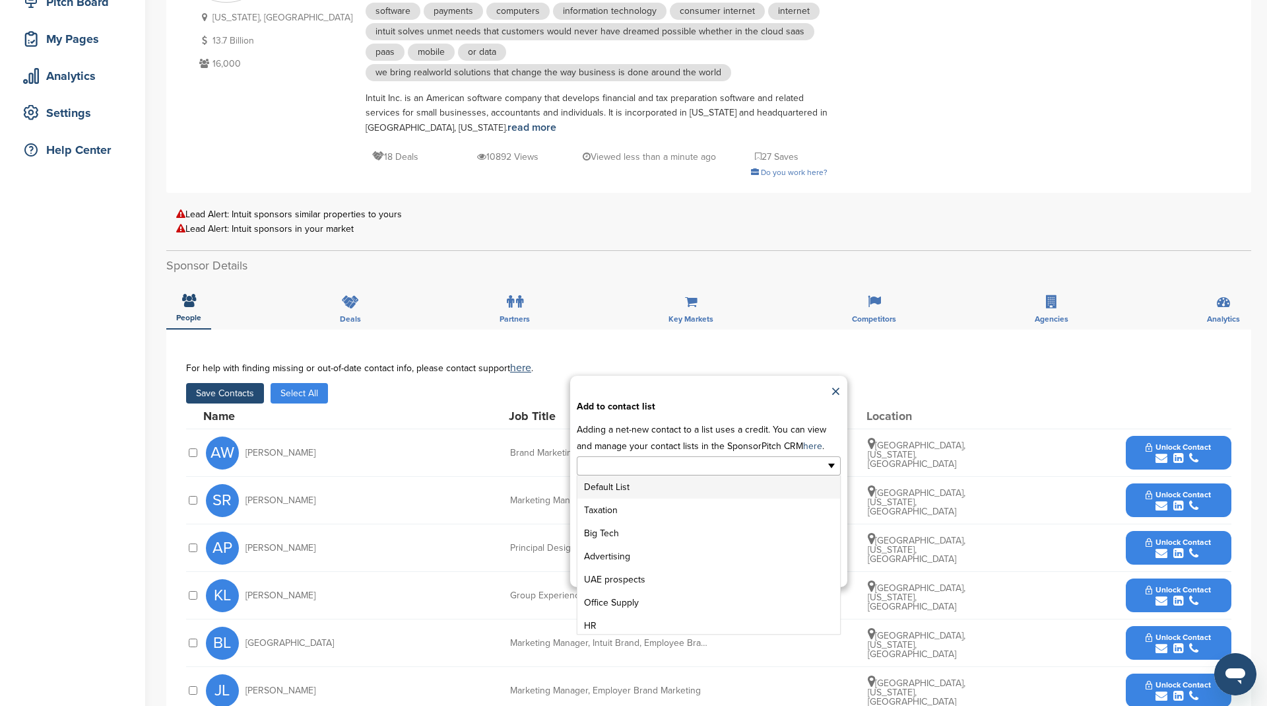
click at [678, 462] on input "text" at bounding box center [651, 465] width 139 height 15
click at [665, 496] on li "Taxation" at bounding box center [708, 506] width 263 height 23
click at [708, 547] on button "Apply" at bounding box center [708, 556] width 49 height 24
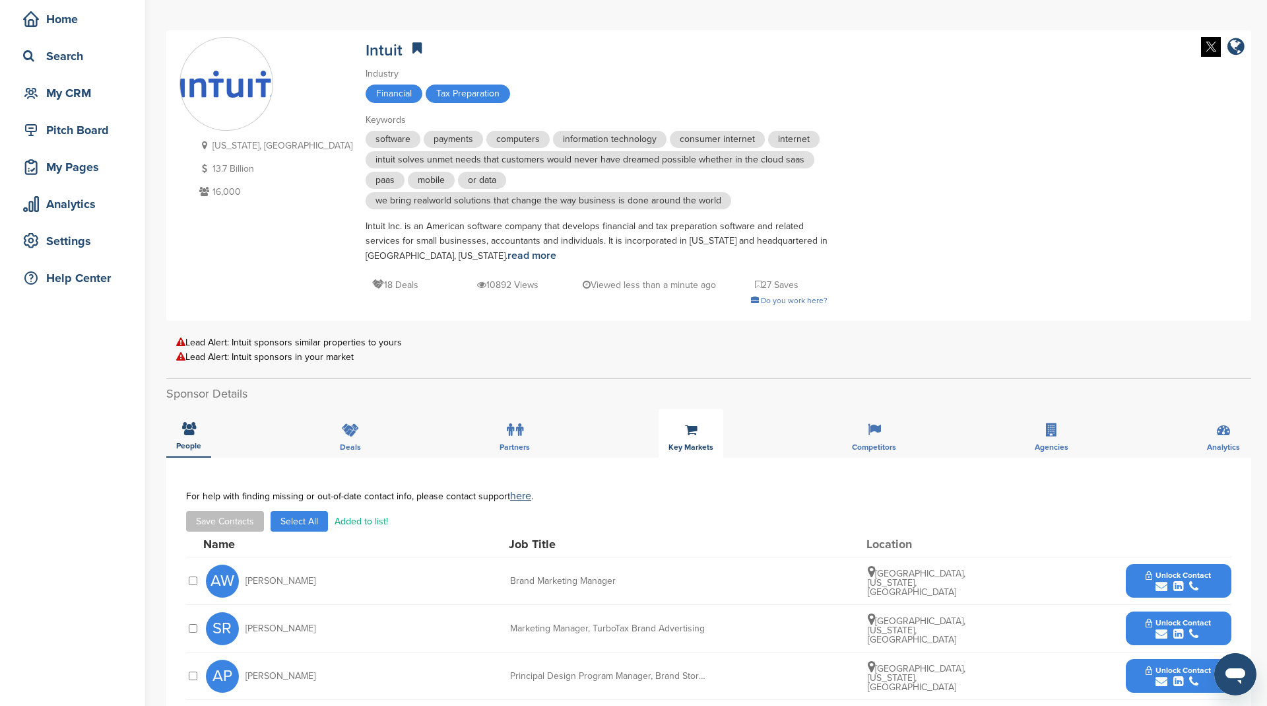
scroll to position [0, 0]
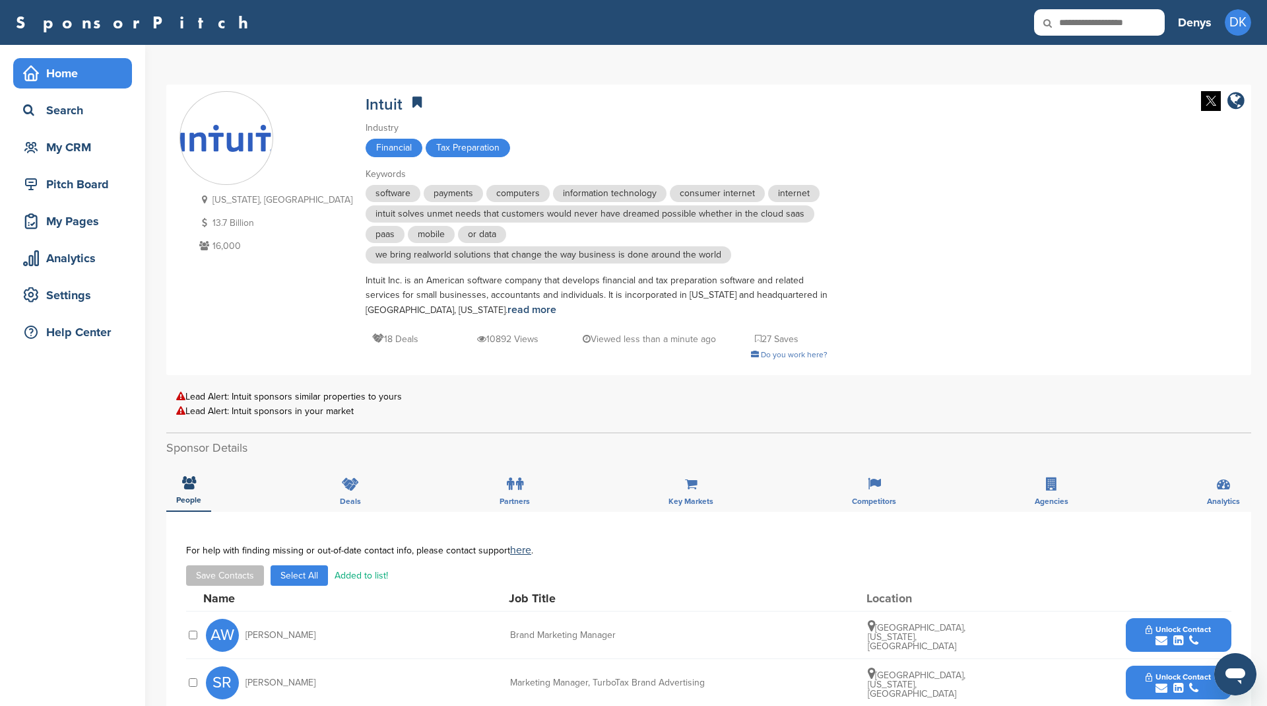
click at [64, 73] on div "Home" at bounding box center [76, 73] width 112 height 24
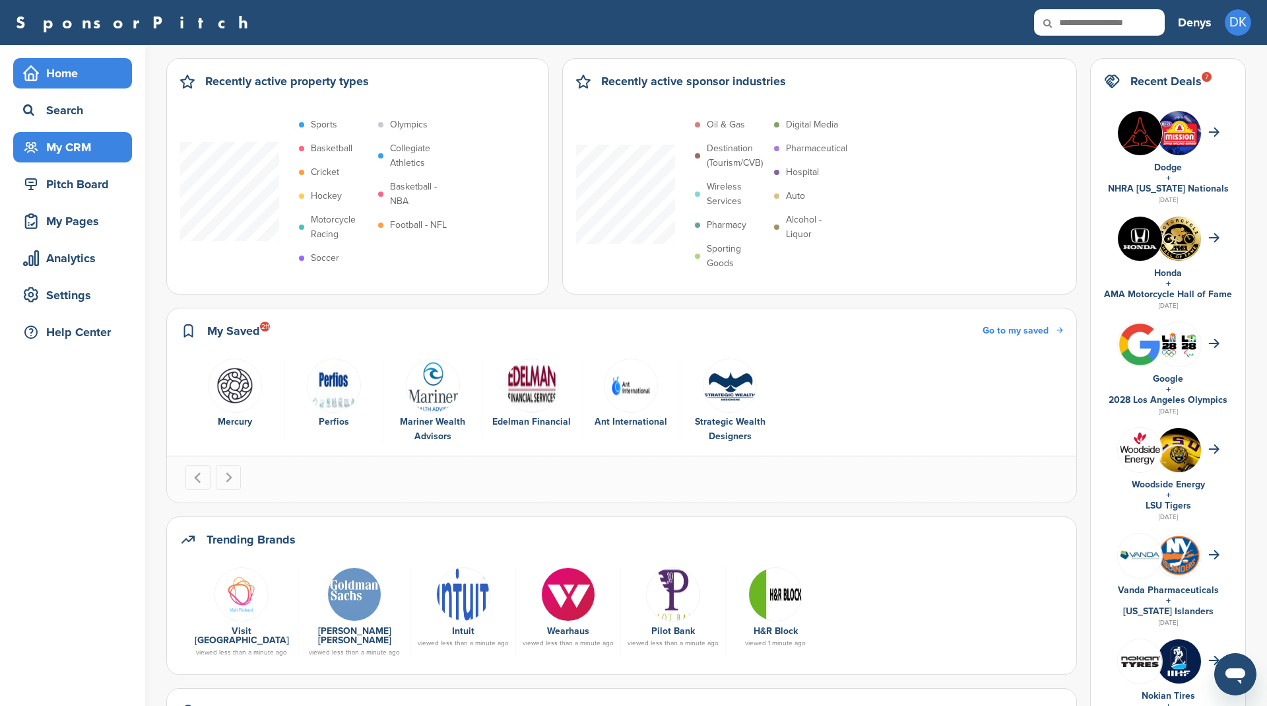
click at [42, 147] on div "My CRM" at bounding box center [76, 147] width 112 height 24
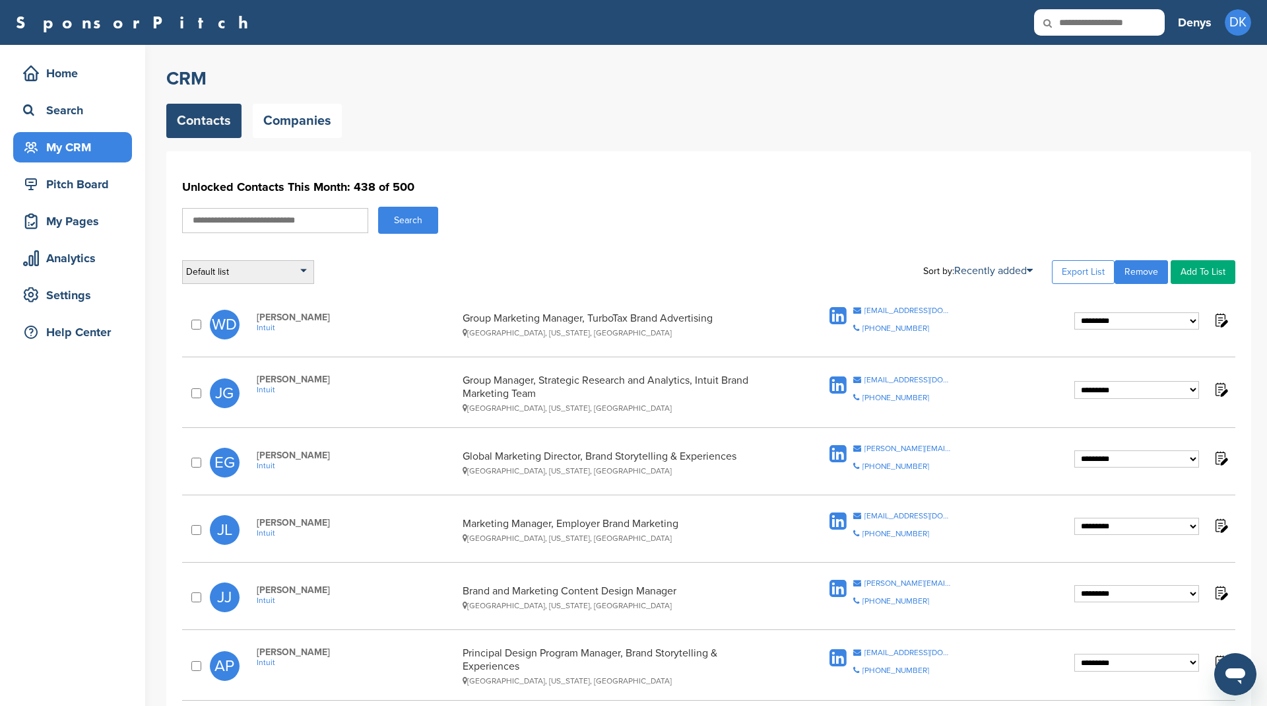
click at [282, 265] on div "Default list" at bounding box center [248, 272] width 132 height 24
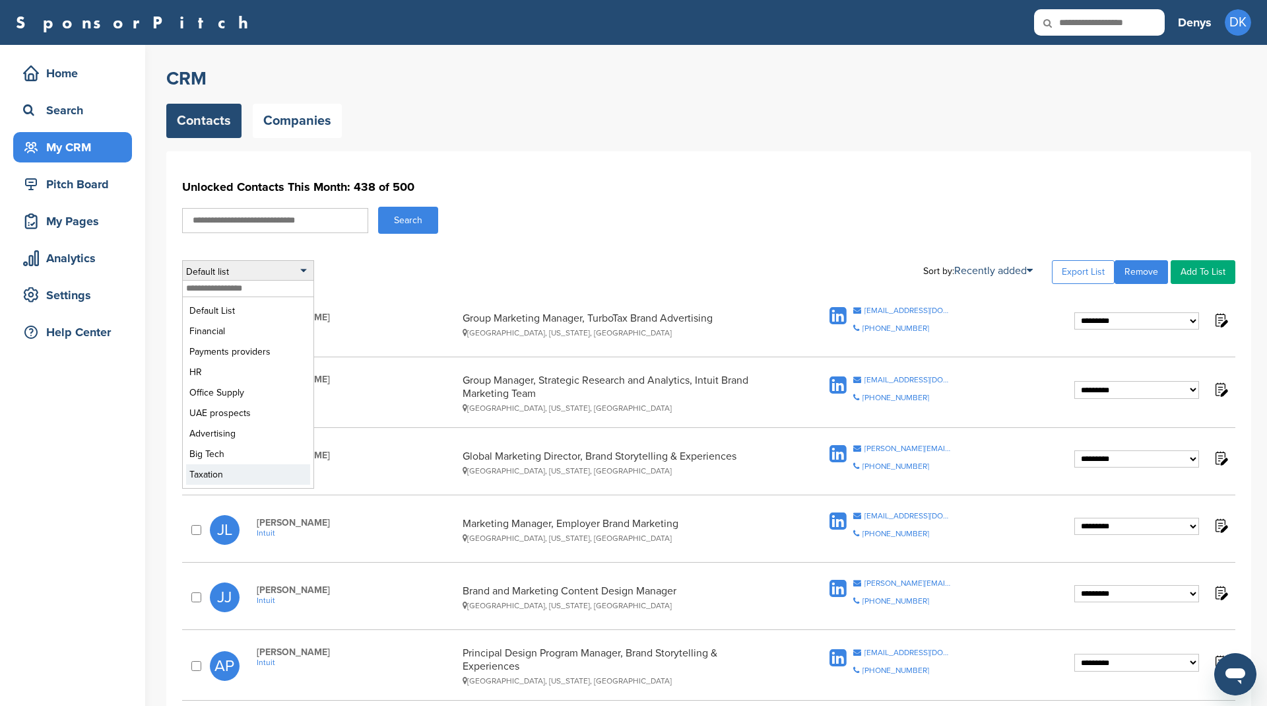
click at [238, 478] on li "Taxation" at bounding box center [248, 474] width 124 height 20
